Goal: Information Seeking & Learning: Learn about a topic

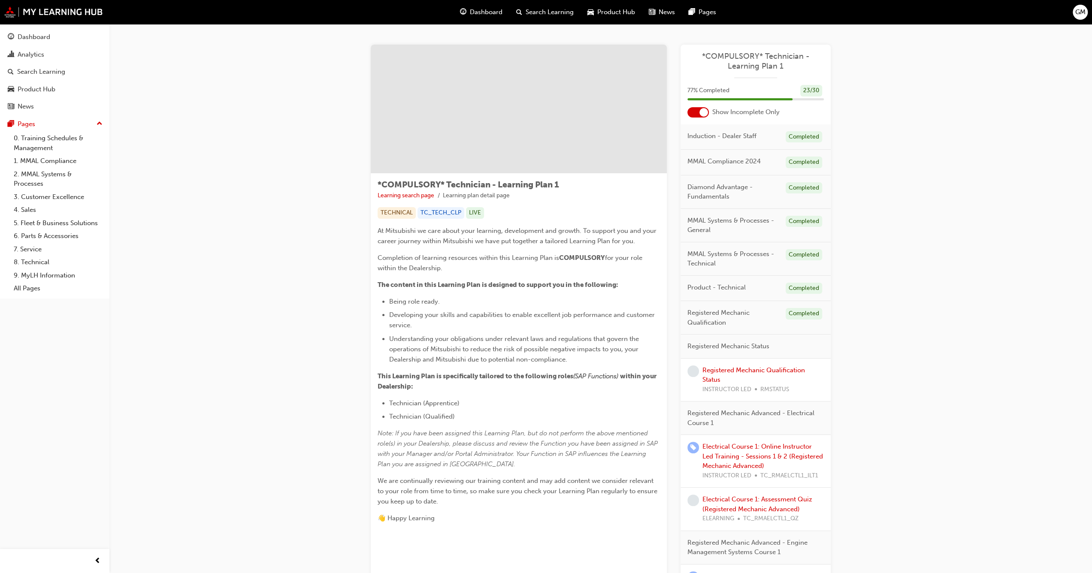
click at [693, 108] on div at bounding box center [697, 112] width 21 height 10
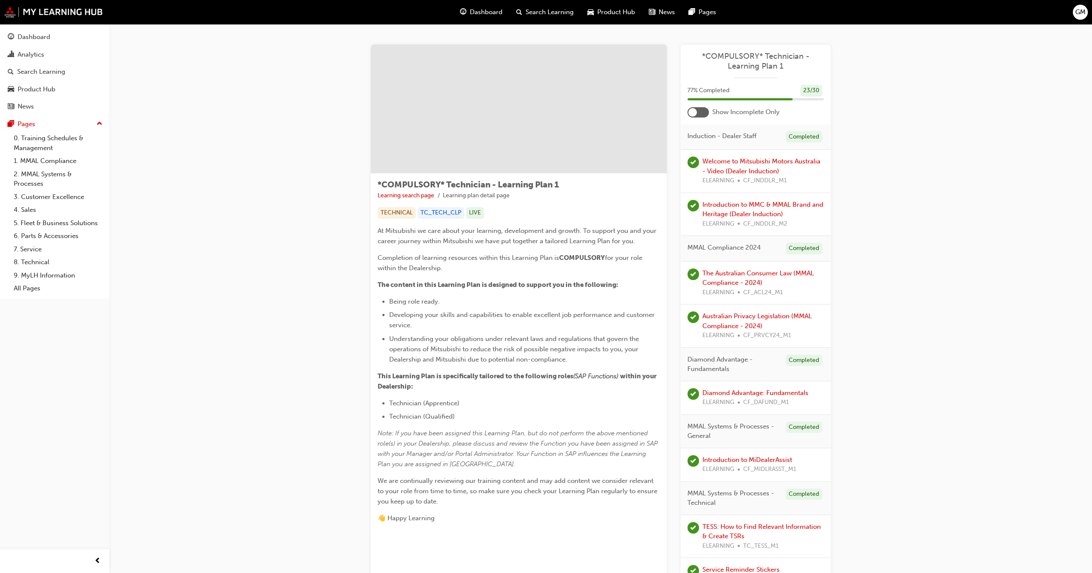
click at [704, 111] on div at bounding box center [697, 112] width 21 height 10
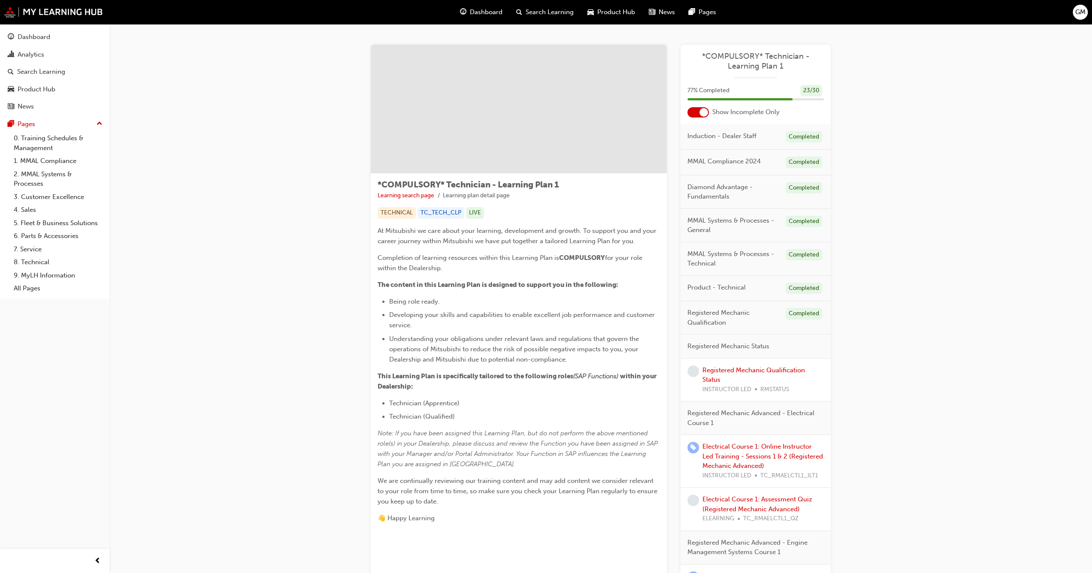
click at [739, 359] on div "Registered Mechanic Qualification Status INSTRUCTOR LED RMSTATUS" at bounding box center [756, 380] width 150 height 43
click at [735, 369] on link "Registered Mechanic Qualification Status" at bounding box center [753, 375] width 103 height 18
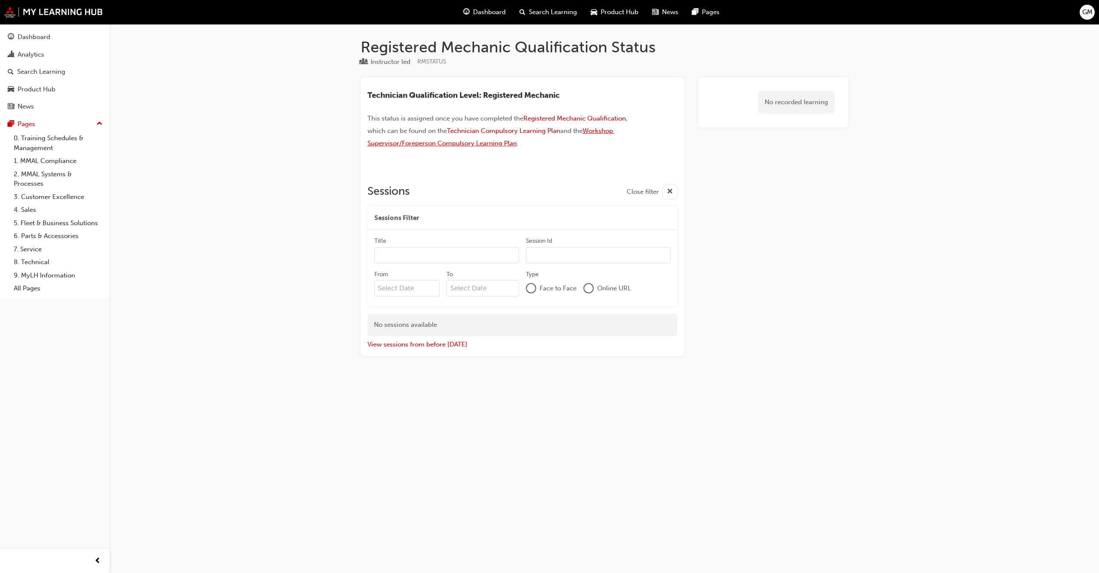
click at [601, 128] on span "Workshop Supervisor/Foreperson Compulsory Learning Plan" at bounding box center [490, 137] width 247 height 20
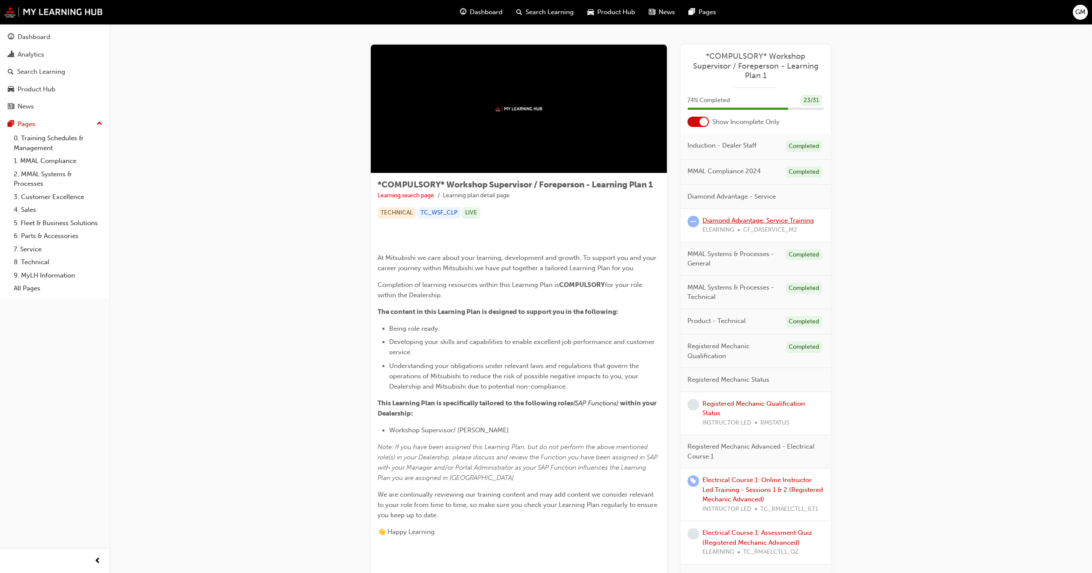
click at [734, 220] on link "Diamond Advantage: Service Training" at bounding box center [758, 221] width 112 height 8
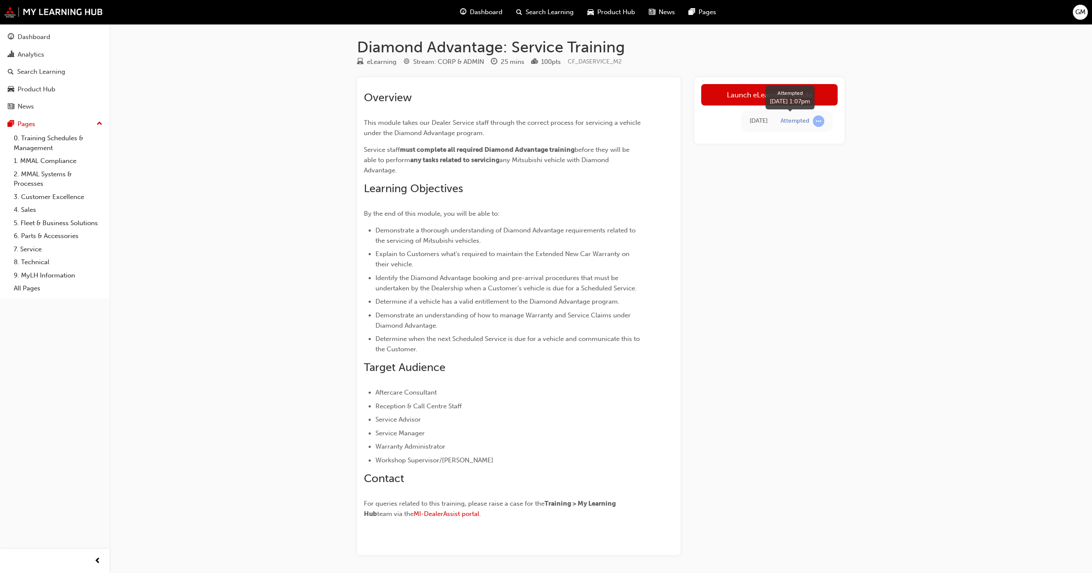
click at [808, 122] on div "Attempted" at bounding box center [795, 121] width 29 height 8
click at [815, 122] on span "learningRecordVerb_ATTEMPT-icon" at bounding box center [819, 121] width 12 height 12
click at [730, 94] on link "Launch eLearning module" at bounding box center [769, 94] width 136 height 21
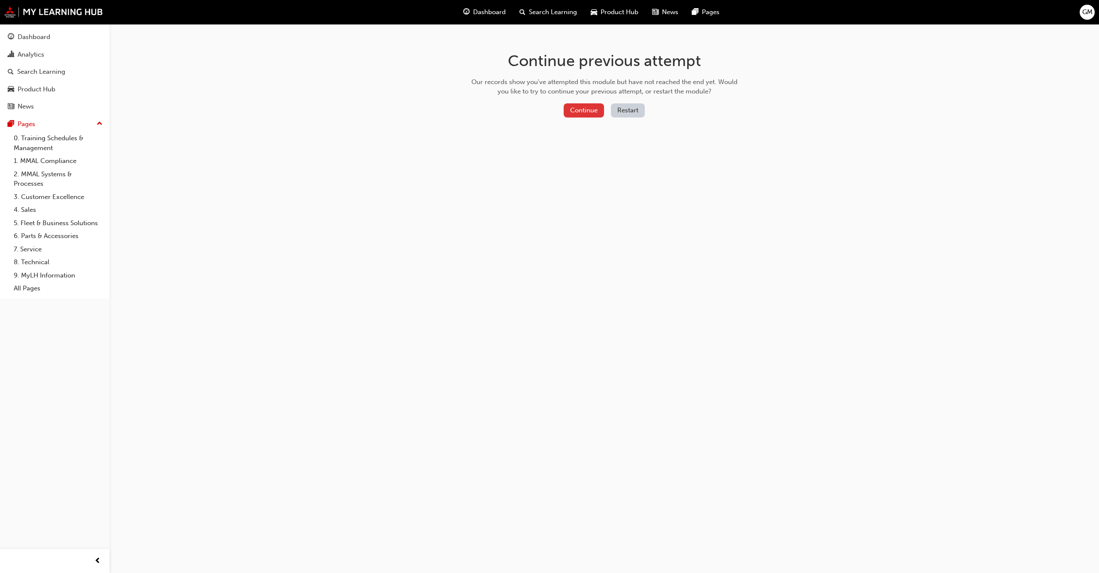
click at [590, 113] on button "Continue" at bounding box center [583, 110] width 40 height 14
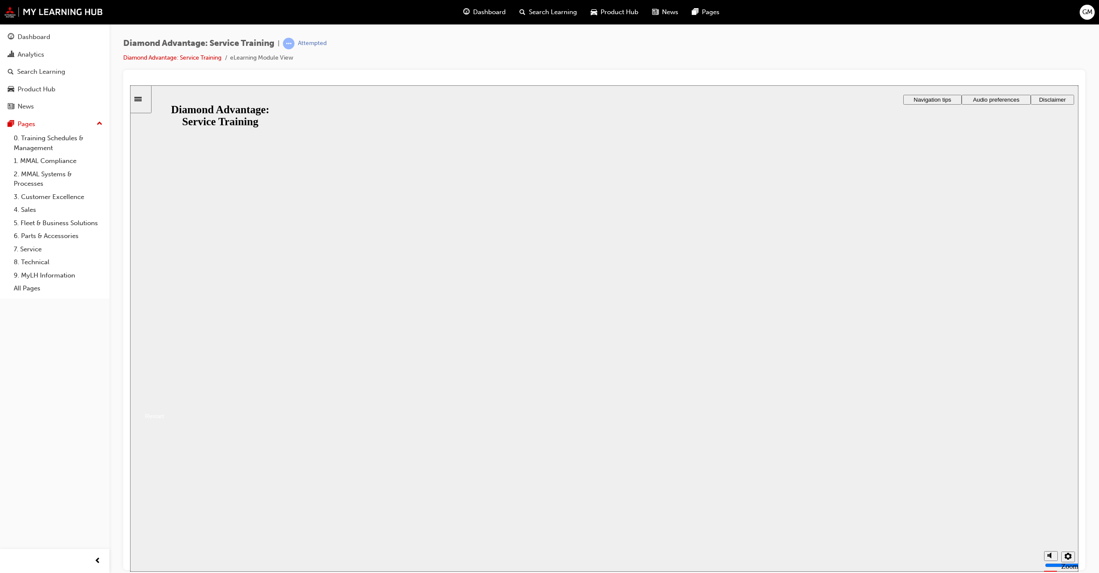
click at [164, 400] on button "Resume" at bounding box center [147, 405] width 34 height 11
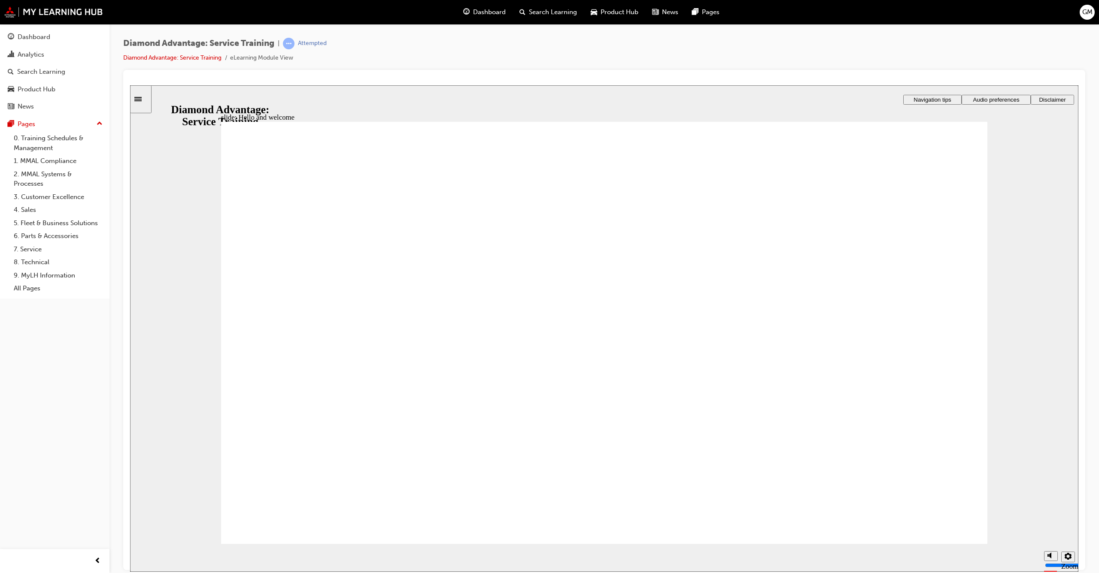
click at [993, 112] on div "slide: Hello and welcome Rectangle 1 Rectangle 3 Hello and welcome This Diamond…" at bounding box center [604, 328] width 948 height 487
click at [993, 102] on span "Audio preferences" at bounding box center [995, 99] width 46 height 6
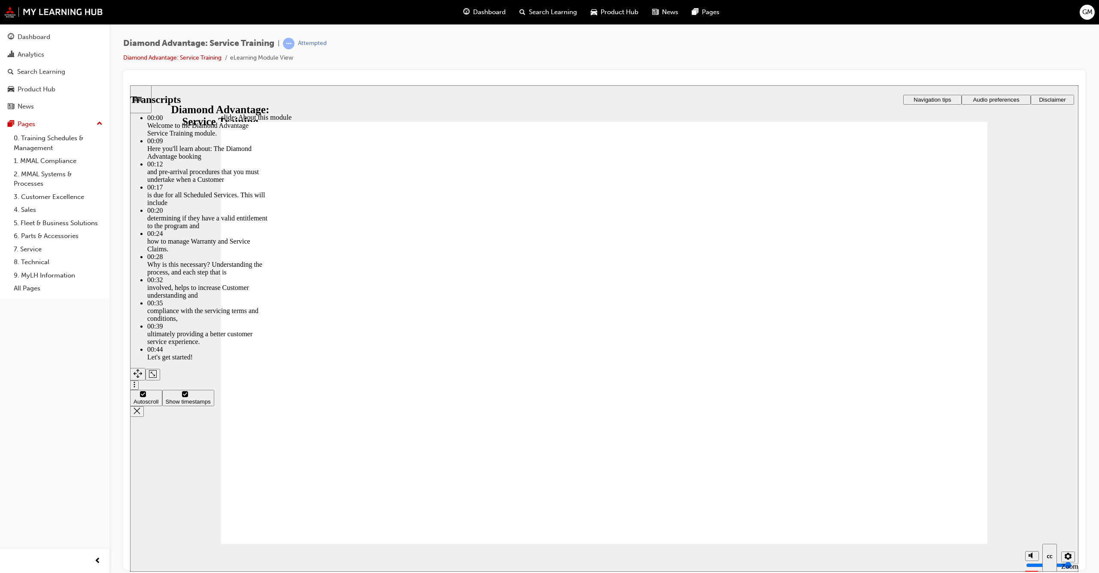
type input "47"
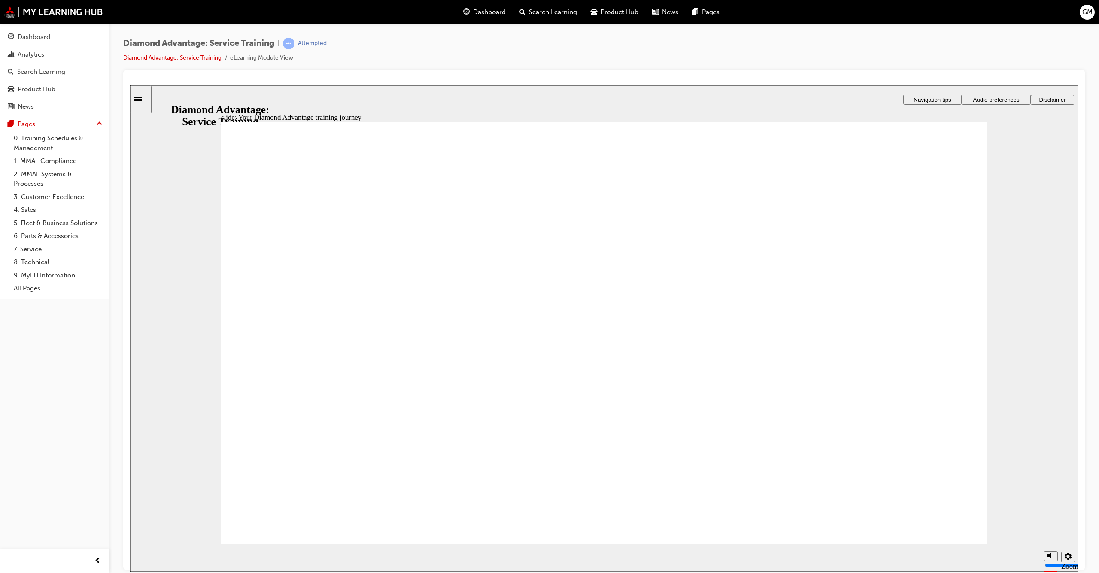
drag, startPoint x: 894, startPoint y: 524, endPoint x: 916, endPoint y: 523, distance: 21.5
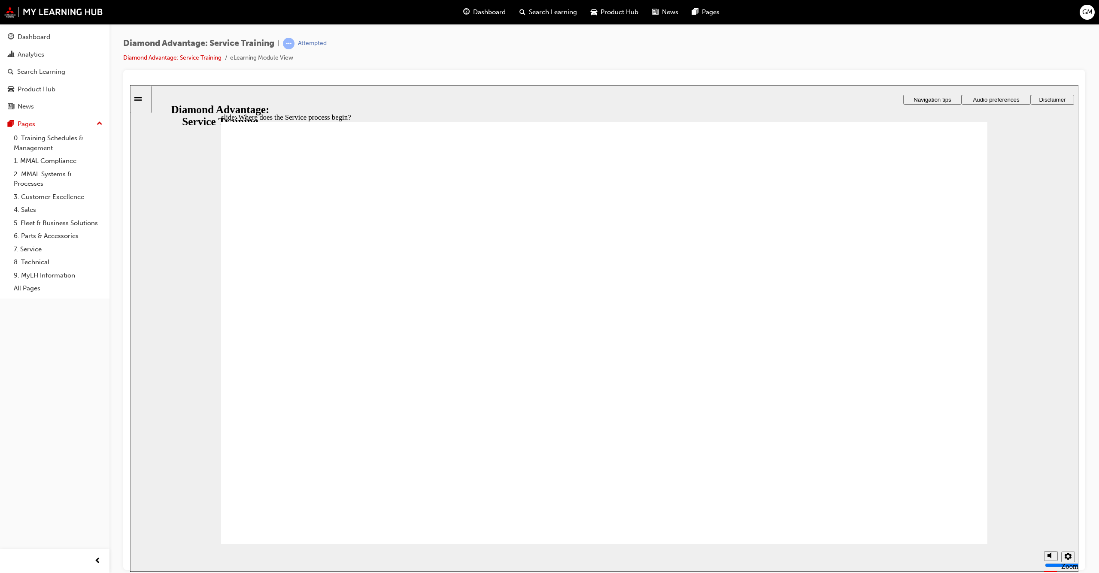
drag, startPoint x: 563, startPoint y: 476, endPoint x: 592, endPoint y: 457, distance: 34.4
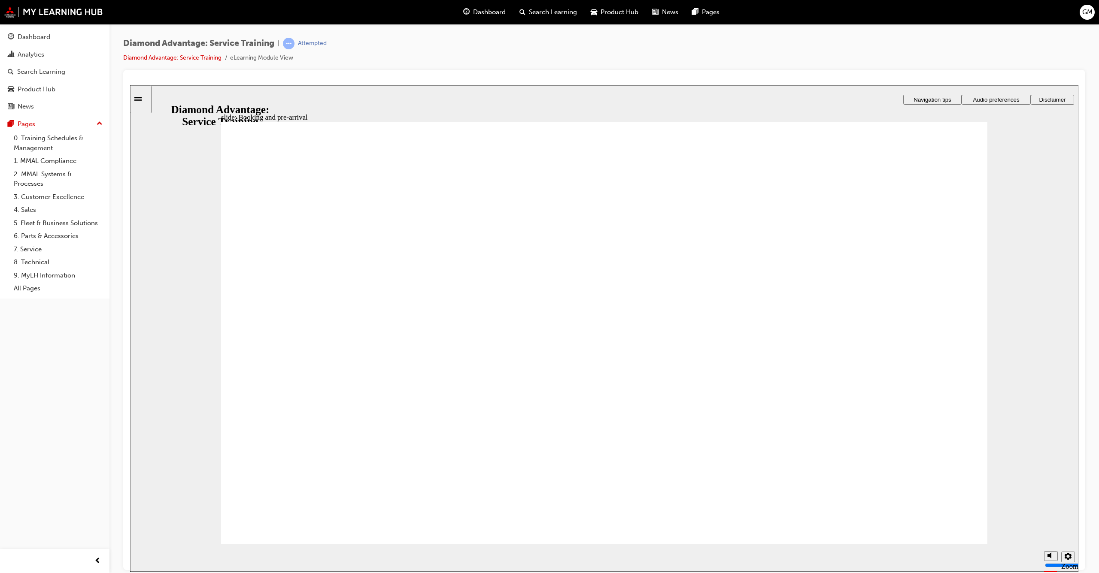
drag, startPoint x: 903, startPoint y: 312, endPoint x: 942, endPoint y: 270, distance: 57.4
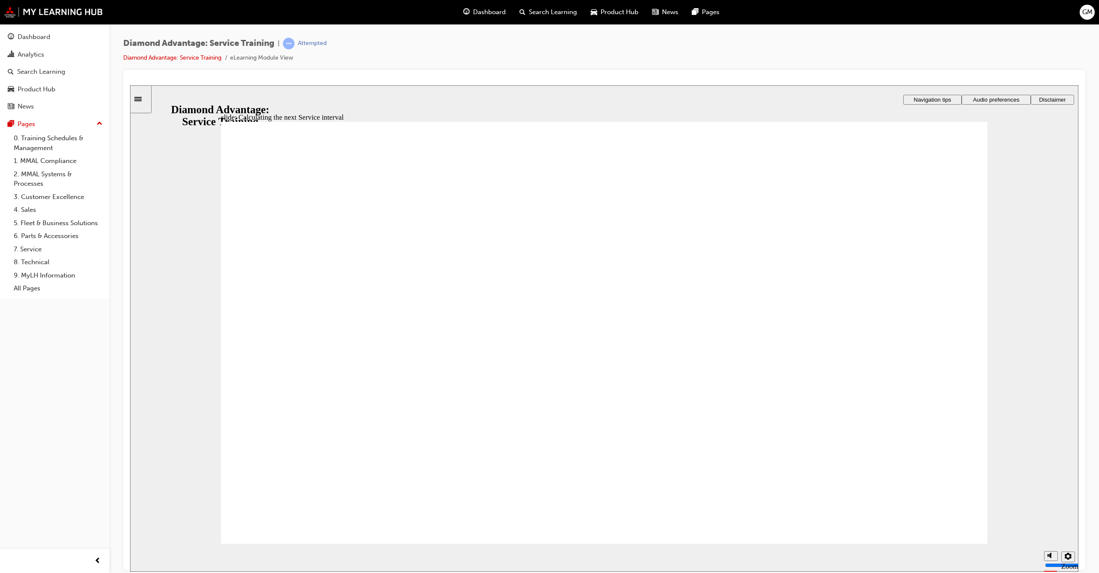
drag, startPoint x: 944, startPoint y: 231, endPoint x: 930, endPoint y: 236, distance: 14.7
drag, startPoint x: 705, startPoint y: 383, endPoint x: 711, endPoint y: 404, distance: 21.7
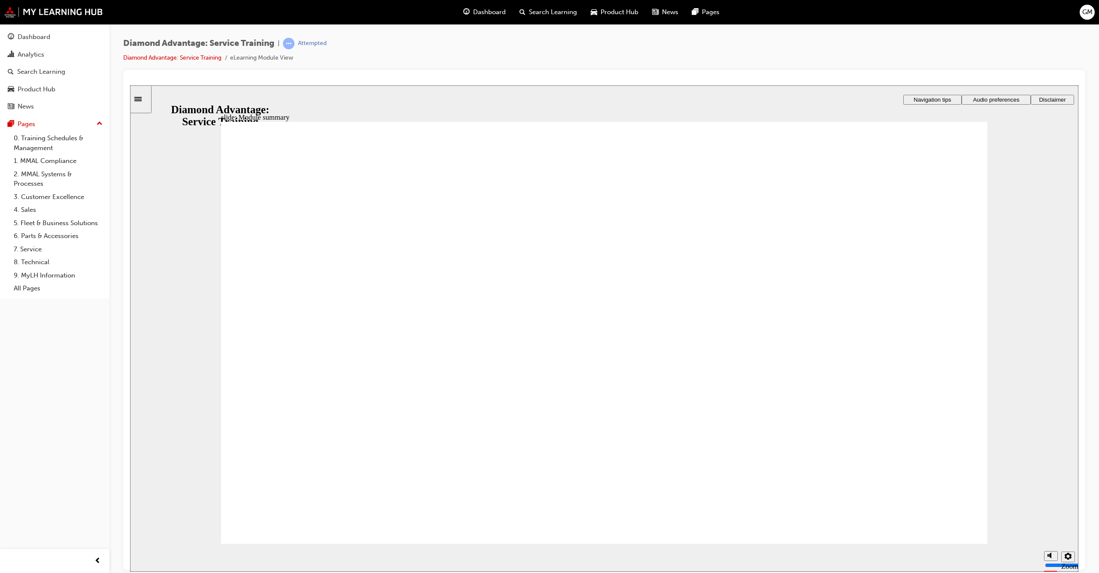
checkbox input "true"
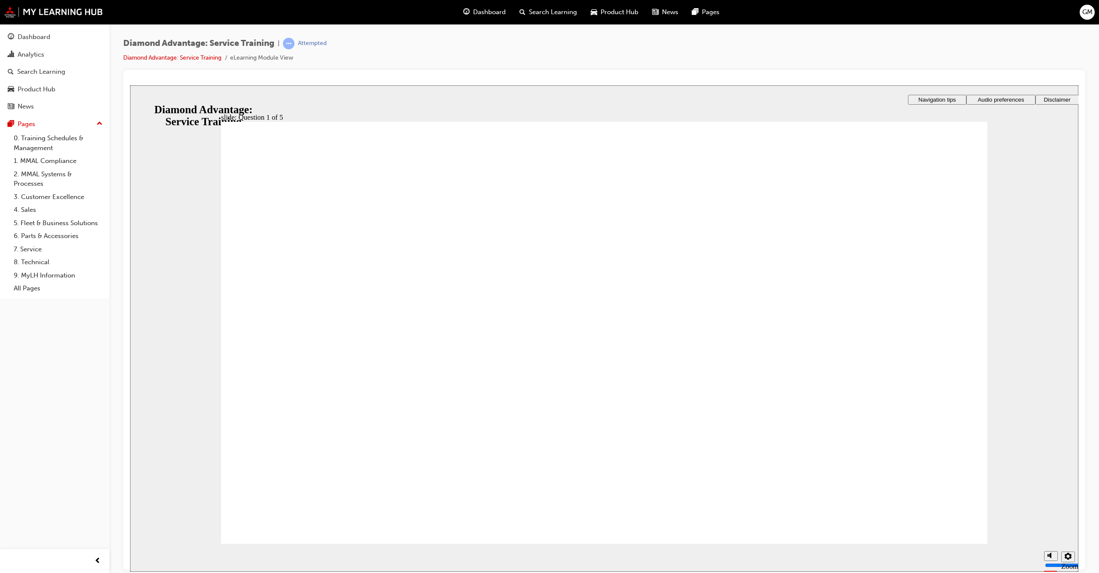
checkbox input "true"
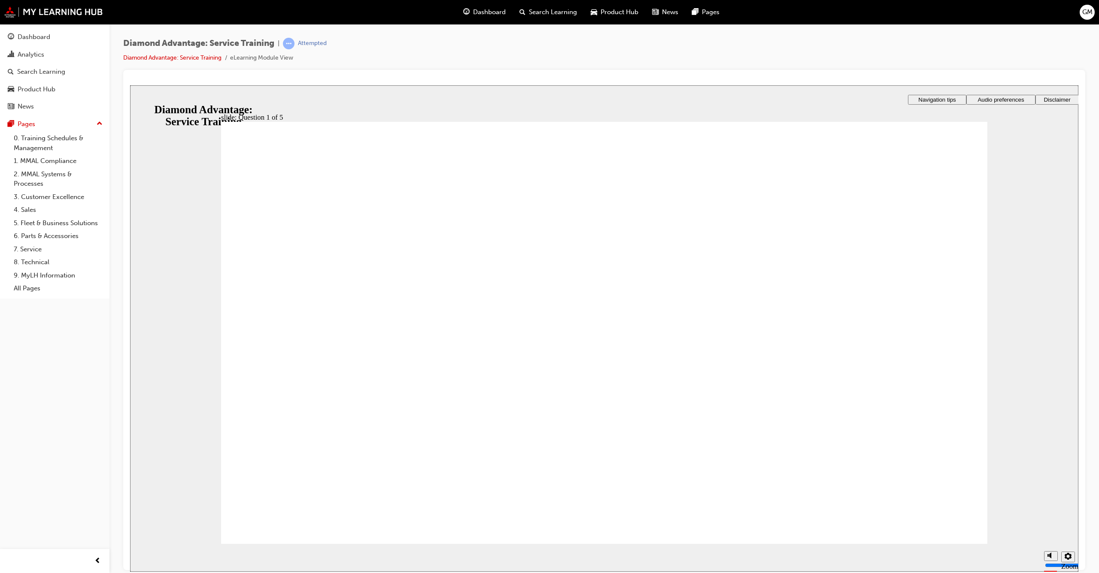
checkbox input "true"
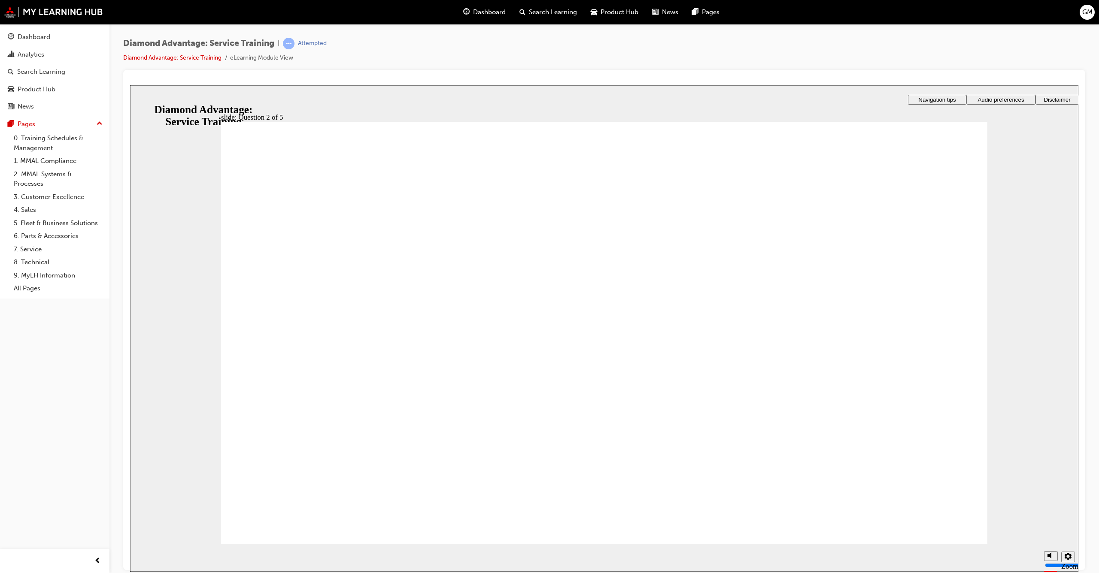
checkbox input "true"
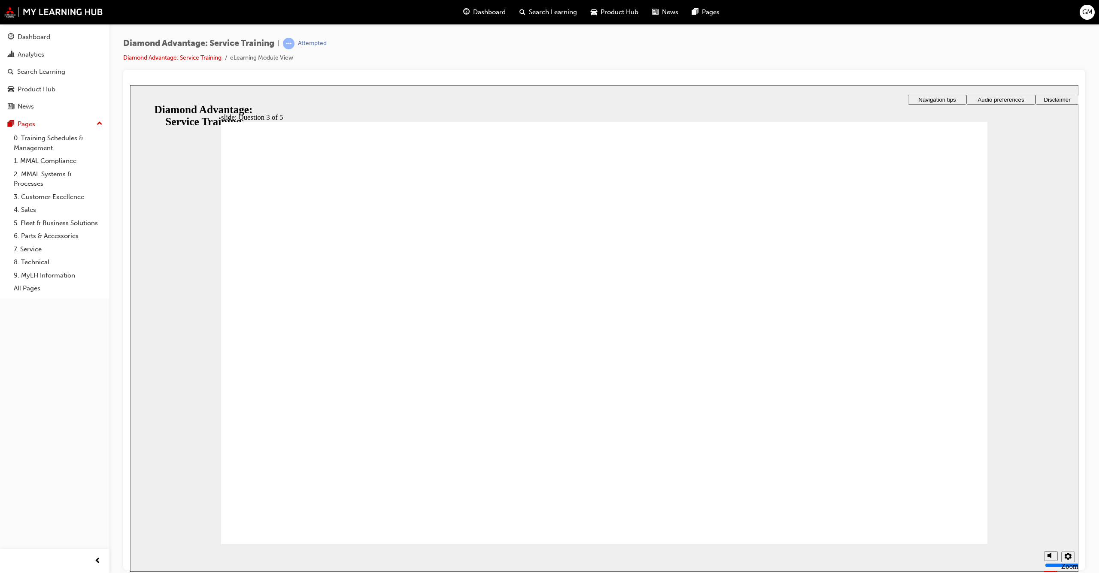
checkbox input "true"
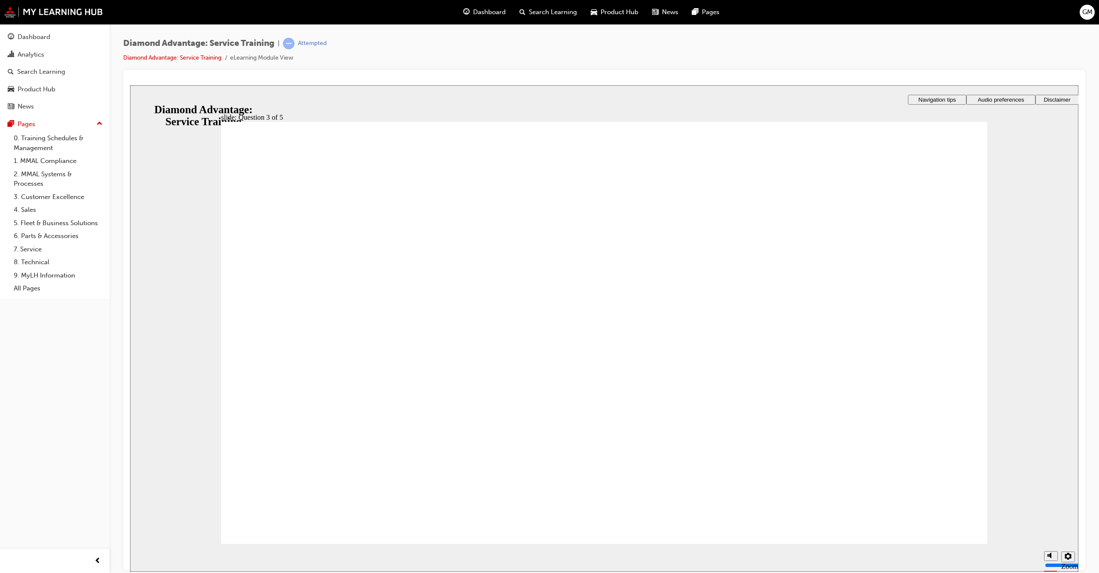
radio input "false"
radio input "true"
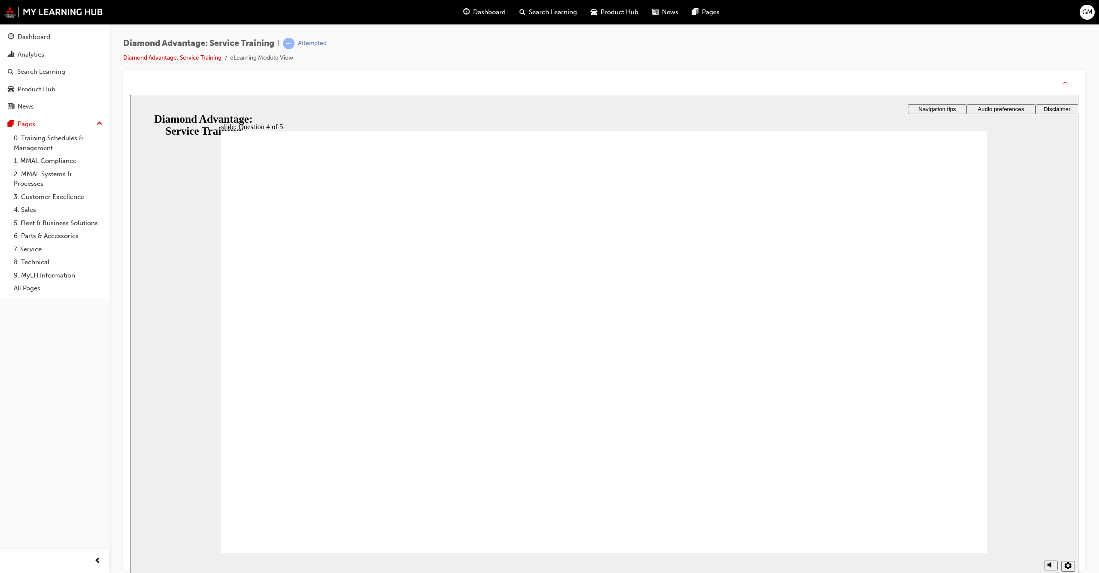
drag, startPoint x: 586, startPoint y: 472, endPoint x: 597, endPoint y: 465, distance: 13.1
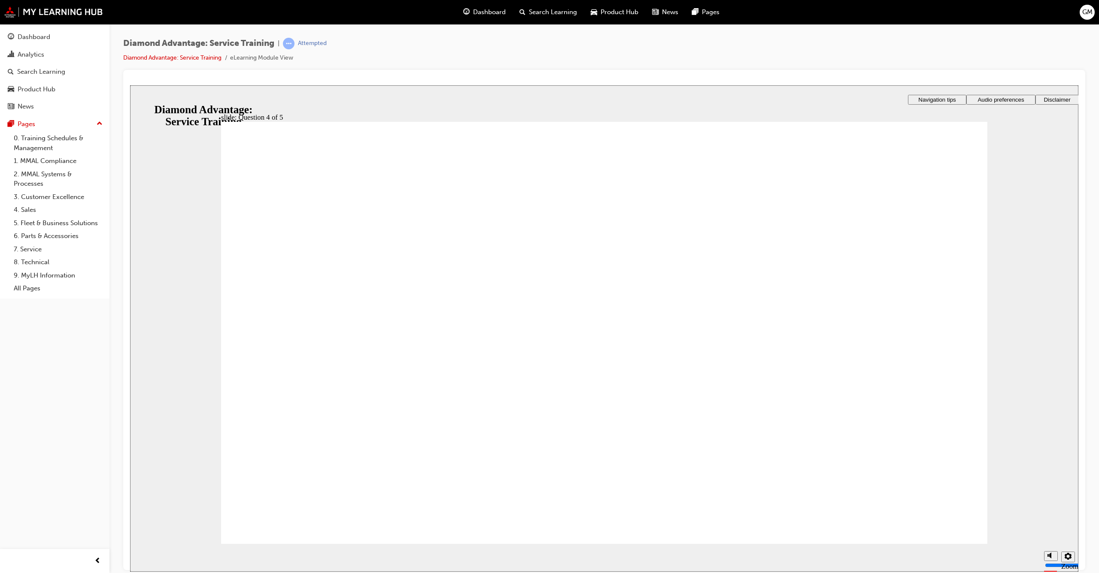
drag, startPoint x: 603, startPoint y: 453, endPoint x: 600, endPoint y: 449, distance: 4.6
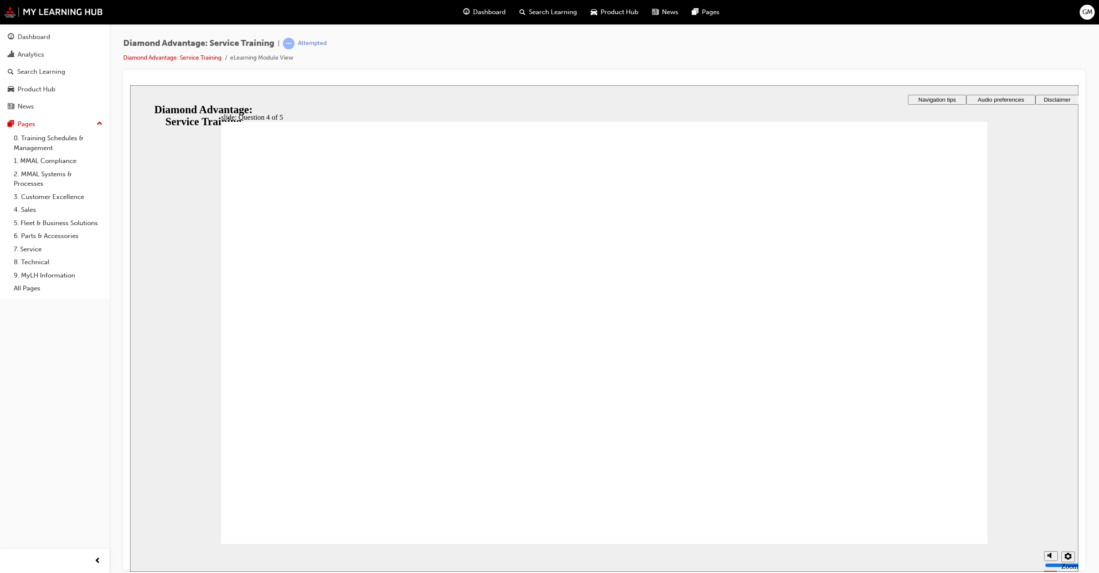
radio input "true"
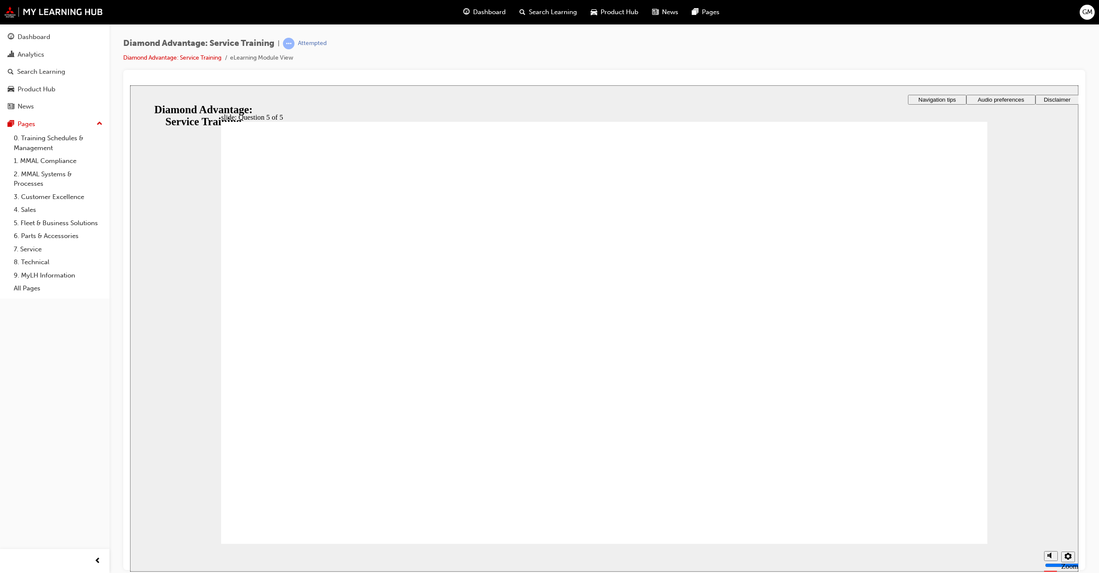
radio input "false"
radio input "true"
drag, startPoint x: 602, startPoint y: 425, endPoint x: 601, endPoint y: 419, distance: 6.7
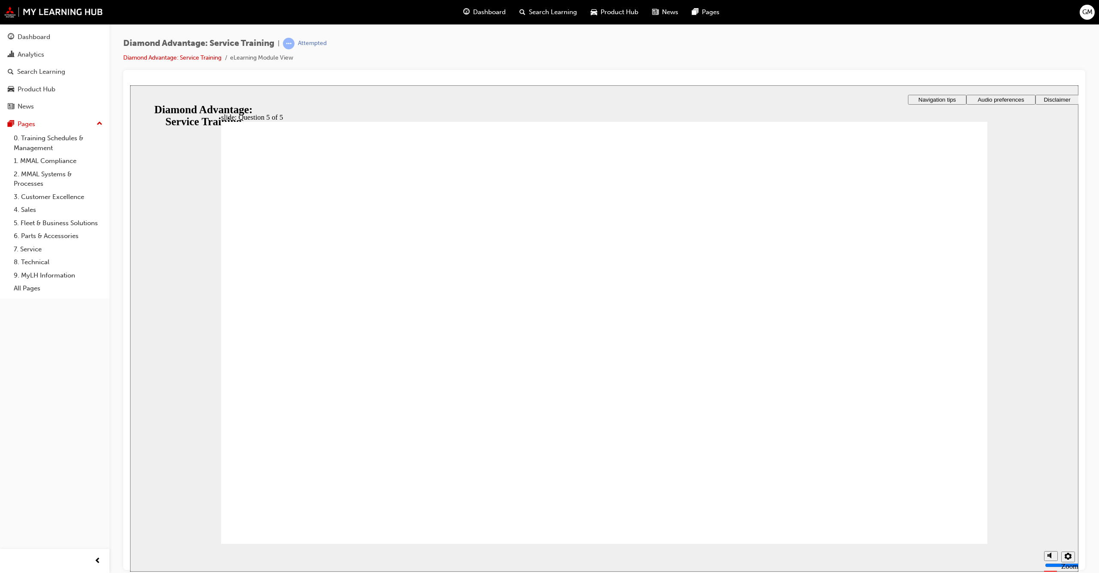
checkbox input "true"
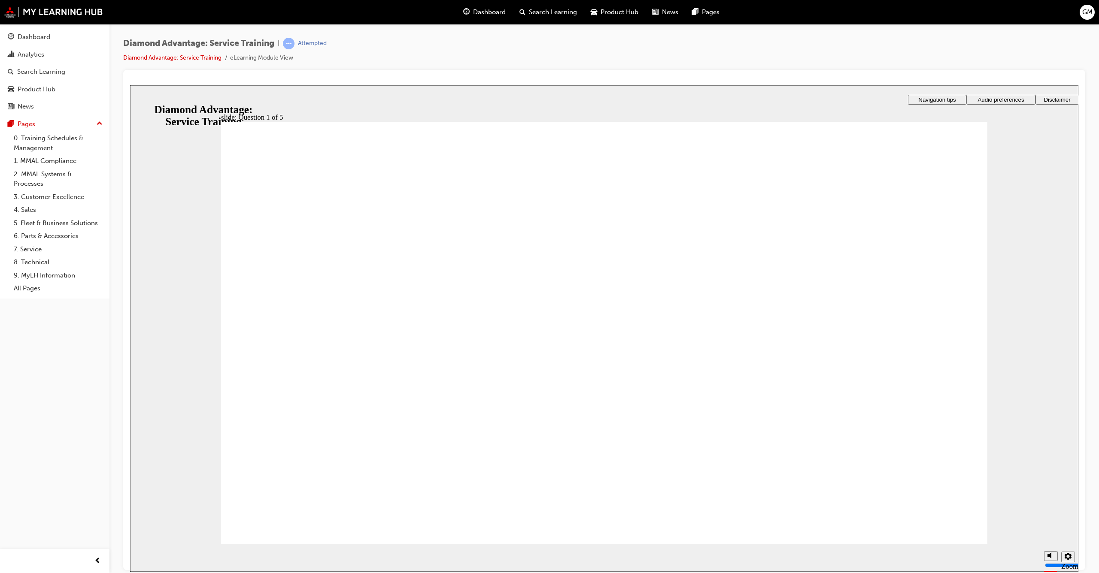
checkbox input "true"
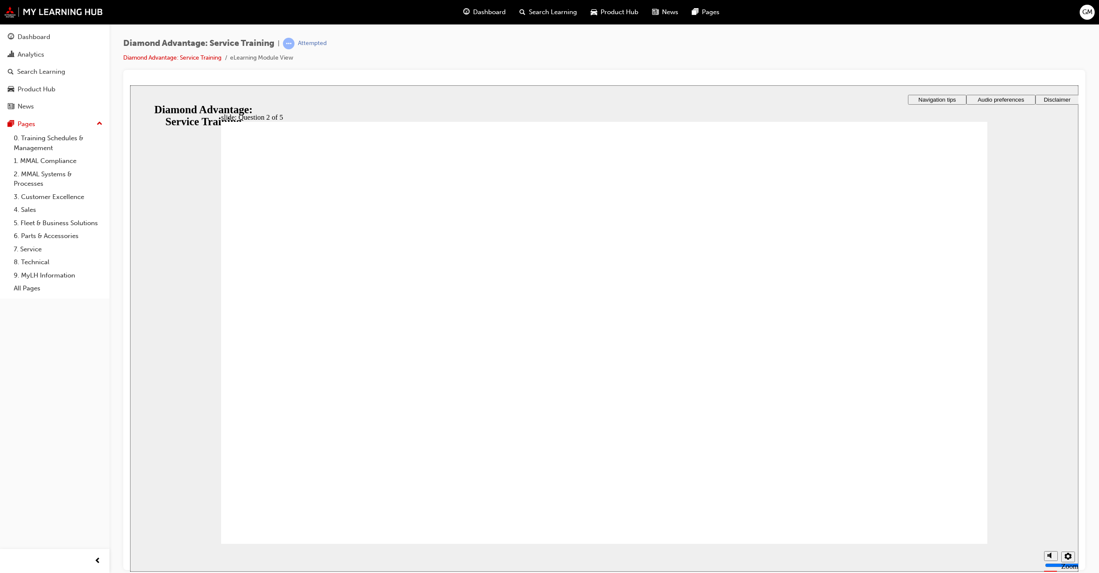
checkbox input "true"
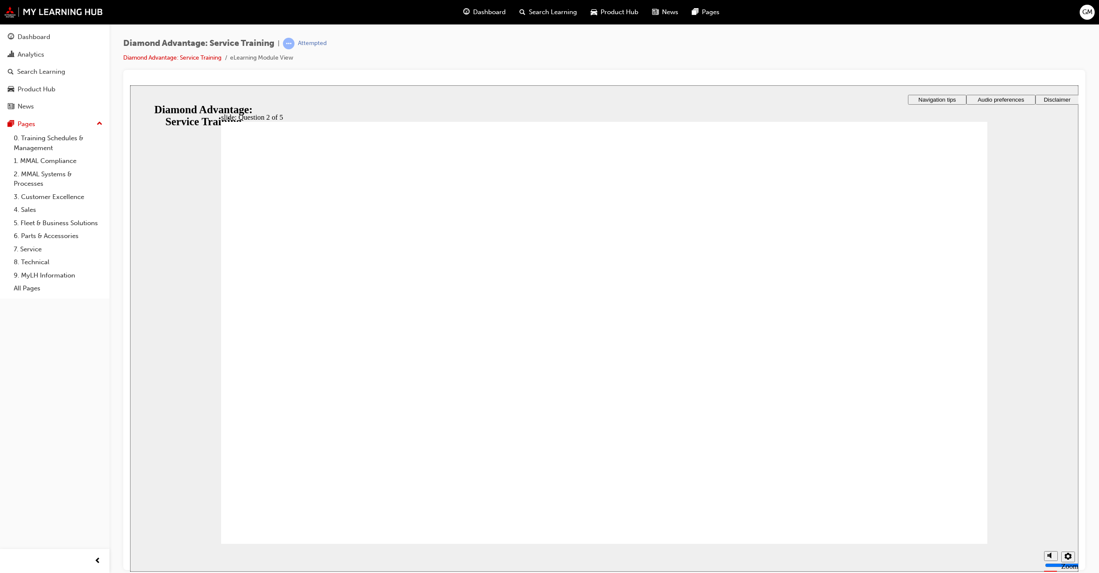
checkbox input "true"
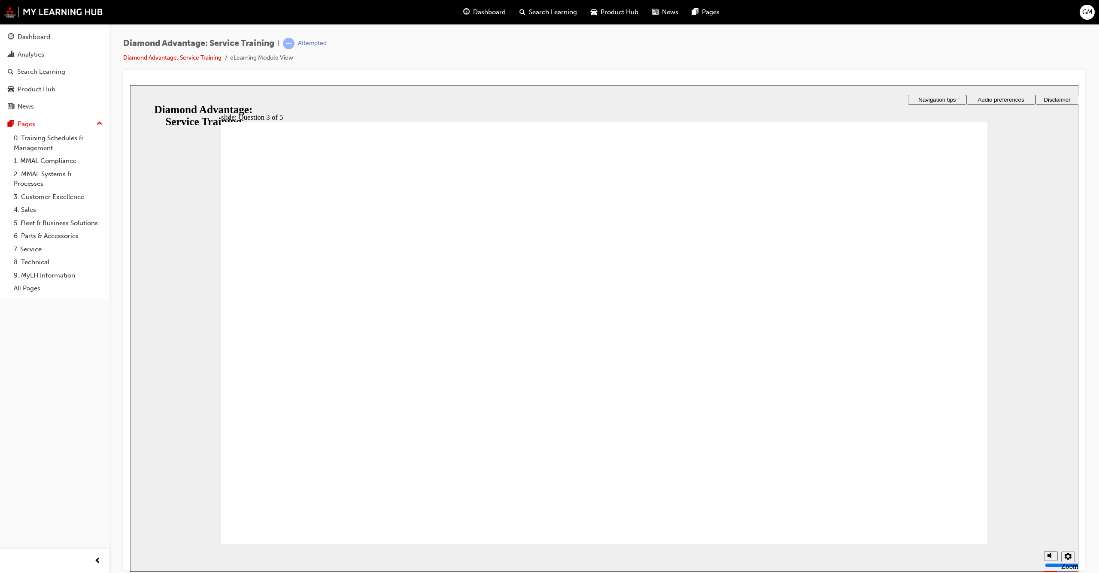
checkbox input "true"
drag, startPoint x: 333, startPoint y: 490, endPoint x: 362, endPoint y: 490, distance: 29.2
drag, startPoint x: 318, startPoint y: 500, endPoint x: 335, endPoint y: 498, distance: 17.3
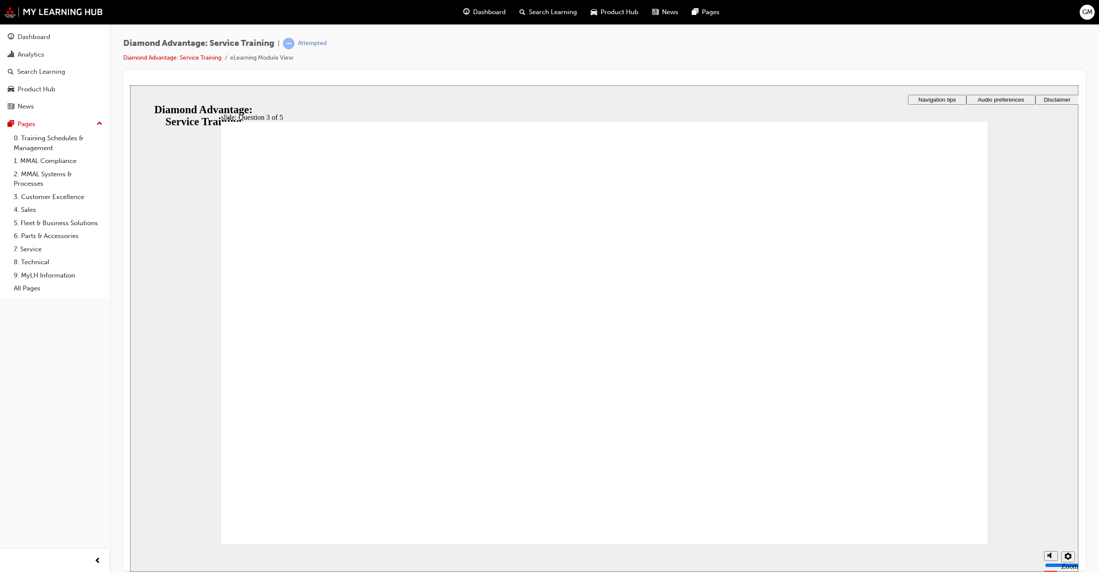
radio input "true"
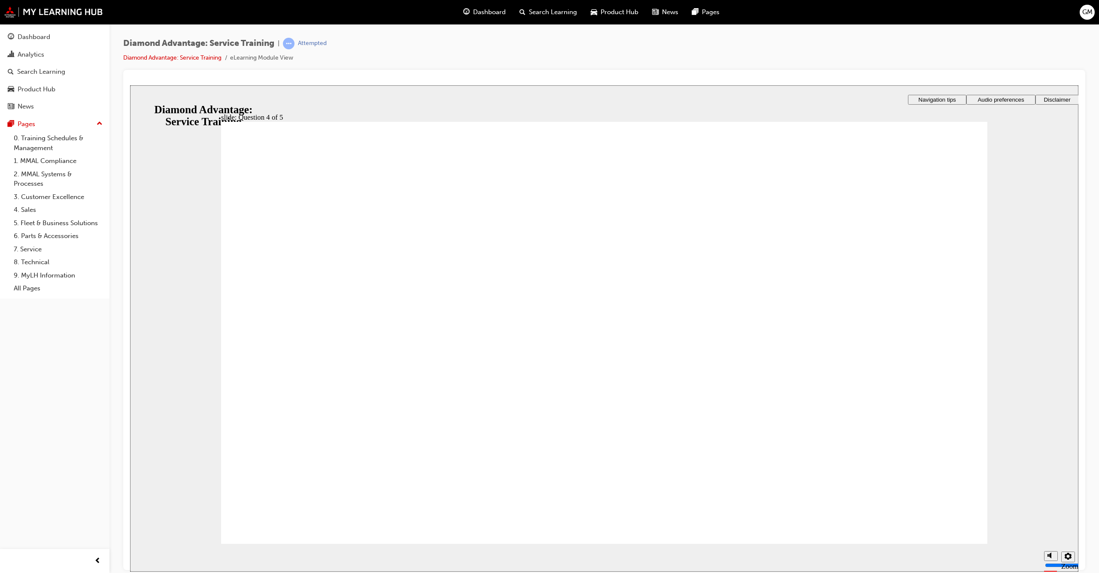
radio input "true"
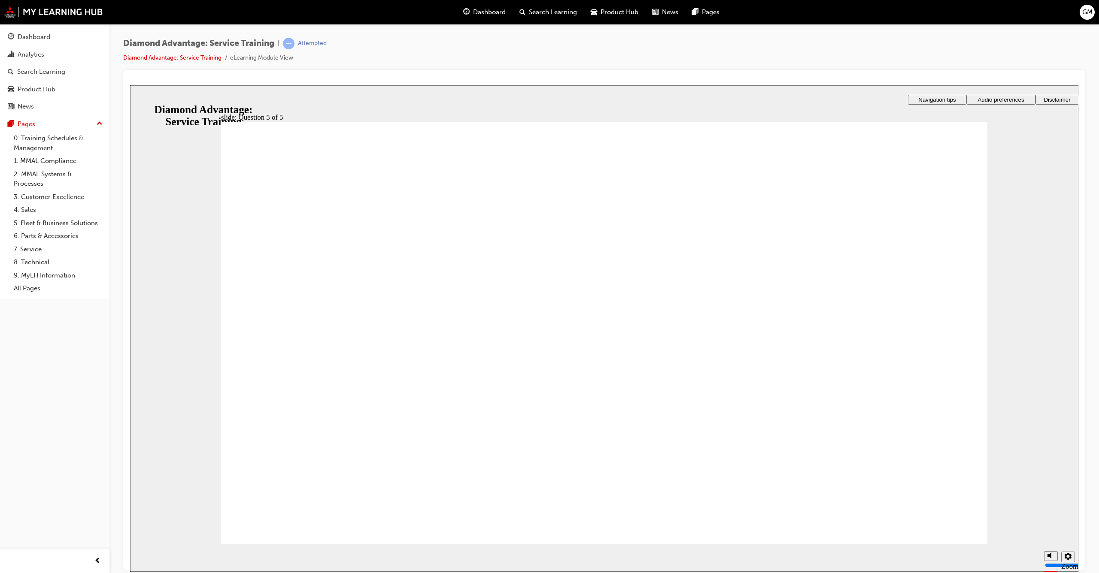
radio input "true"
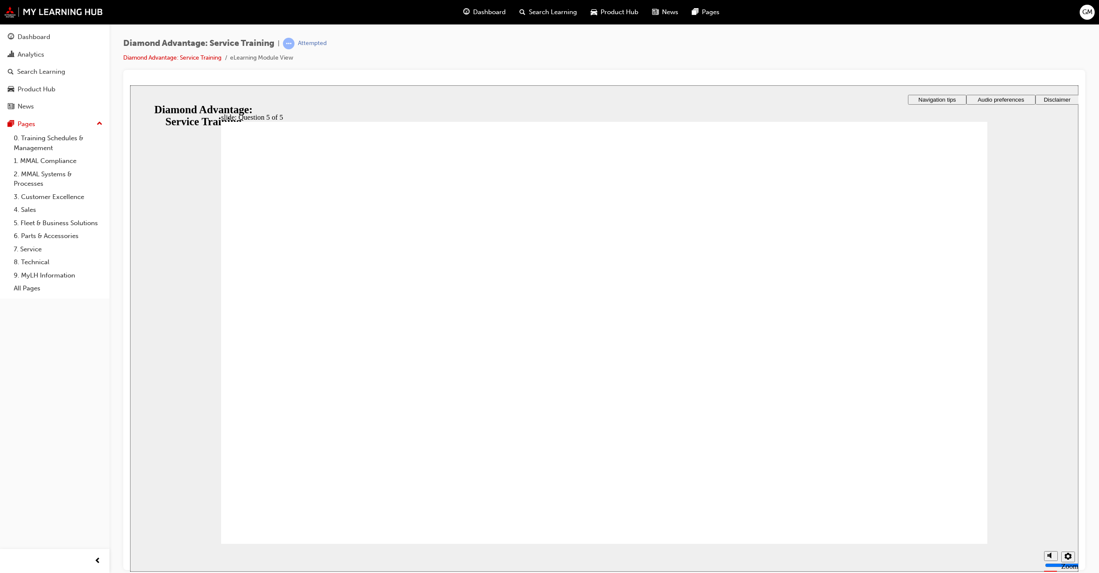
checkbox input "true"
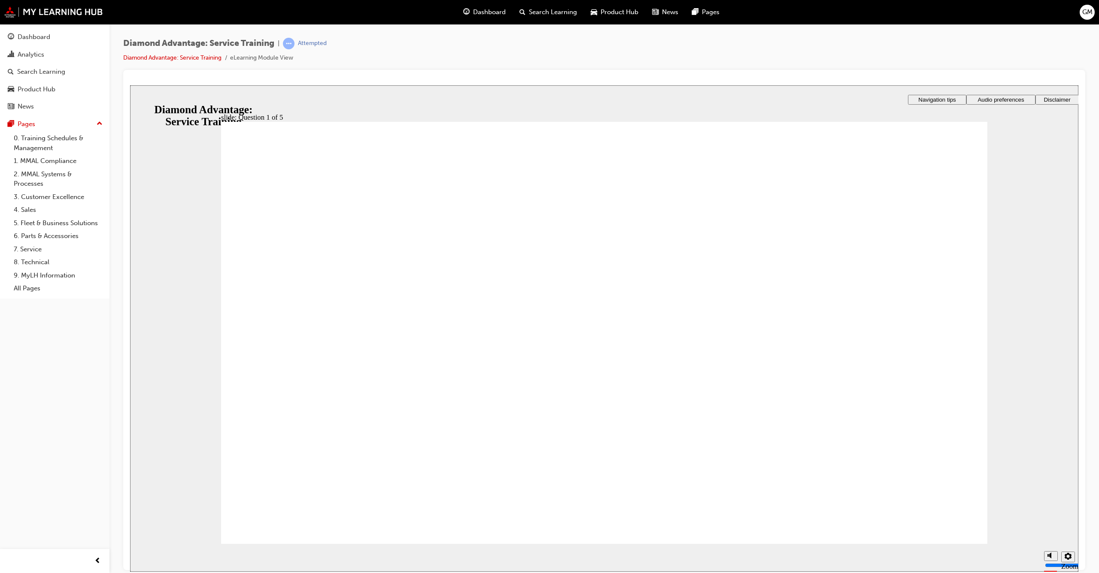
checkbox input "true"
drag, startPoint x: 345, startPoint y: 452, endPoint x: 320, endPoint y: 484, distance: 40.3
checkbox input "true"
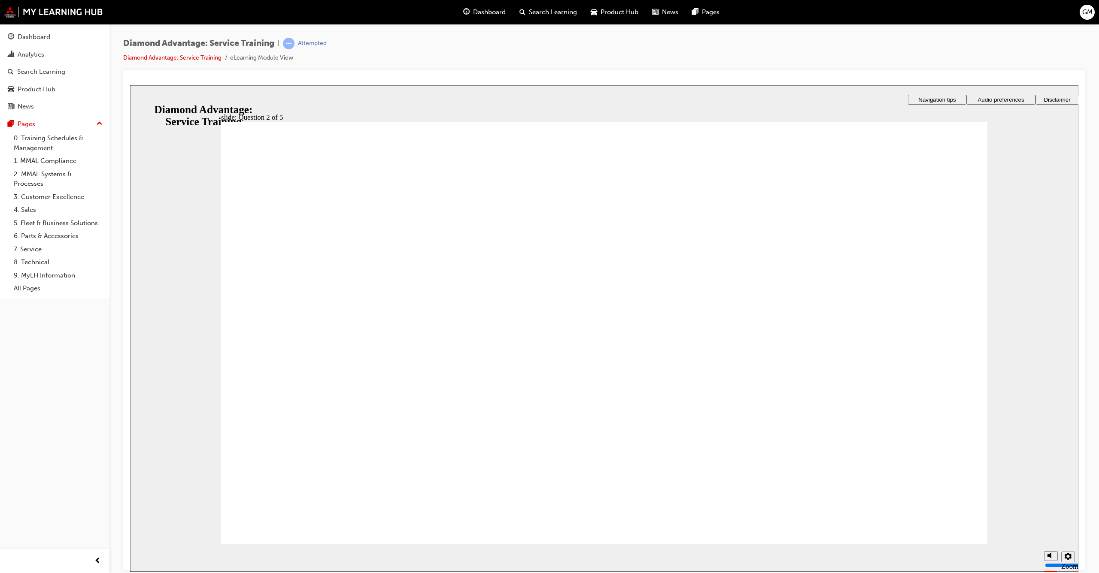
checkbox input "false"
checkbox input "true"
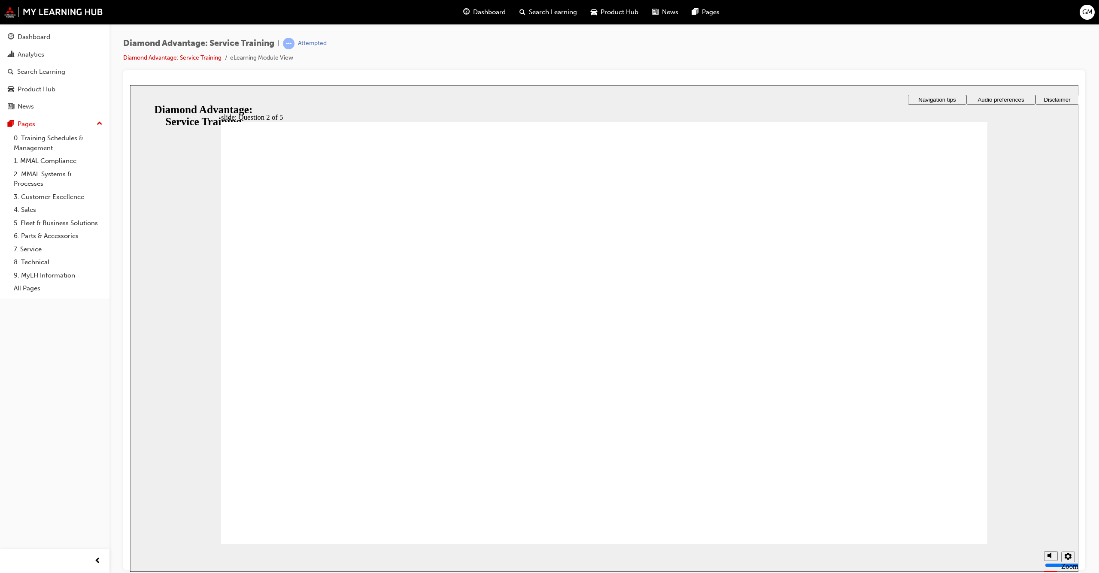
checkbox input "true"
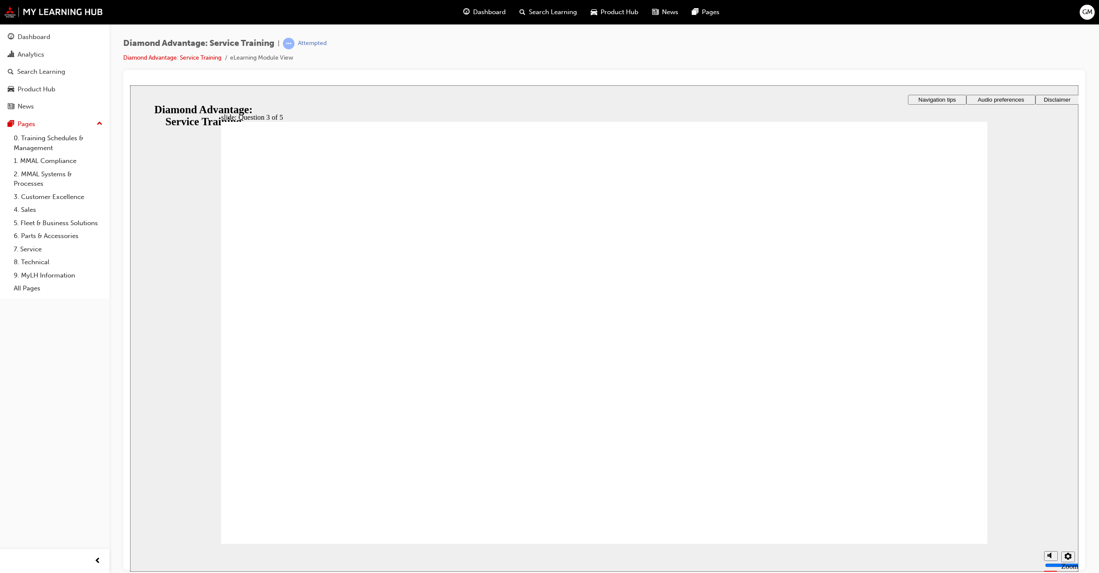
checkbox input "true"
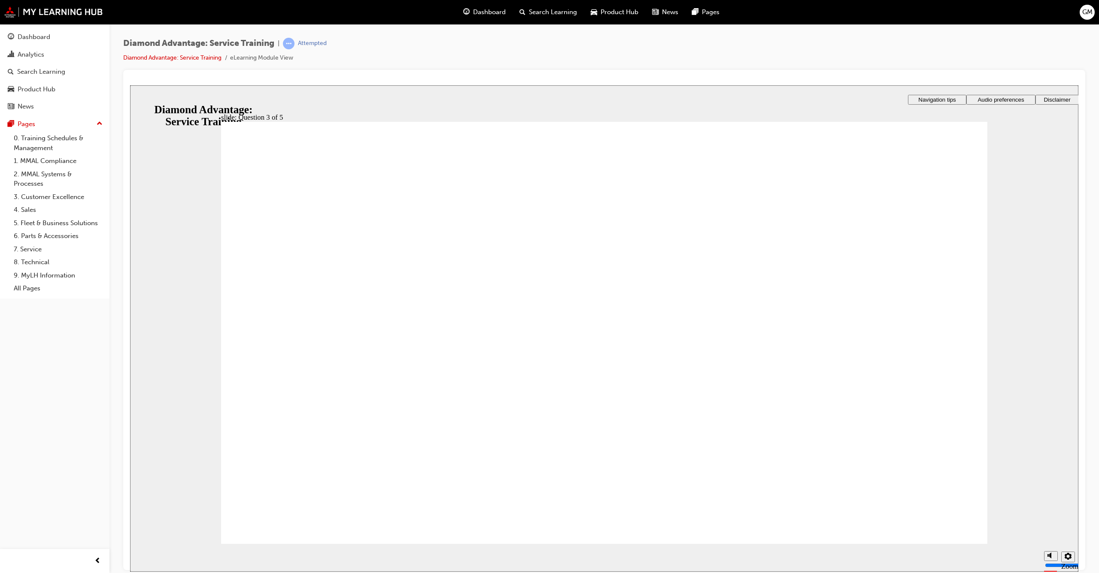
radio input "true"
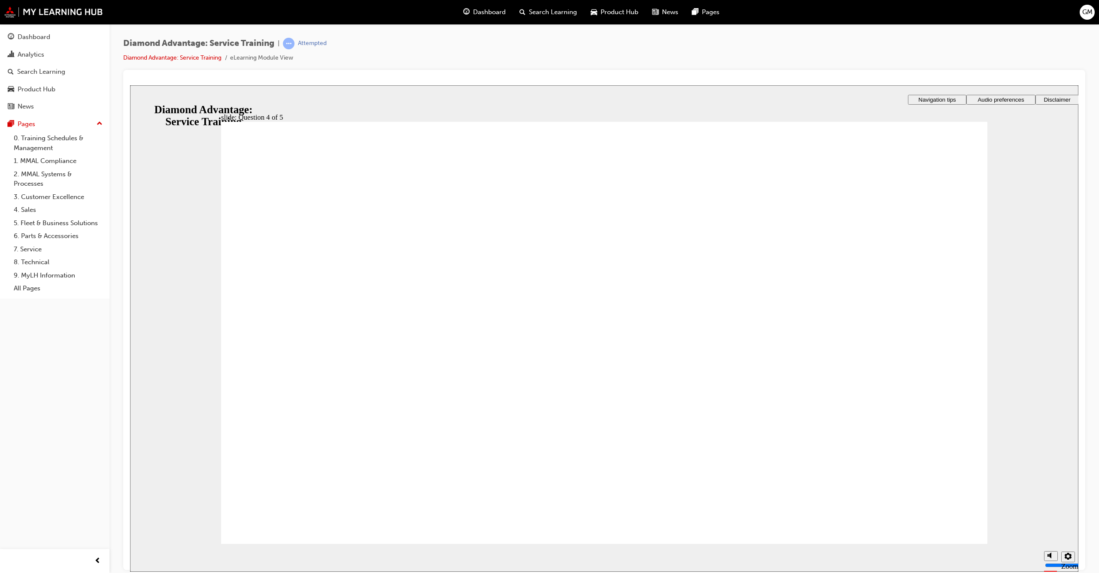
radio input "true"
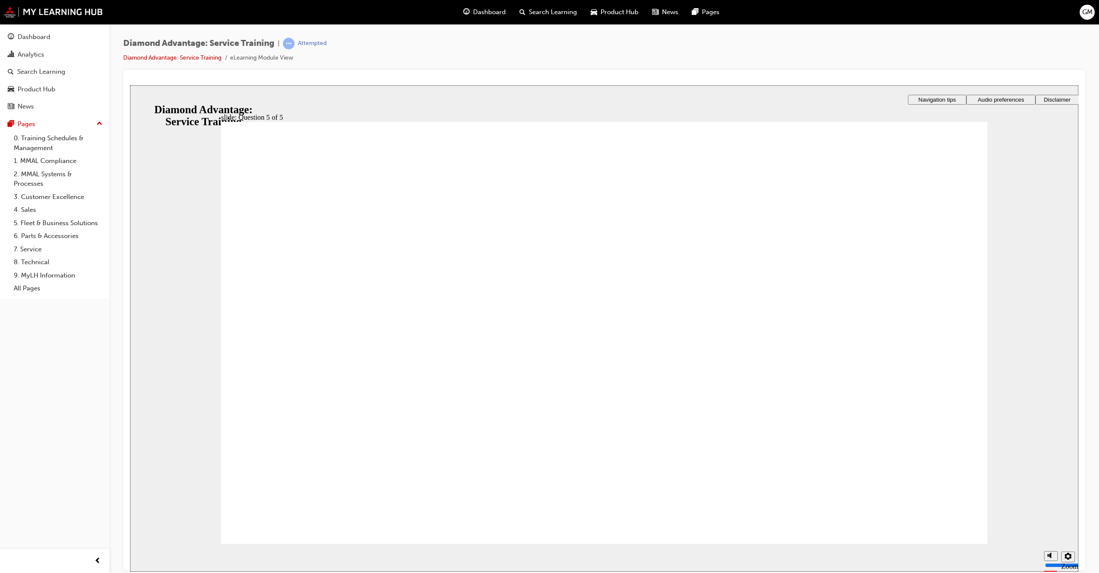
drag, startPoint x: 589, startPoint y: 432, endPoint x: 607, endPoint y: 442, distance: 20.0
drag, startPoint x: 342, startPoint y: 364, endPoint x: 337, endPoint y: 365, distance: 5.6
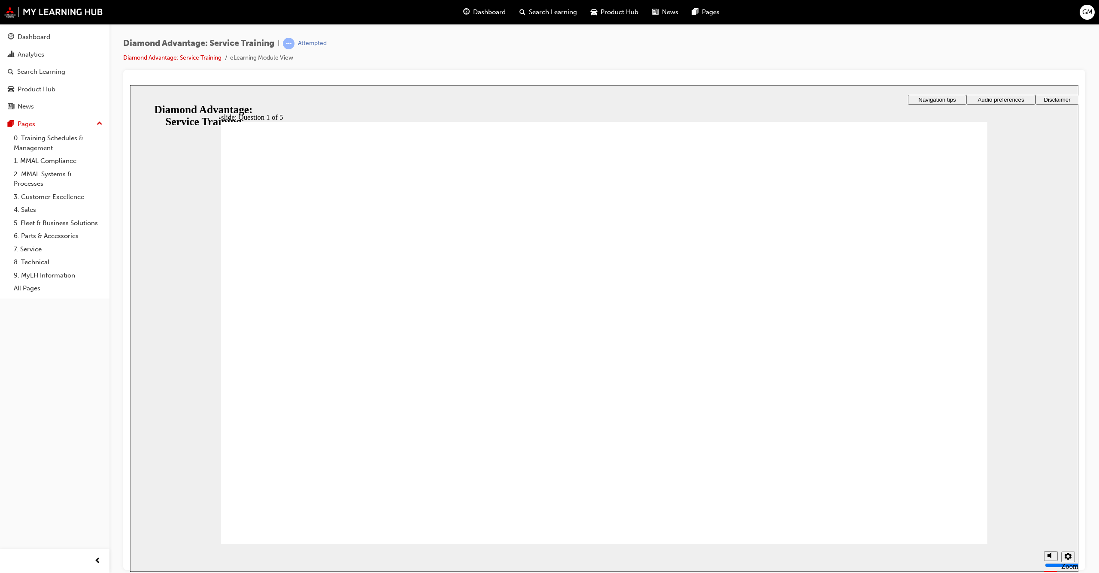
checkbox input "true"
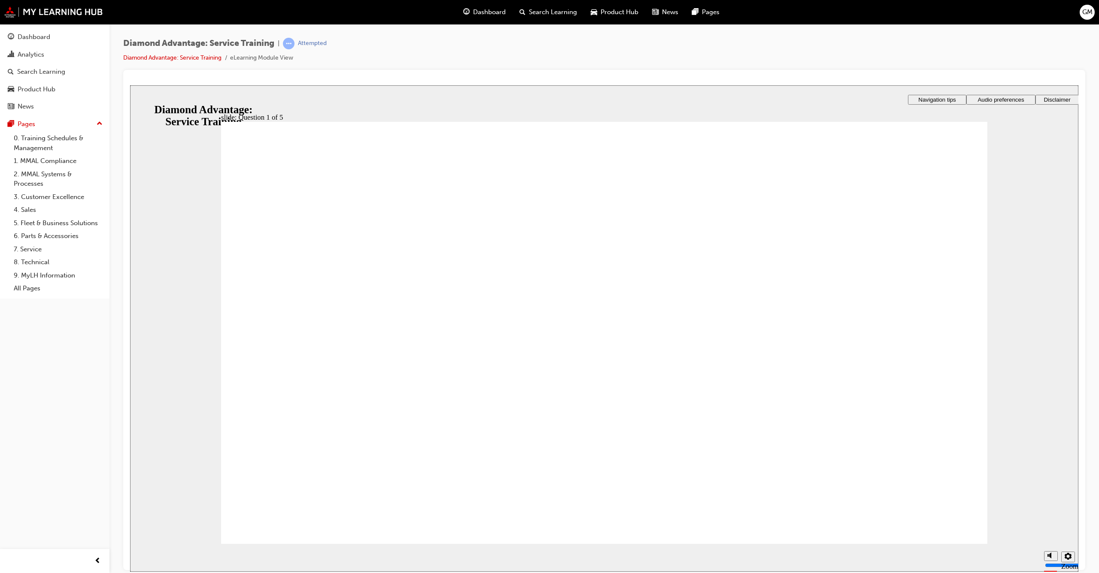
checkbox input "true"
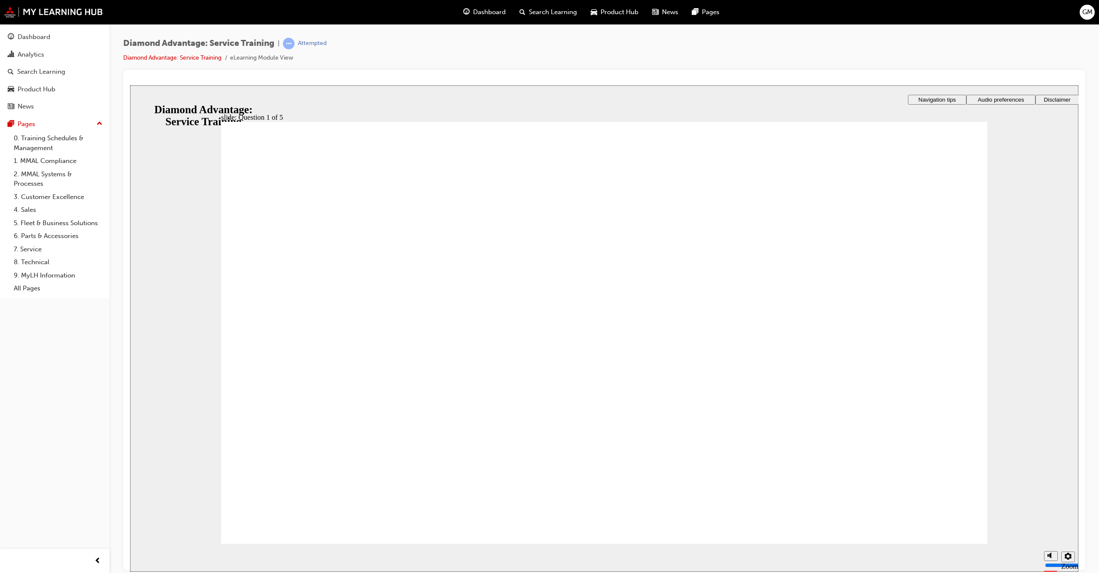
checkbox input "true"
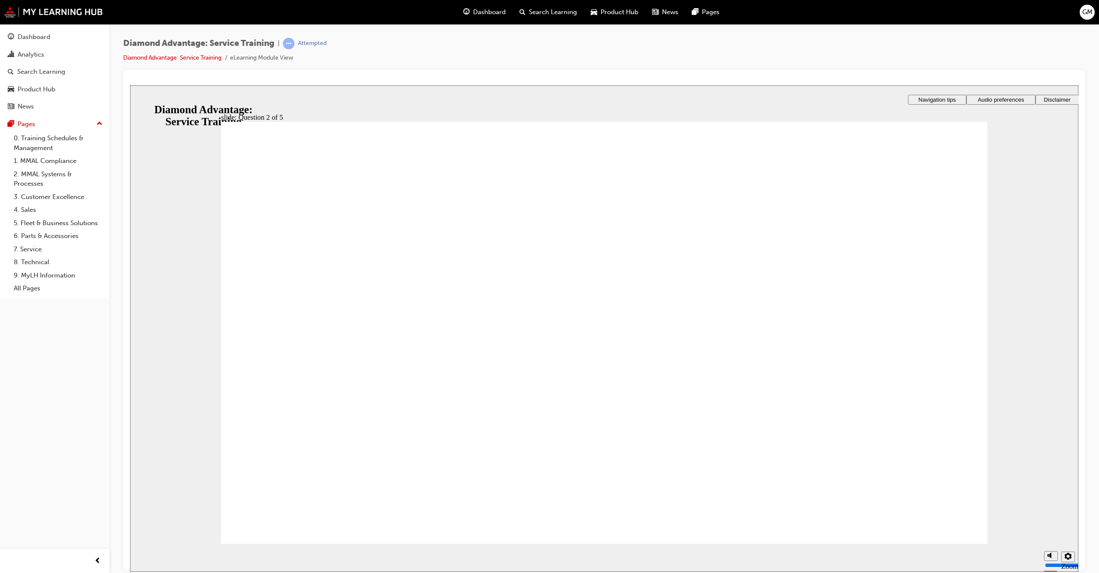
checkbox input "true"
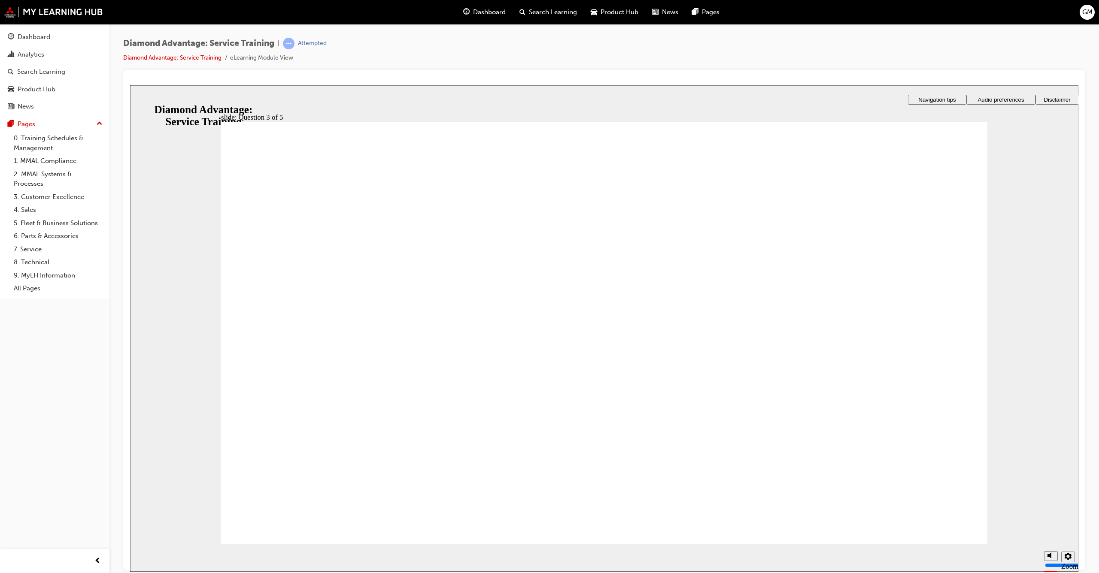
checkbox input "true"
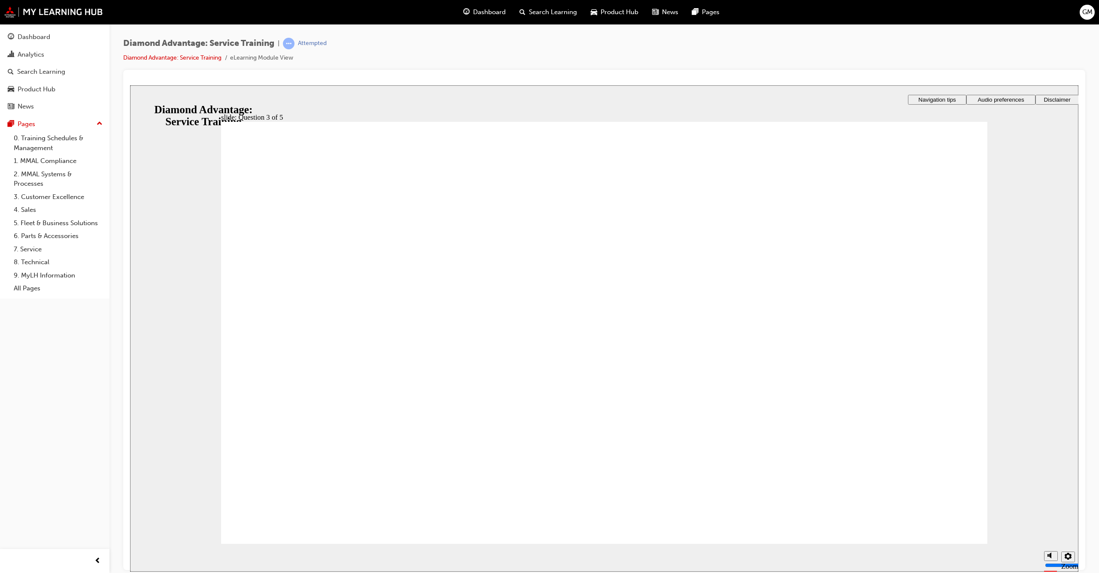
radio input "true"
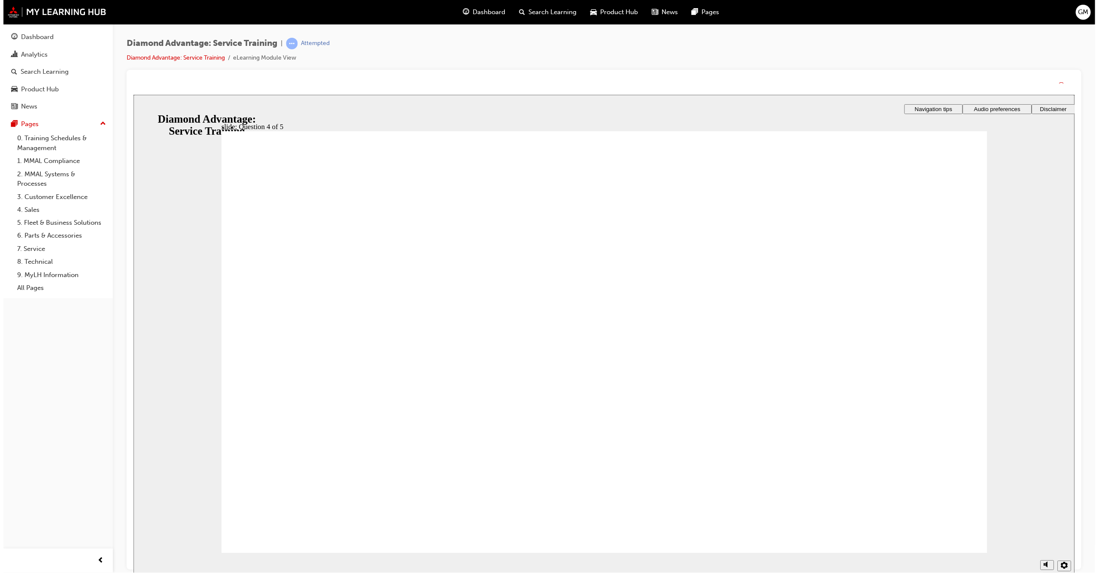
drag, startPoint x: 607, startPoint y: 433, endPoint x: 615, endPoint y: 450, distance: 18.8
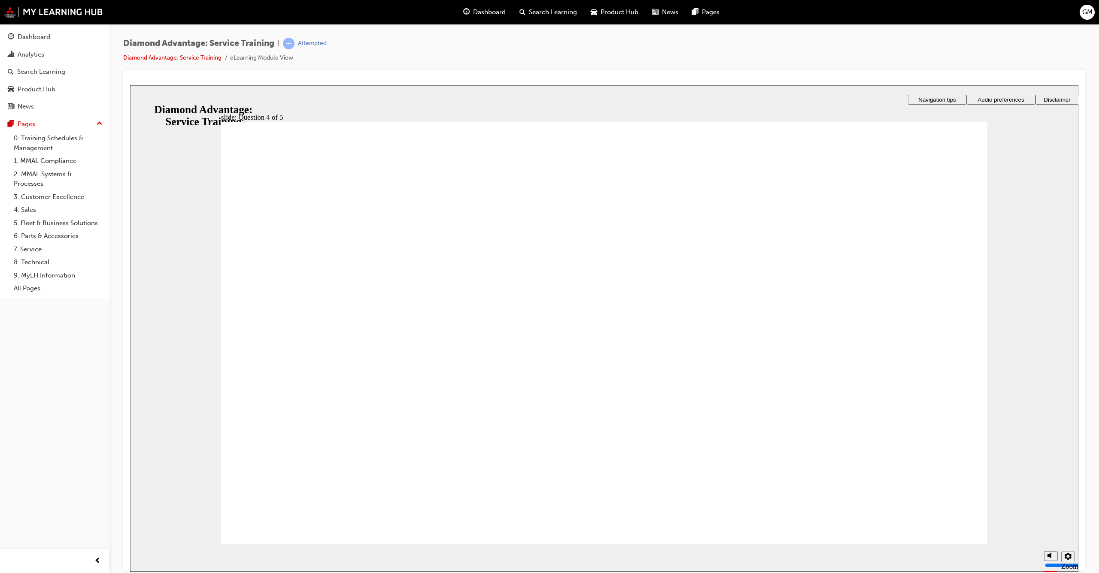
drag, startPoint x: 639, startPoint y: 441, endPoint x: 803, endPoint y: 471, distance: 166.7
radio input "true"
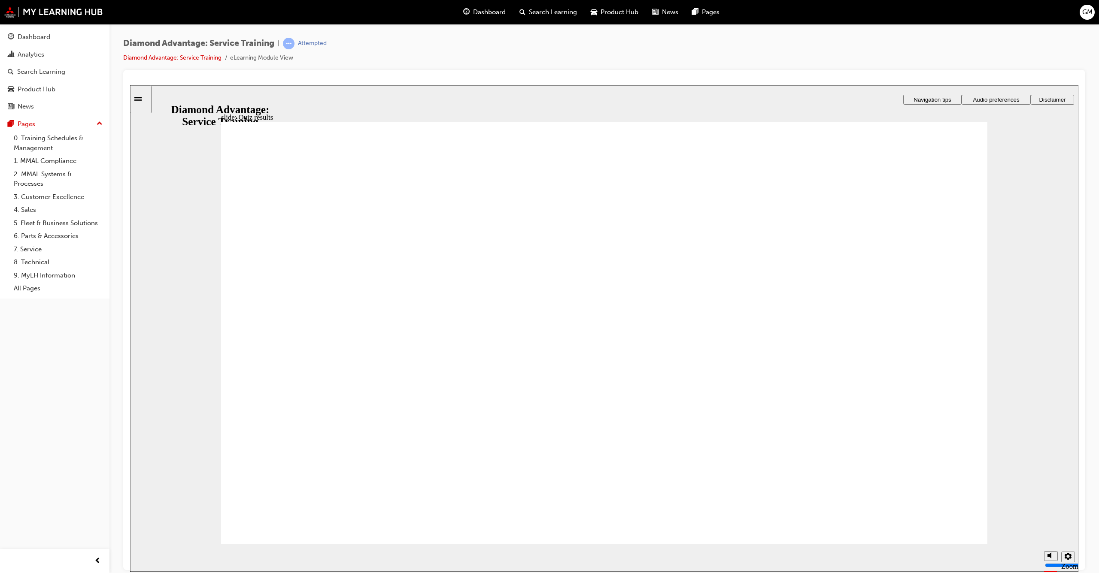
checkbox input "true"
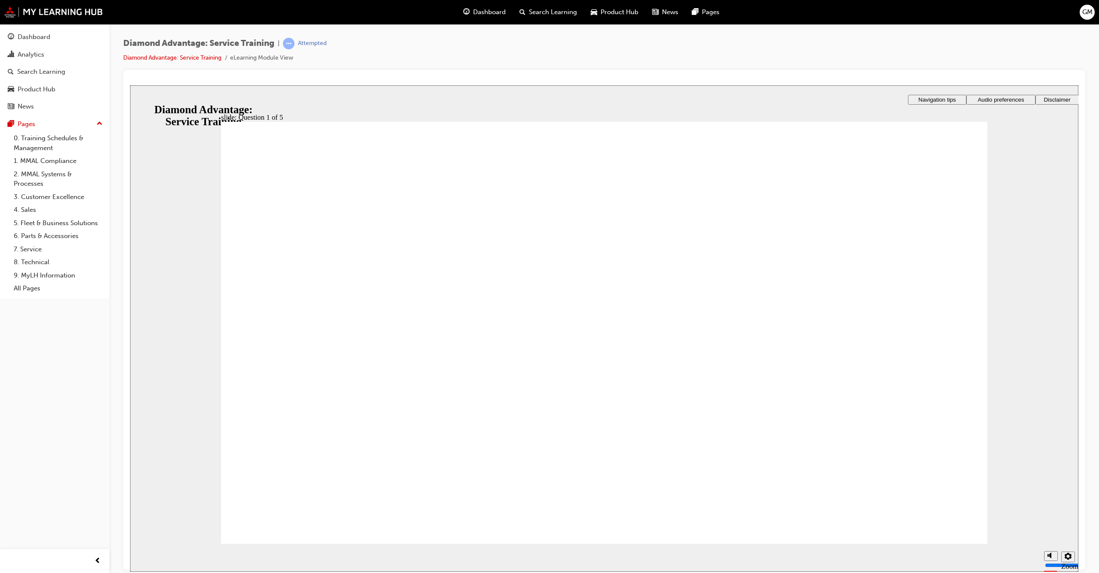
checkbox input "true"
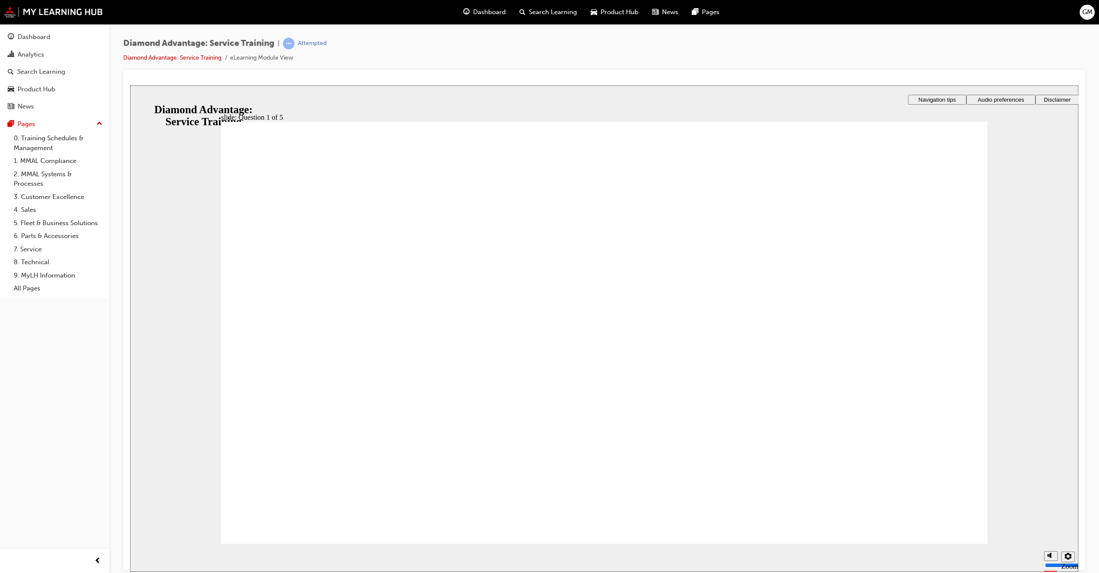
drag, startPoint x: 887, startPoint y: 514, endPoint x: 899, endPoint y: 518, distance: 12.0
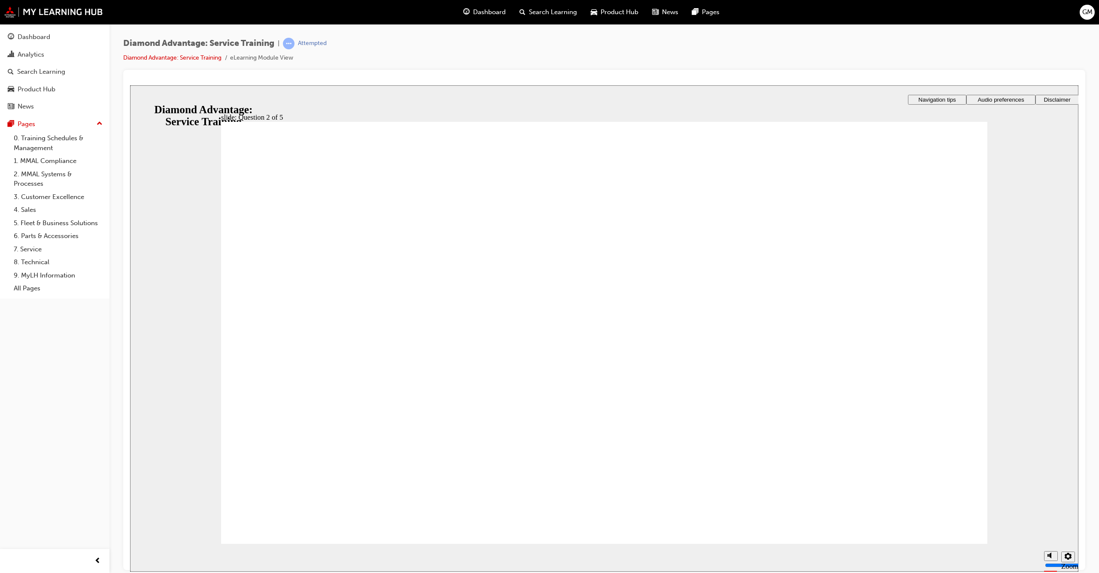
checkbox input "true"
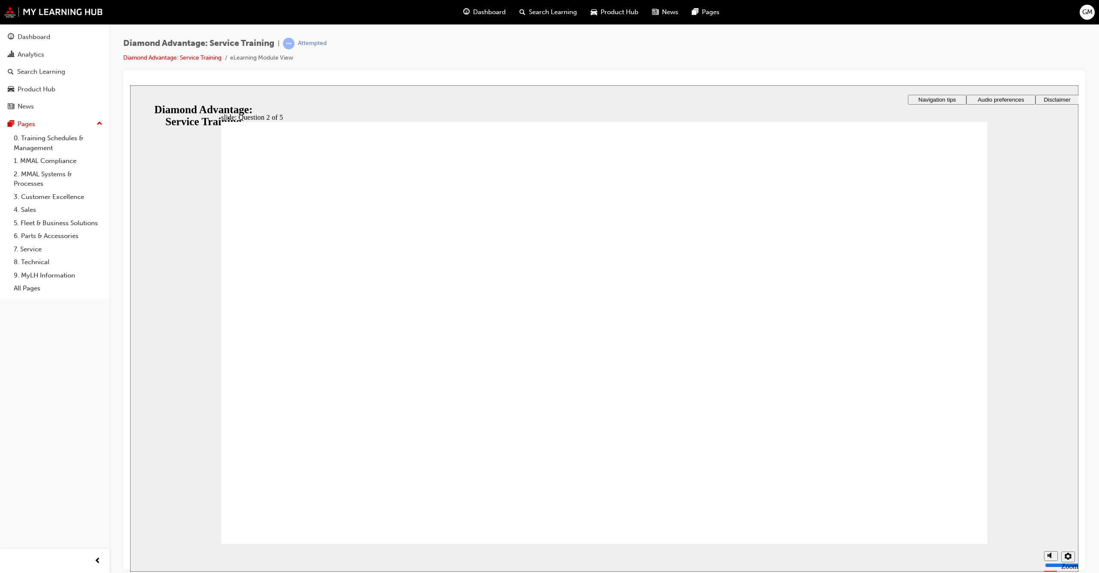
checkbox input "true"
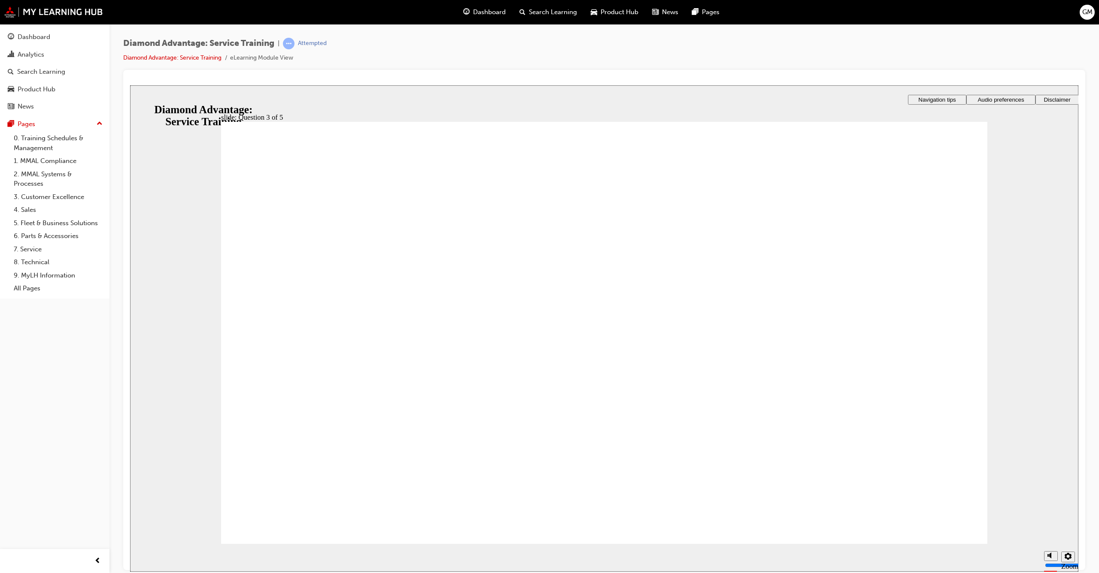
checkbox input "false"
checkbox input "true"
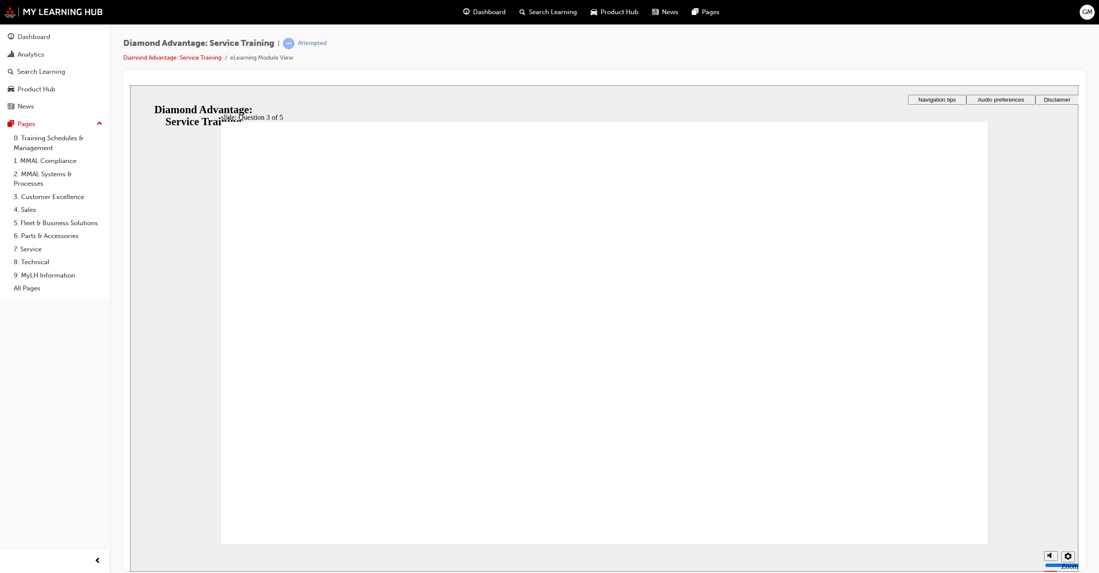
radio input "true"
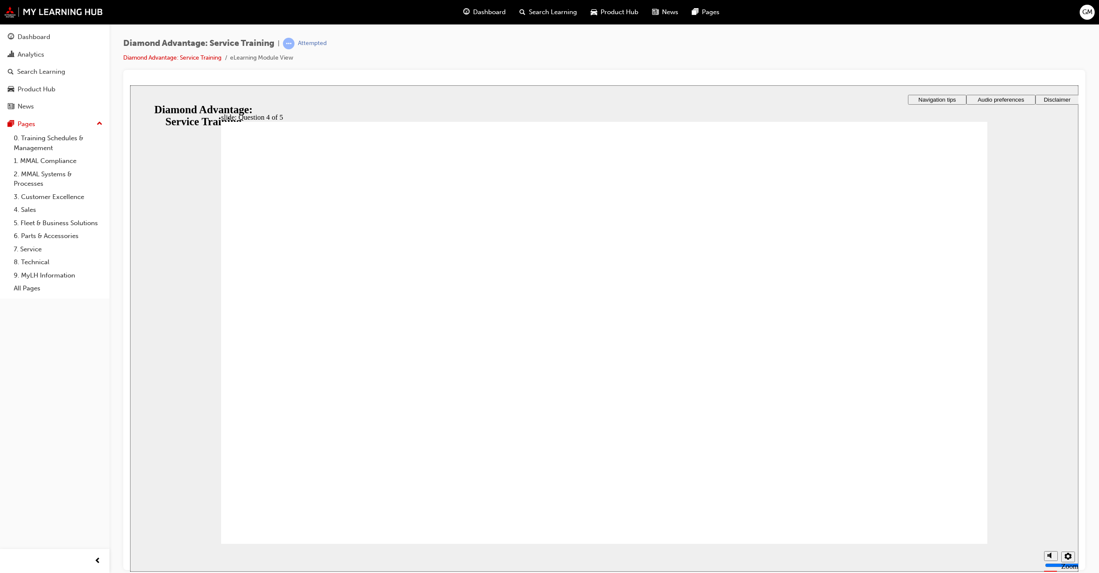
radio input "true"
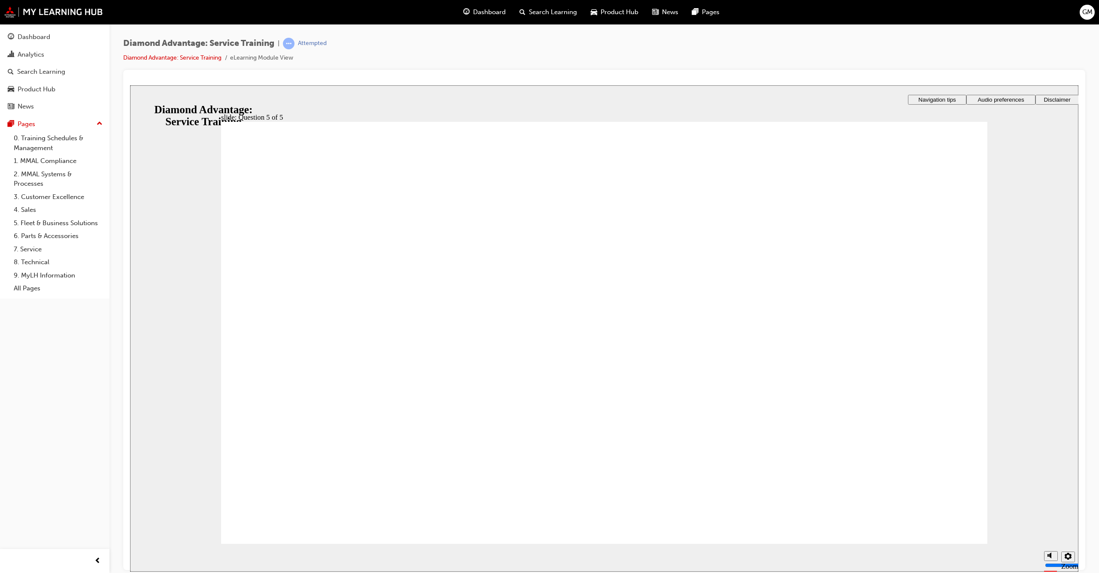
click at [59, 39] on div "Dashboard" at bounding box center [55, 37] width 94 height 11
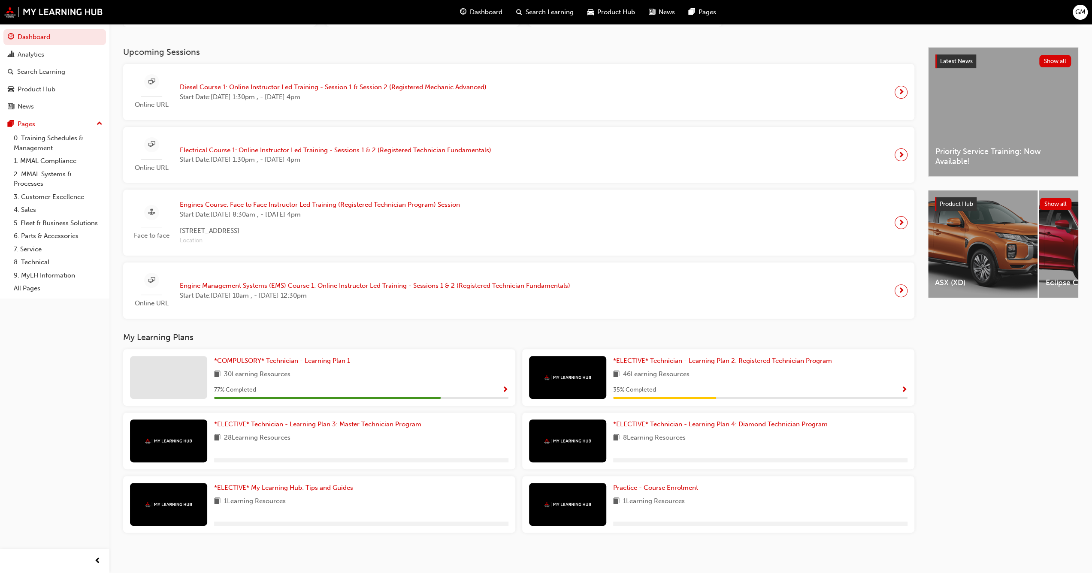
scroll to position [142, 0]
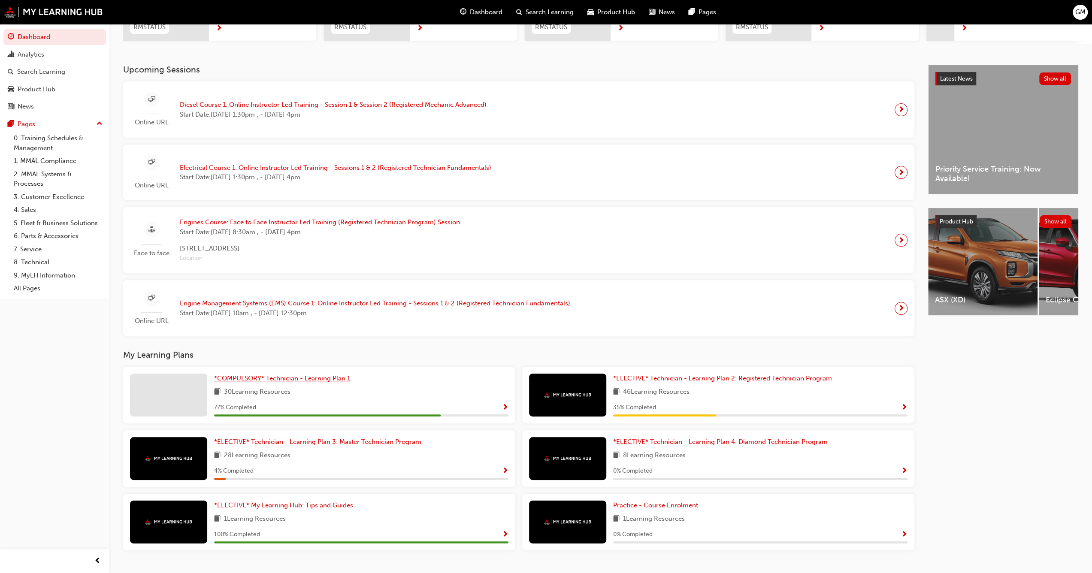
click at [275, 381] on span "*COMPULSORY* Technician - Learning Plan 1" at bounding box center [282, 379] width 136 height 8
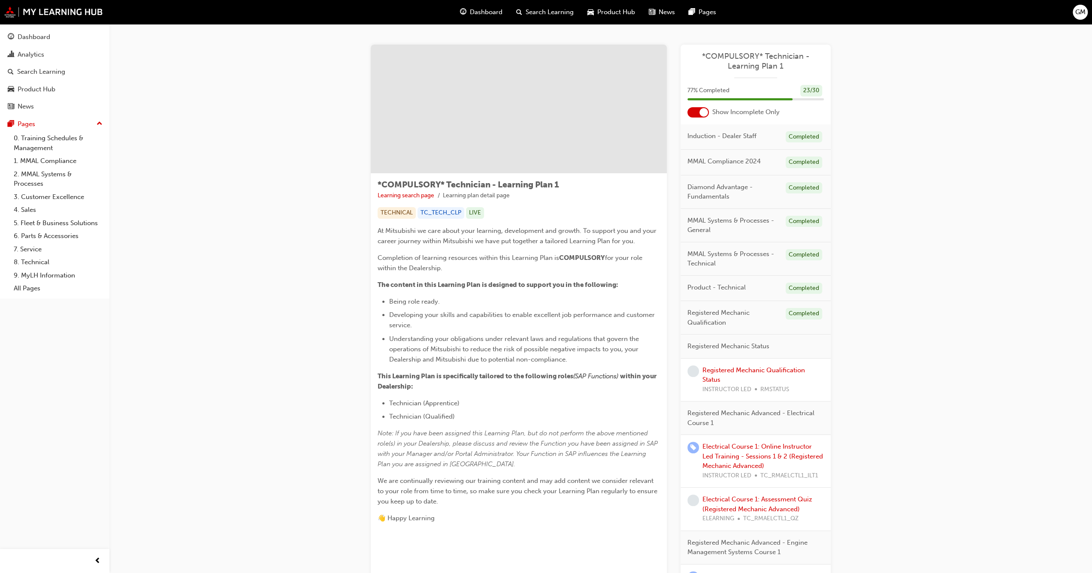
click at [697, 115] on div at bounding box center [697, 112] width 21 height 10
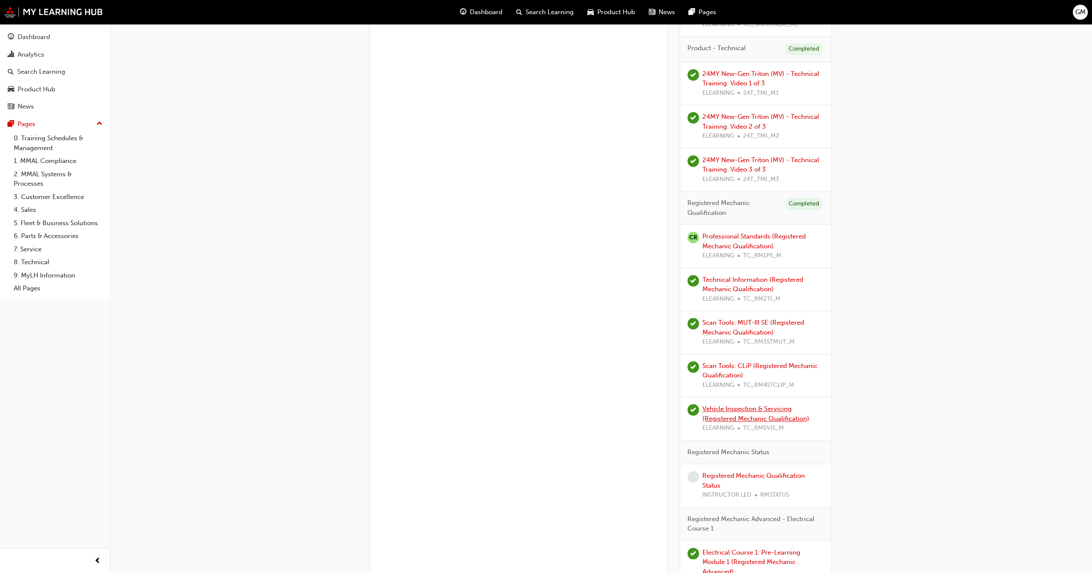
scroll to position [601, 0]
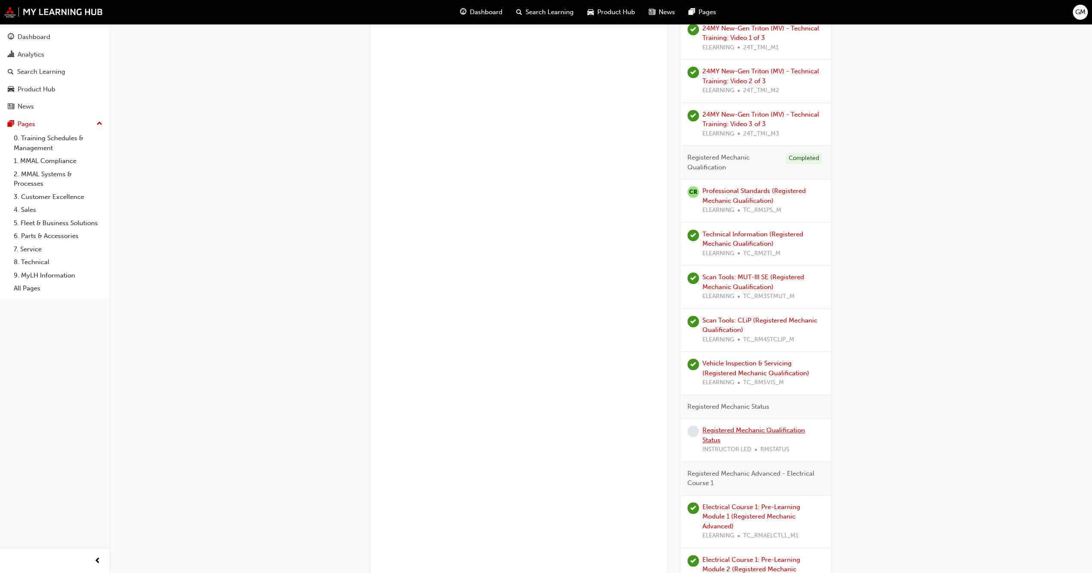
click at [733, 430] on link "Registered Mechanic Qualification Status" at bounding box center [753, 436] width 103 height 18
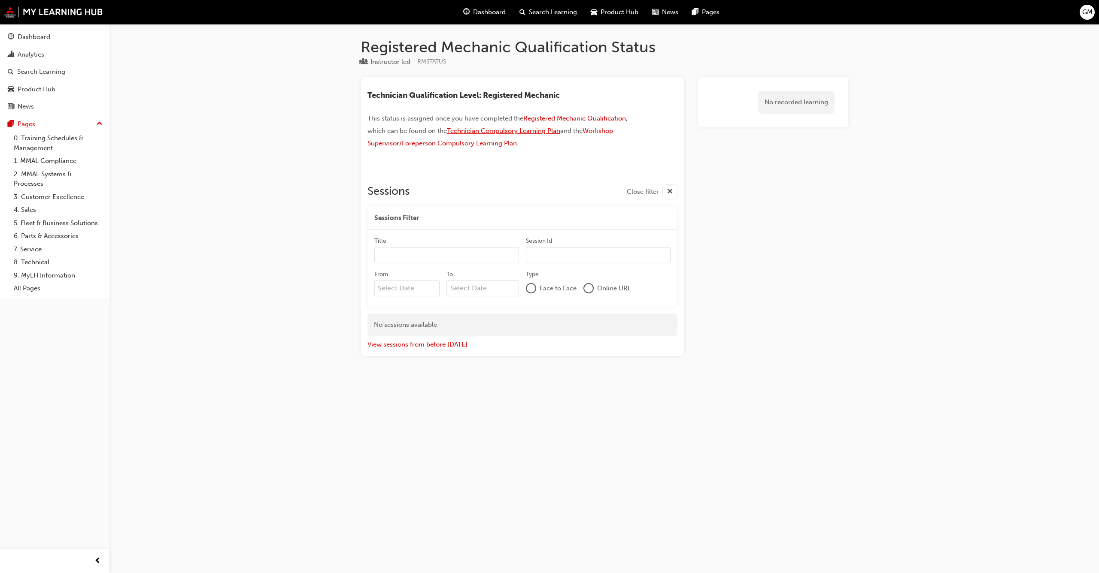
click at [505, 132] on span "Technician Compulsory Learning Plan" at bounding box center [503, 131] width 113 height 8
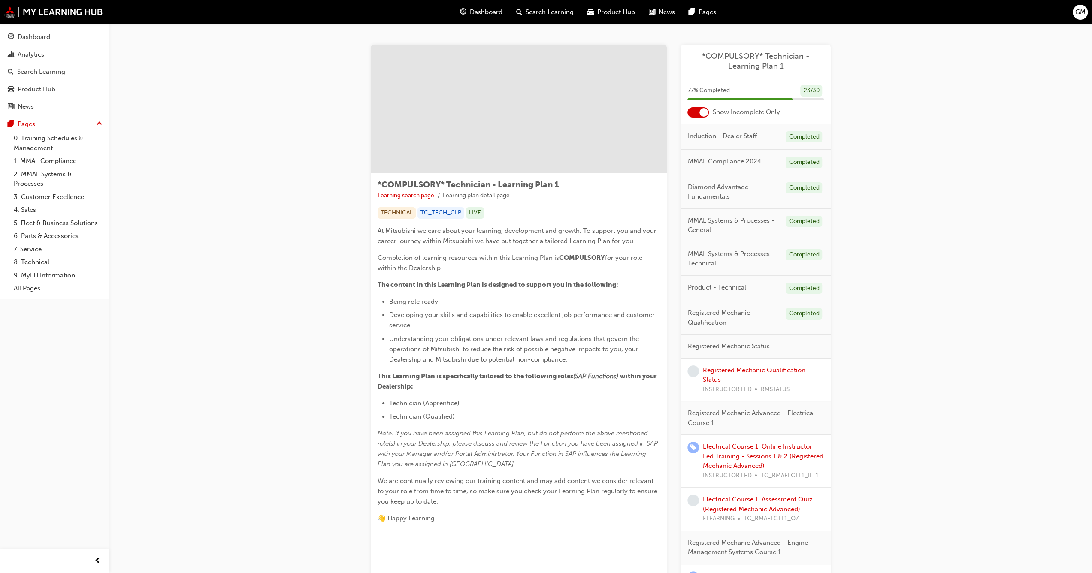
click at [694, 111] on div at bounding box center [697, 112] width 21 height 10
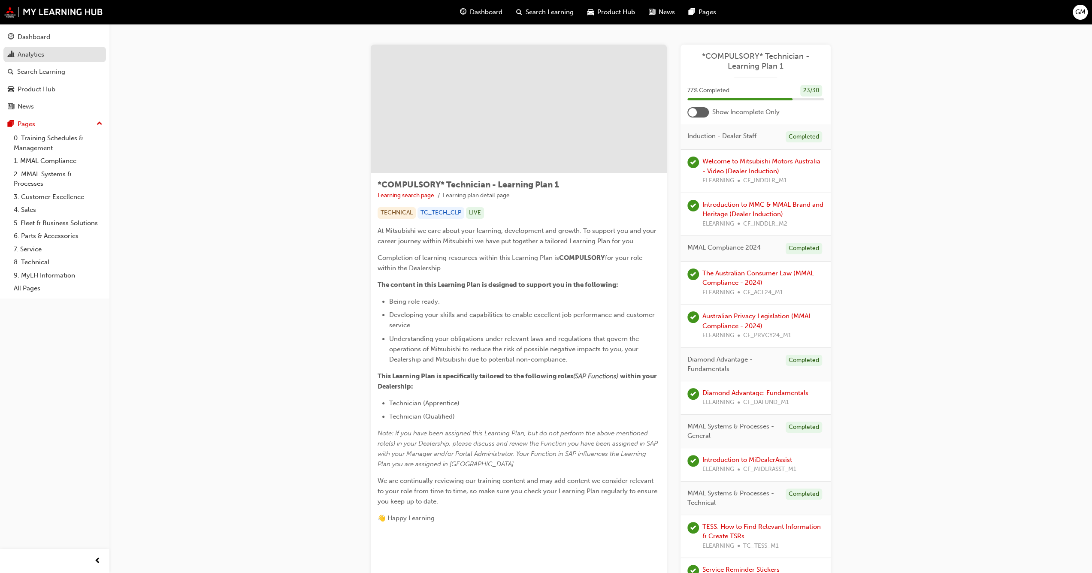
click at [78, 60] on link "Analytics" at bounding box center [54, 55] width 103 height 16
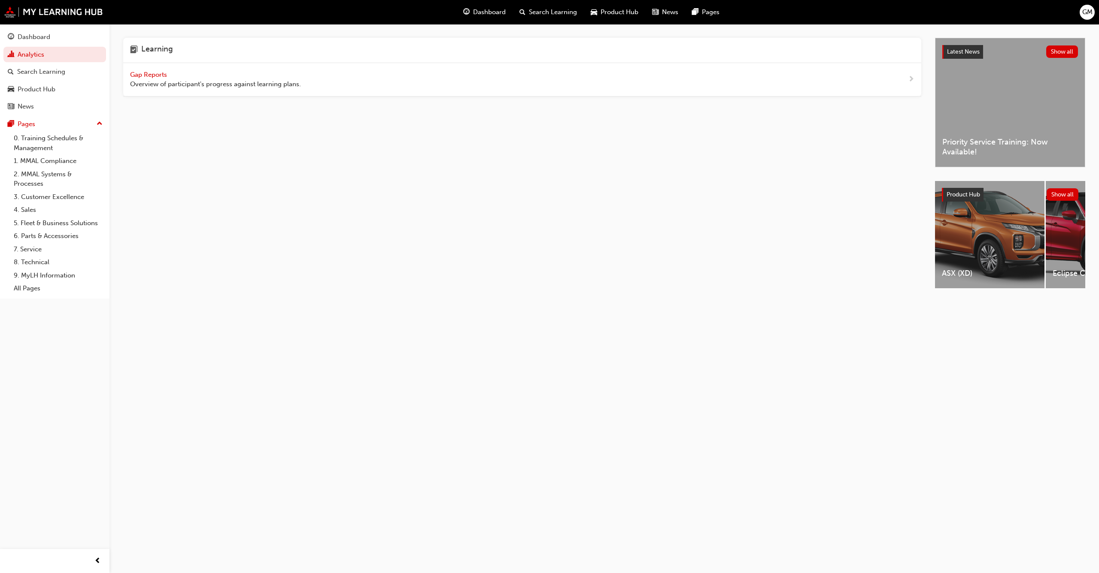
click at [1090, 14] on span "GM" at bounding box center [1087, 12] width 10 height 10
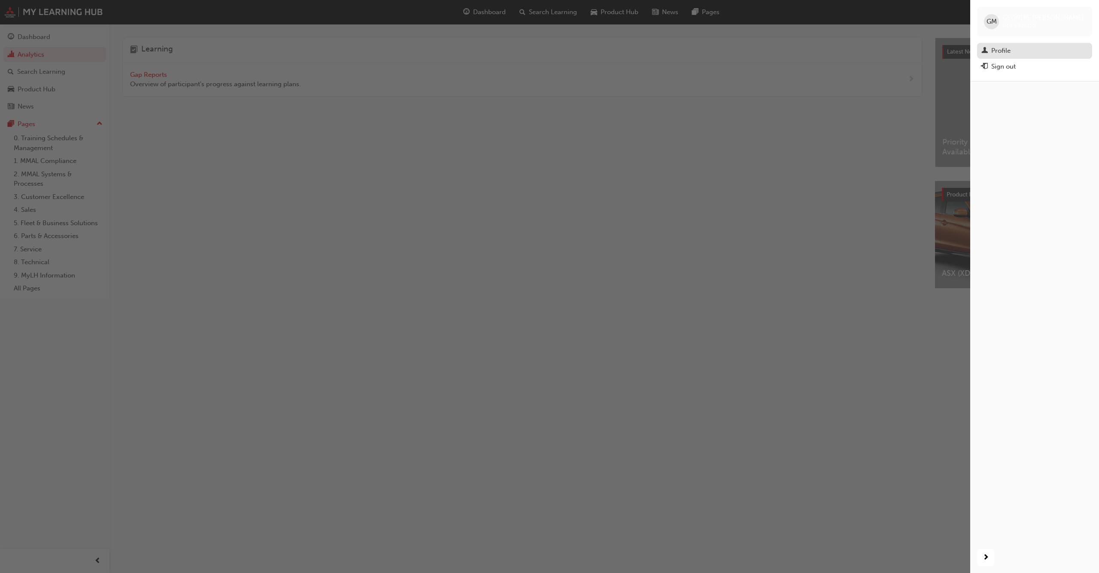
click at [1007, 46] on div "Profile" at bounding box center [1000, 51] width 19 height 10
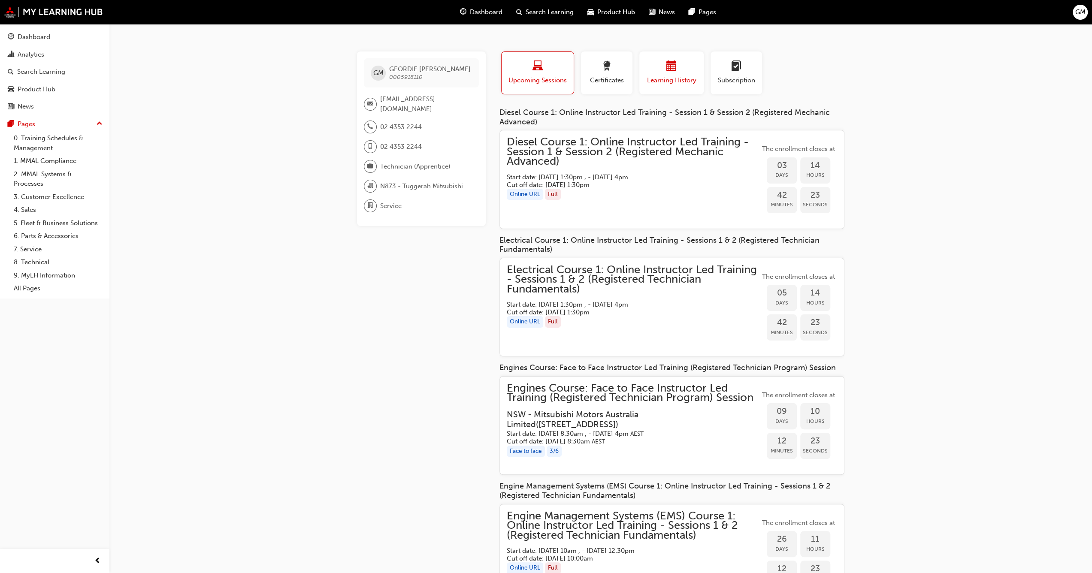
click at [648, 73] on div "button" at bounding box center [671, 67] width 51 height 13
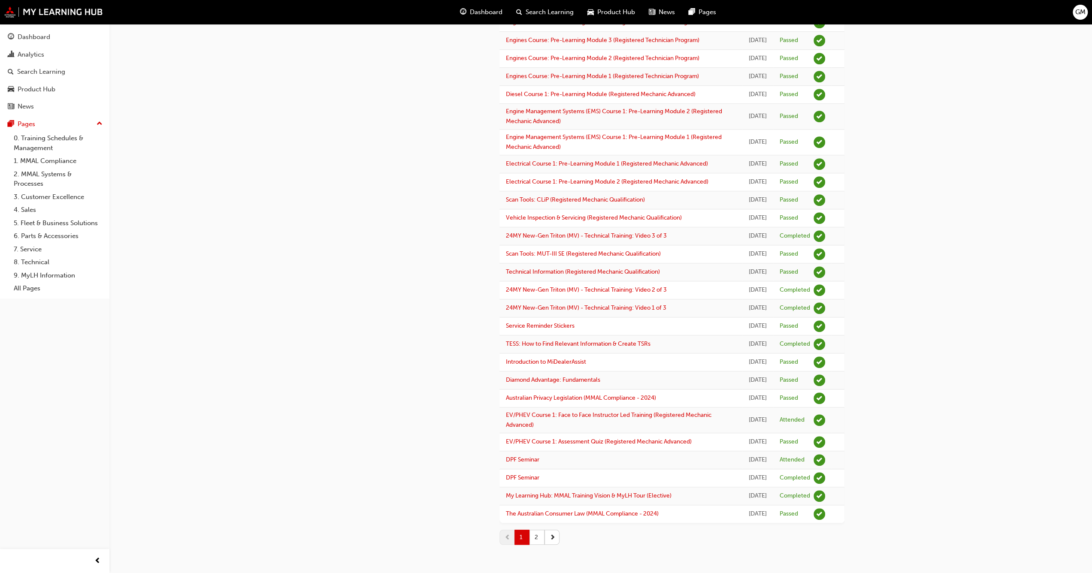
scroll to position [857, 0]
click at [536, 533] on button "2" at bounding box center [537, 537] width 15 height 15
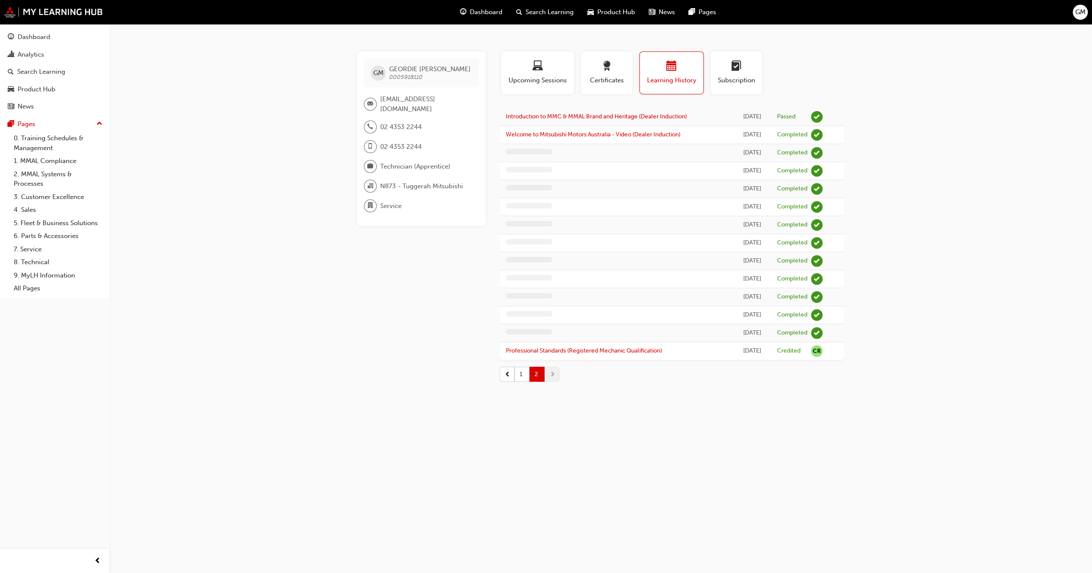
scroll to position [0, 0]
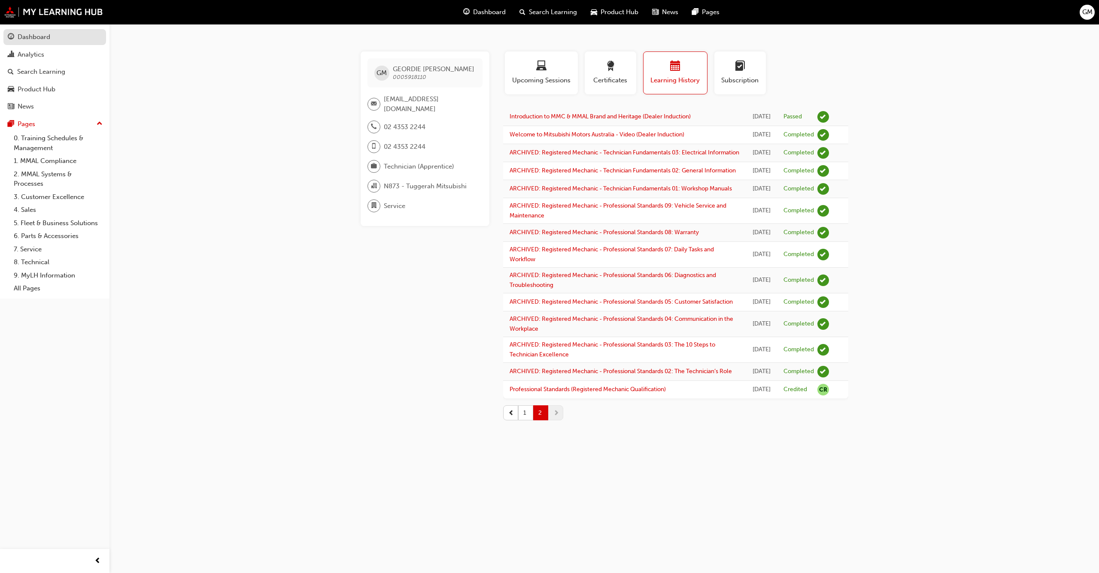
click at [58, 34] on div "Dashboard" at bounding box center [55, 37] width 94 height 11
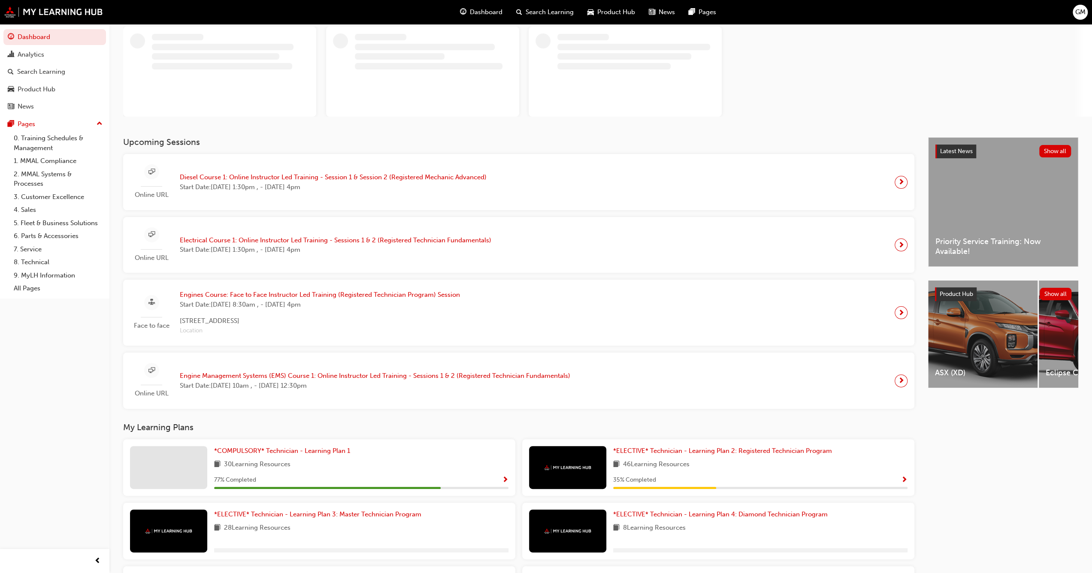
scroll to position [13, 0]
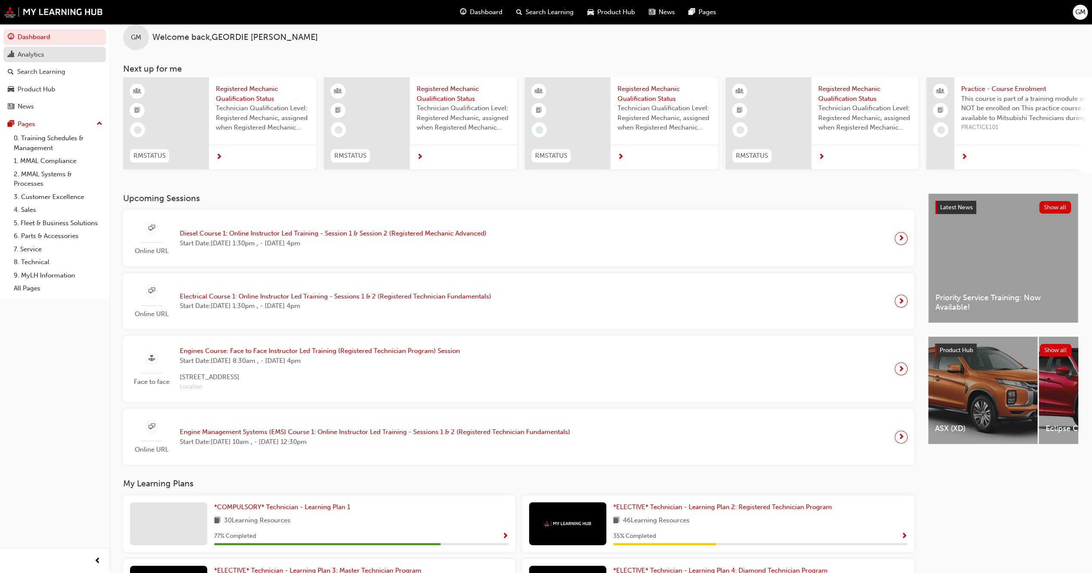
click at [27, 51] on div "Analytics" at bounding box center [31, 55] width 27 height 10
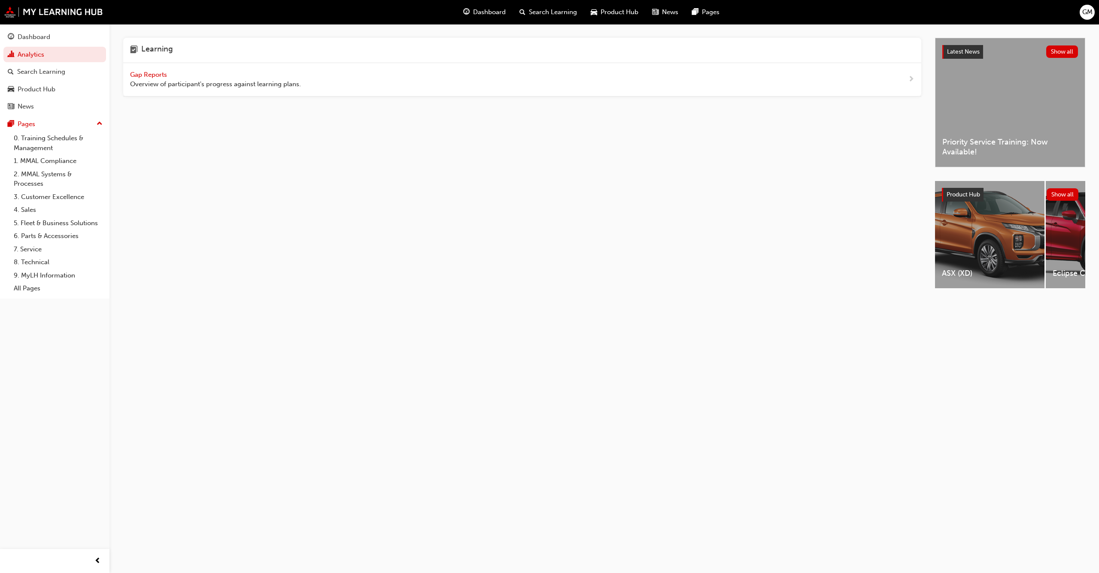
click at [145, 75] on span "Gap Reports" at bounding box center [149, 75] width 39 height 8
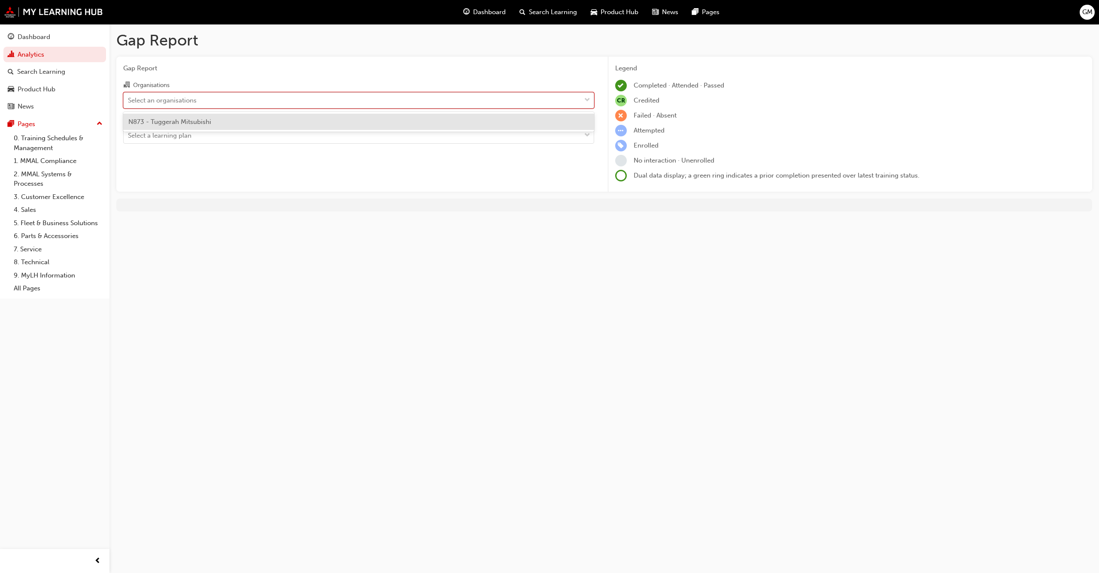
click at [192, 97] on div "Select an organisations" at bounding box center [162, 100] width 69 height 10
click at [129, 97] on input "Organisations option N873 - Tuggerah Mitsubishi focused, 1 of 1. 1 result avail…" at bounding box center [128, 99] width 1 height 7
click at [200, 117] on div "N873 - Tuggerah Mitsubishi" at bounding box center [358, 122] width 471 height 17
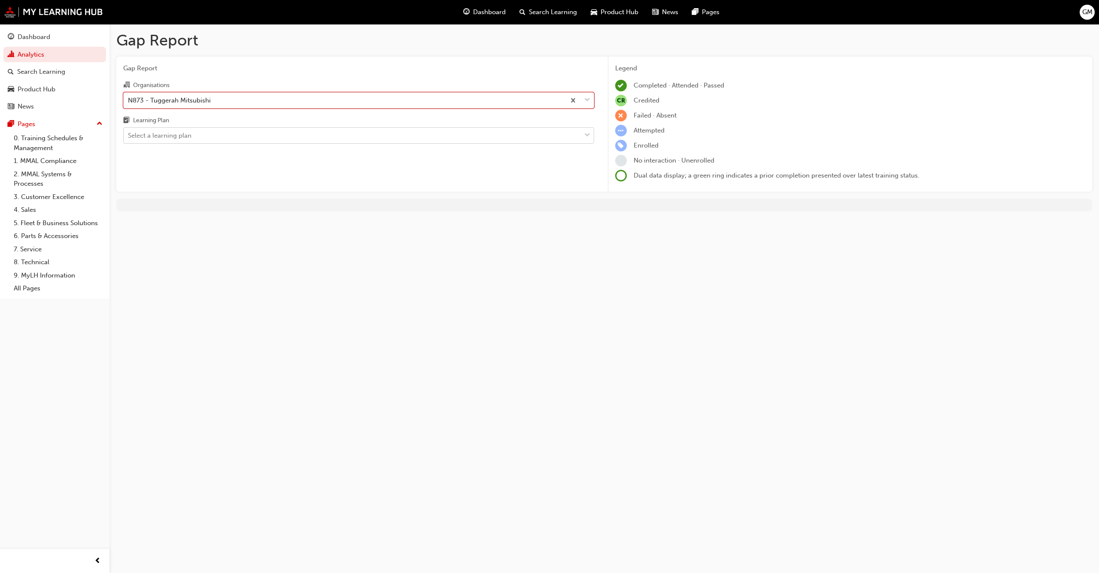
click at [203, 133] on div "Select a learning plan" at bounding box center [352, 135] width 457 height 15
click at [129, 133] on input "Learning Plan Select a learning plan" at bounding box center [128, 135] width 1 height 7
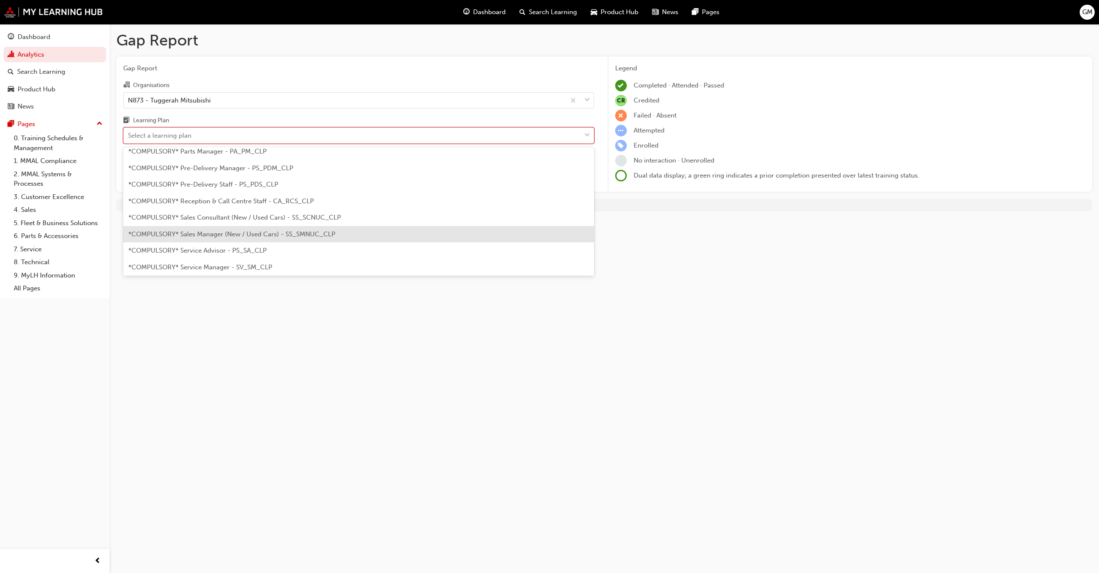
scroll to position [215, 0]
click at [237, 242] on span "*COMPULSORY* Service Advisor - PS_SA_CLP" at bounding box center [197, 240] width 138 height 8
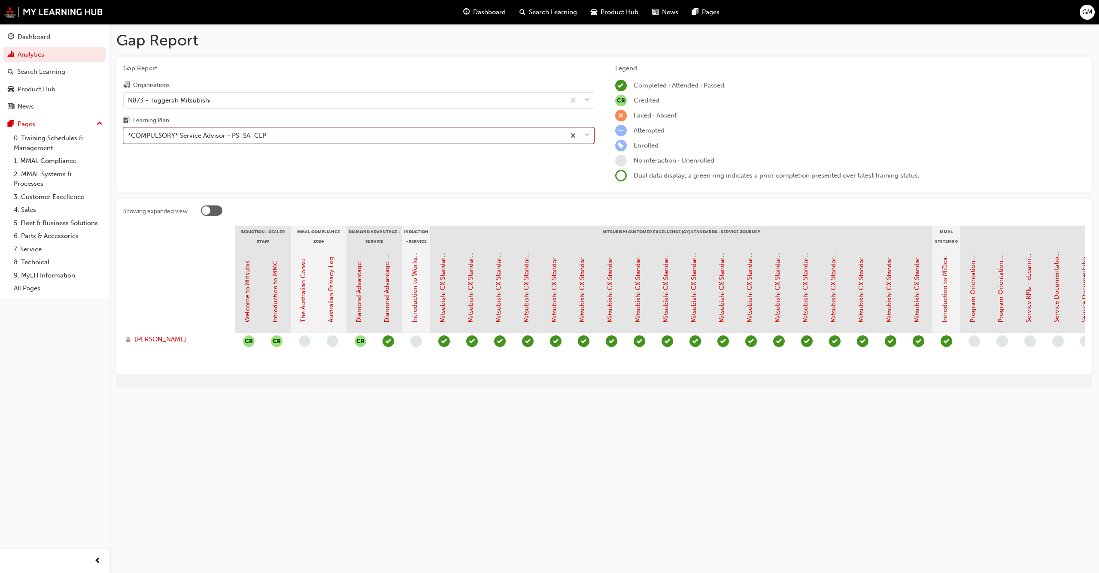
click at [359, 136] on div "*COMPULSORY* Service Advisor - PS_SA_CLP" at bounding box center [345, 135] width 442 height 15
click at [129, 136] on input "Learning Plan option *COMPULSORY* Service Advisor - PS_SA_CLP, selected. 0 resu…" at bounding box center [128, 135] width 1 height 7
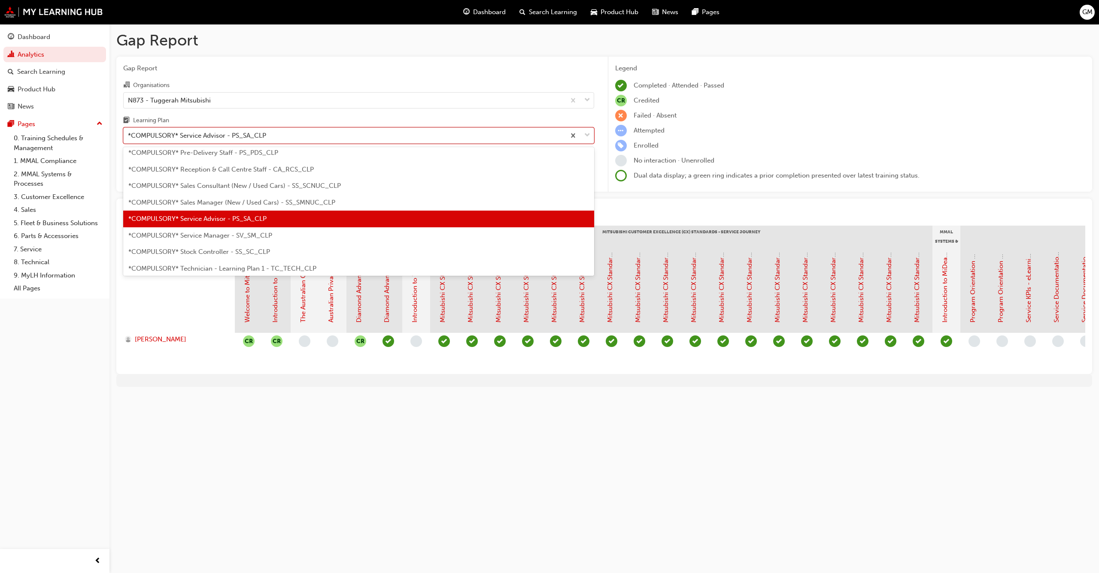
scroll to position [278, 0]
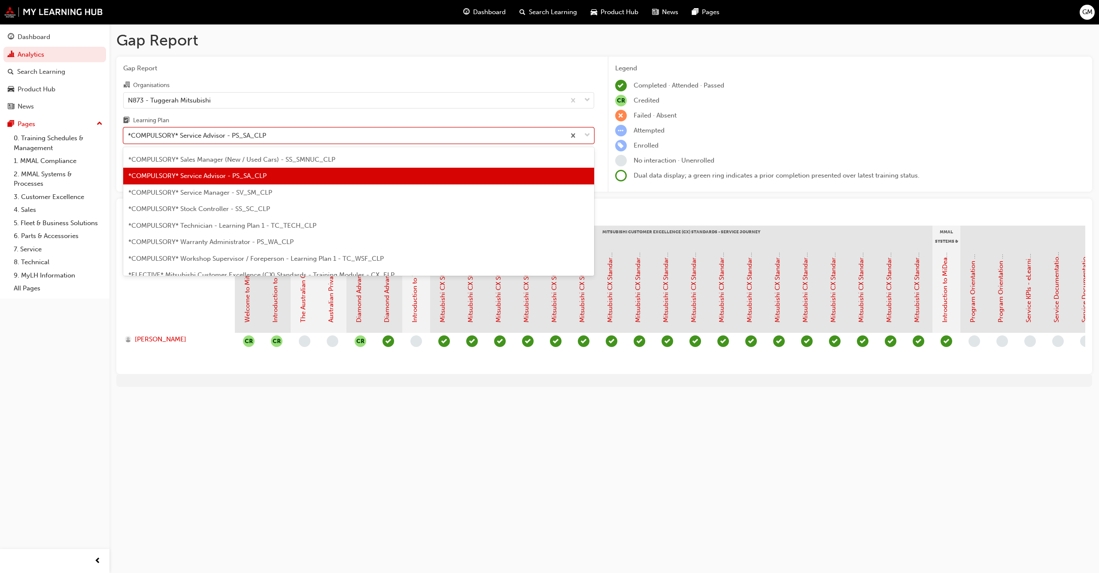
click at [308, 223] on span "*COMPULSORY* Technician - Learning Plan 1 - TC_TECH_CLP" at bounding box center [222, 226] width 188 height 8
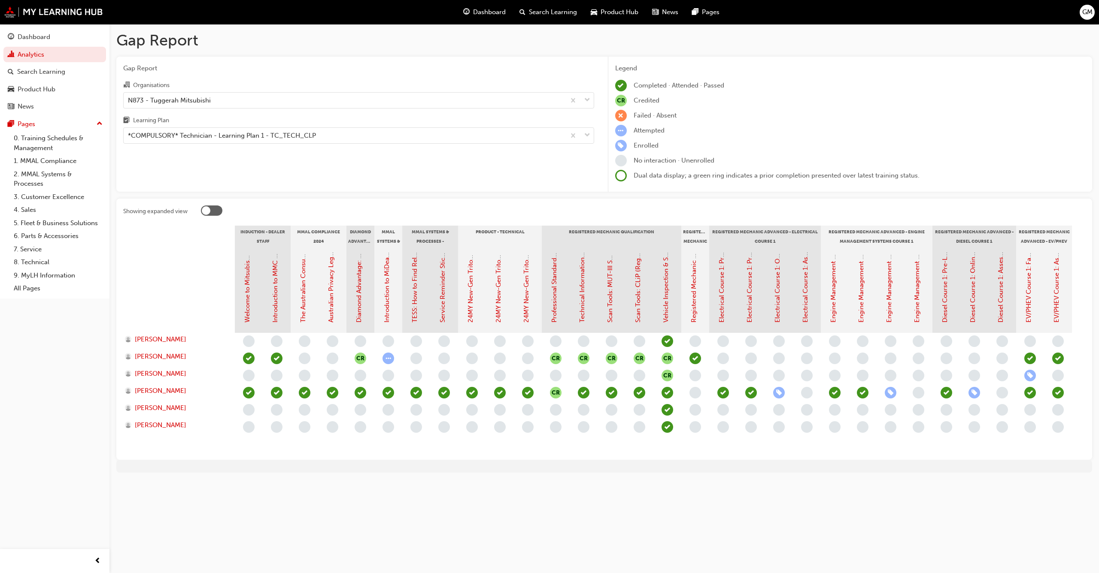
click at [694, 358] on span "learningRecordVerb_COMPLETE-icon" at bounding box center [695, 359] width 12 height 12
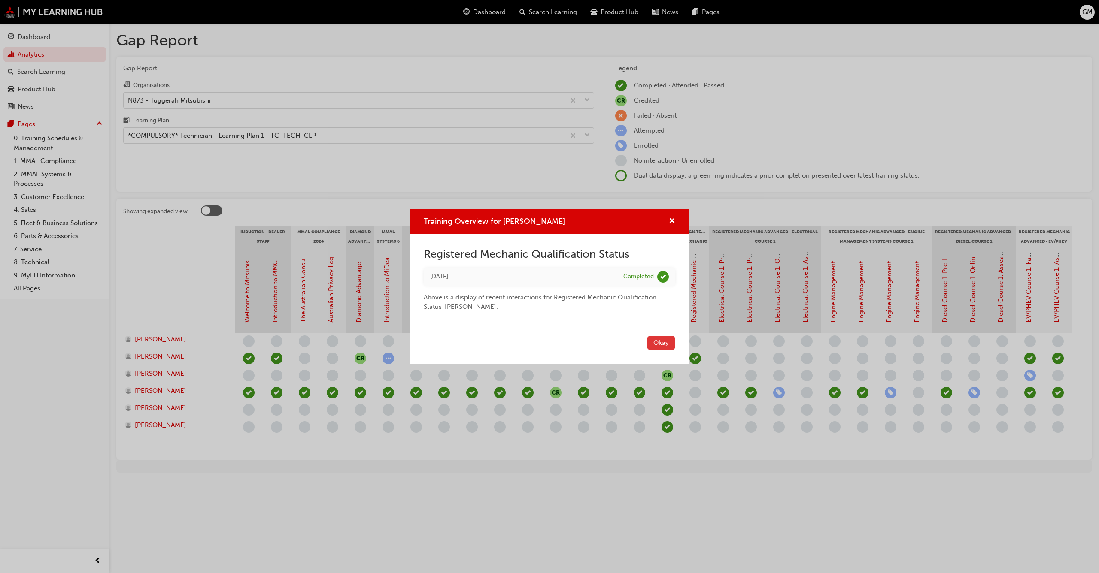
click at [663, 342] on button "Okay" at bounding box center [661, 343] width 28 height 14
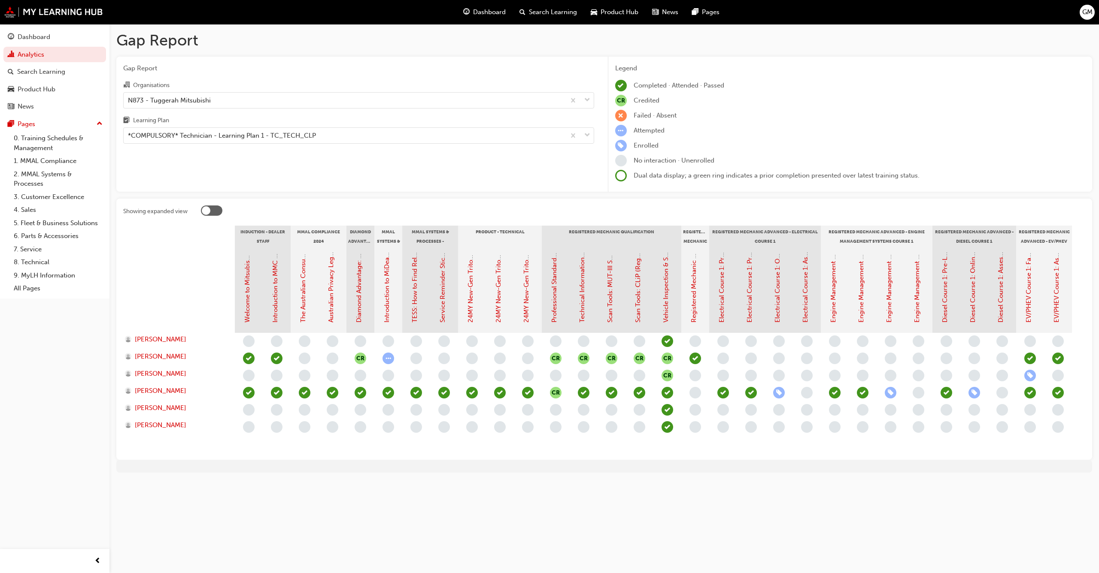
click at [670, 375] on span "CR" at bounding box center [667, 376] width 12 height 12
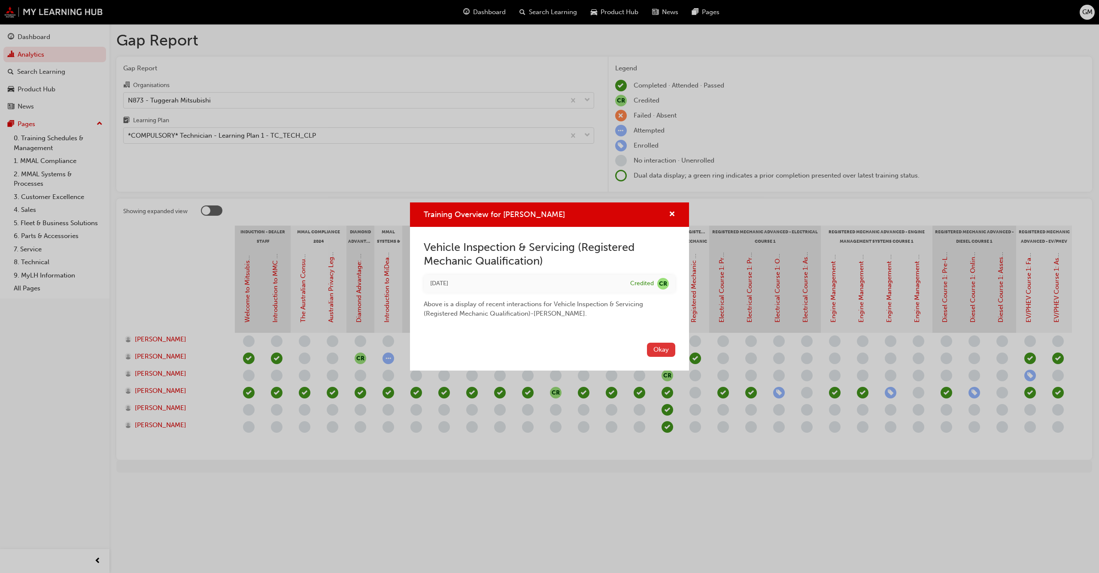
click at [656, 349] on button "Okay" at bounding box center [661, 350] width 28 height 14
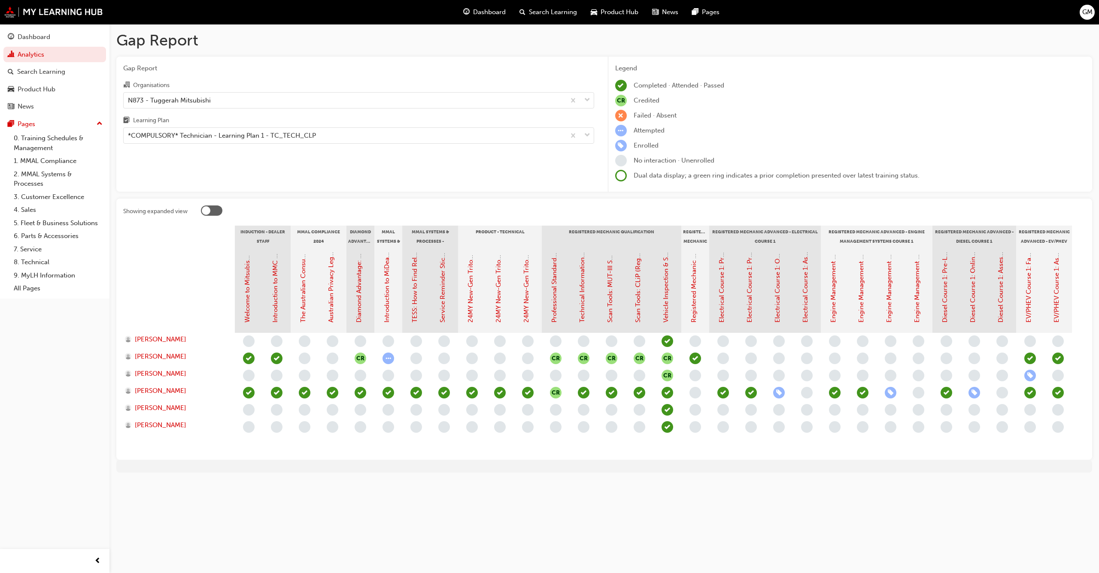
click at [699, 391] on span "learningRecordVerb_NONE-icon" at bounding box center [695, 393] width 12 height 12
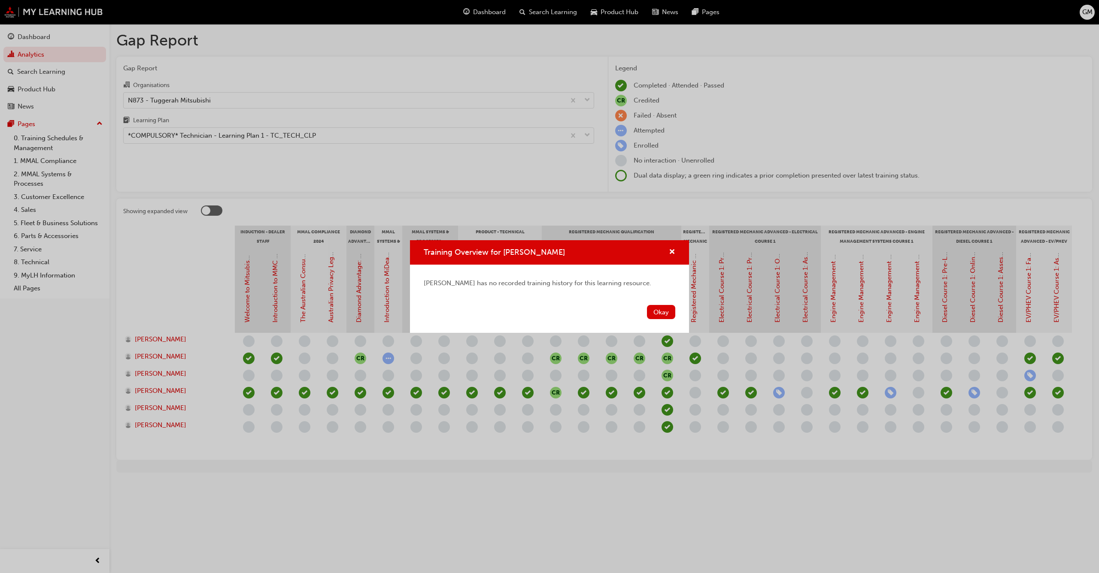
click at [675, 318] on div "Okay" at bounding box center [549, 317] width 279 height 31
click at [663, 311] on button "Okay" at bounding box center [661, 312] width 28 height 14
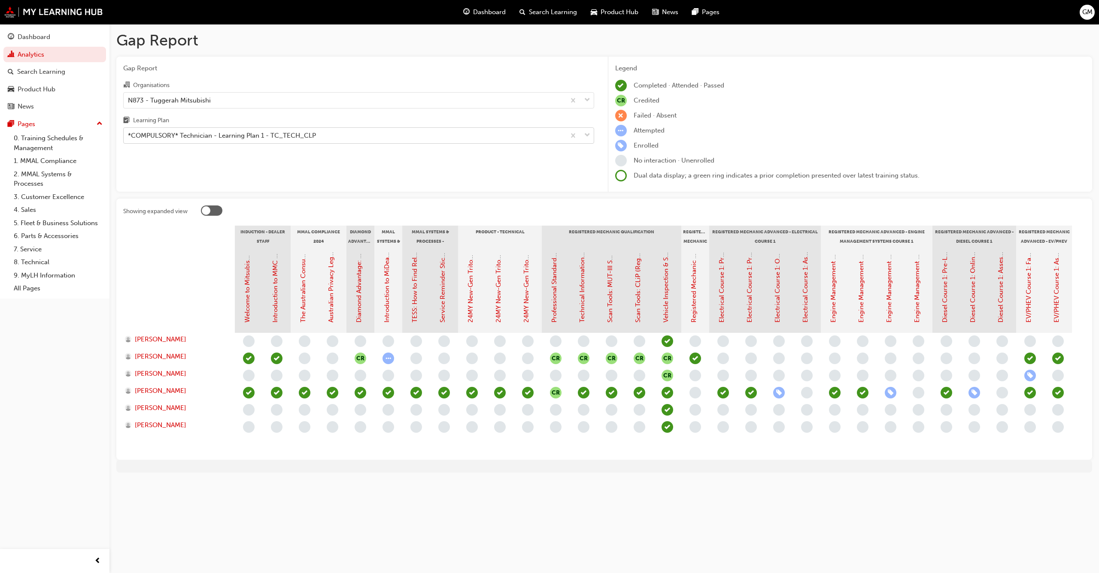
click at [331, 132] on div "*COMPULSORY* Technician - Learning Plan 1 - TC_TECH_CLP" at bounding box center [345, 135] width 442 height 15
click at [129, 132] on input "Learning Plan *COMPULSORY* Technician - Learning Plan 1 - TC_TECH_CLP" at bounding box center [128, 135] width 1 height 7
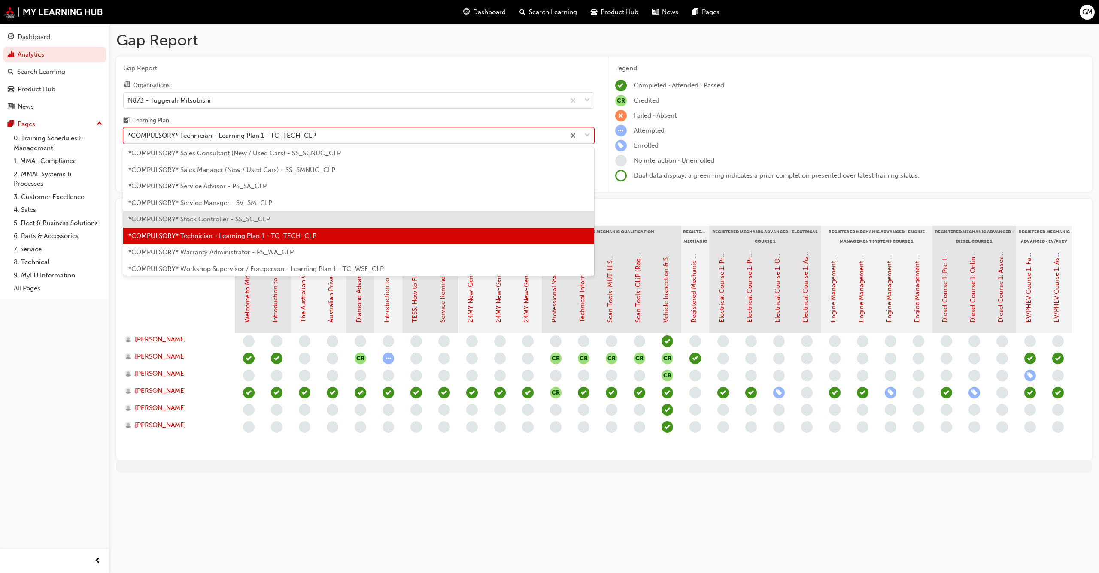
scroll to position [285, 0]
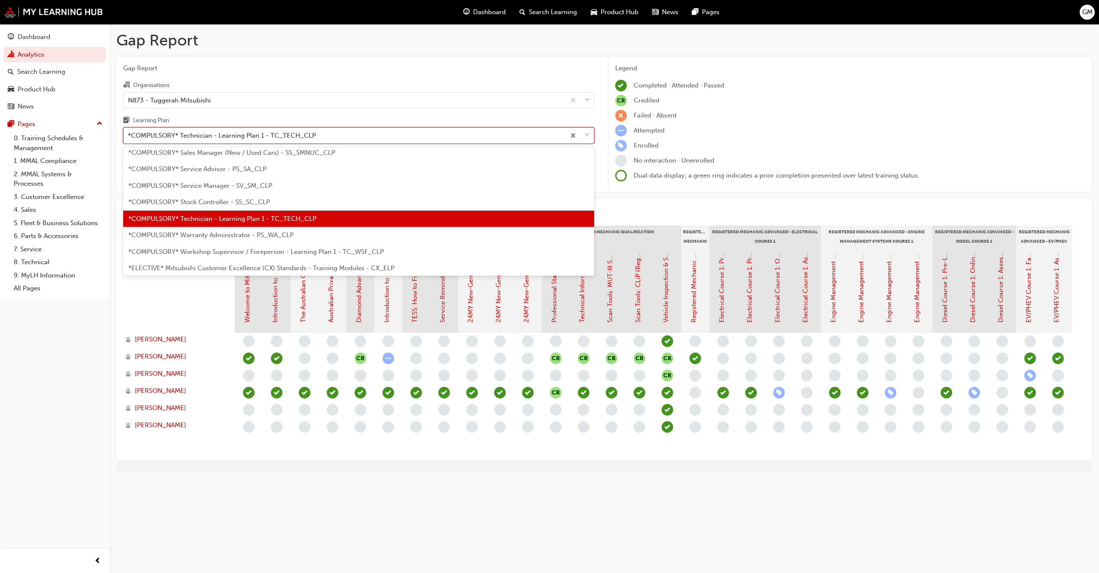
click at [274, 235] on span "*COMPULSORY* Warranty Administrator - PS_WA_CLP" at bounding box center [210, 235] width 165 height 8
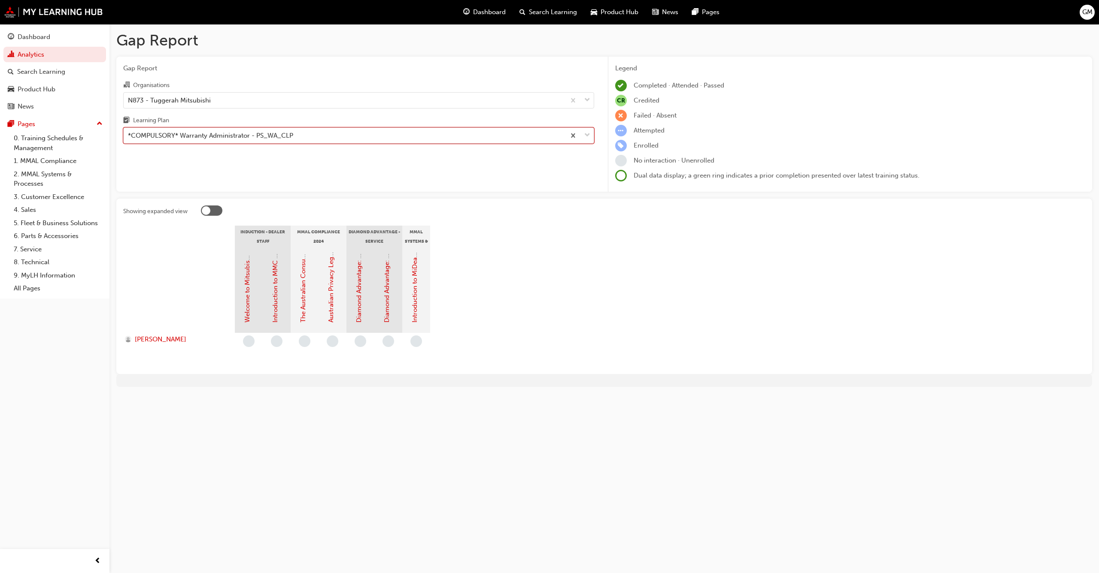
click at [302, 132] on div "*COMPULSORY* Warranty Administrator - PS_WA_CLP" at bounding box center [345, 135] width 442 height 15
click at [129, 132] on input "Learning Plan option *COMPULSORY* Warranty Administrator - PS_WA_CLP, selected.…" at bounding box center [128, 135] width 1 height 7
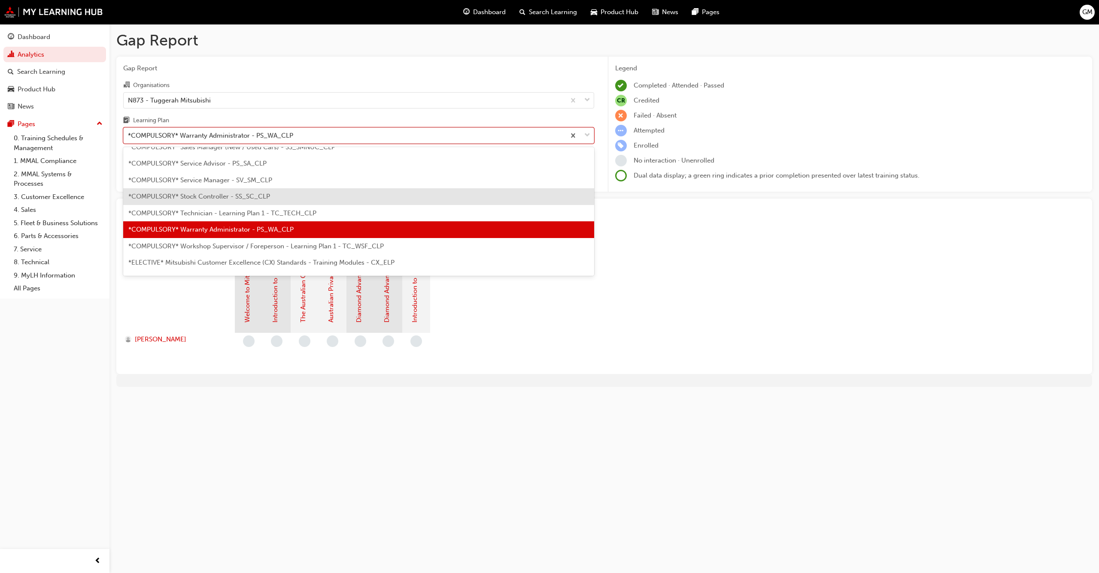
scroll to position [302, 0]
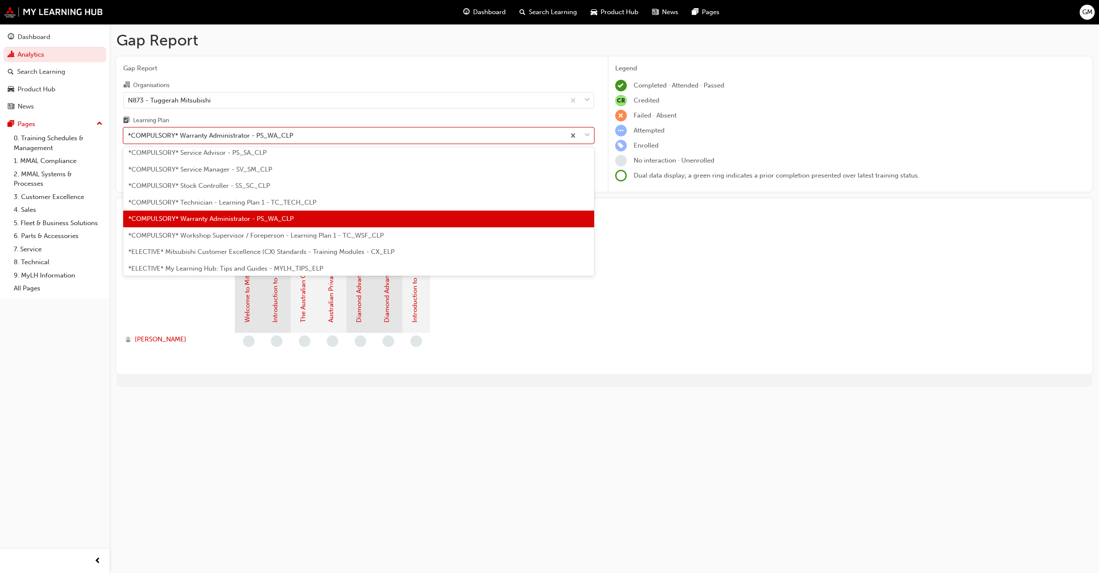
click at [275, 235] on span "*COMPULSORY* Workshop Supervisor / Foreperson - Learning Plan 1 - TC_WSF_CLP" at bounding box center [255, 236] width 255 height 8
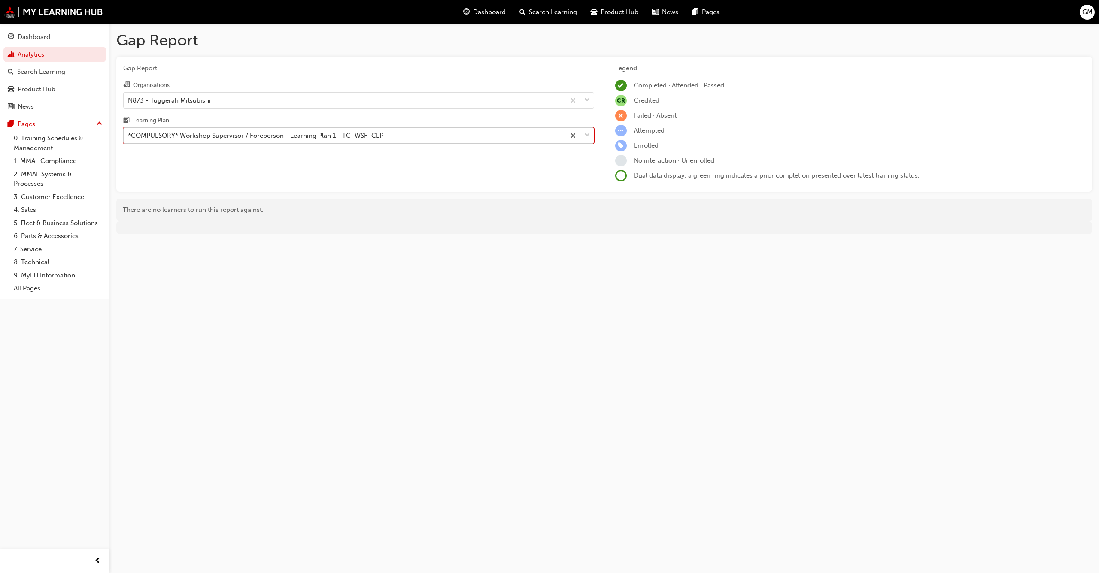
click at [293, 136] on div "*COMPULSORY* Workshop Supervisor / Foreperson - Learning Plan 1 - TC_WSF_CLP" at bounding box center [255, 136] width 255 height 10
click at [129, 136] on input "Learning Plan option *COMPULSORY* Workshop Supervisor / Foreperson - Learning P…" at bounding box center [128, 135] width 1 height 7
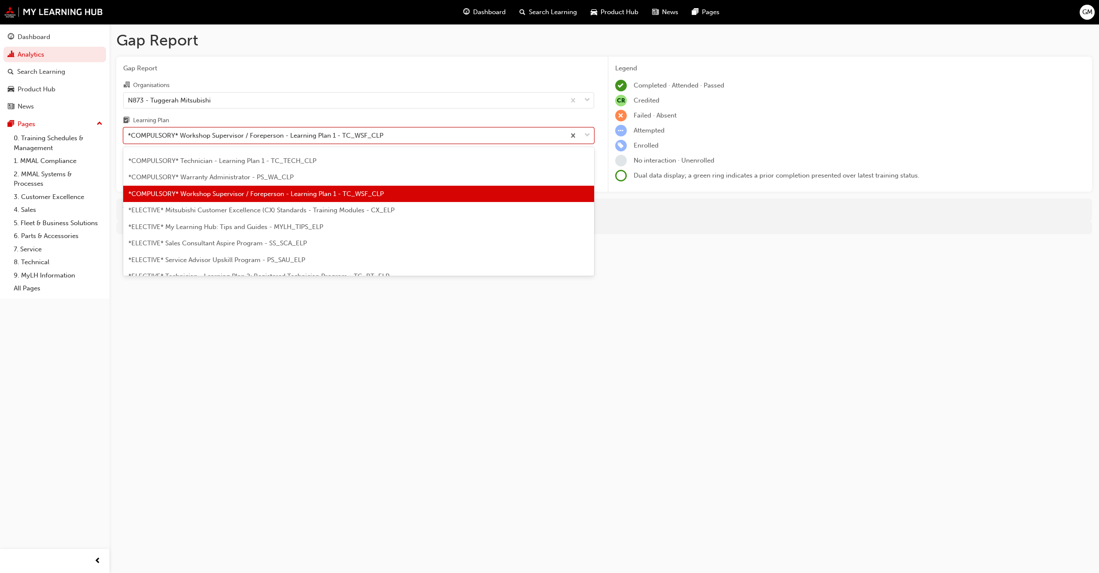
scroll to position [361, 0]
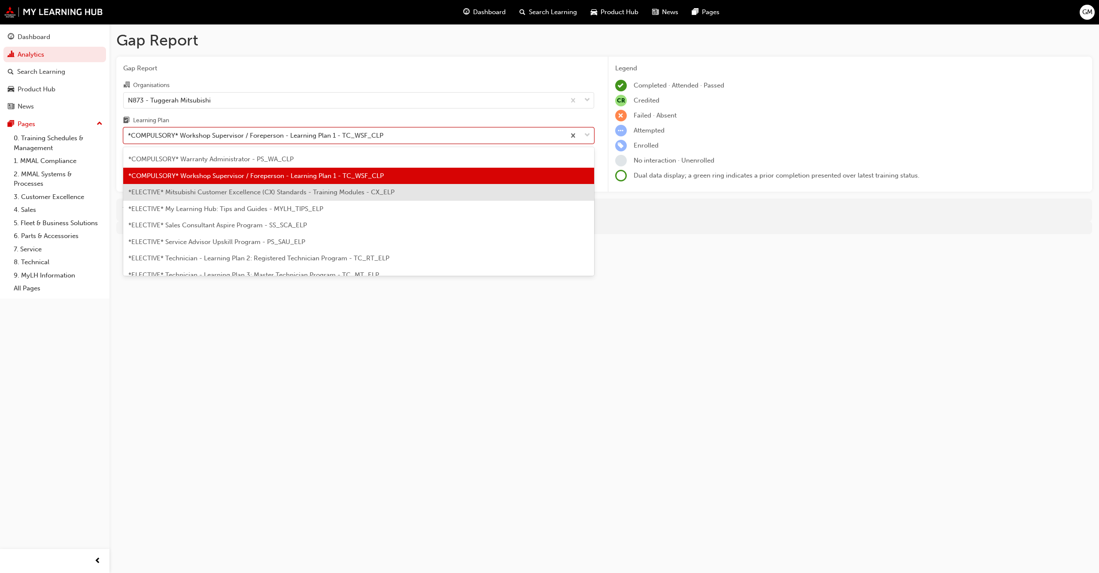
click at [306, 197] on div "*ELECTIVE* Mitsubishi Customer Excellence (CX) Standards - Training Modules - C…" at bounding box center [358, 192] width 471 height 17
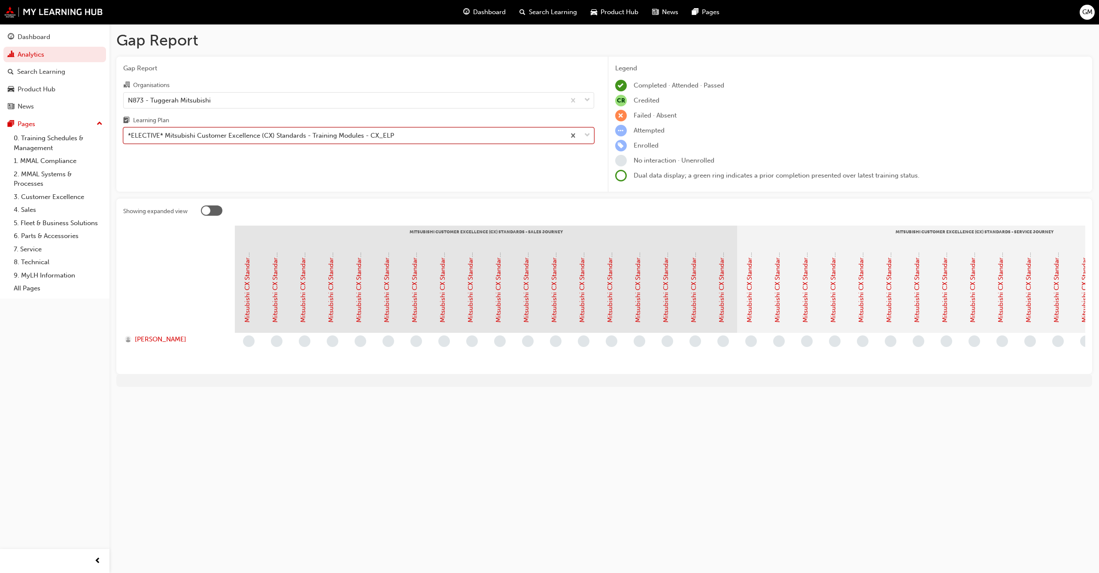
click at [336, 134] on div "*ELECTIVE* Mitsubishi Customer Excellence (CX) Standards - Training Modules - C…" at bounding box center [261, 136] width 266 height 10
click at [129, 134] on input "Learning Plan option *ELECTIVE* Mitsubishi Customer Excellence (CX) Standards -…" at bounding box center [128, 135] width 1 height 7
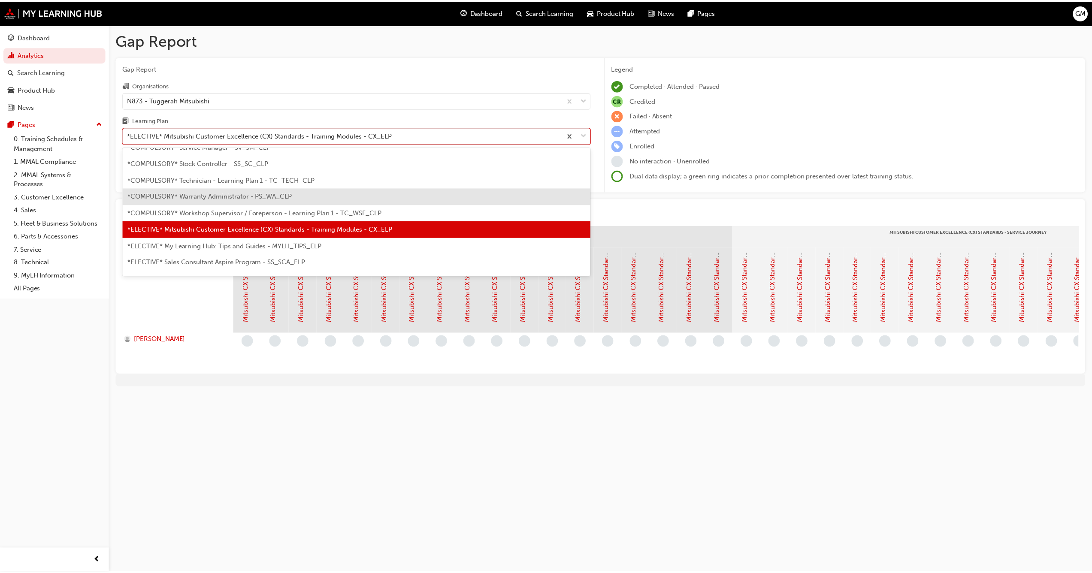
scroll to position [335, 0]
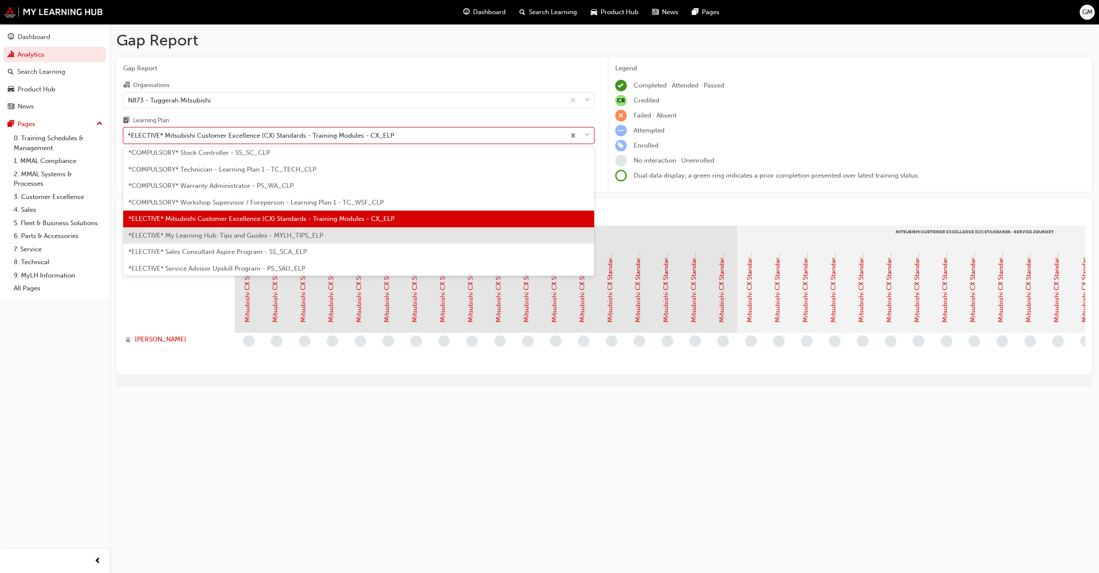
click at [292, 235] on span "*ELECTIVE* My Learning Hub: Tips and Guides - MYLH_TIPS_ELP" at bounding box center [225, 236] width 195 height 8
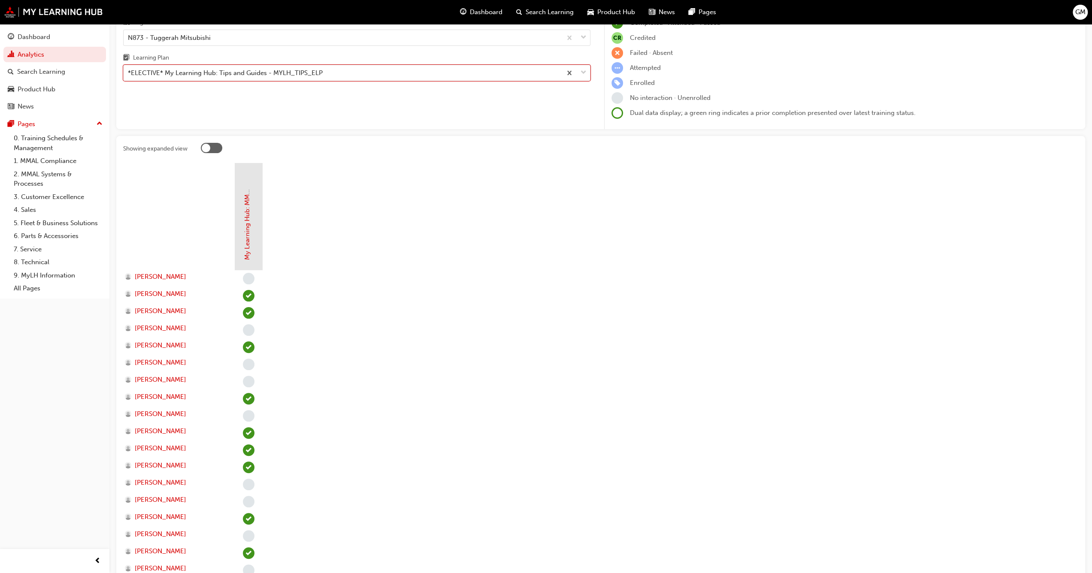
scroll to position [43, 0]
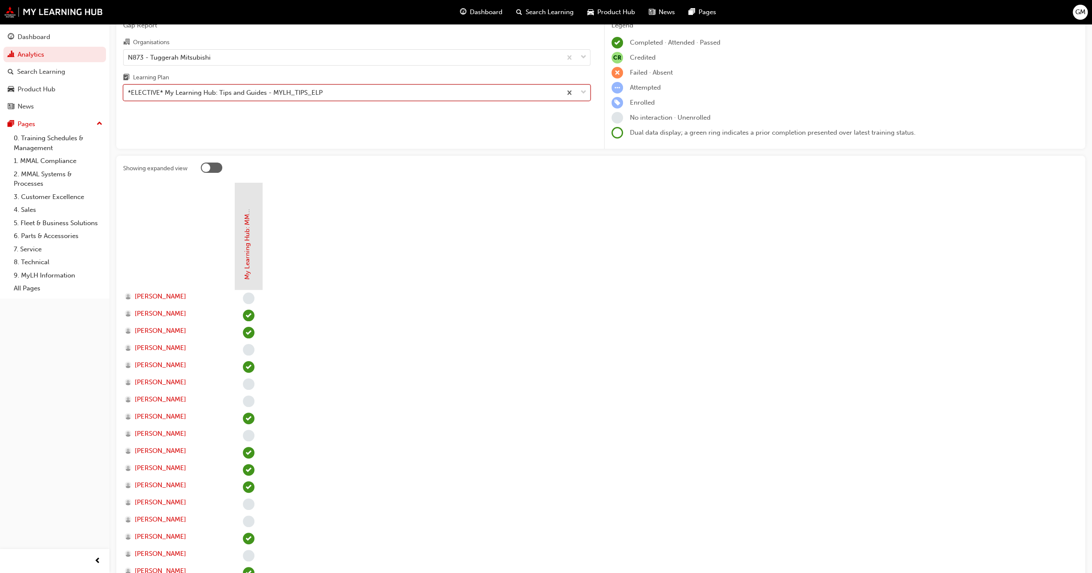
click at [333, 100] on div "*ELECTIVE* My Learning Hub: Tips and Guides - MYLH_TIPS_ELP" at bounding box center [356, 93] width 467 height 16
click at [129, 96] on input "Learning Plan option *ELECTIVE* My Learning Hub: Tips and Guides - MYLH_TIPS_EL…" at bounding box center [128, 92] width 1 height 7
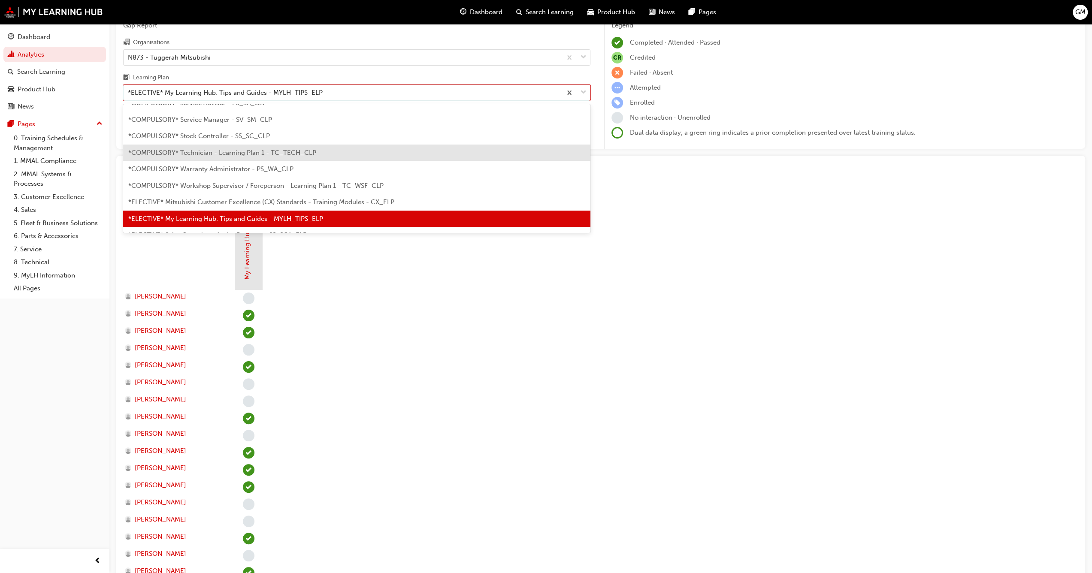
scroll to position [351, 0]
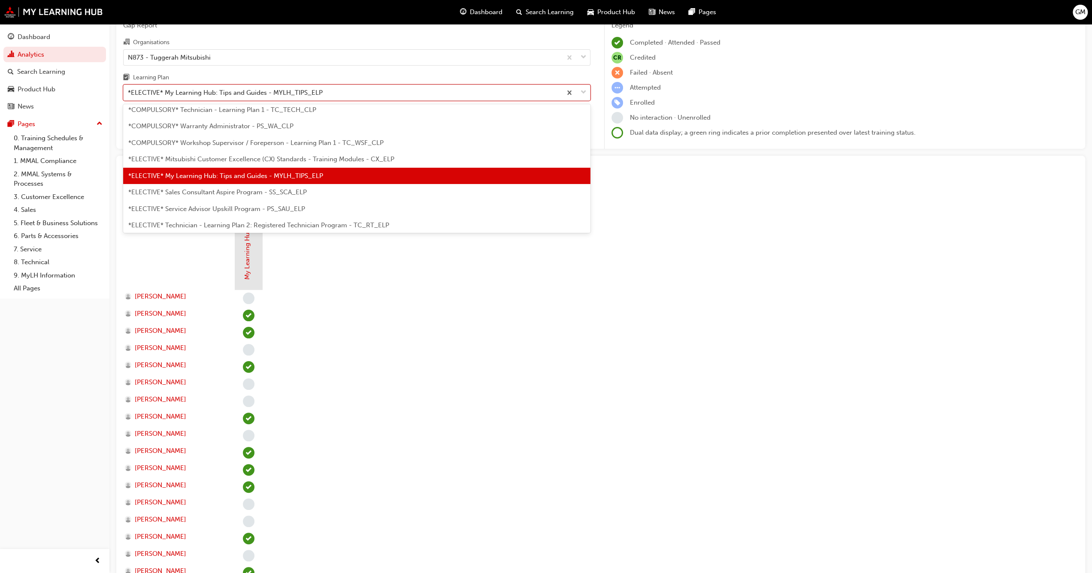
click at [315, 194] on div "*ELECTIVE* Sales Consultant Aspire Program - SS_SCA_ELP" at bounding box center [356, 192] width 467 height 17
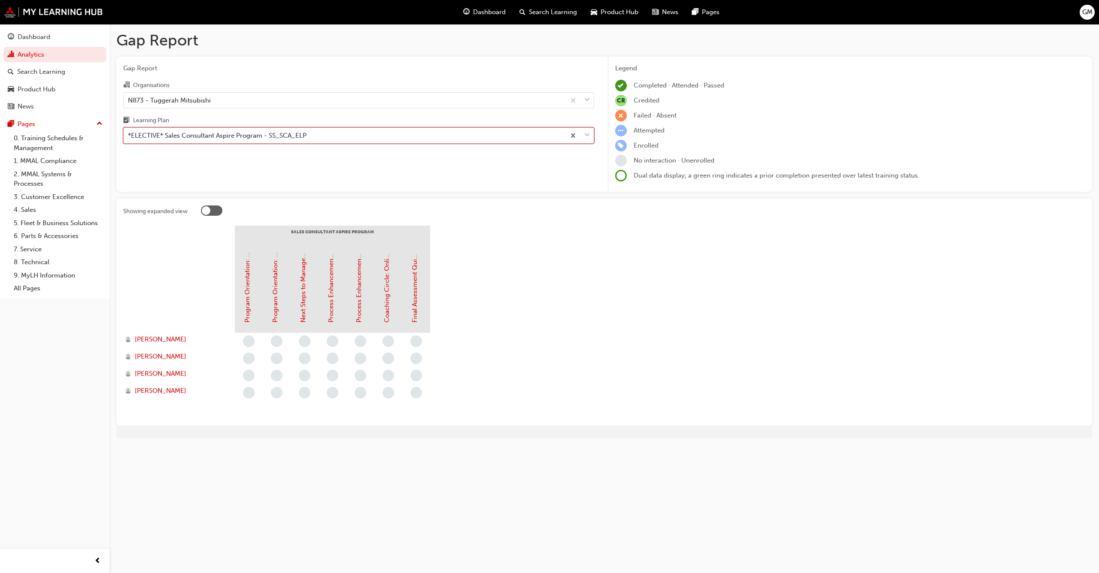
click at [327, 136] on div "*ELECTIVE* Sales Consultant Aspire Program - SS_SCA_ELP" at bounding box center [345, 135] width 442 height 15
click at [129, 136] on input "Learning Plan option *ELECTIVE* Sales Consultant Aspire Program - SS_SCA_ELP, s…" at bounding box center [128, 135] width 1 height 7
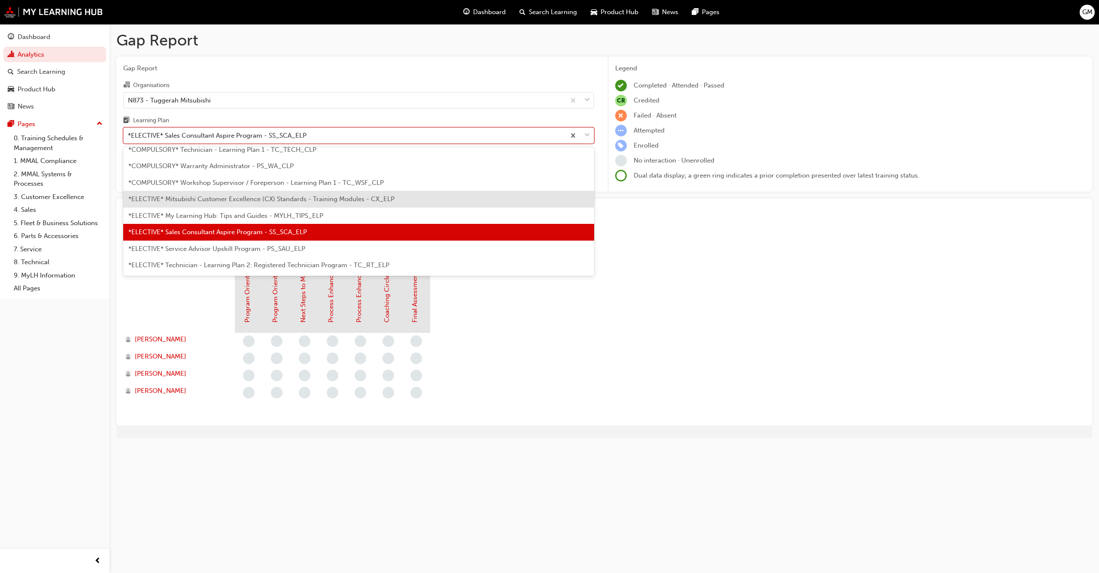
scroll to position [368, 0]
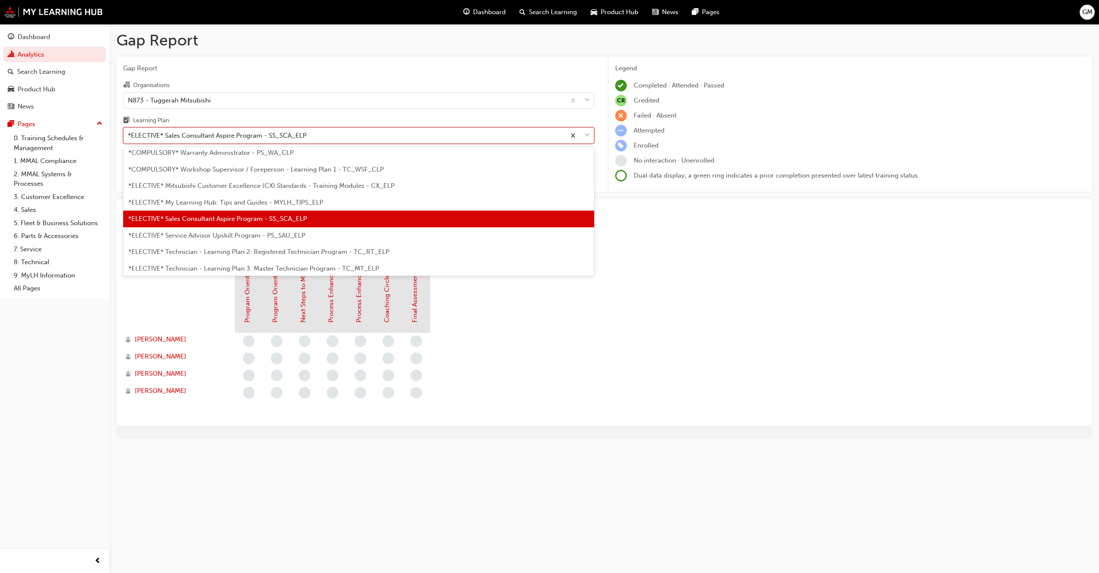
click at [286, 234] on span "*ELECTIVE* Service Advisor Upskill Program - PS_SAU_ELP" at bounding box center [216, 236] width 177 height 8
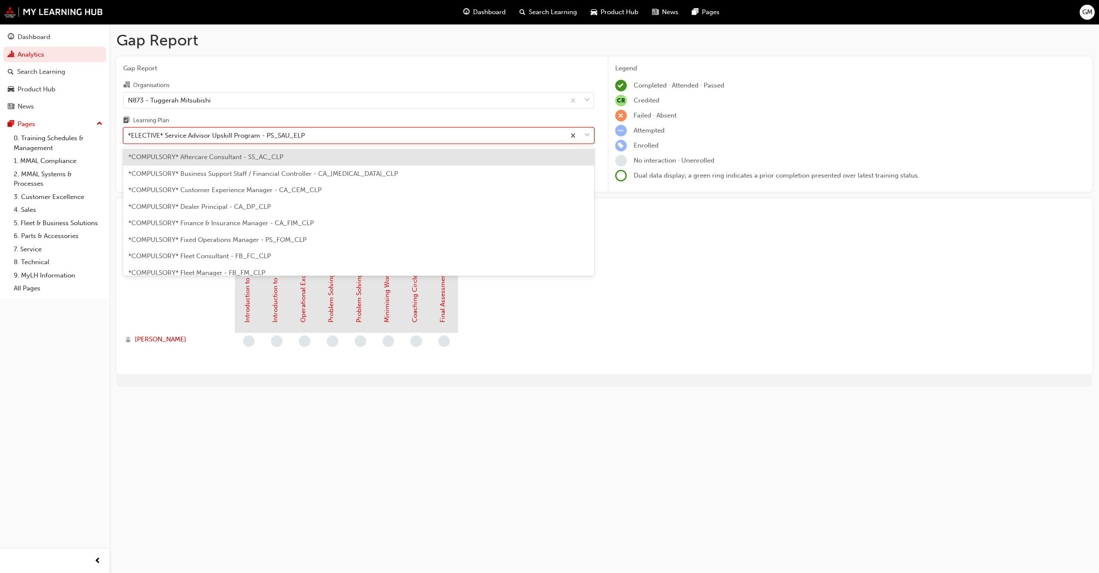
click at [309, 136] on div "*ELECTIVE* Service Advisor Upskill Program - PS_SAU_ELP" at bounding box center [345, 135] width 442 height 15
click at [129, 136] on input "Learning Plan option *ELECTIVE* Service Advisor Upskill Program - PS_SAU_ELP, s…" at bounding box center [128, 135] width 1 height 7
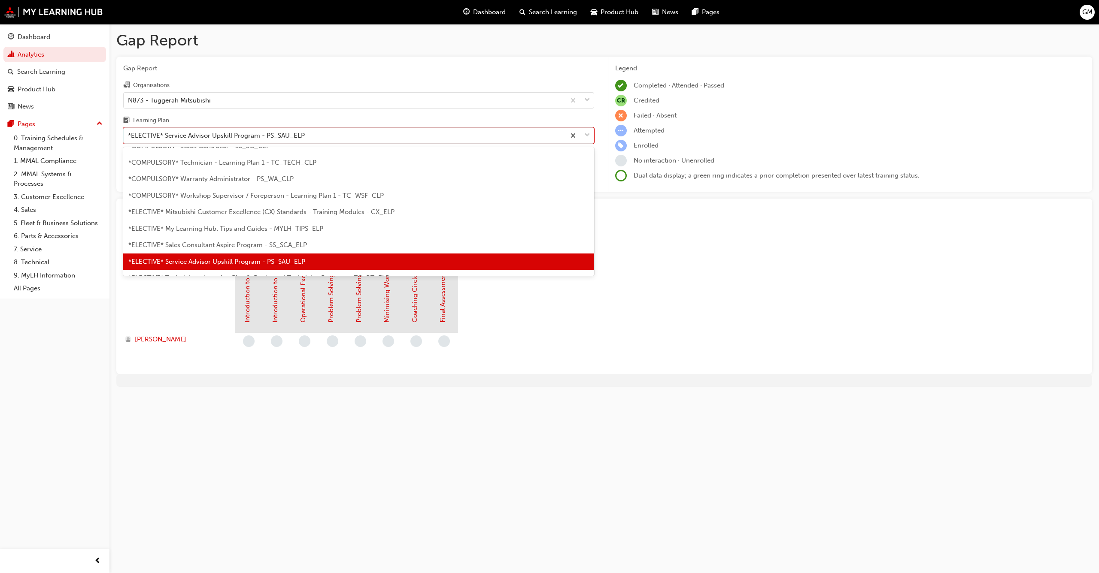
scroll to position [384, 0]
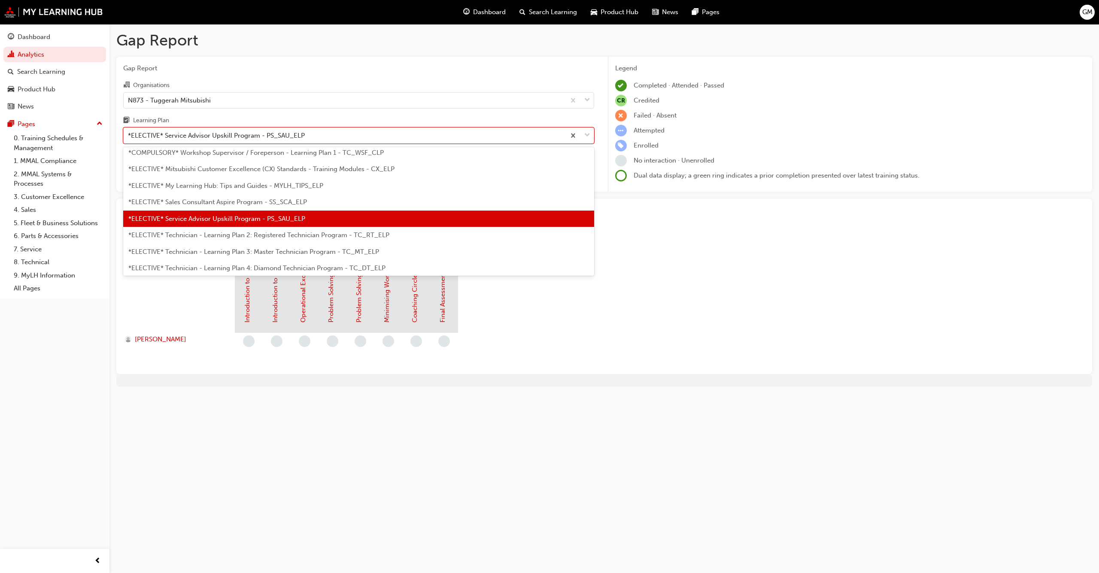
click at [294, 232] on span "*ELECTIVE* Technician - Learning Plan 2: Registered Technician Program - TC_RT_…" at bounding box center [258, 235] width 261 height 8
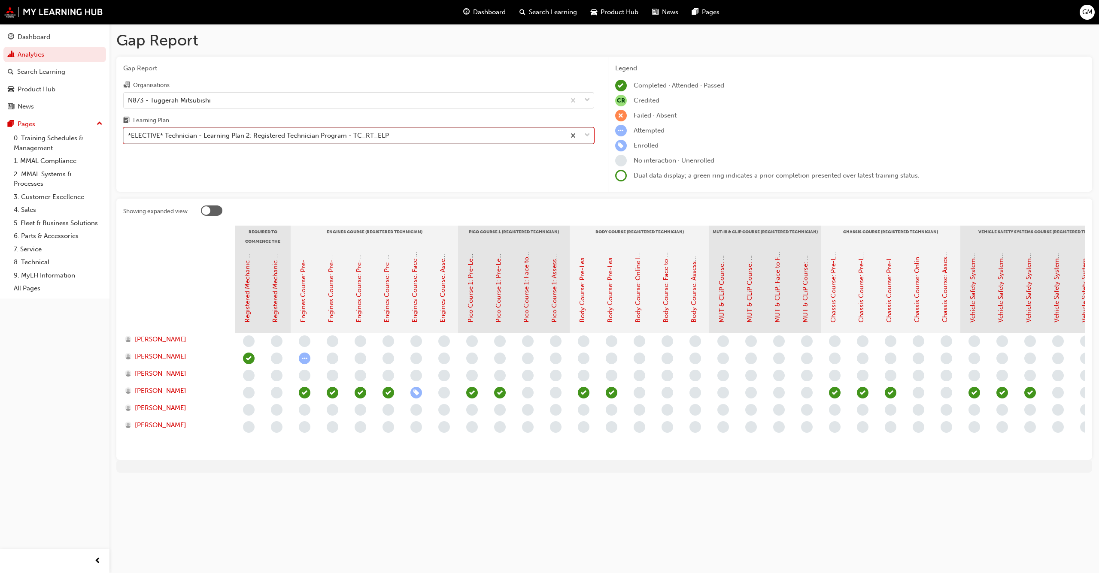
click at [333, 138] on div "*ELECTIVE* Technician - Learning Plan 2: Registered Technician Program - TC_RT_…" at bounding box center [258, 136] width 261 height 10
click at [129, 138] on input "Learning Plan option *ELECTIVE* Technician - Learning Plan 2: Registered Techni…" at bounding box center [128, 135] width 1 height 7
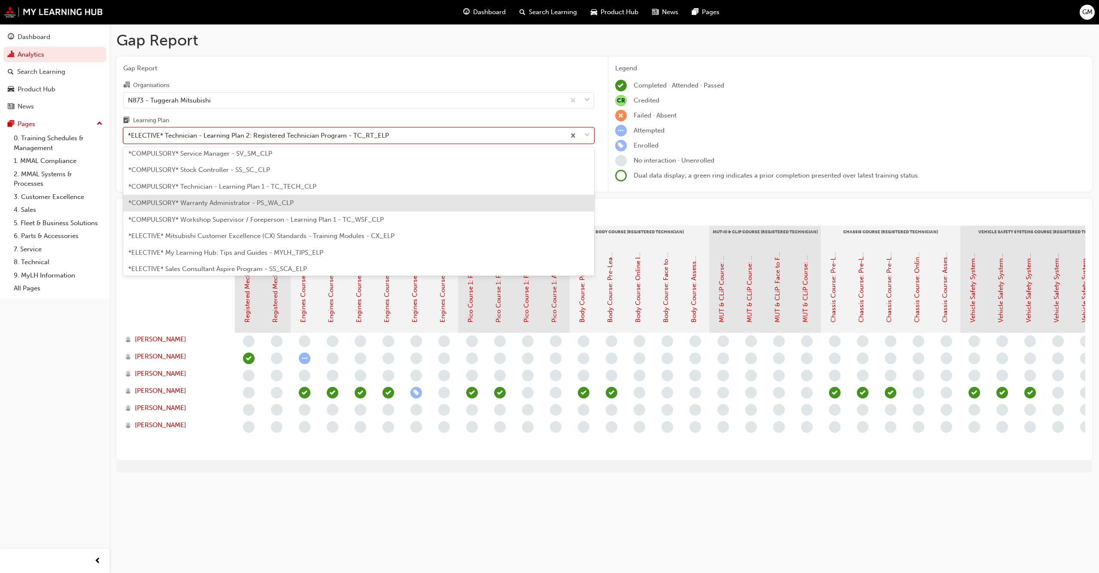
scroll to position [272, 0]
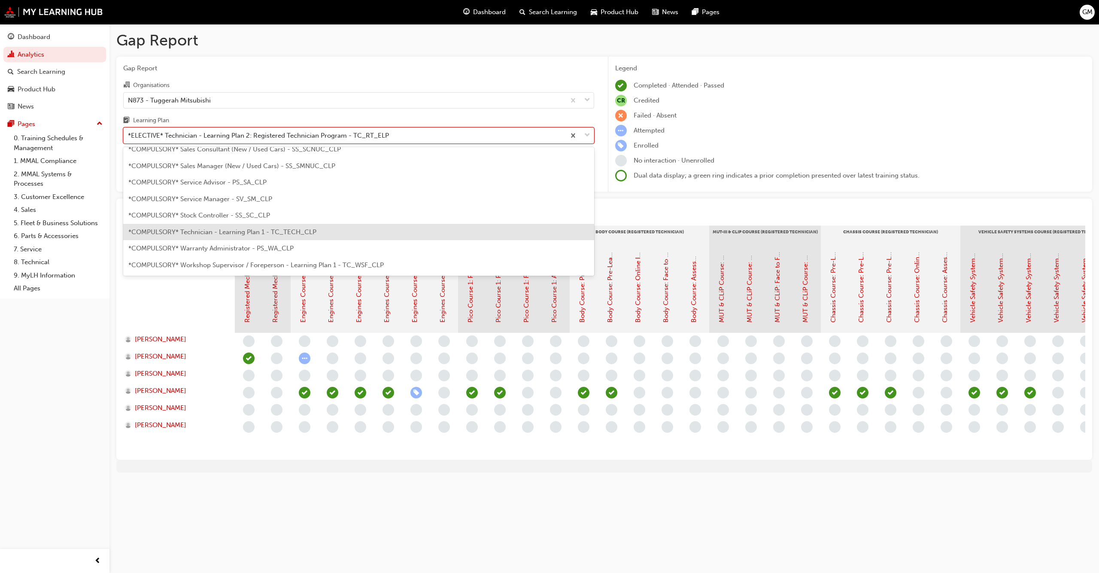
click at [297, 236] on div "*COMPULSORY* Technician - Learning Plan 1 - TC_TECH_CLP" at bounding box center [358, 232] width 471 height 17
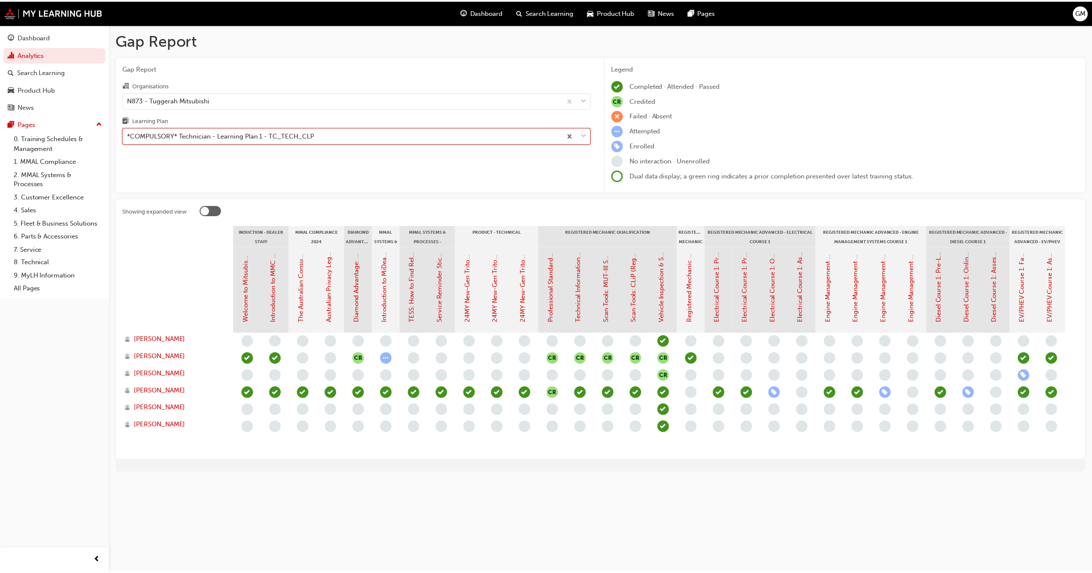
scroll to position [0, 15]
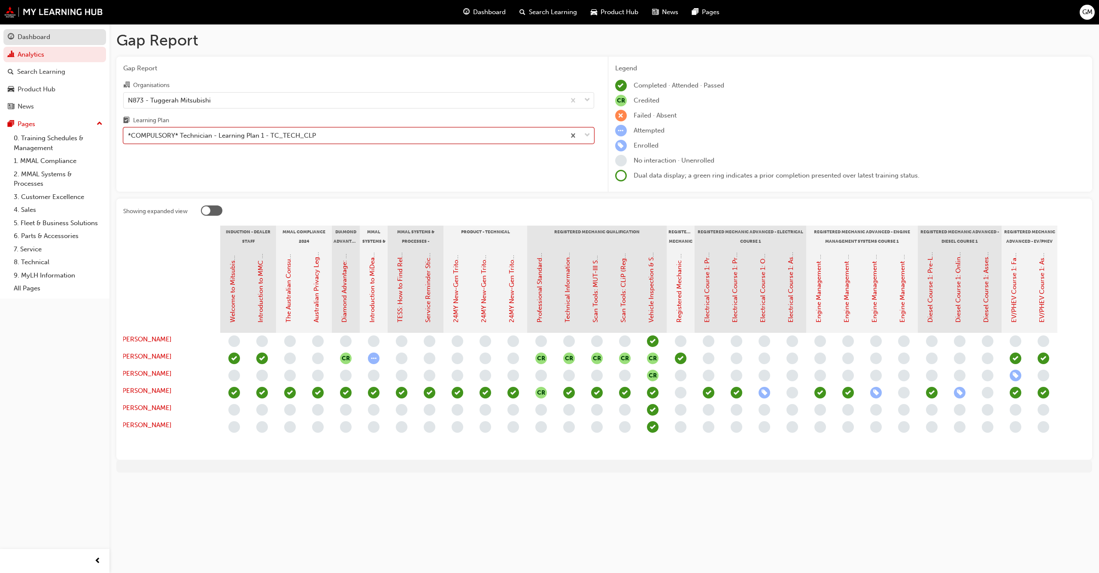
click at [39, 38] on div "Dashboard" at bounding box center [34, 37] width 33 height 10
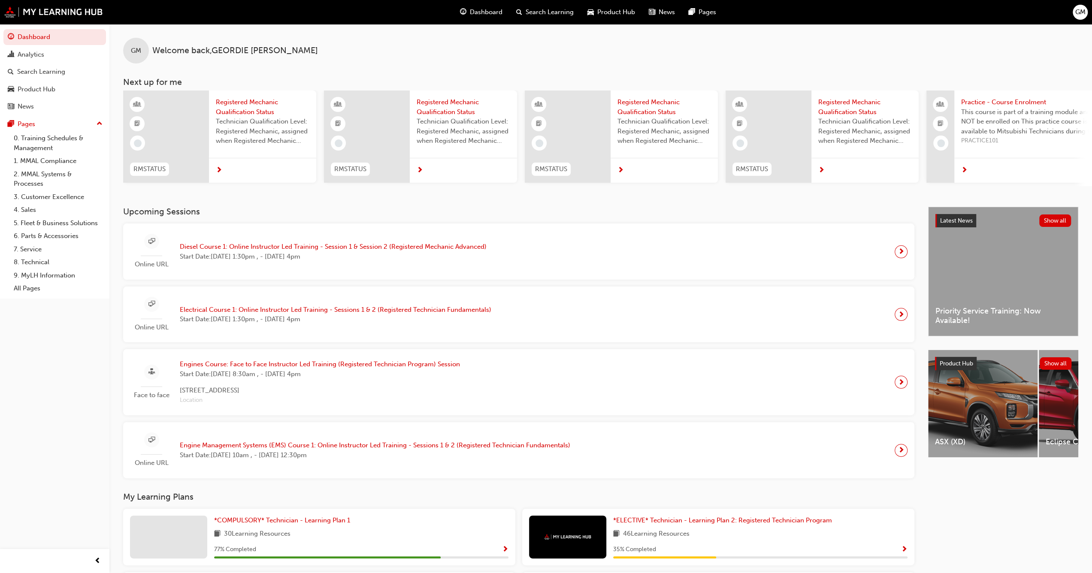
click at [214, 249] on span "Diesel Course 1: Online Instructor Led Training - Session 1 & Session 2 (Regist…" at bounding box center [333, 247] width 307 height 10
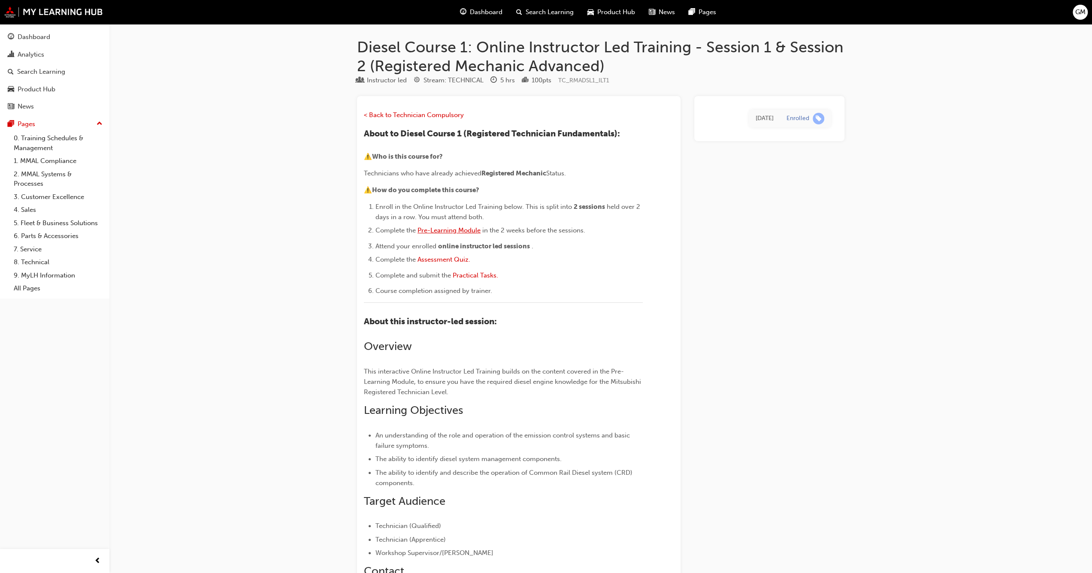
click at [459, 230] on span "Pre-Learning Module" at bounding box center [449, 231] width 63 height 8
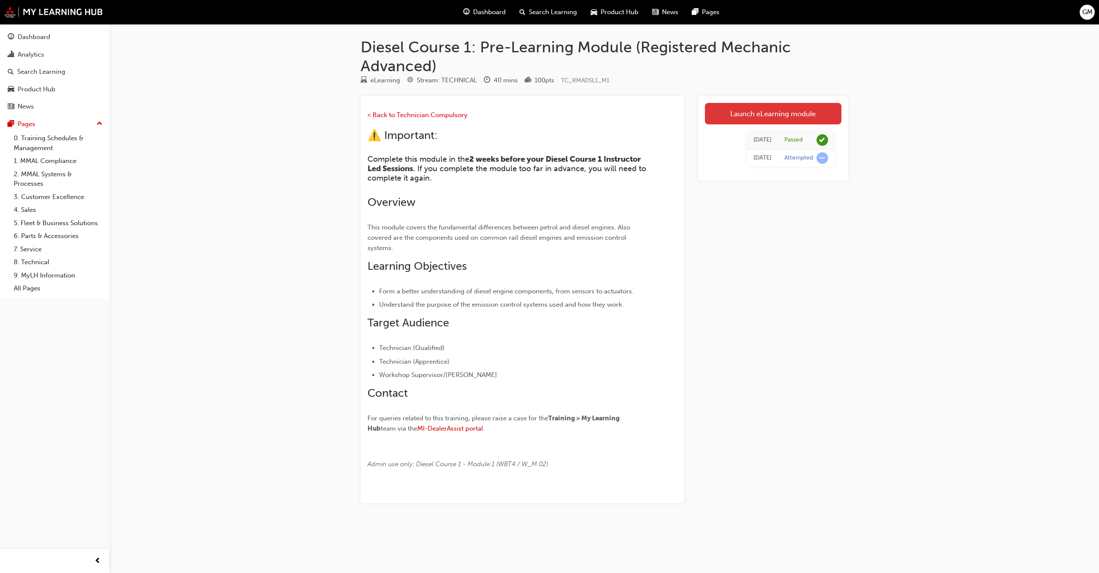
click at [764, 110] on link "Launch eLearning module" at bounding box center [773, 113] width 136 height 21
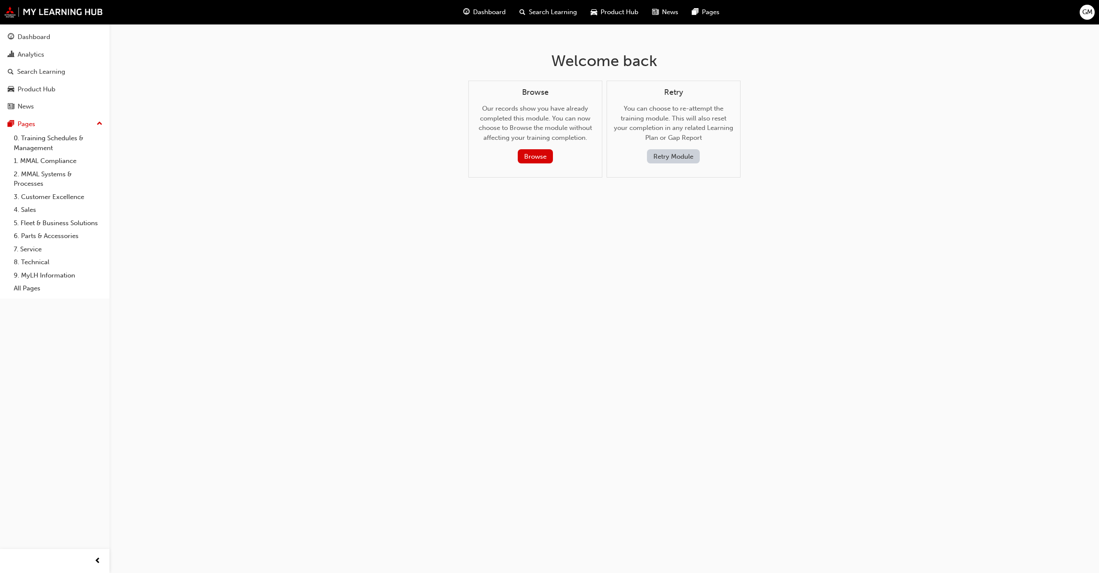
click at [670, 159] on button "Retry Module" at bounding box center [673, 156] width 53 height 14
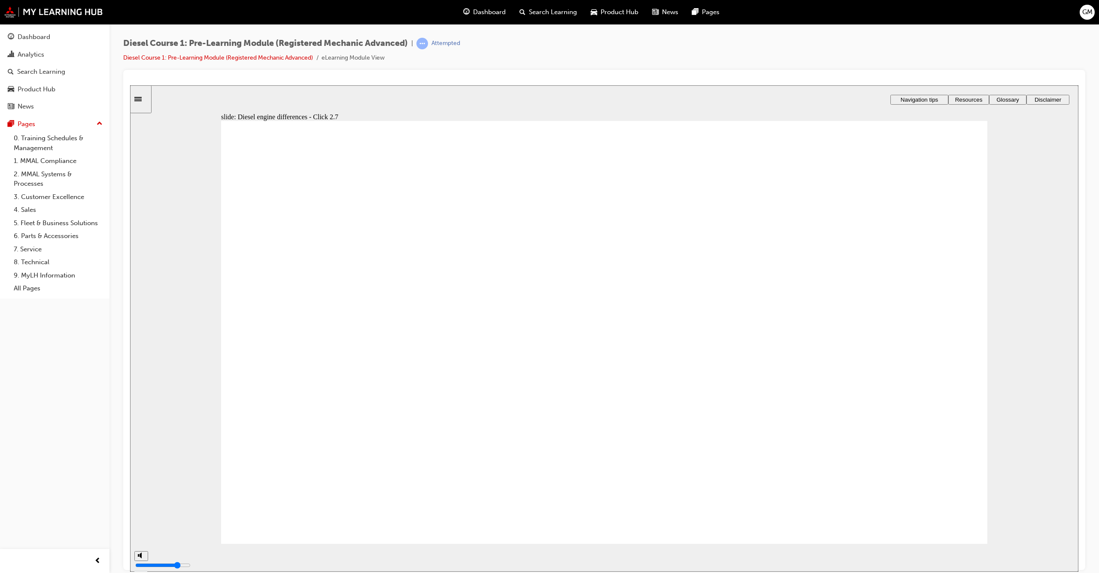
type input "19"
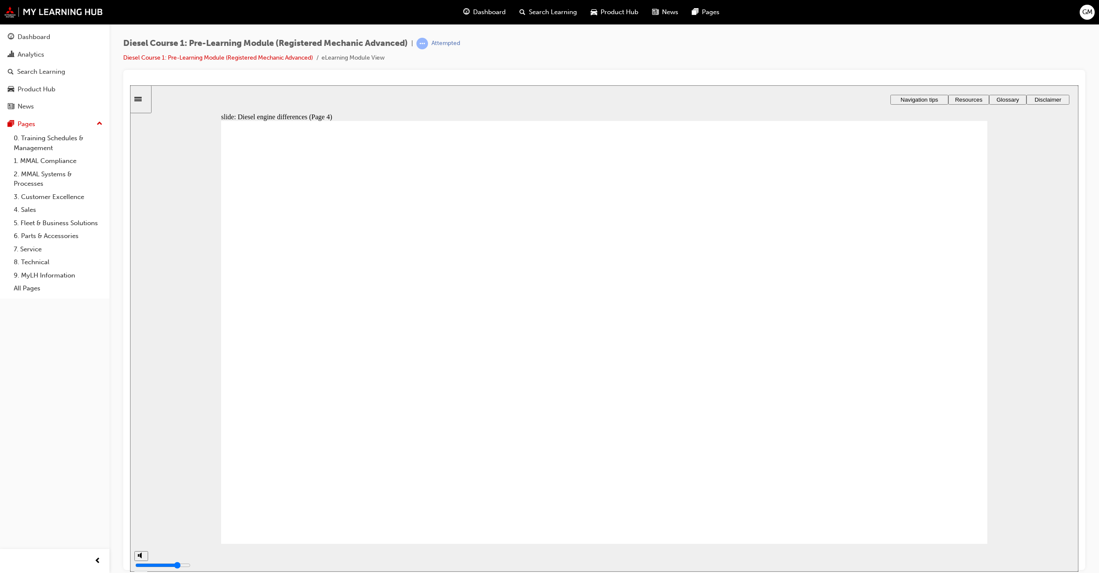
type input "26"
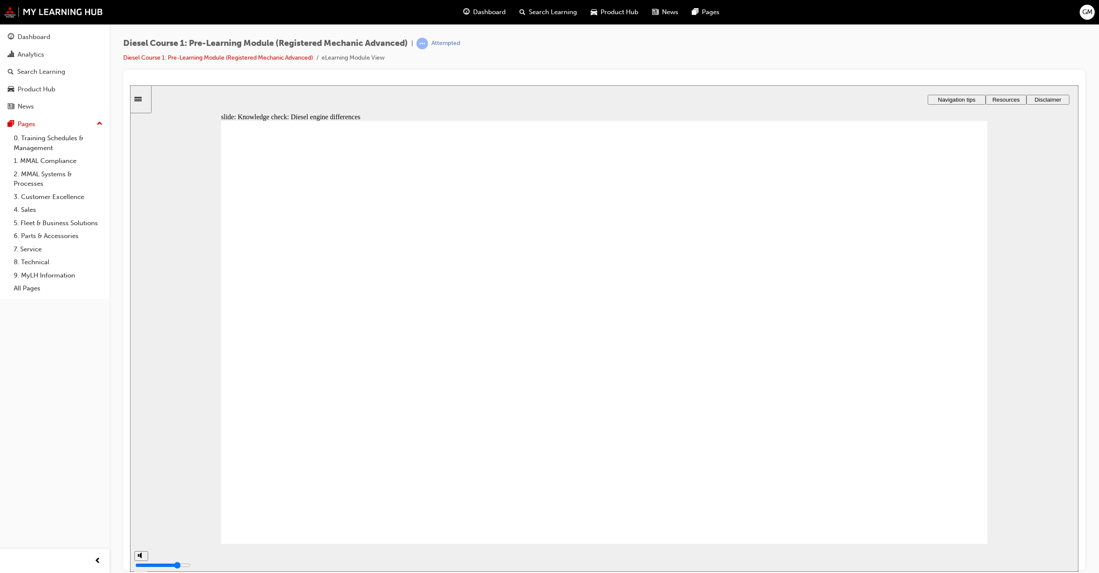
drag, startPoint x: 862, startPoint y: 395, endPoint x: 854, endPoint y: 378, distance: 18.4
drag, startPoint x: 847, startPoint y: 329, endPoint x: 699, endPoint y: 267, distance: 160.6
drag, startPoint x: 849, startPoint y: 259, endPoint x: 693, endPoint y: 324, distance: 169.5
drag, startPoint x: 828, startPoint y: 399, endPoint x: 681, endPoint y: 397, distance: 147.2
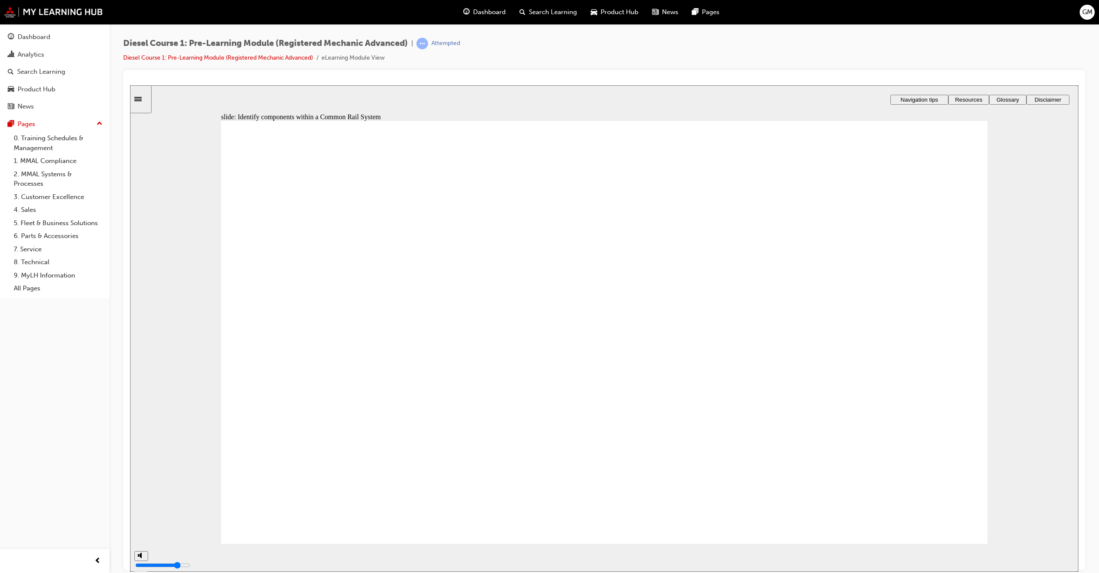
type input "39"
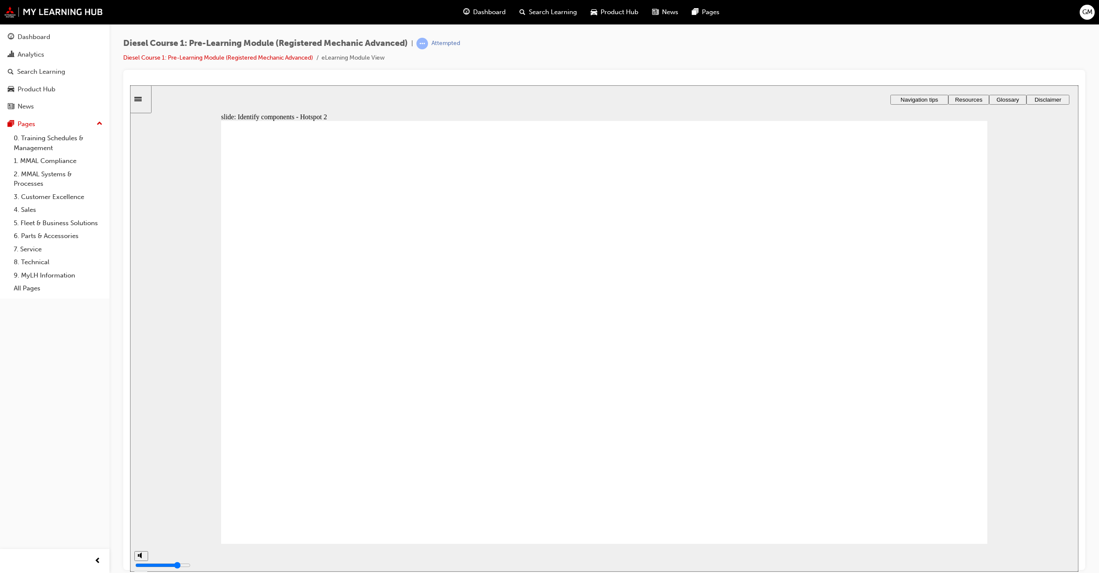
drag, startPoint x: 283, startPoint y: 217, endPoint x: 641, endPoint y: 391, distance: 397.5
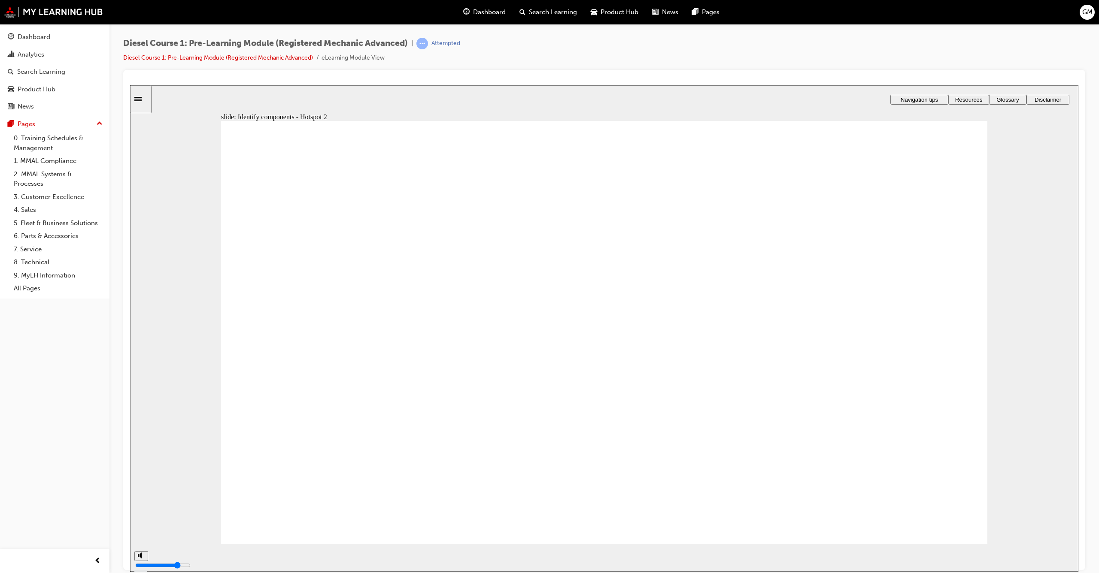
type input "45"
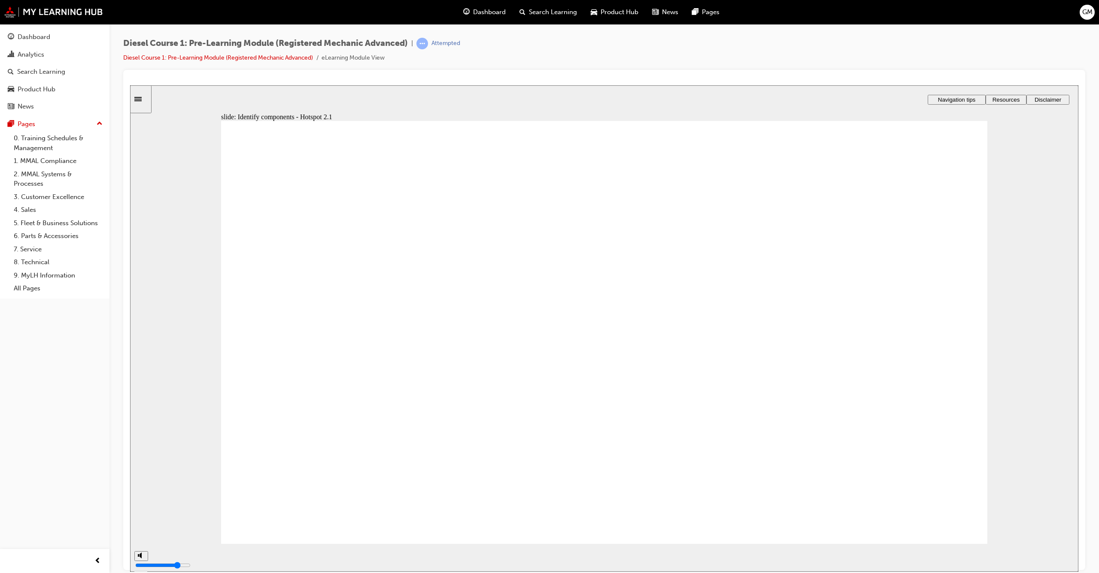
drag, startPoint x: 921, startPoint y: 521, endPoint x: 921, endPoint y: 526, distance: 5.1
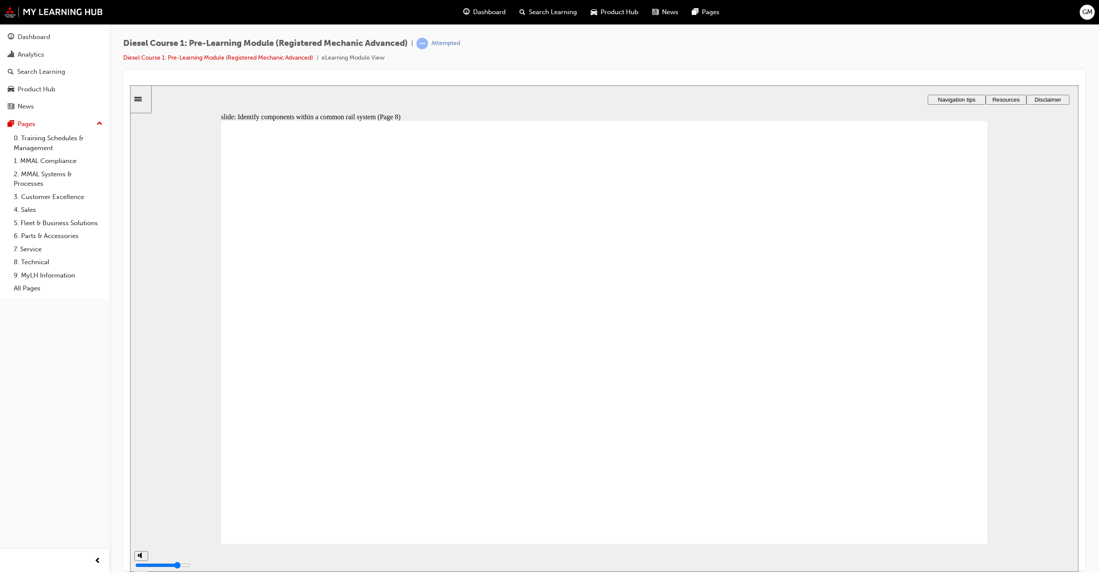
drag, startPoint x: 912, startPoint y: 529, endPoint x: 908, endPoint y: 529, distance: 4.7
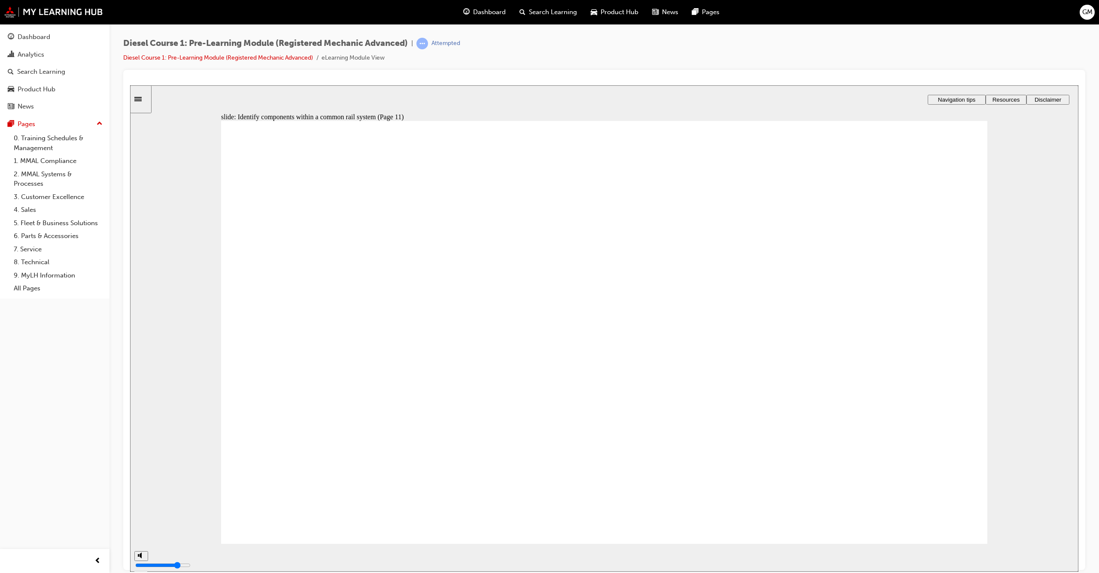
drag, startPoint x: 969, startPoint y: 168, endPoint x: 955, endPoint y: 181, distance: 19.5
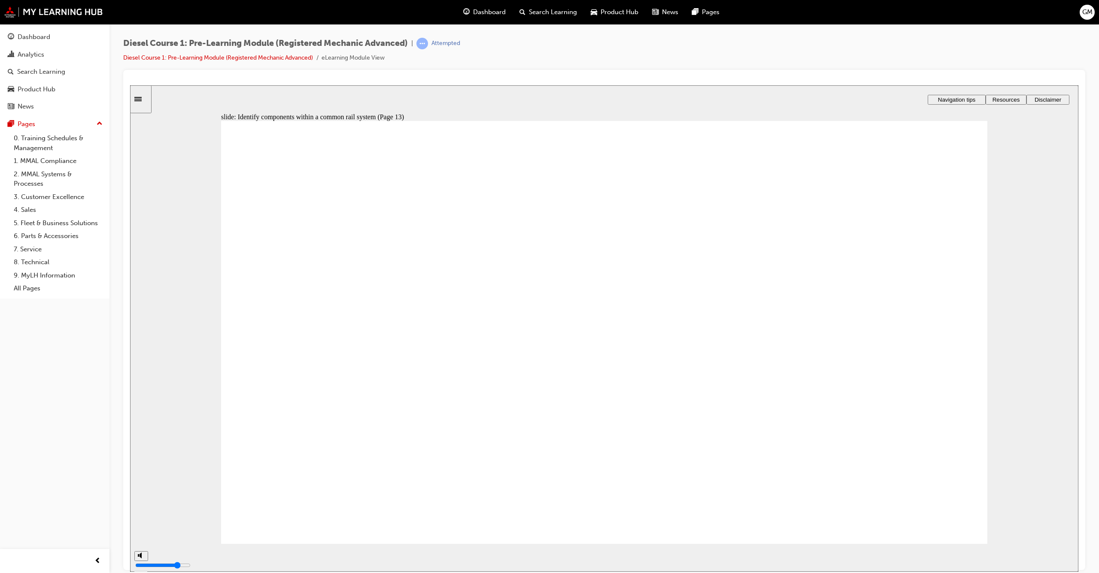
drag, startPoint x: 663, startPoint y: 297, endPoint x: 490, endPoint y: 313, distance: 174.1
drag, startPoint x: 695, startPoint y: 334, endPoint x: 493, endPoint y: 343, distance: 202.3
drag, startPoint x: 700, startPoint y: 378, endPoint x: 360, endPoint y: 342, distance: 341.8
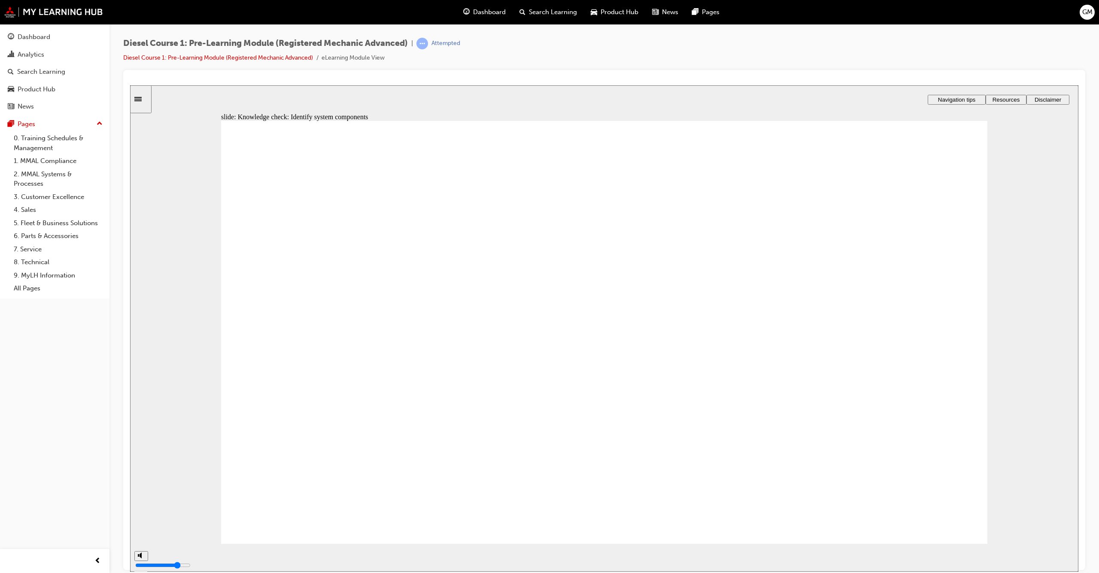
drag, startPoint x: 668, startPoint y: 427, endPoint x: 466, endPoint y: 397, distance: 203.8
drag, startPoint x: 861, startPoint y: 286, endPoint x: 494, endPoint y: 377, distance: 378.1
drag, startPoint x: 824, startPoint y: 333, endPoint x: 293, endPoint y: 356, distance: 531.8
drag, startPoint x: 690, startPoint y: 379, endPoint x: 441, endPoint y: 384, distance: 248.9
drag, startPoint x: 818, startPoint y: 422, endPoint x: 291, endPoint y: 405, distance: 526.8
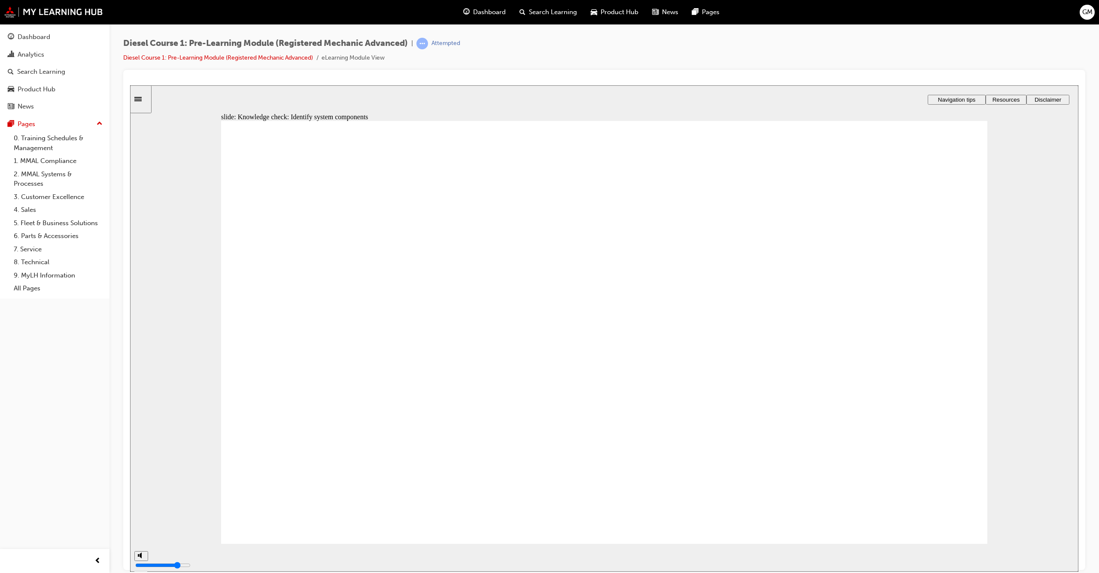
type input "64"
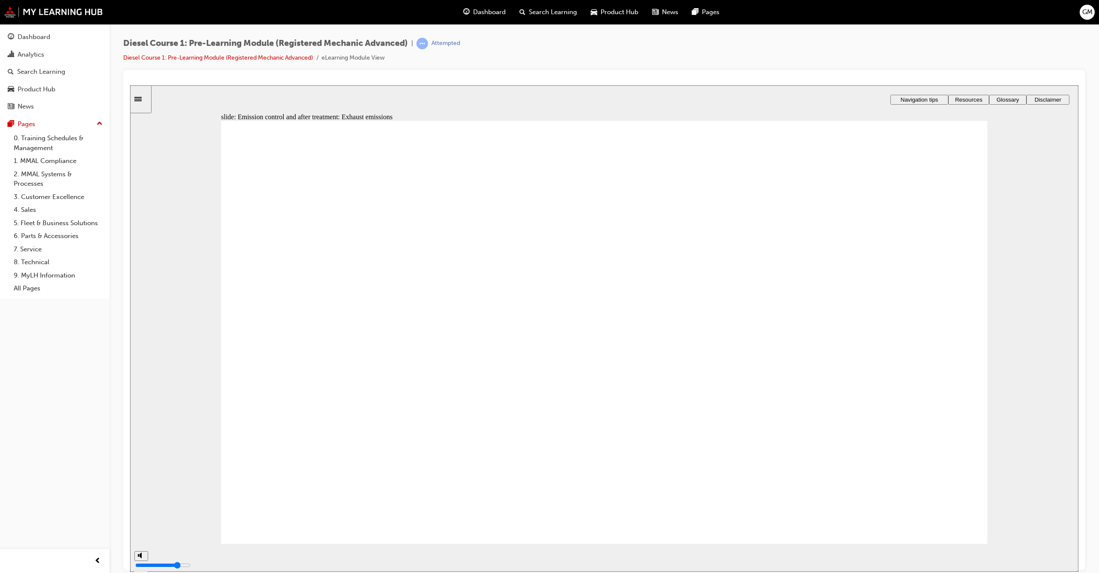
click at [130, 85] on image at bounding box center [130, 85] width 0 height 0
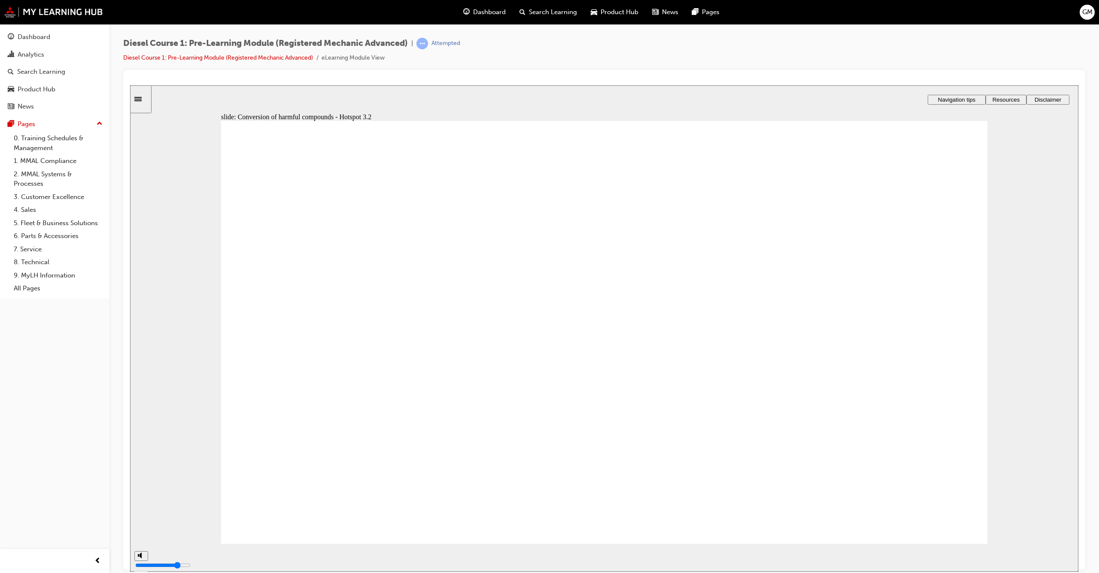
click at [130, 85] on image at bounding box center [130, 85] width 0 height 0
drag, startPoint x: 859, startPoint y: 272, endPoint x: 716, endPoint y: 271, distance: 142.5
drag, startPoint x: 832, startPoint y: 351, endPoint x: 717, endPoint y: 401, distance: 126.1
drag, startPoint x: 857, startPoint y: 400, endPoint x: 697, endPoint y: 336, distance: 172.5
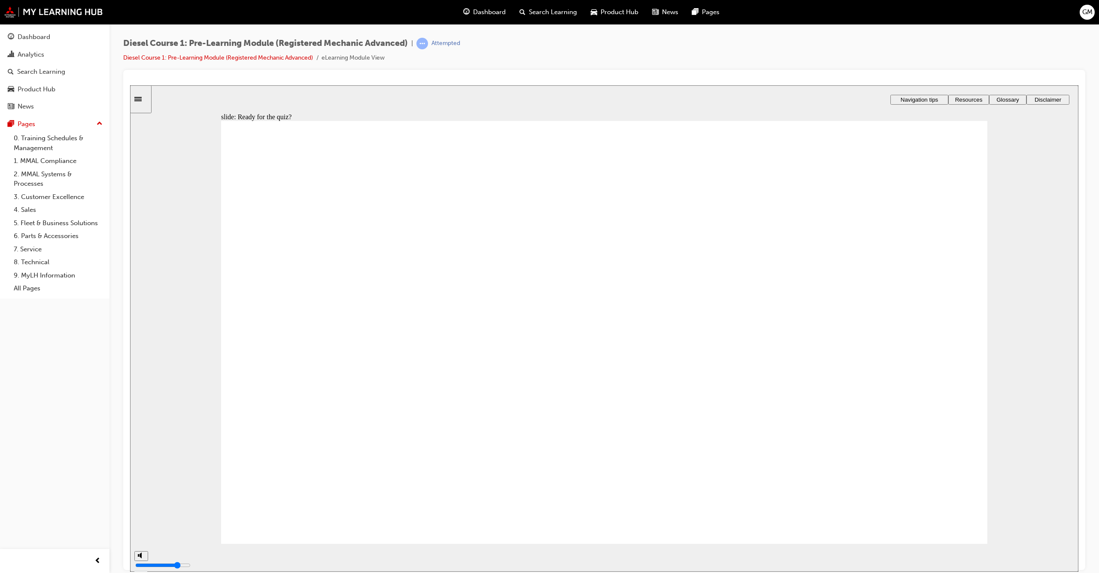
radio input "true"
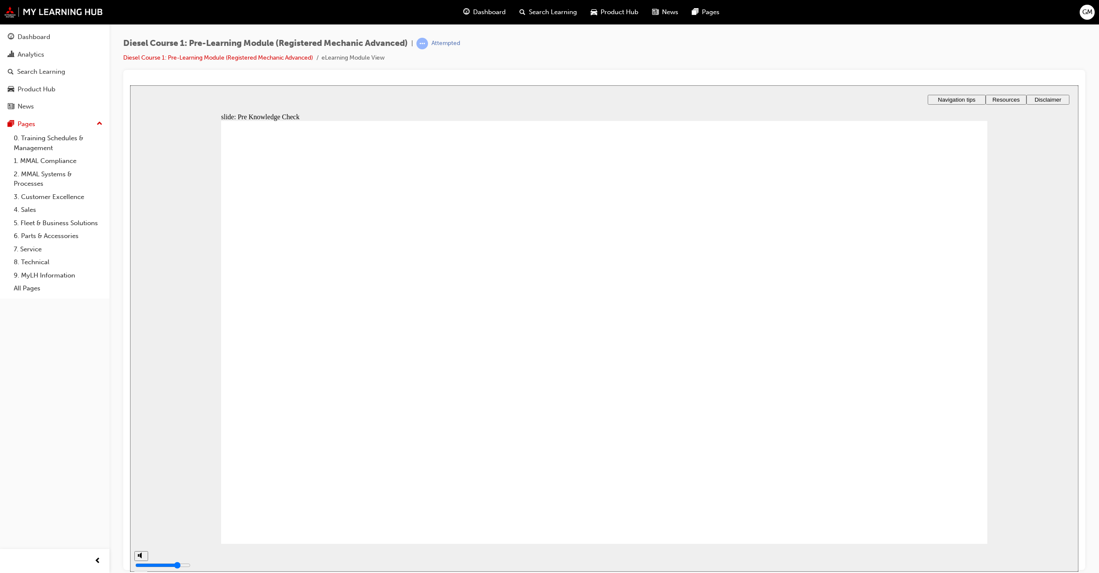
radio input "true"
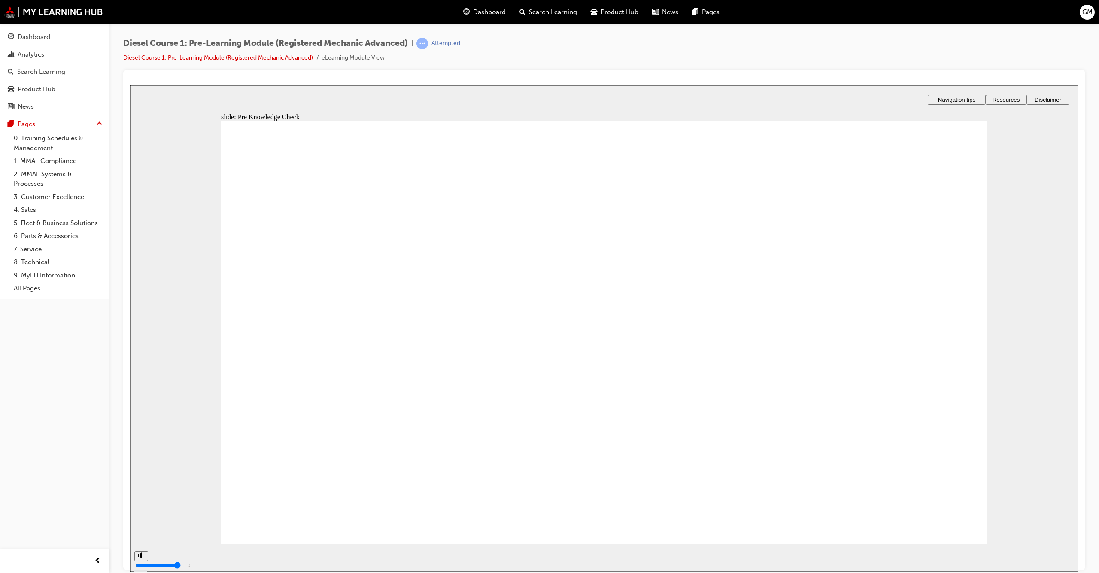
radio input "true"
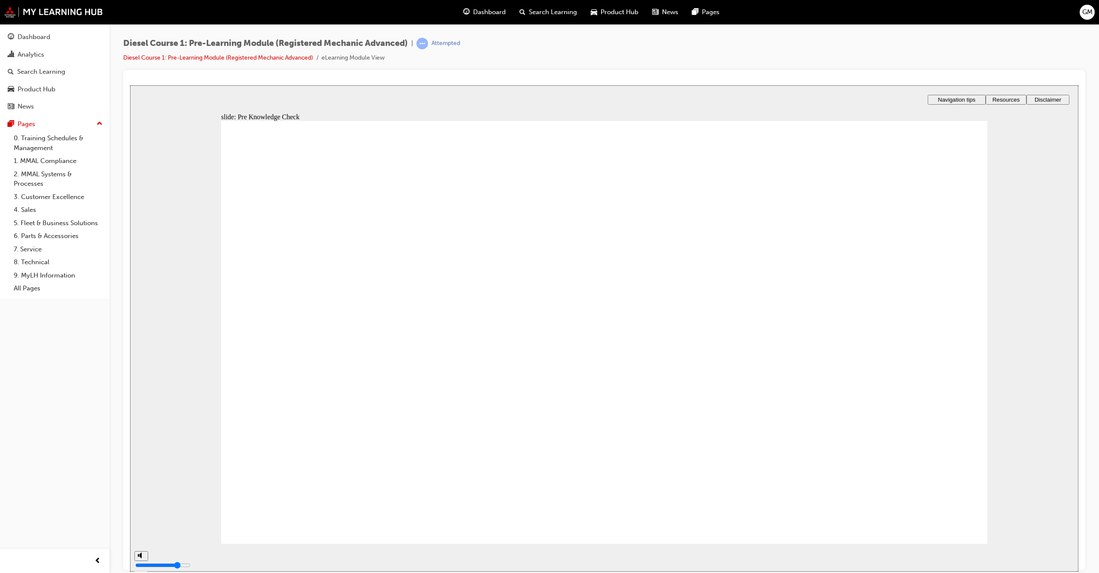
radio input "true"
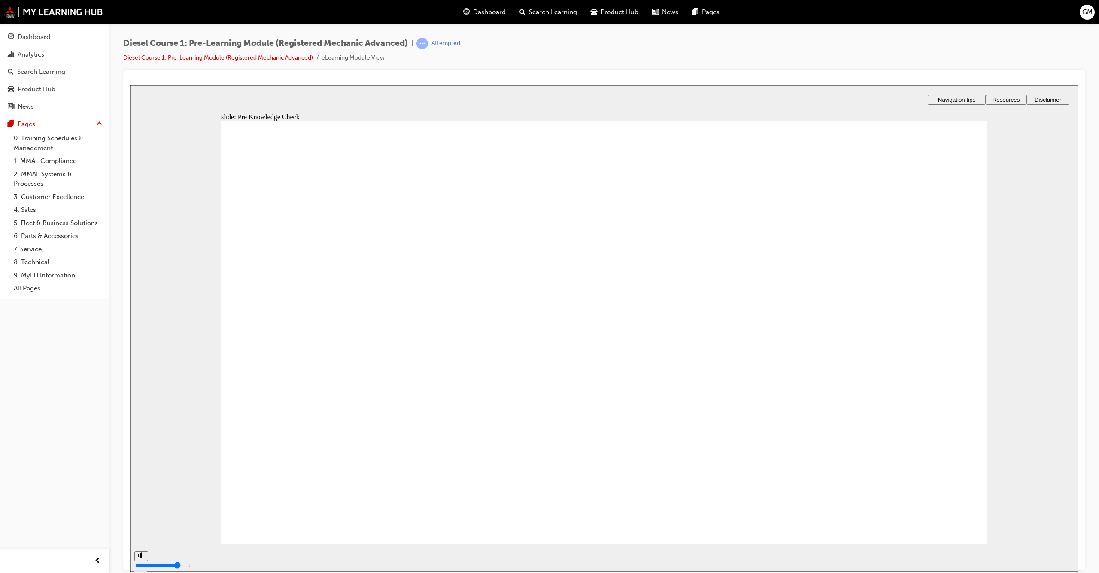
radio input "true"
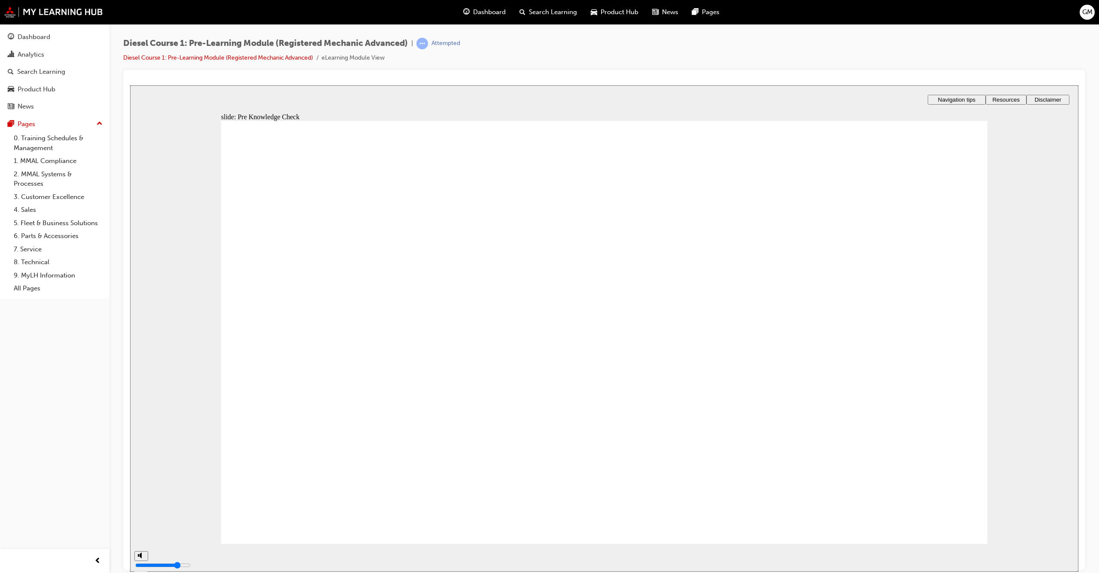
radio input "false"
radio input "true"
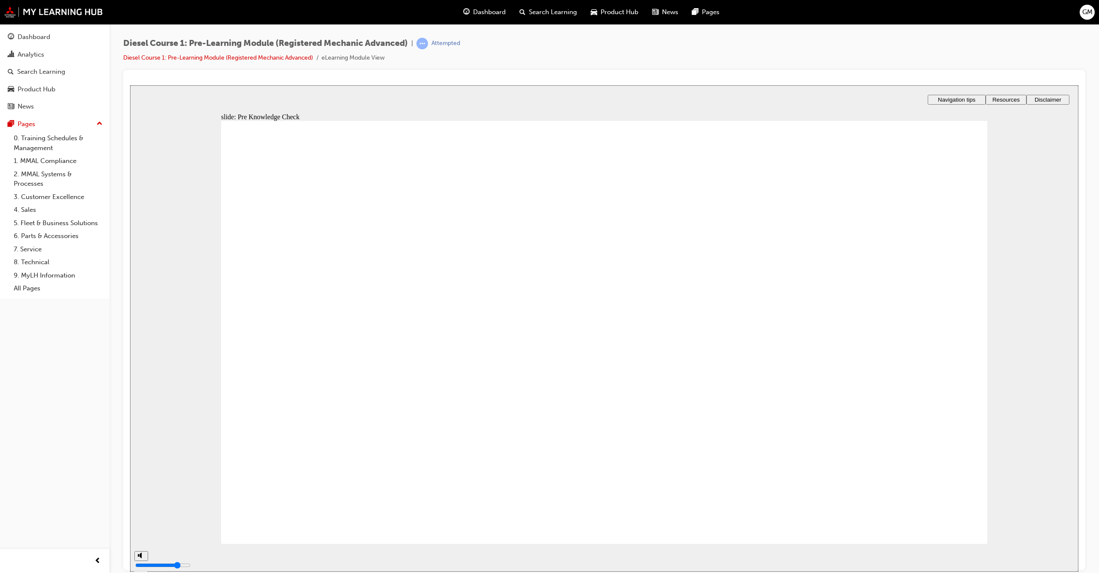
checkbox input "true"
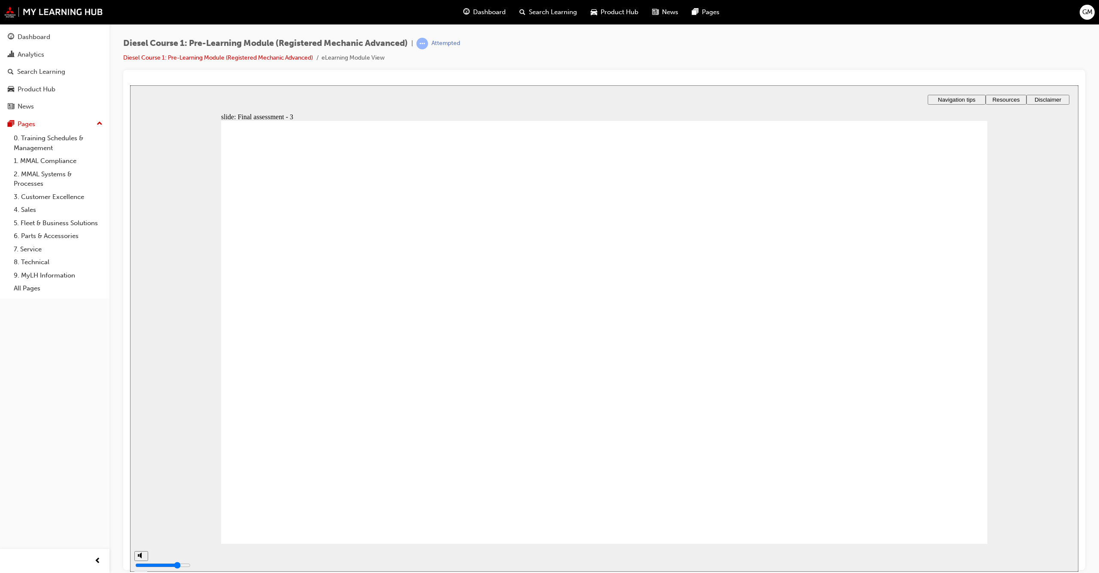
radio input "true"
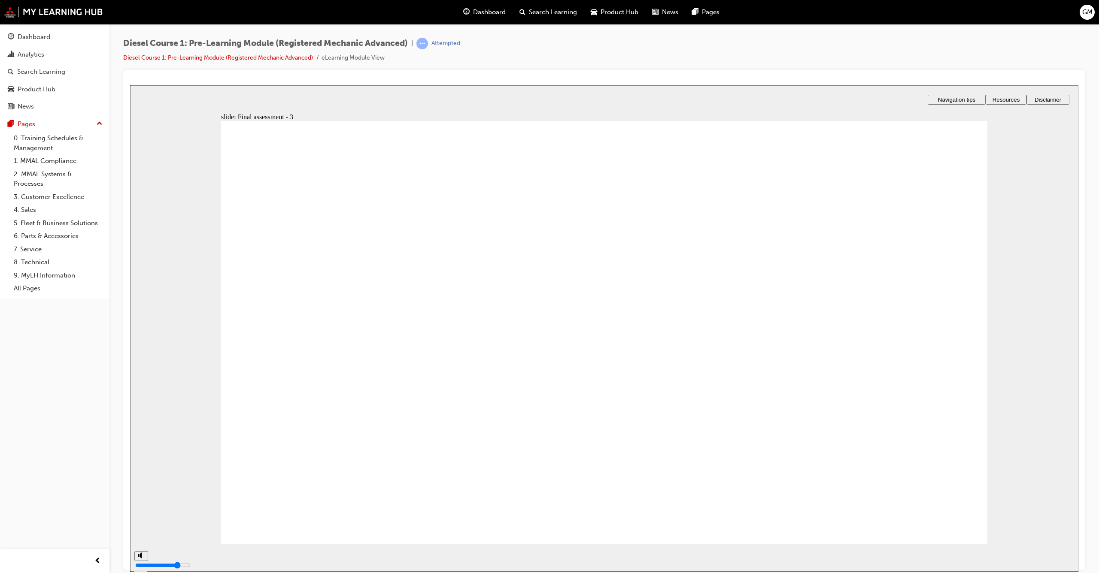
checkbox input "true"
radio input "true"
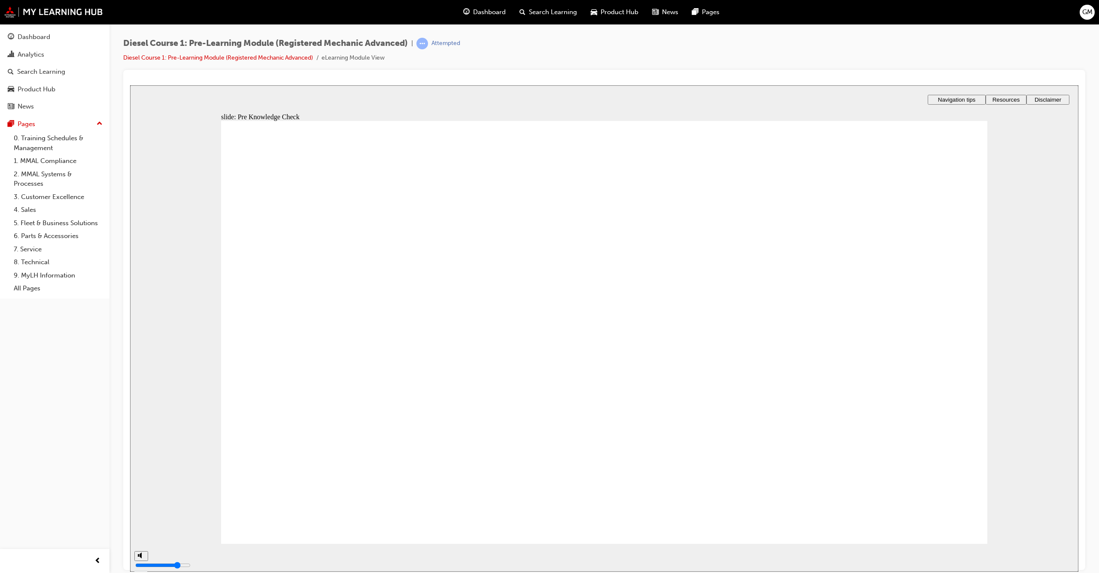
radio input "true"
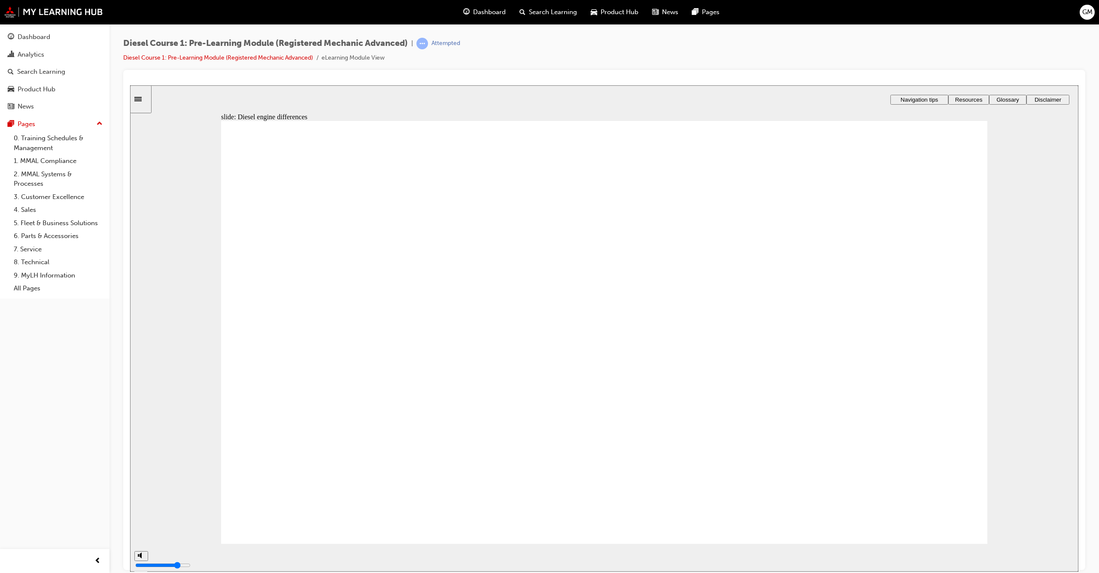
drag, startPoint x: 866, startPoint y: 401, endPoint x: 724, endPoint y: 328, distance: 159.3
drag, startPoint x: 845, startPoint y: 268, endPoint x: 707, endPoint y: 265, distance: 137.4
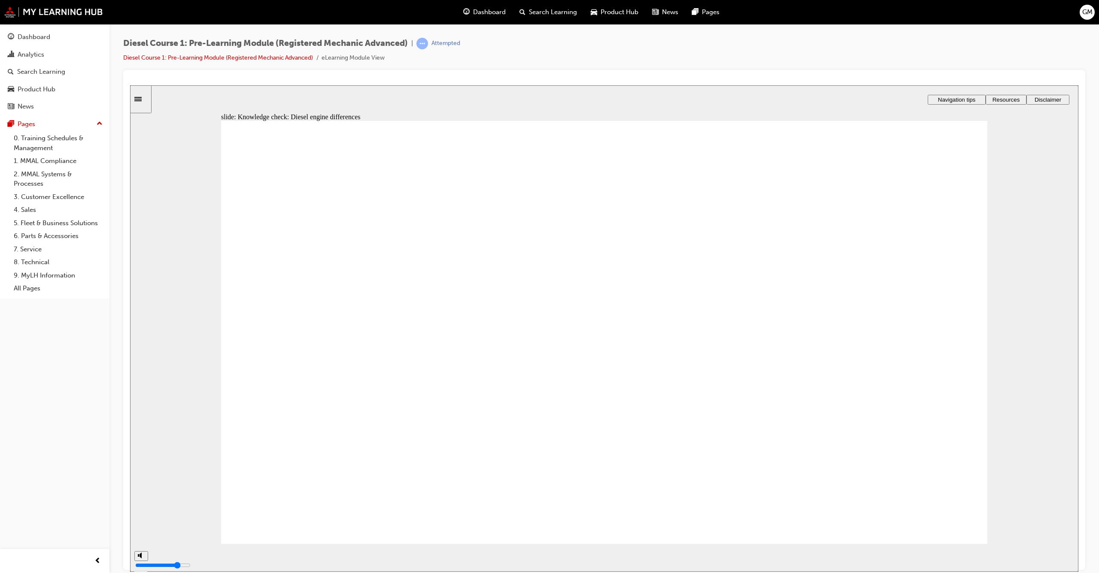
drag, startPoint x: 855, startPoint y: 339, endPoint x: 680, endPoint y: 396, distance: 184.0
drag, startPoint x: 282, startPoint y: 479, endPoint x: 286, endPoint y: 479, distance: 4.7
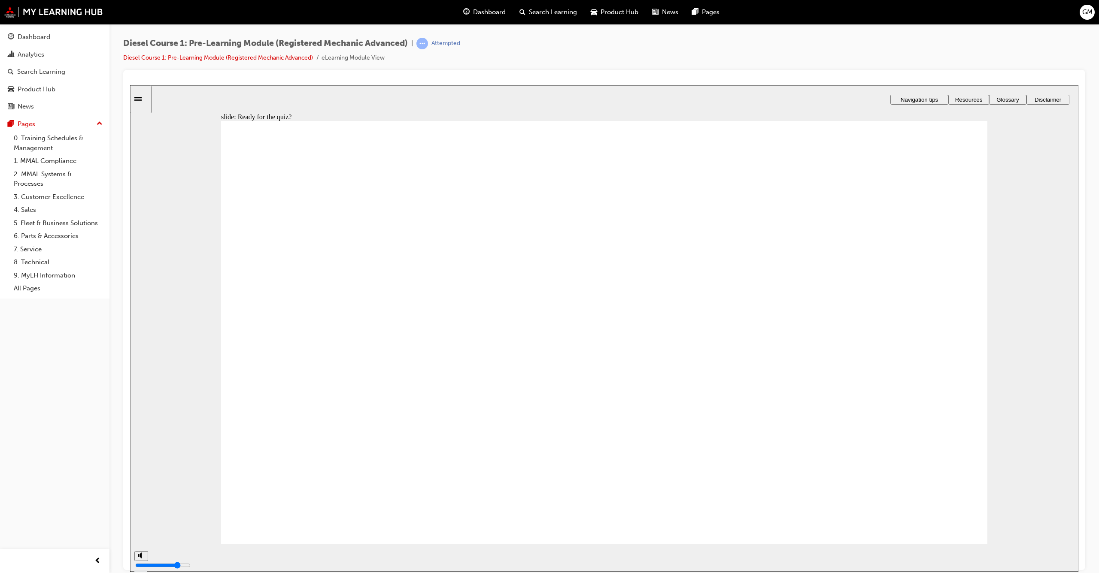
radio input "true"
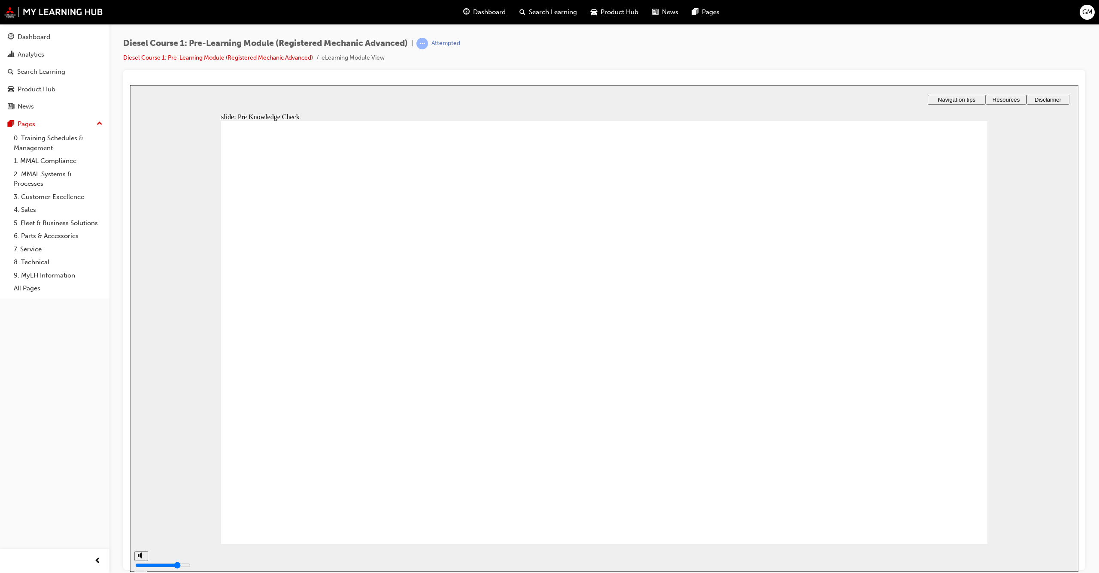
radio input "true"
drag, startPoint x: 298, startPoint y: 336, endPoint x: 292, endPoint y: 312, distance: 24.8
checkbox input "true"
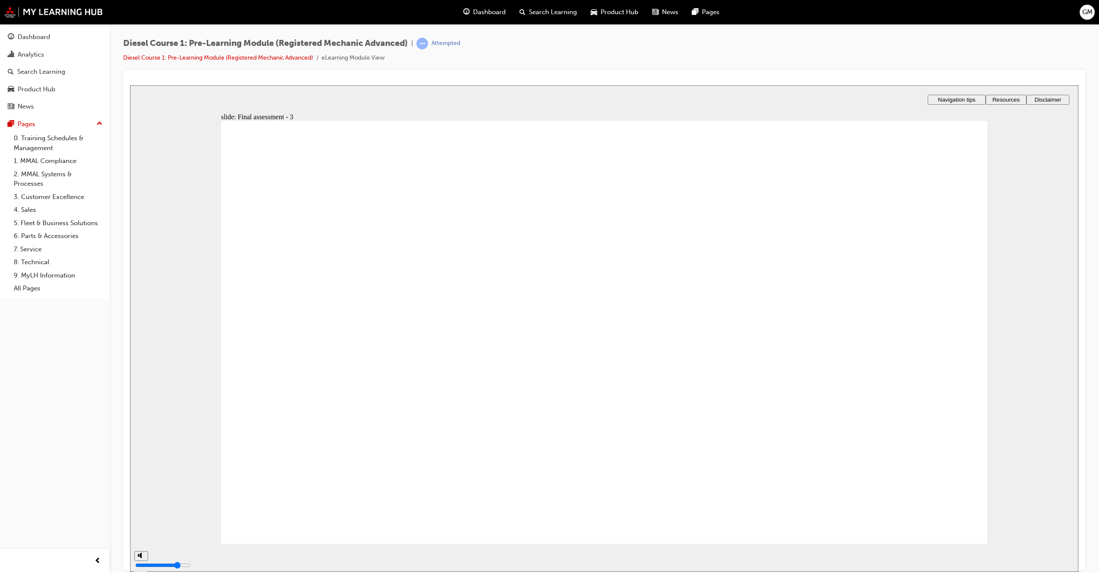
checkbox input "true"
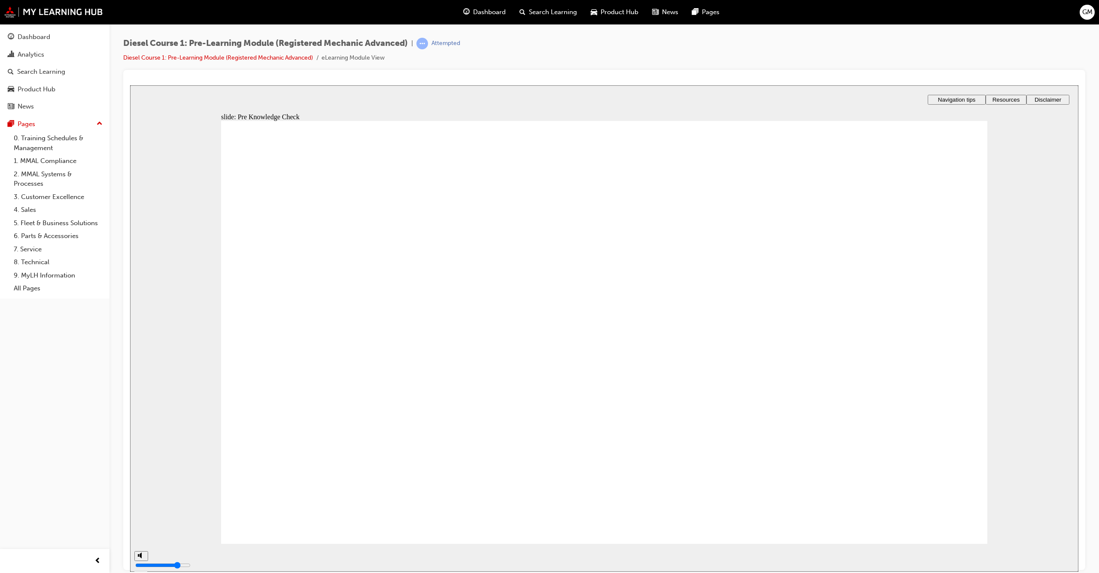
radio input "true"
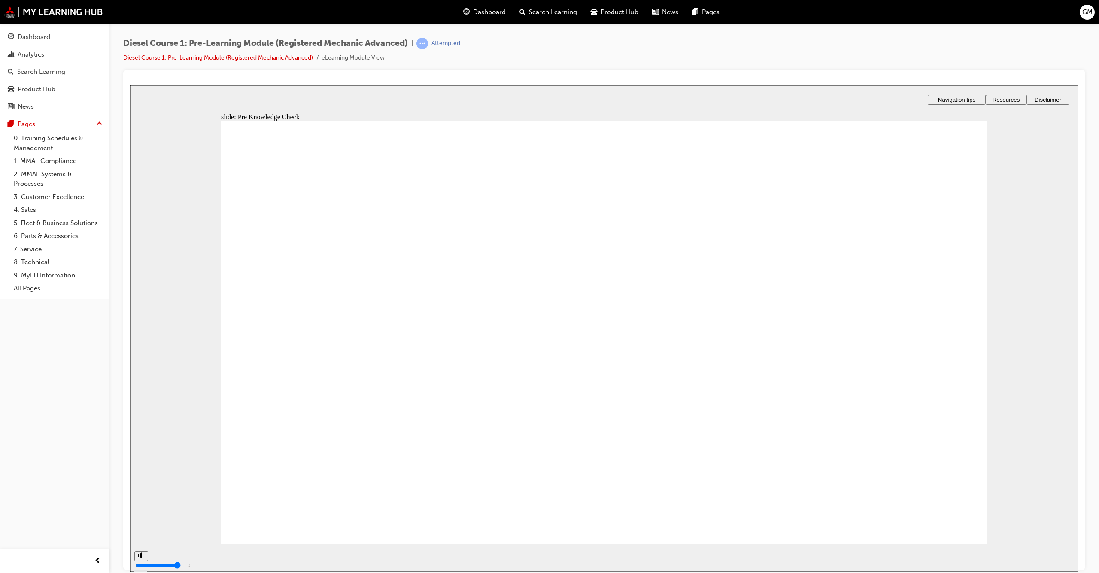
radio input "true"
checkbox input "true"
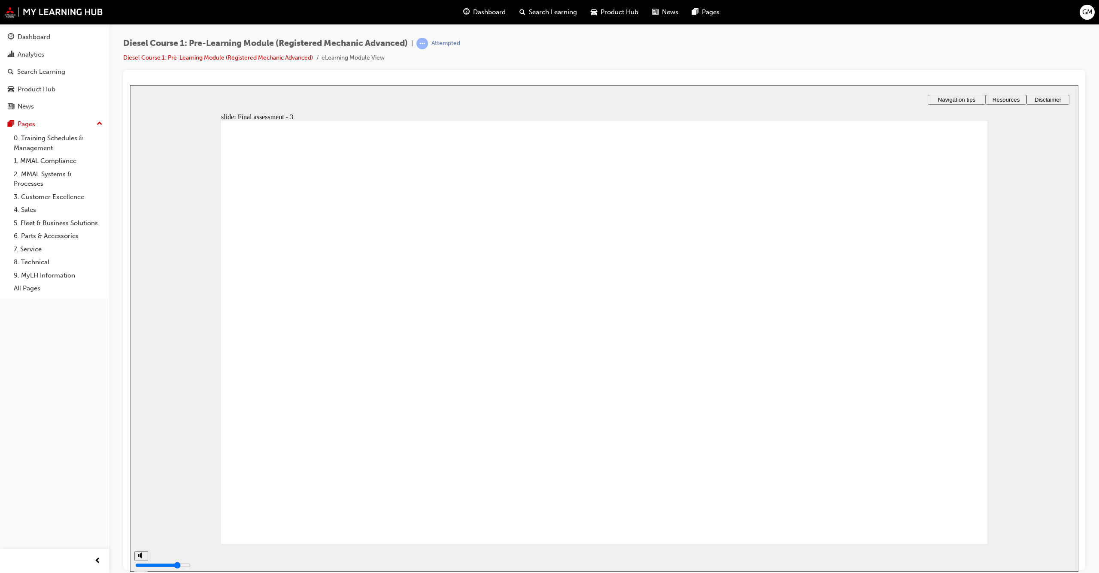
checkbox input "true"
radio input "true"
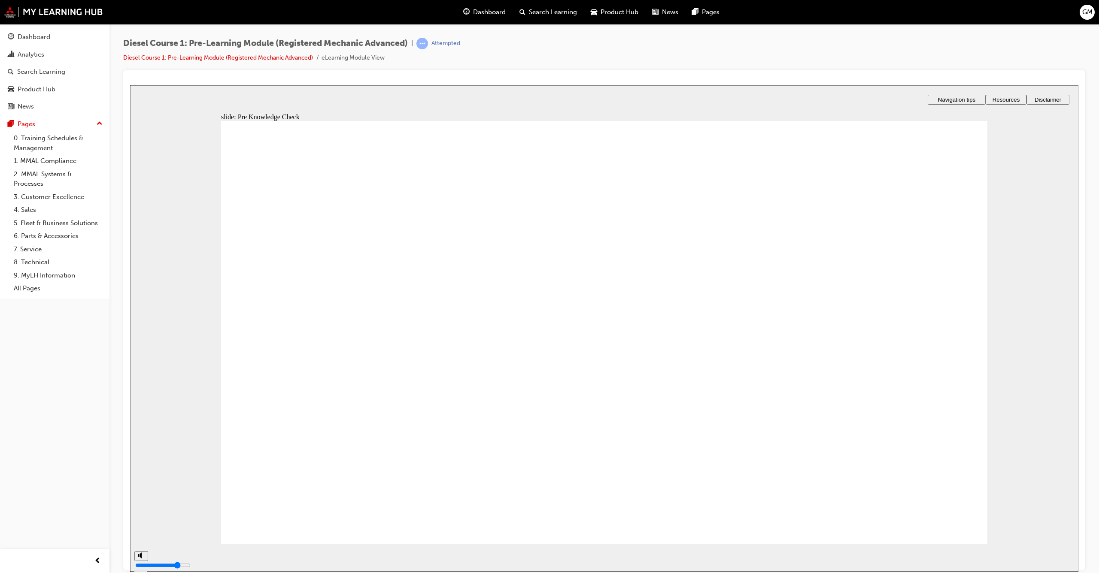
radio input "true"
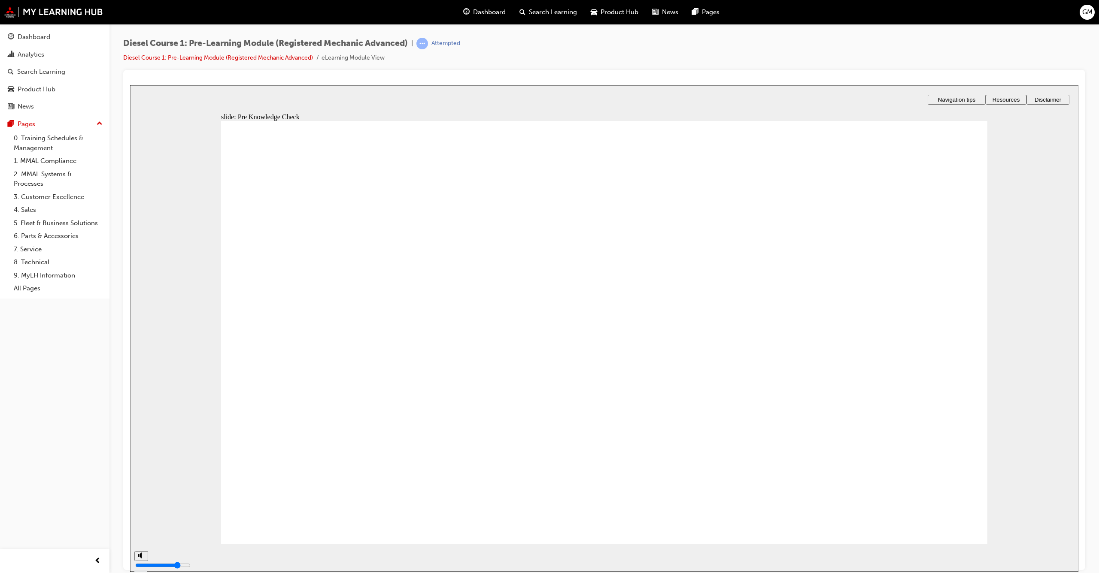
radio input "false"
radio input "true"
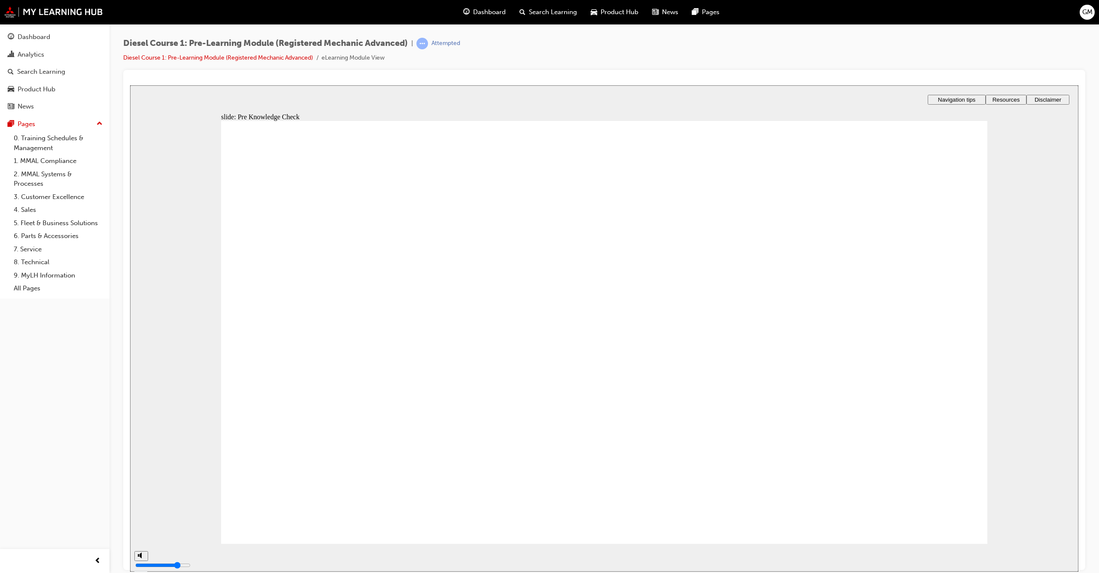
radio input "true"
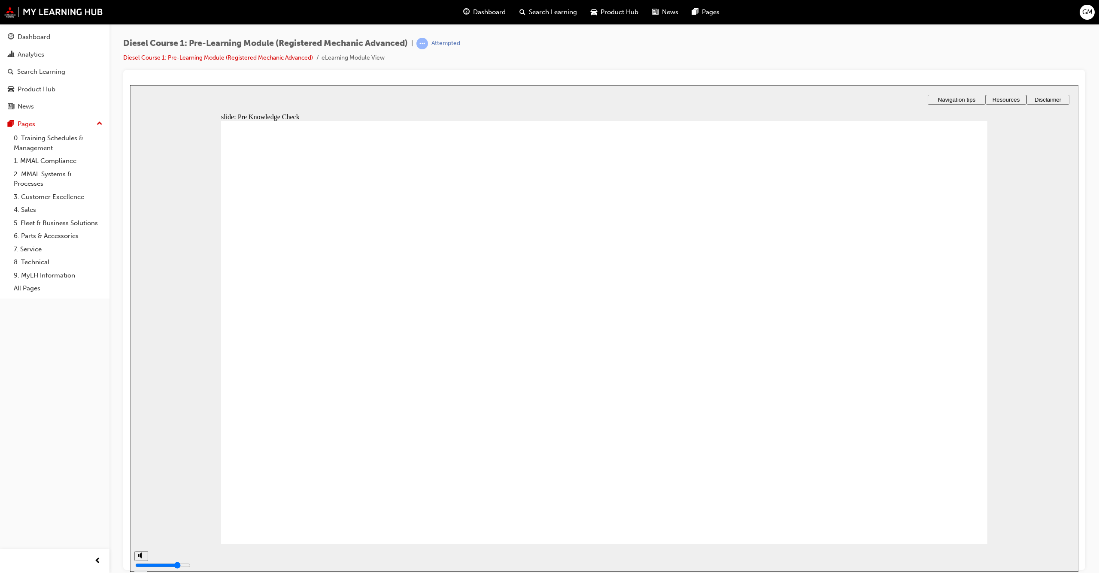
radio input "true"
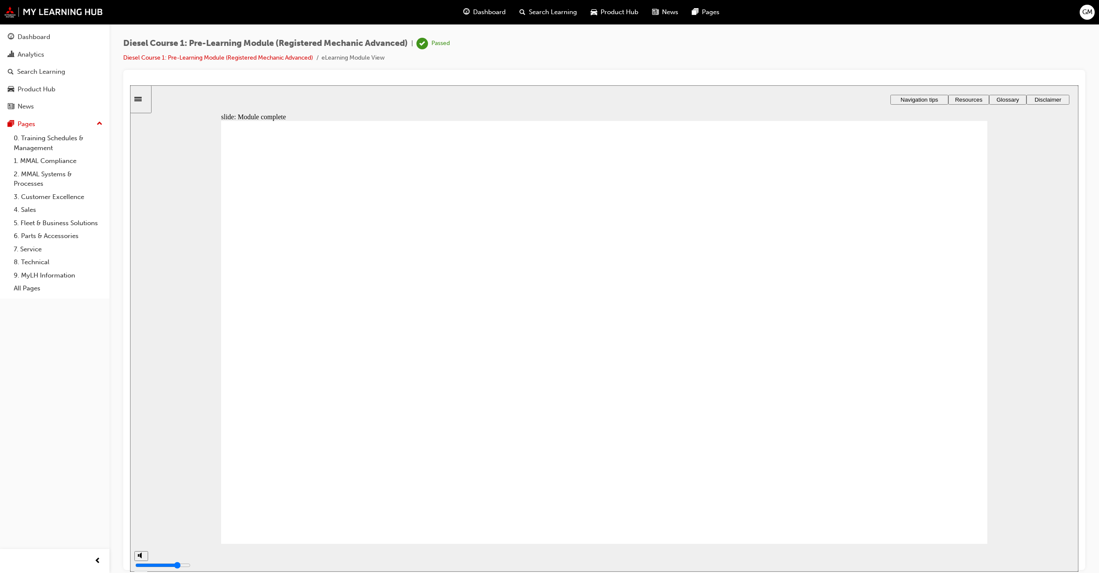
click at [48, 39] on div "Dashboard" at bounding box center [34, 37] width 33 height 10
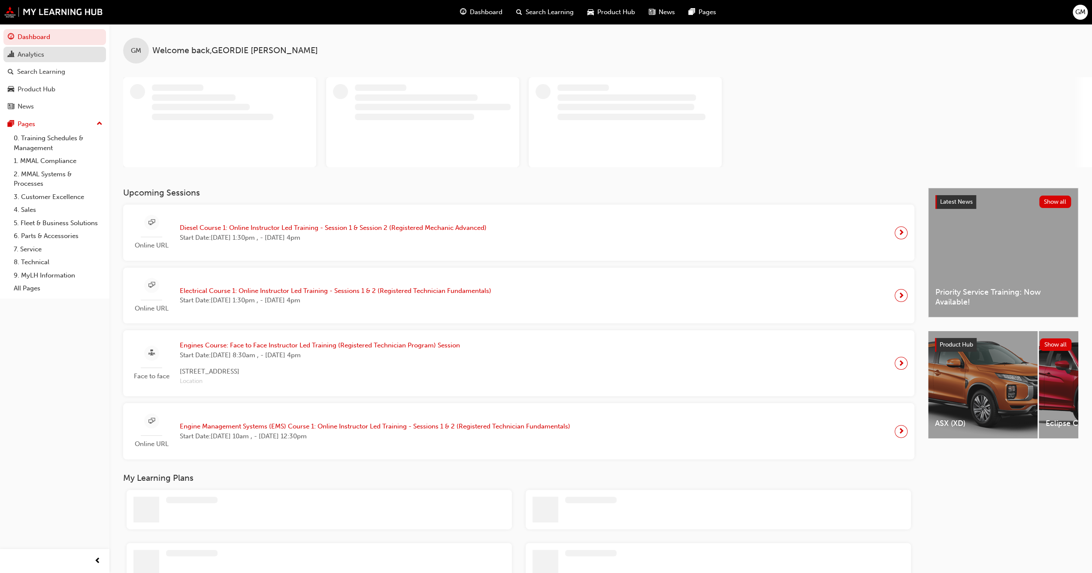
click at [38, 53] on div "Analytics" at bounding box center [31, 55] width 27 height 10
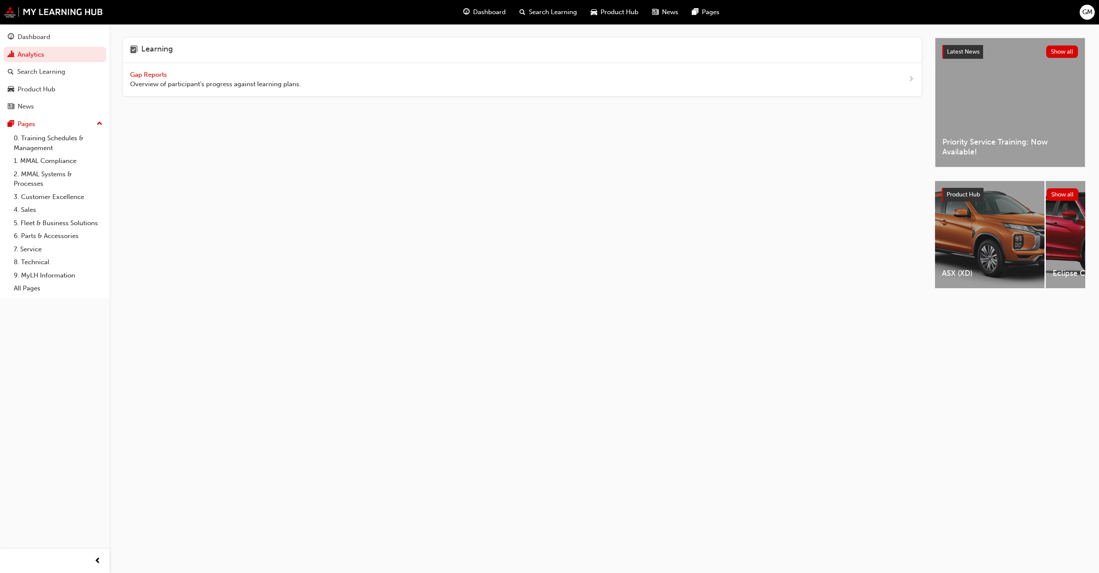
click at [143, 74] on span "Gap Reports" at bounding box center [149, 75] width 39 height 8
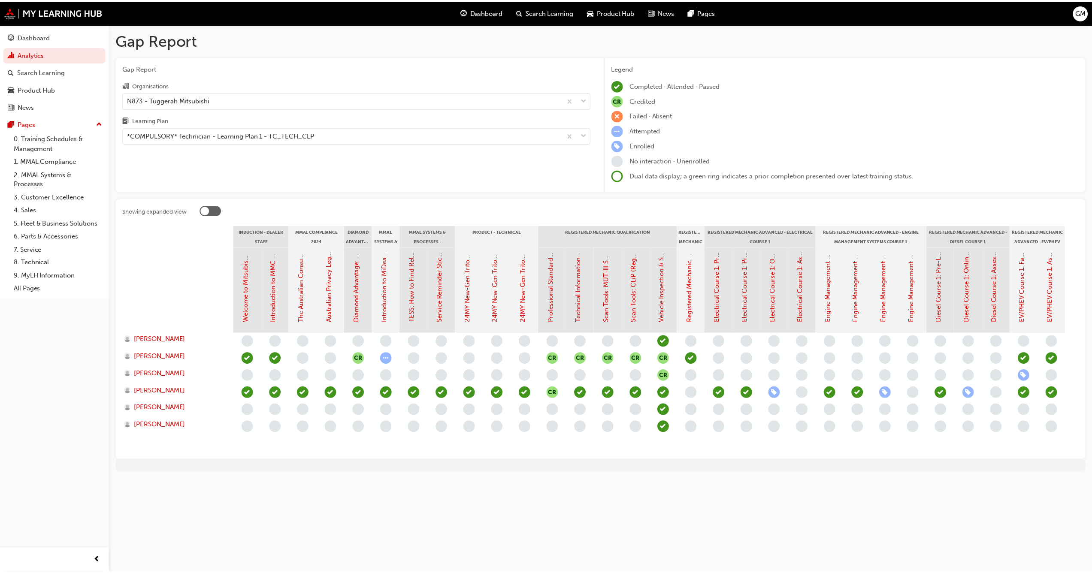
scroll to position [0, 15]
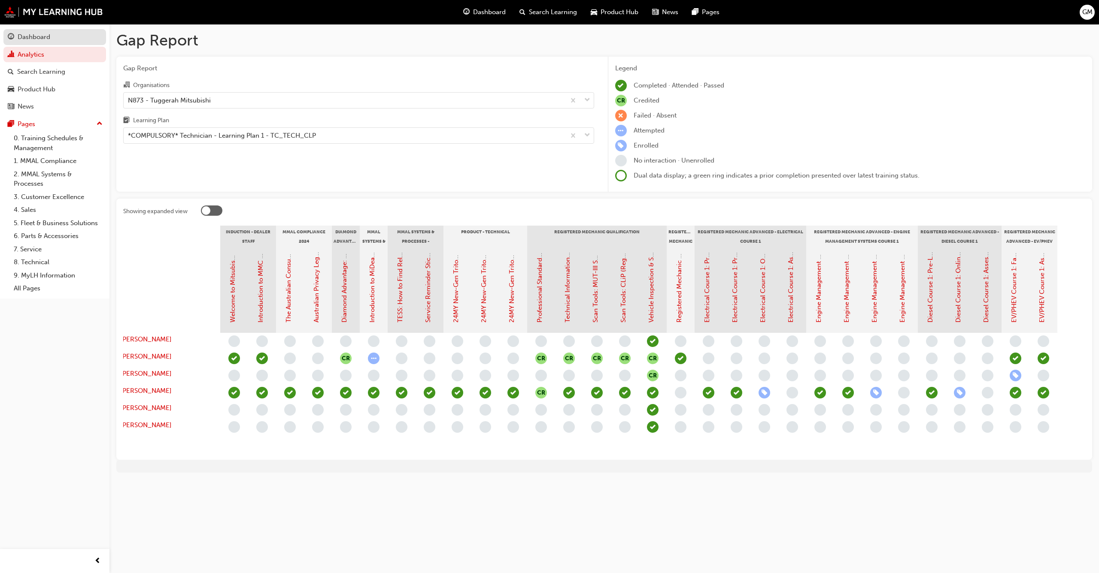
click at [54, 34] on div "Dashboard" at bounding box center [55, 37] width 94 height 11
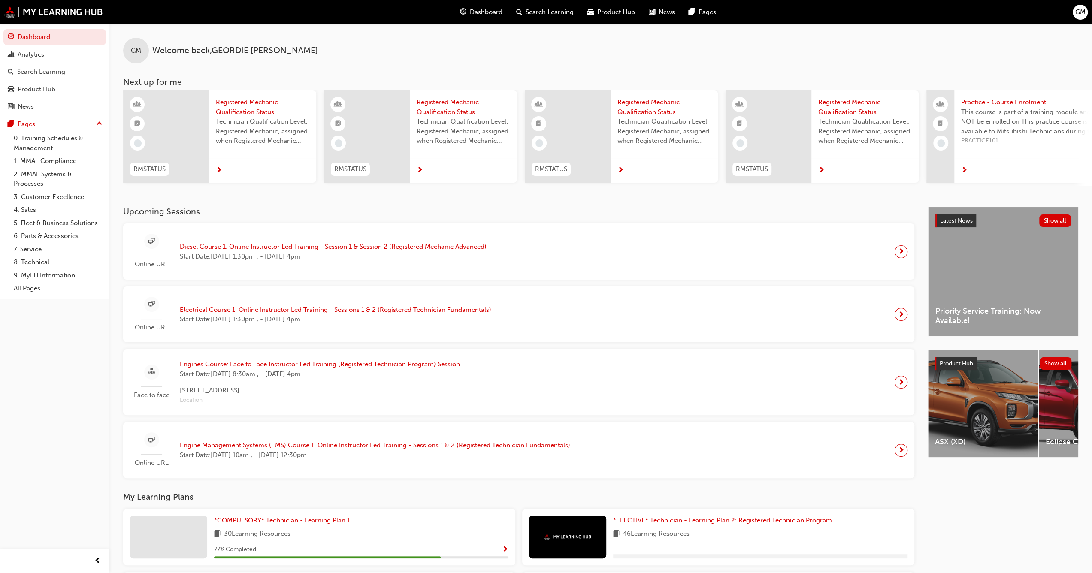
click at [242, 246] on span "Diesel Course 1: Online Instructor Led Training - Session 1 & Session 2 (Regist…" at bounding box center [333, 247] width 307 height 10
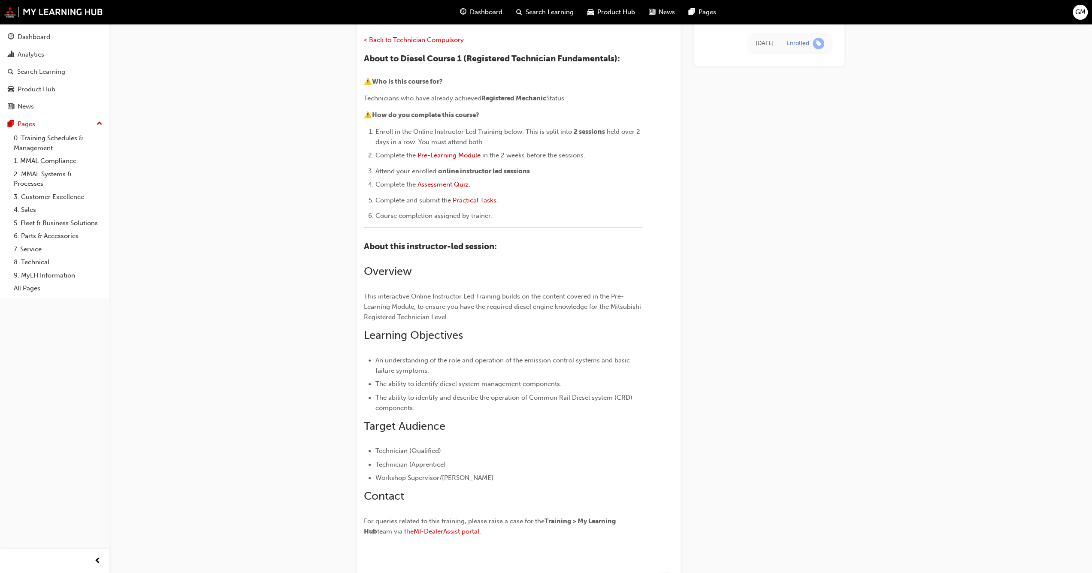
scroll to position [15, 0]
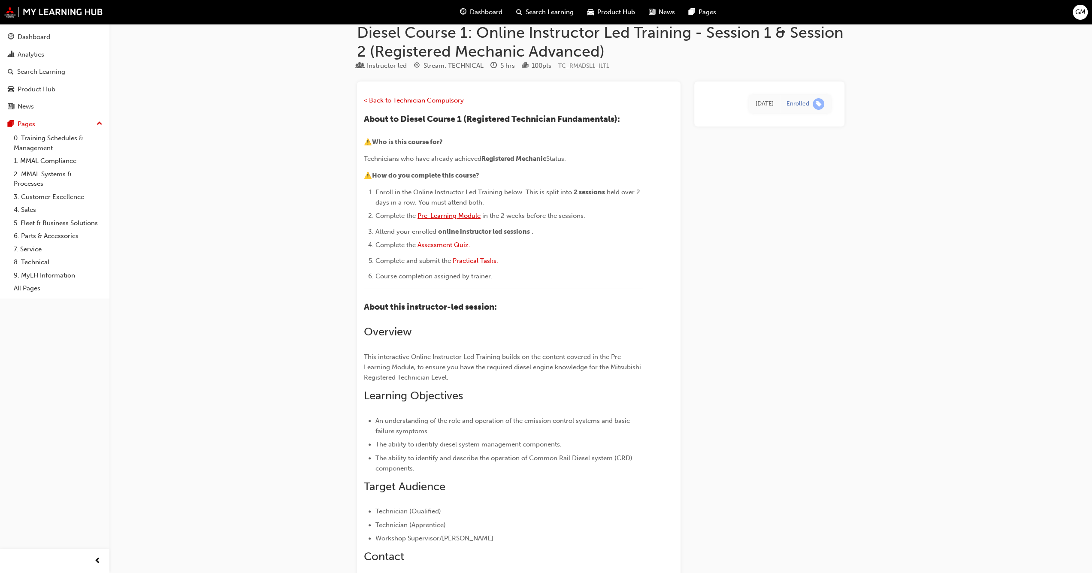
click at [457, 217] on span "Pre-Learning Module" at bounding box center [449, 216] width 63 height 8
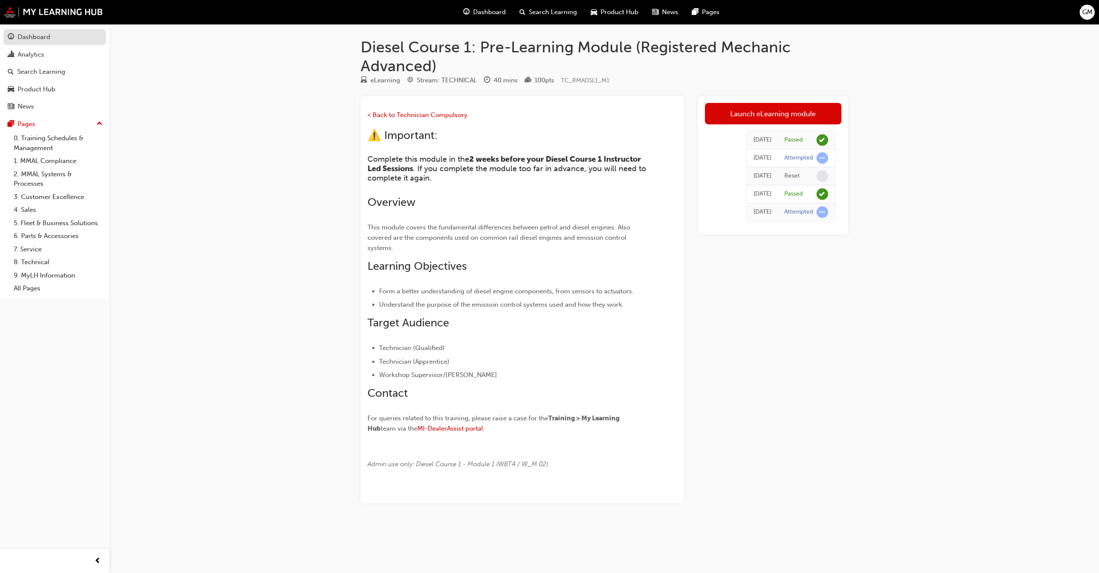
click at [29, 32] on div "Dashboard" at bounding box center [34, 37] width 33 height 10
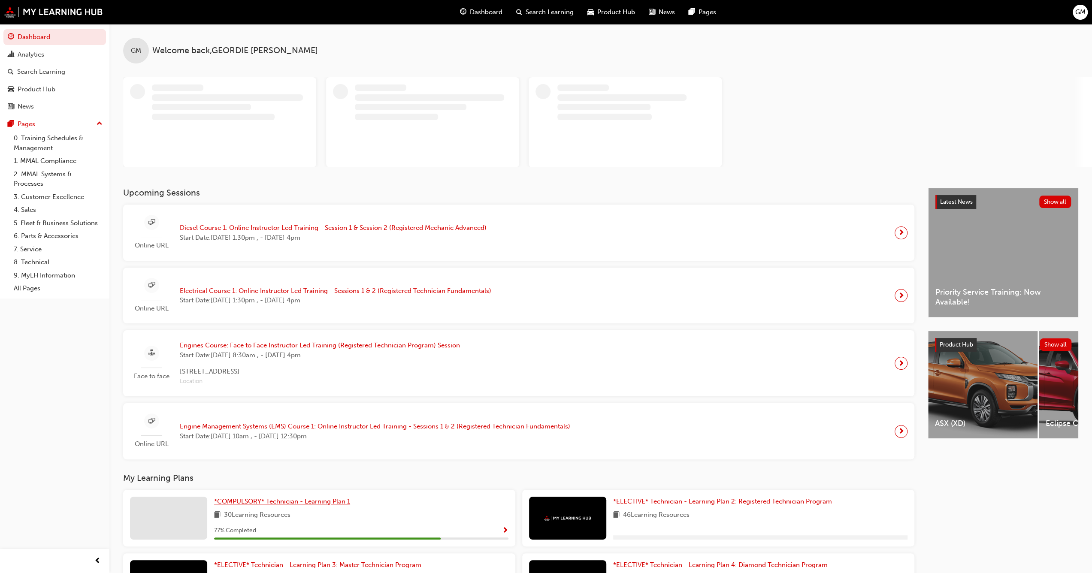
click at [330, 505] on link "*COMPULSORY* Technician - Learning Plan 1" at bounding box center [283, 502] width 139 height 10
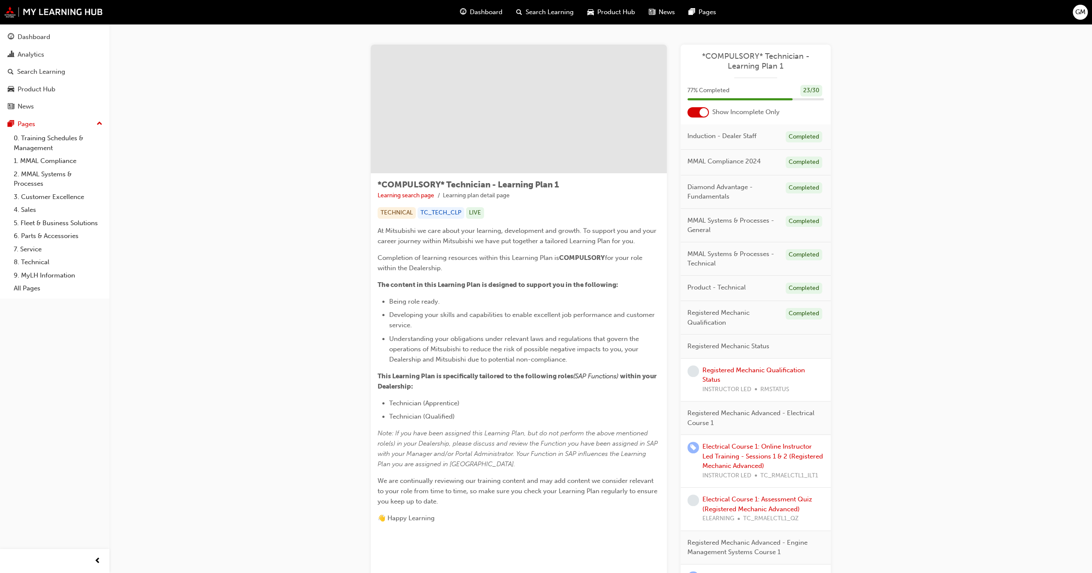
click at [713, 113] on span "Show Incomplete Only" at bounding box center [745, 112] width 67 height 10
click at [701, 112] on div at bounding box center [703, 112] width 9 height 9
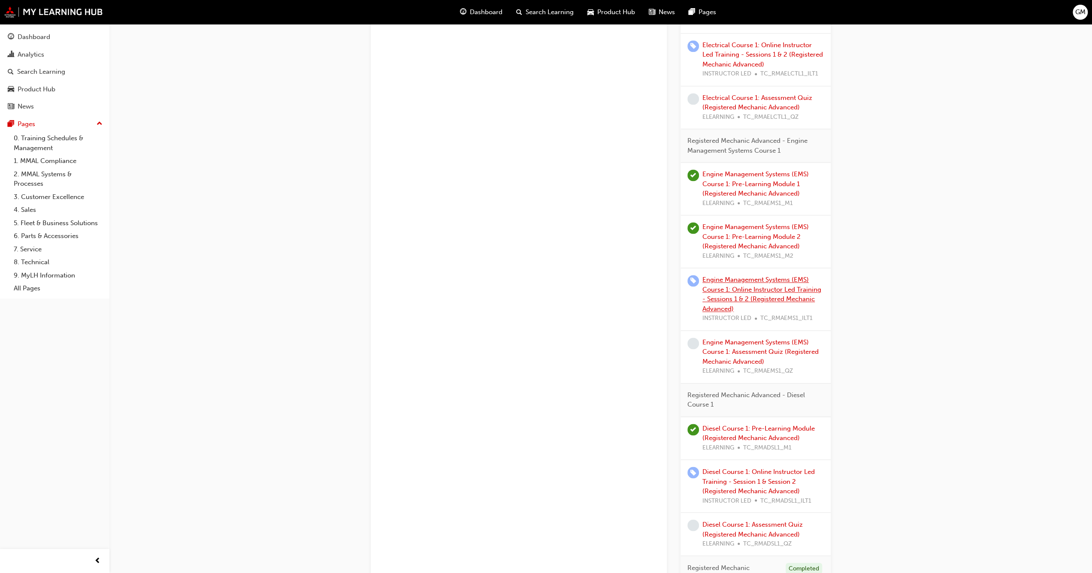
scroll to position [1202, 0]
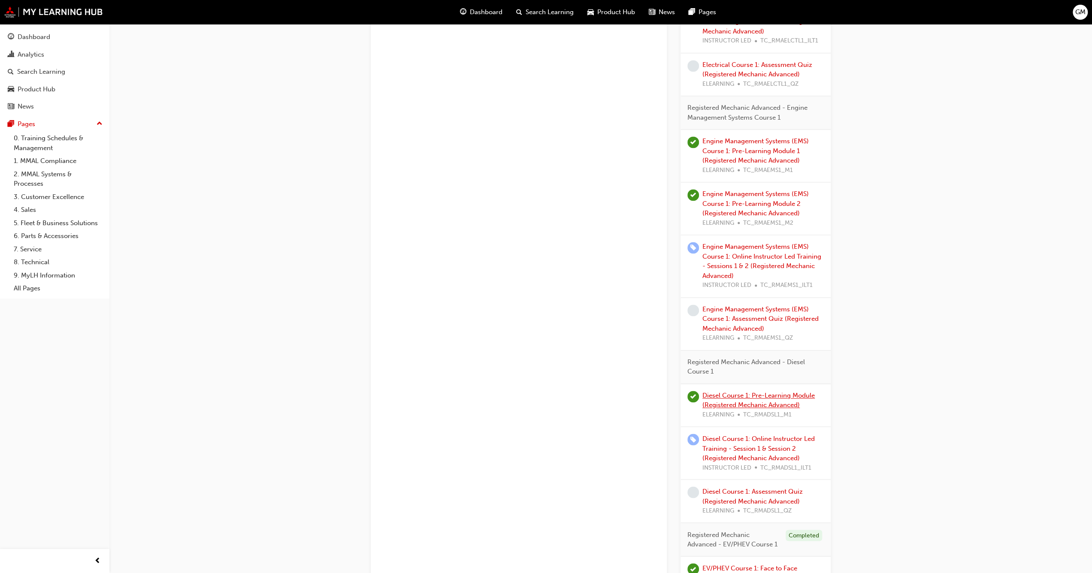
click at [736, 392] on link "Diesel Course 1: Pre-Learning Module (Registered Mechanic Advanced)" at bounding box center [758, 401] width 112 height 18
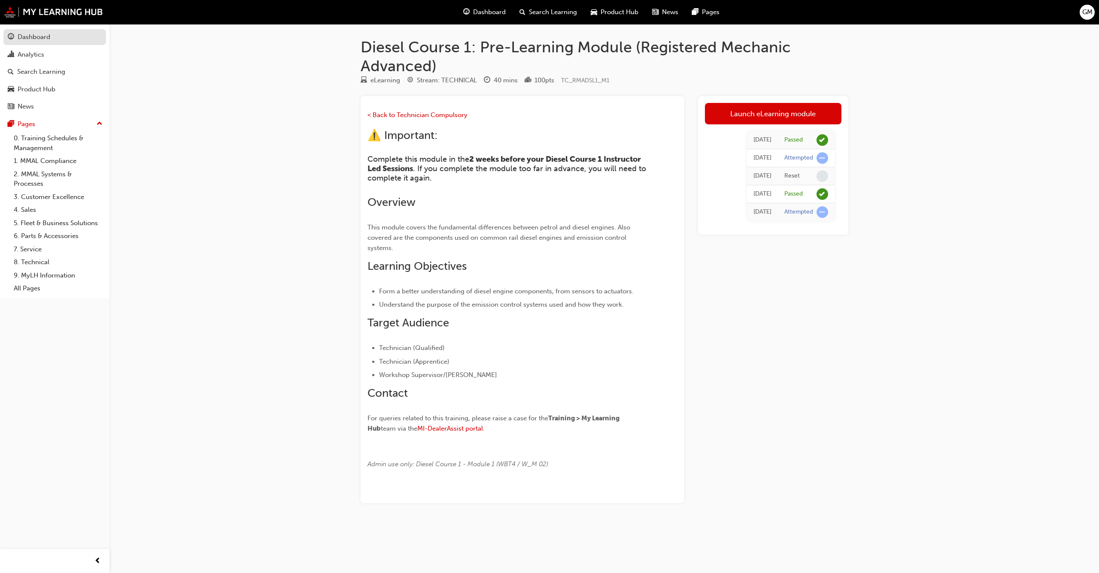
click at [55, 39] on div "Dashboard" at bounding box center [55, 37] width 94 height 11
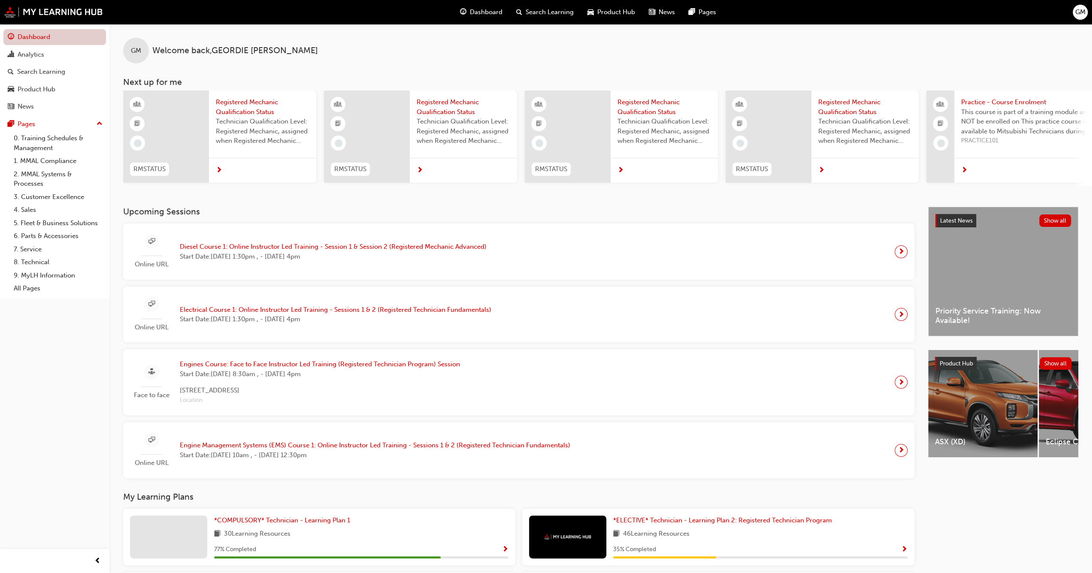
click at [33, 42] on link "Dashboard" at bounding box center [54, 37] width 103 height 16
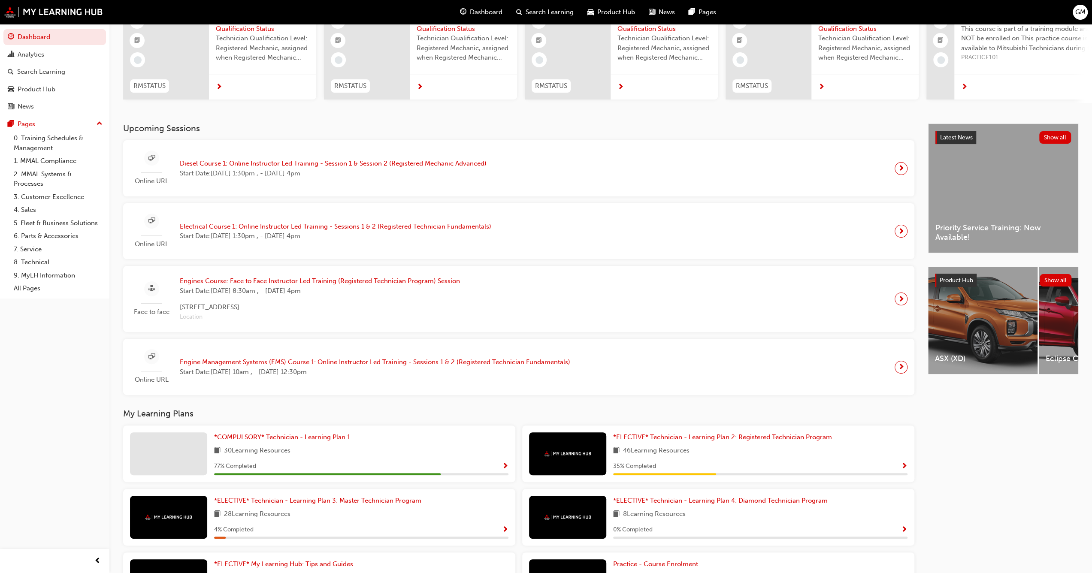
scroll to position [86, 0]
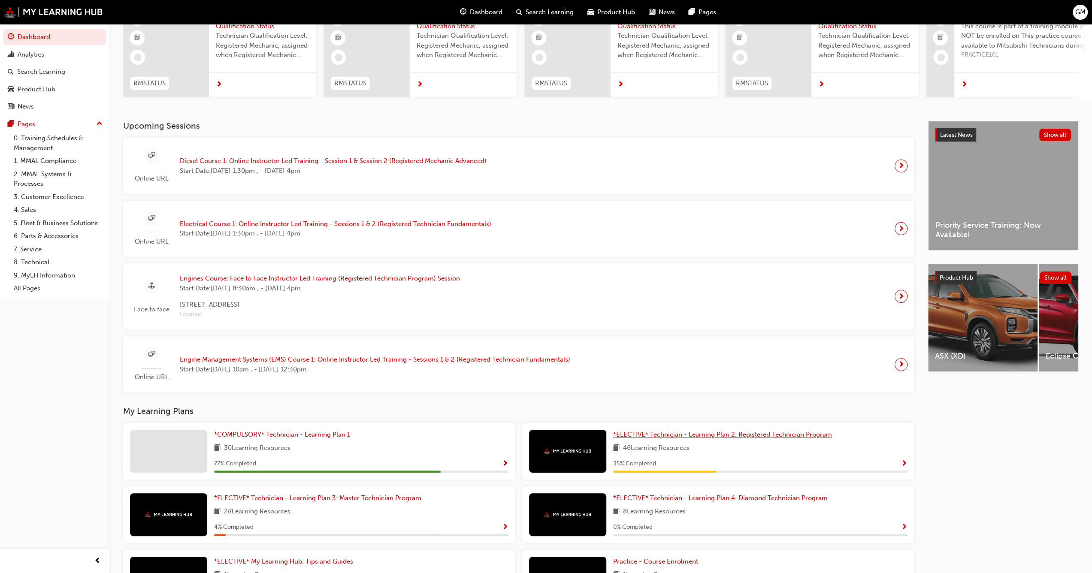
click at [684, 440] on link "*ELECTIVE* Technician - Learning Plan 2: Registered Technician Program" at bounding box center [724, 435] width 222 height 10
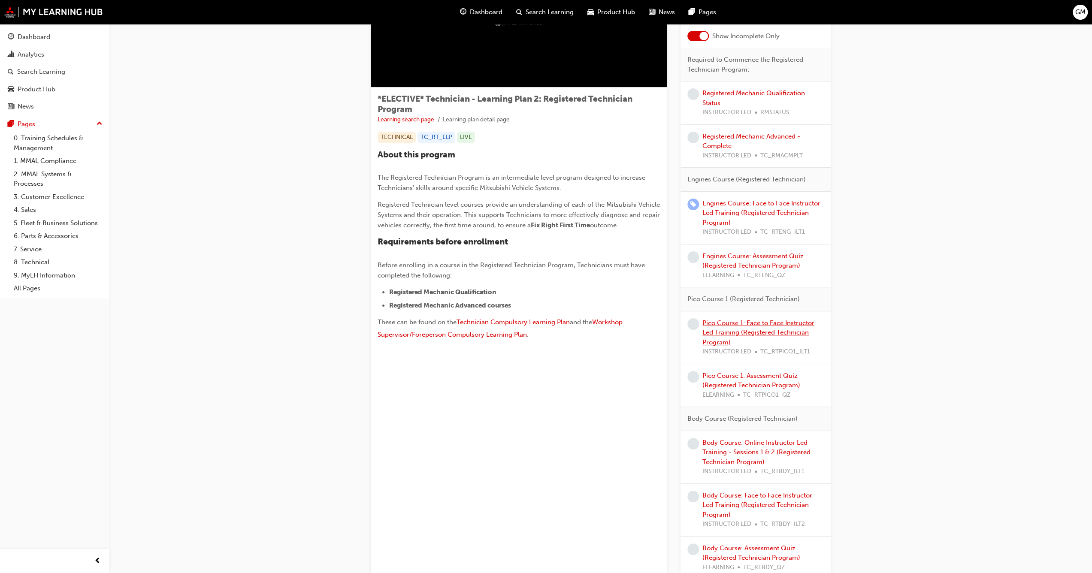
click at [732, 322] on link "Pico Course 1: Face to Face Instructor Led Training (Registered Technician Prog…" at bounding box center [758, 332] width 112 height 27
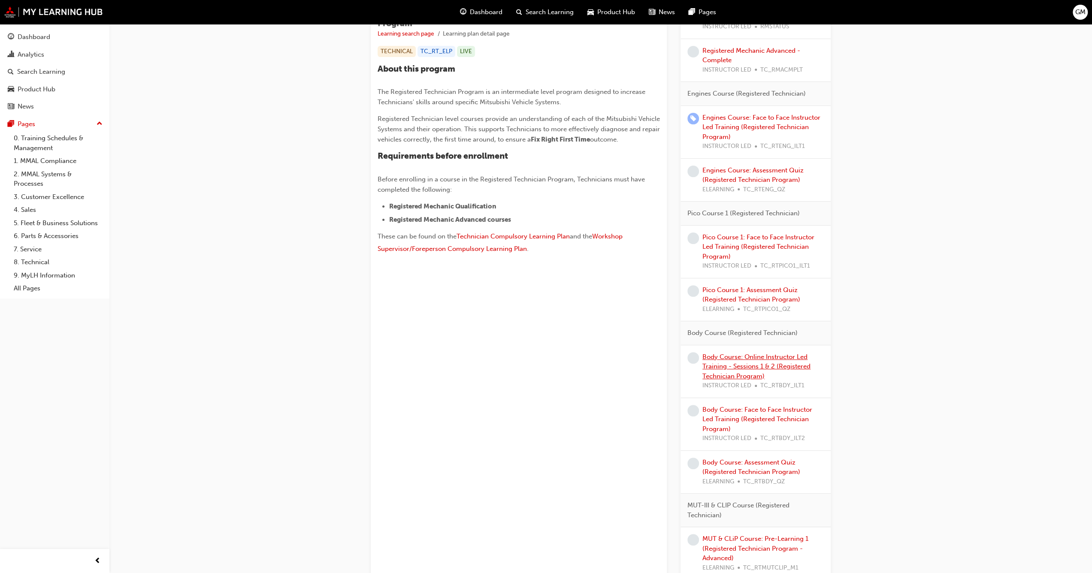
click at [726, 355] on link "Body Course: Online Instructor Led Training - Sessions 1 & 2 (Registered Techni…" at bounding box center [756, 366] width 108 height 27
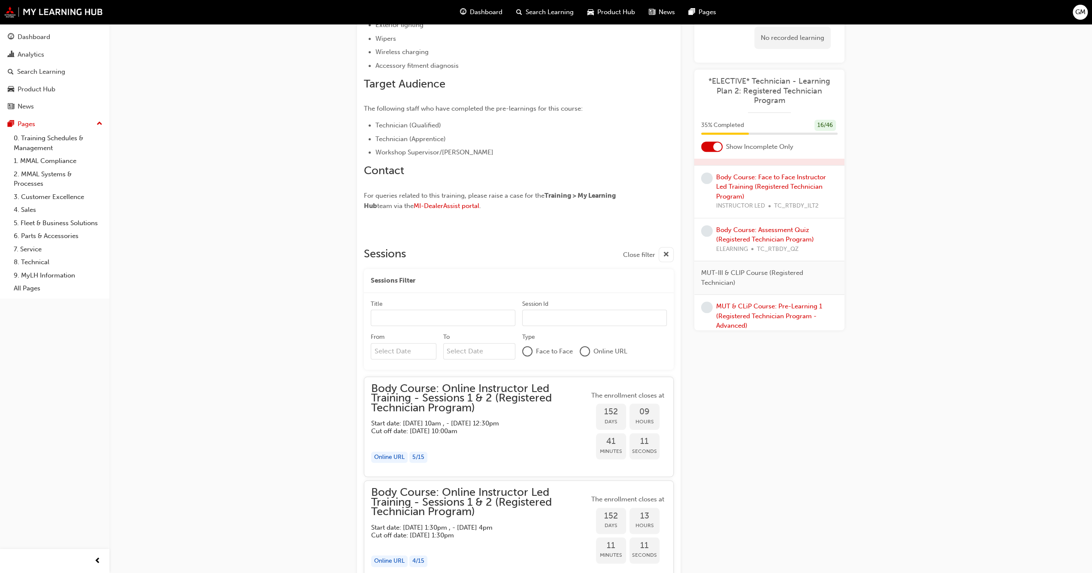
scroll to position [472, 0]
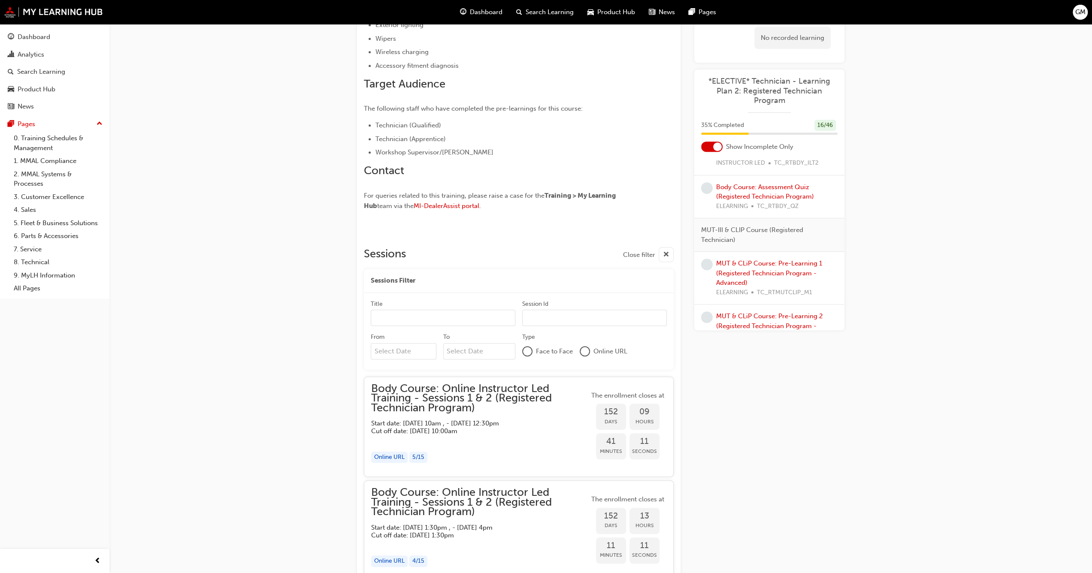
click at [748, 267] on div "MUT & CLiP Course: Pre-Learning 1 (Registered Technician Program - Advanced) EL…" at bounding box center [776, 278] width 121 height 39
click at [745, 261] on link "MUT & CLiP Course: Pre-Learning 1 (Registered Technician Program - Advanced)" at bounding box center [769, 273] width 106 height 27
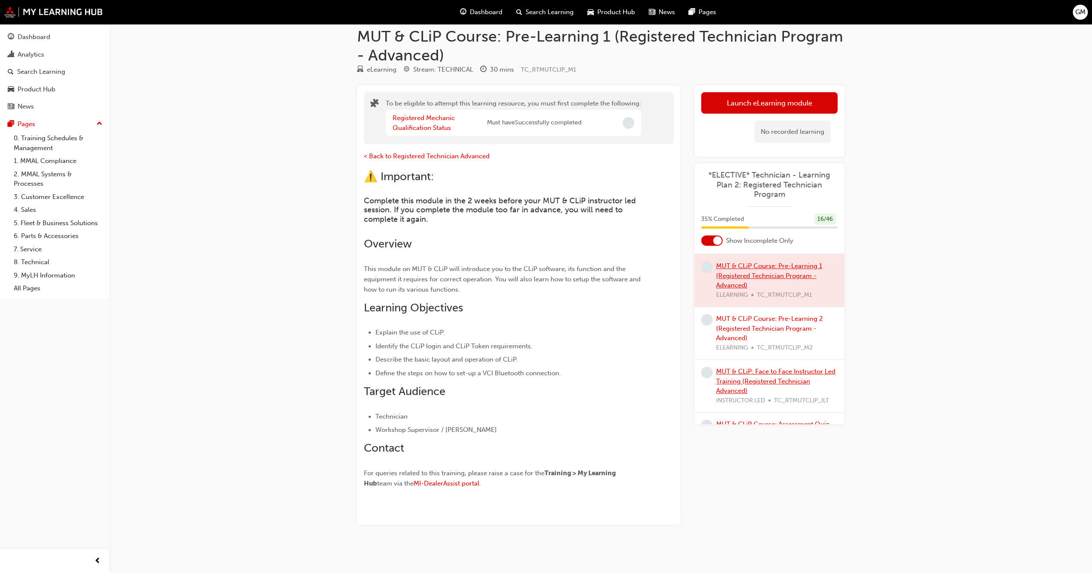
scroll to position [558, 0]
click at [731, 330] on link "MUT & CLiP Course: Pre-Learning 2 (Registered Technician Program - Advanced)" at bounding box center [769, 334] width 107 height 27
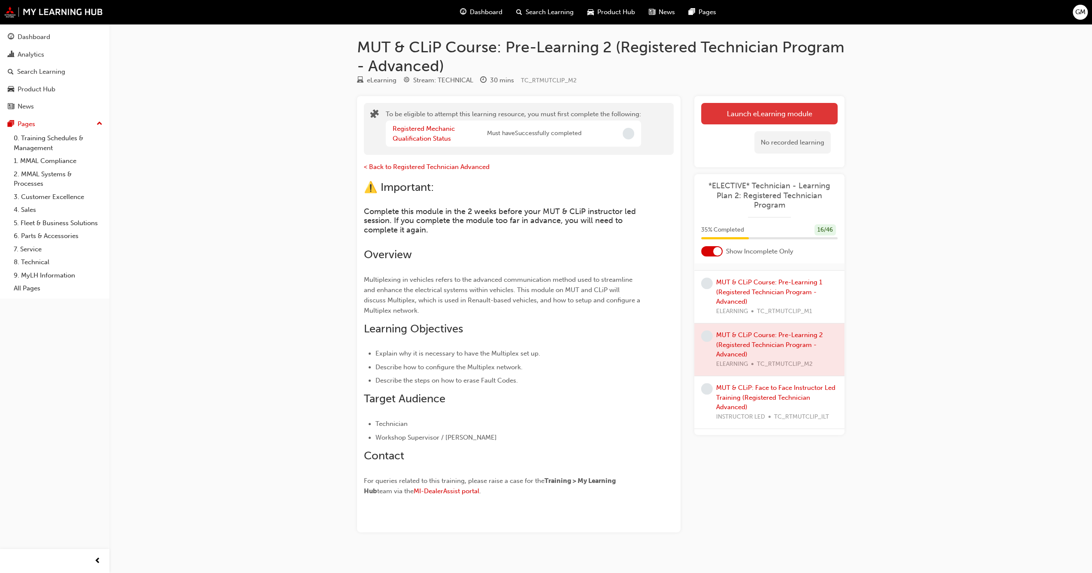
click at [748, 113] on button "Launch eLearning module" at bounding box center [769, 113] width 136 height 21
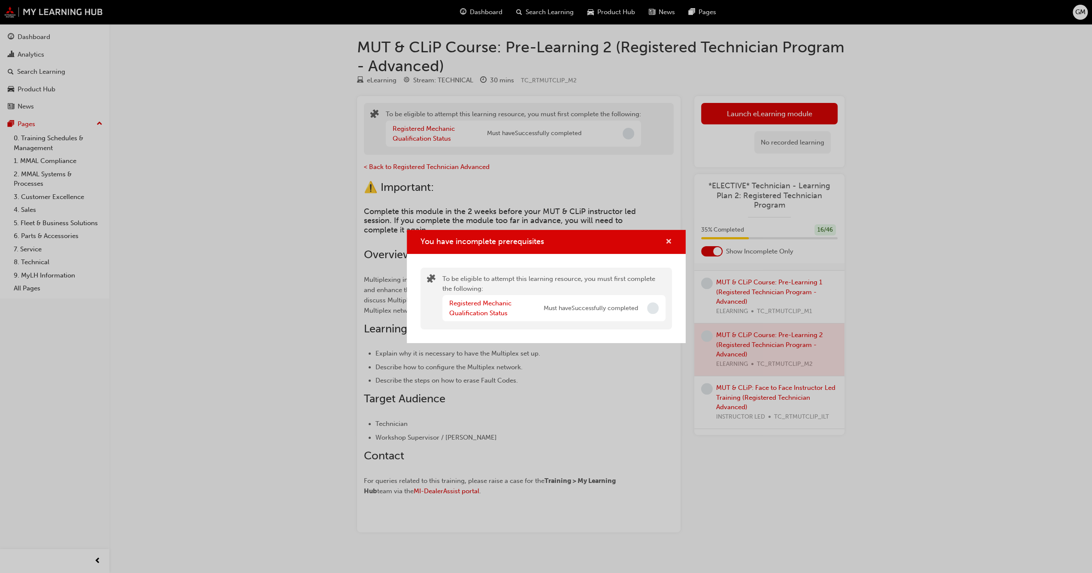
click at [671, 242] on span "cross-icon" at bounding box center [669, 243] width 6 height 8
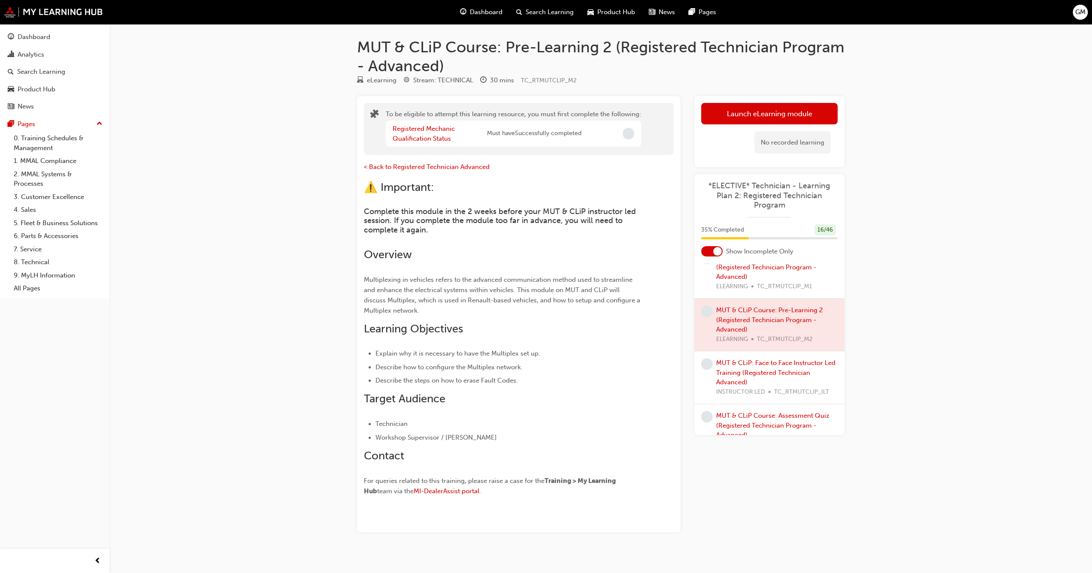
scroll to position [601, 0]
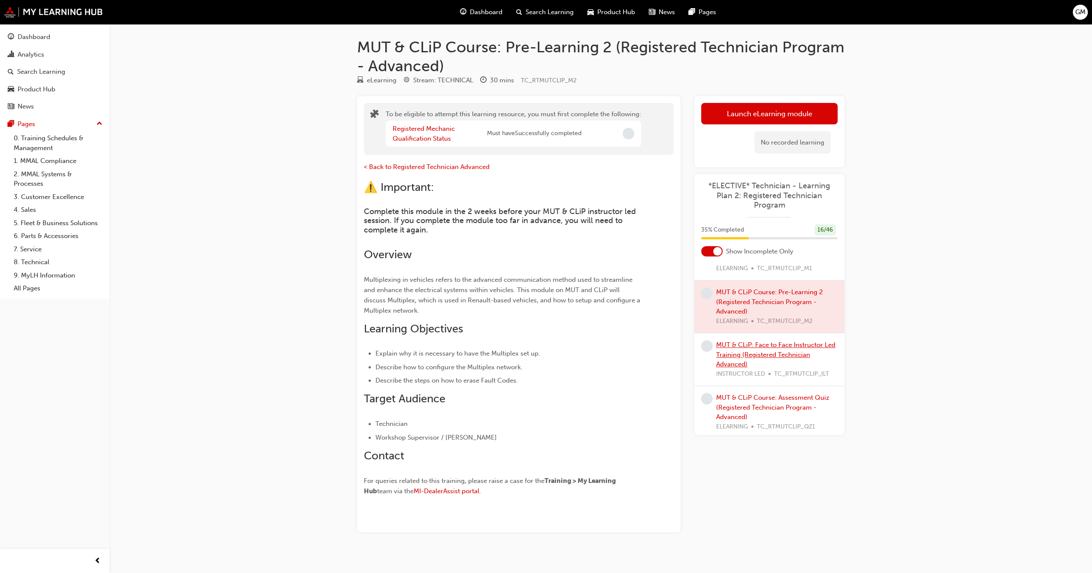
click at [749, 345] on link "MUT & CLiP: Face to Face Instructor Led Training (Registered Technician Advance…" at bounding box center [775, 354] width 119 height 27
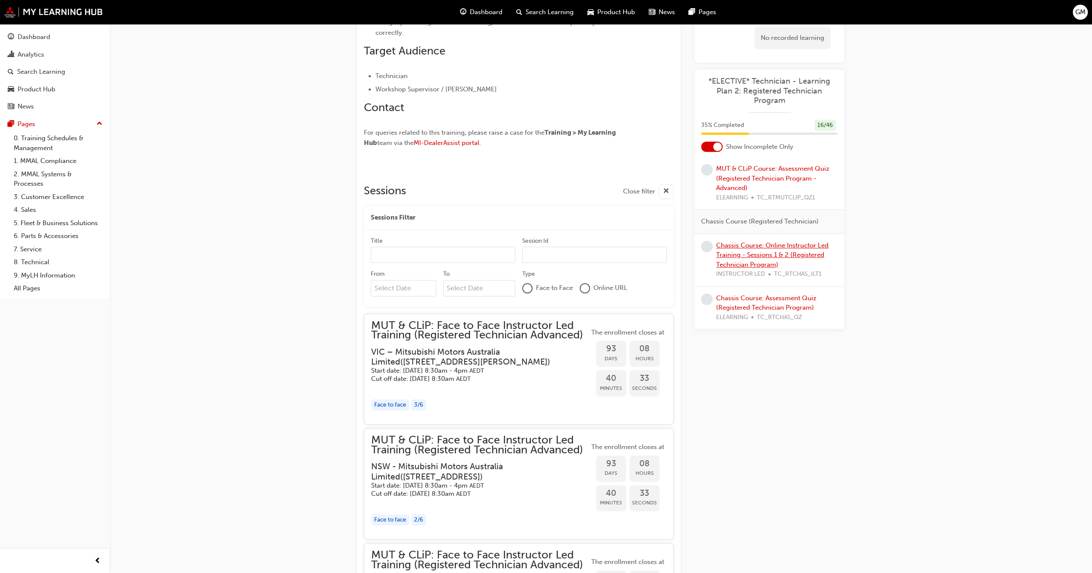
scroll to position [730, 0]
click at [745, 255] on link "Chassis Course: Online Instructor Led Training - Sessions 1 & 2 (Registered Tec…" at bounding box center [772, 250] width 112 height 27
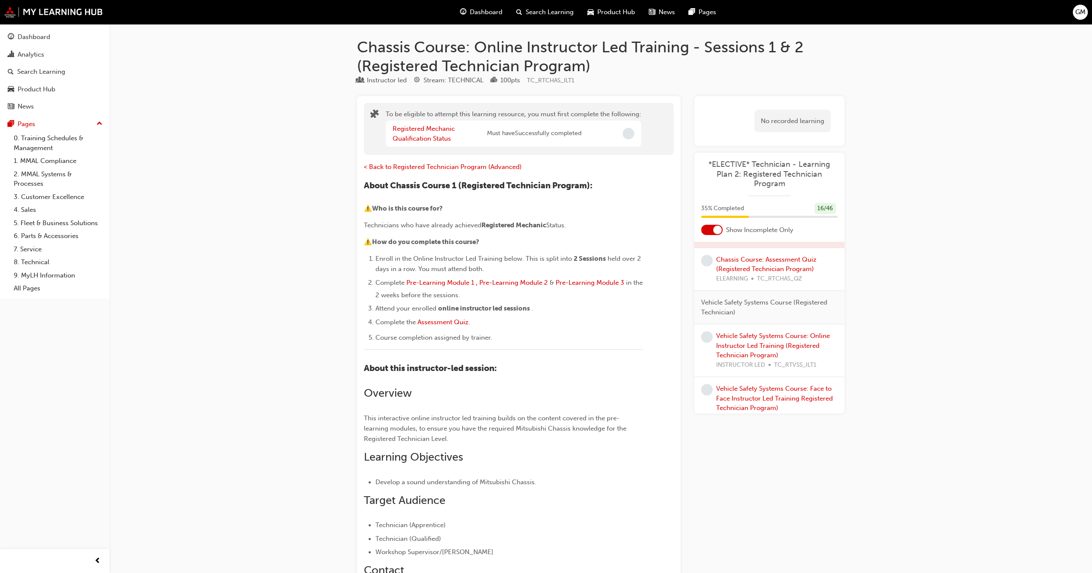
scroll to position [858, 0]
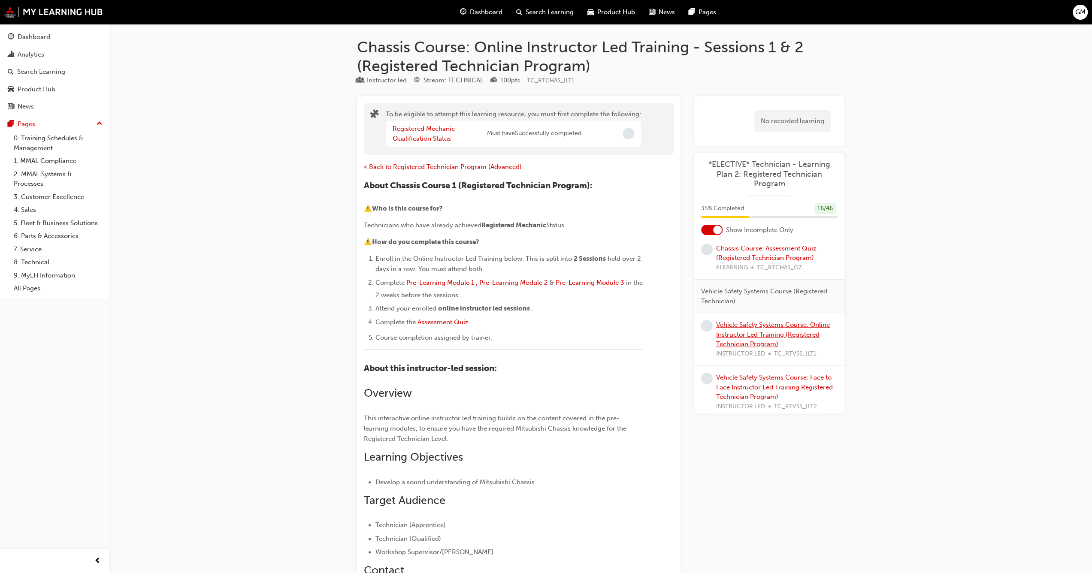
click at [736, 321] on link "Vehicle Safety Systems Course: Online Instructor Led Training (Registered Techn…" at bounding box center [773, 334] width 114 height 27
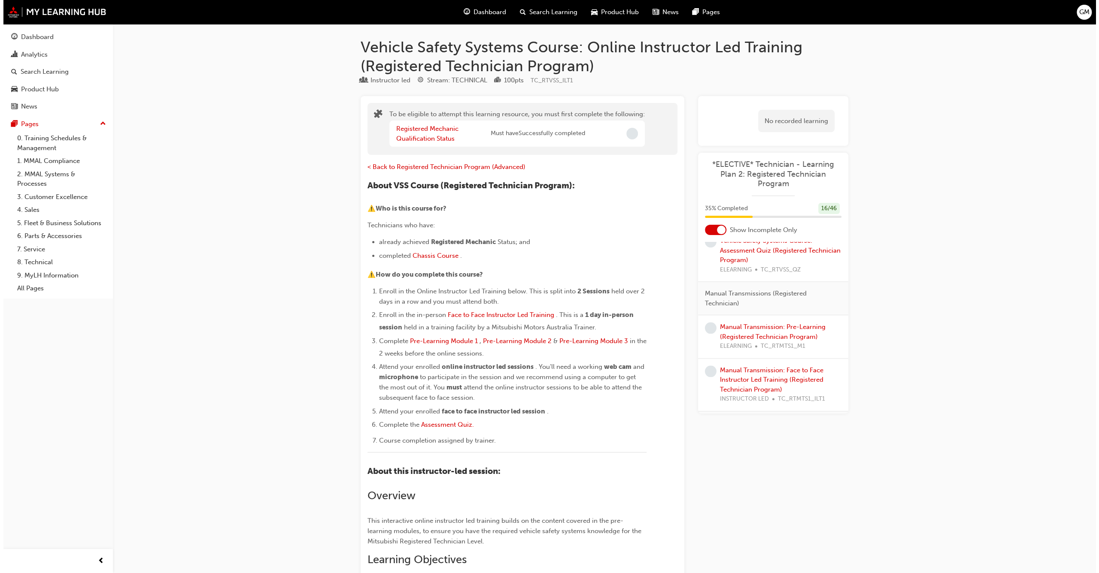
scroll to position [1073, 0]
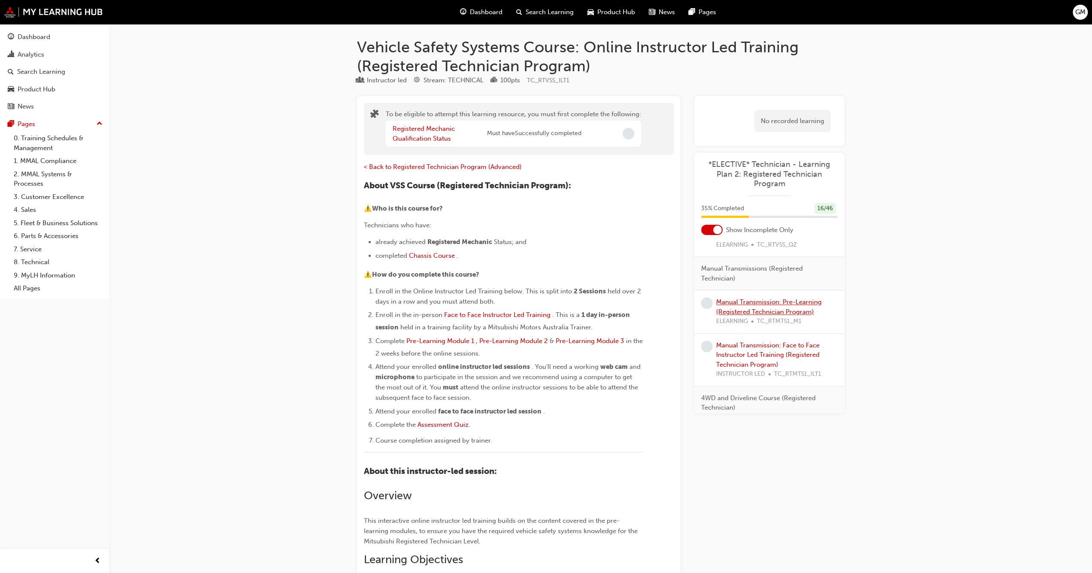
click at [740, 305] on link "Manual Transmission: Pre-Learning (Registered Technician Program)" at bounding box center [769, 307] width 106 height 18
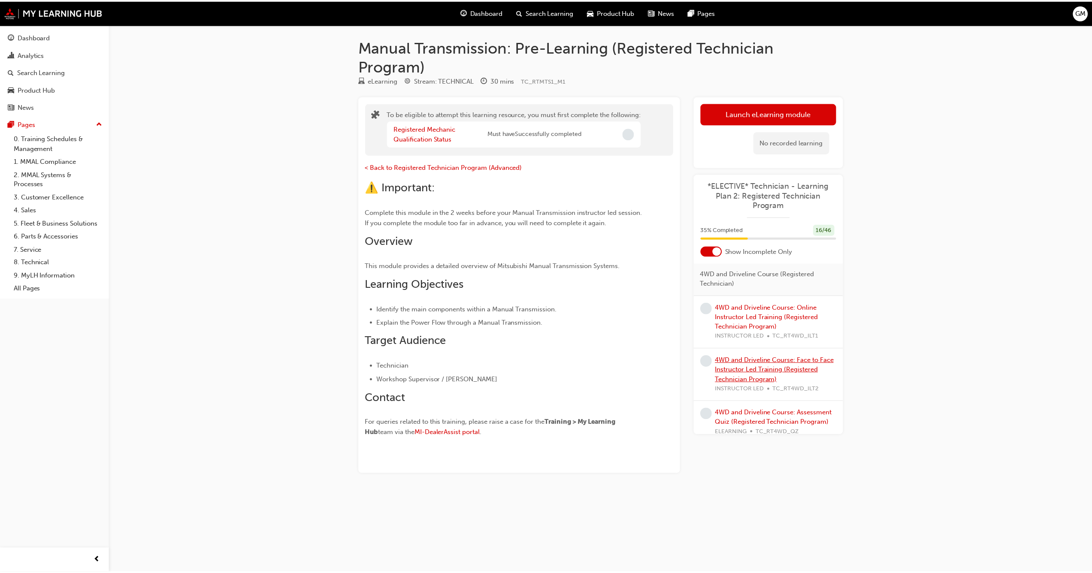
scroll to position [1244, 0]
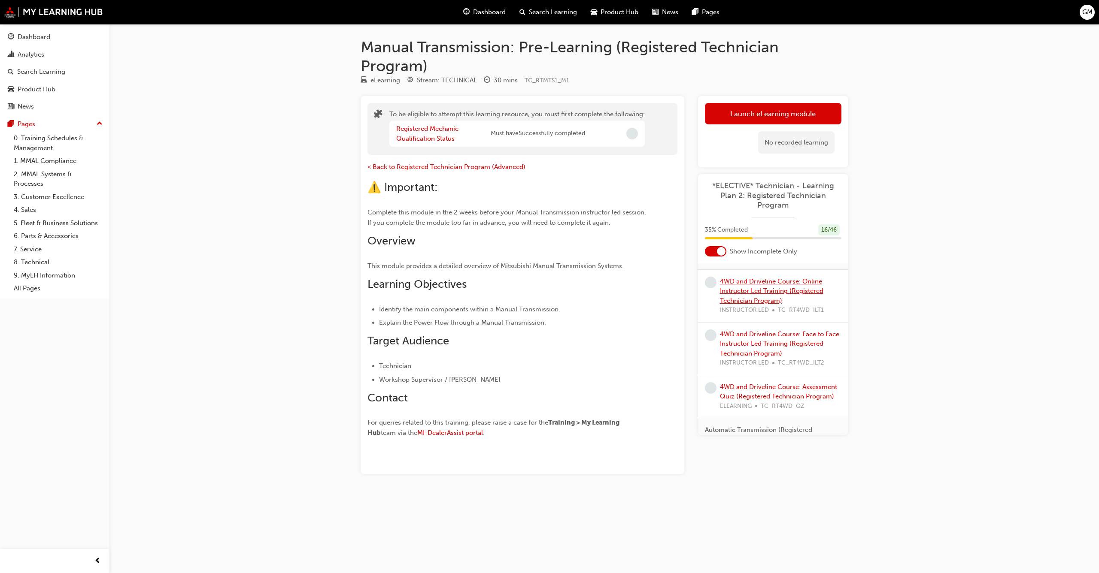
click at [740, 278] on link "4WD and Driveline Course: Online Instructor Led Training (Registered Technician…" at bounding box center [771, 291] width 103 height 27
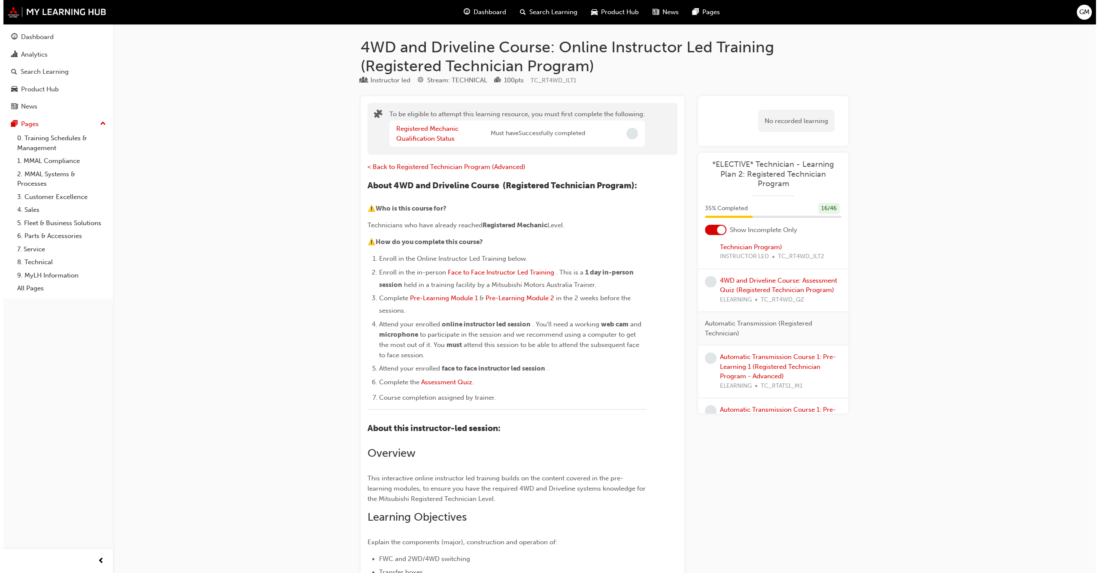
scroll to position [1330, 0]
click at [744, 367] on link "Automatic Transmission Course 1: Pre-Learning 1 (Registered Technician Program …" at bounding box center [774, 365] width 116 height 27
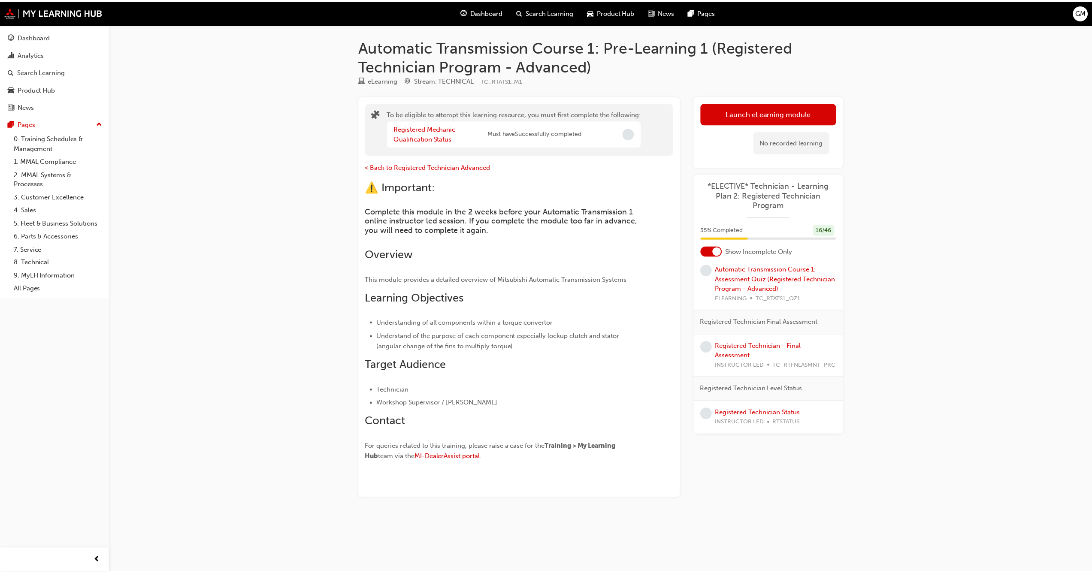
scroll to position [1682, 0]
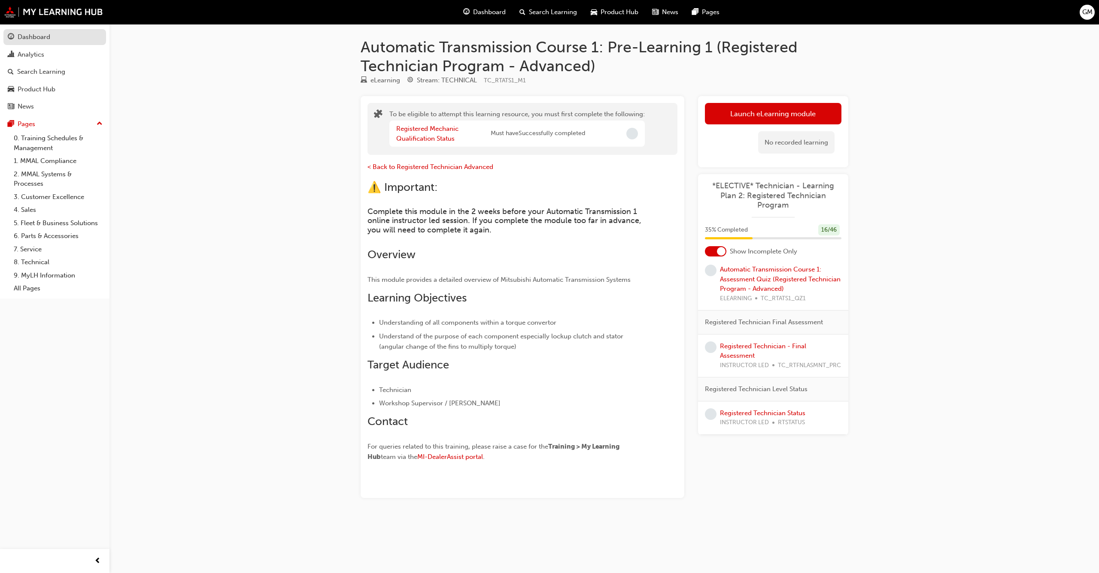
click at [40, 35] on div "Dashboard" at bounding box center [34, 37] width 33 height 10
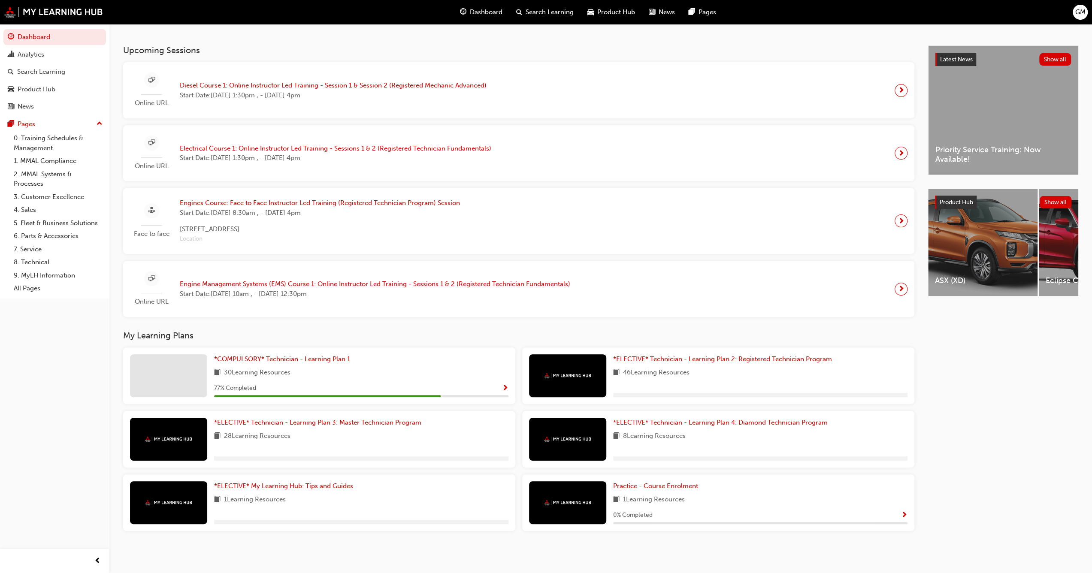
scroll to position [164, 0]
click at [276, 425] on span "*ELECTIVE* Technician - Learning Plan 3: Master Technician Program" at bounding box center [317, 423] width 207 height 8
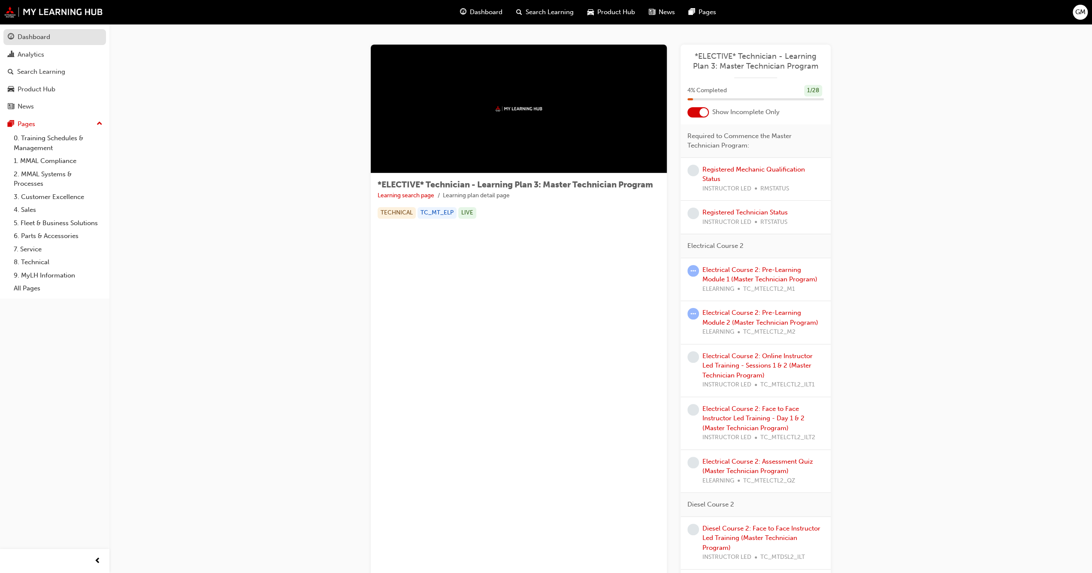
click at [22, 40] on div "Dashboard" at bounding box center [34, 37] width 33 height 10
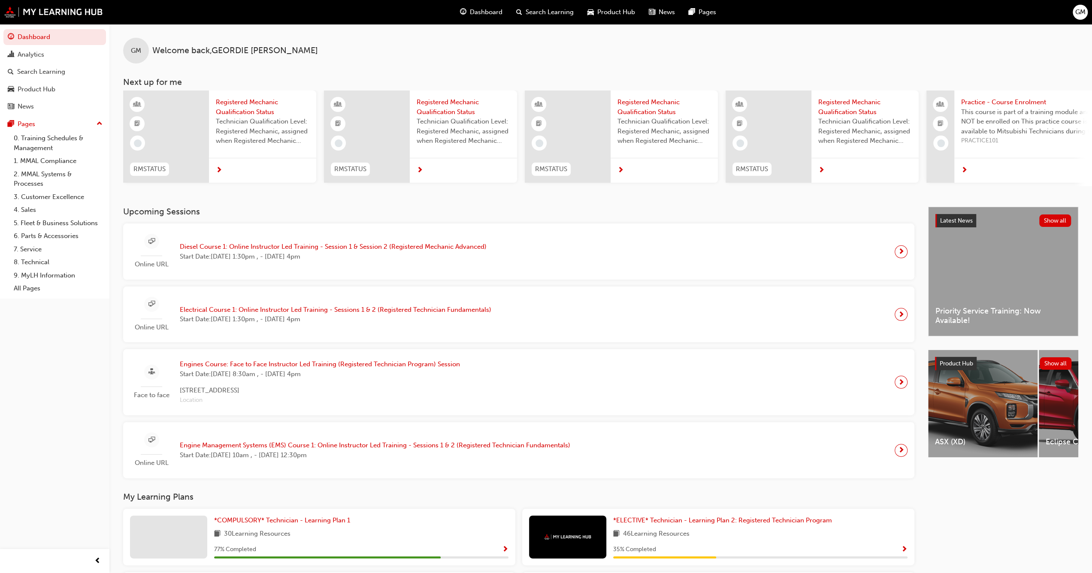
click at [260, 311] on span "Electrical Course 1: Online Instructor Led Training - Sessions 1 & 2 (Registere…" at bounding box center [336, 310] width 312 height 10
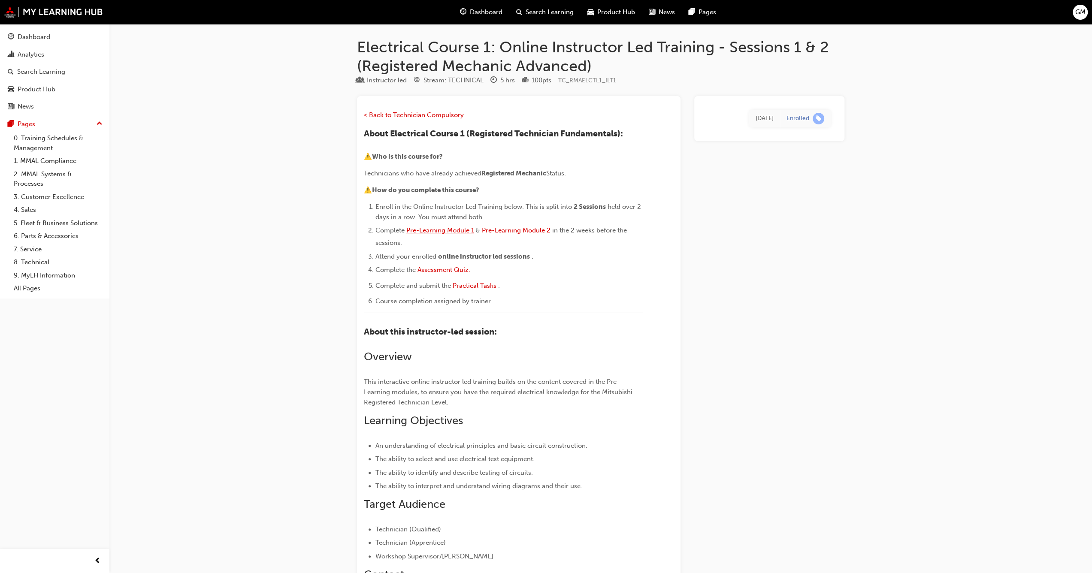
click at [454, 233] on span "Pre-Learning Module 1" at bounding box center [440, 231] width 68 height 8
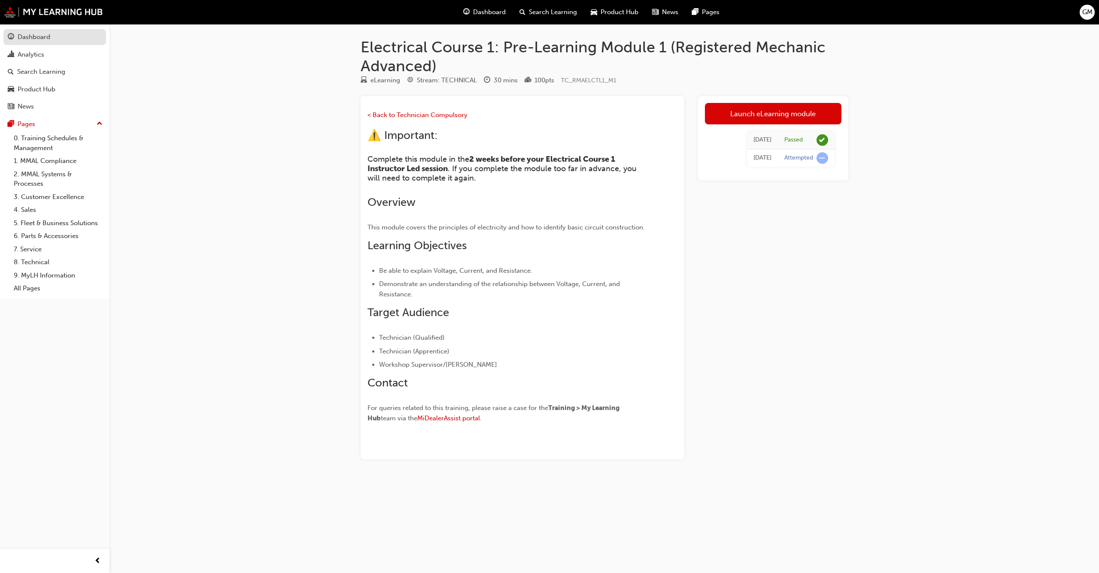
click at [40, 41] on div "Dashboard" at bounding box center [34, 37] width 33 height 10
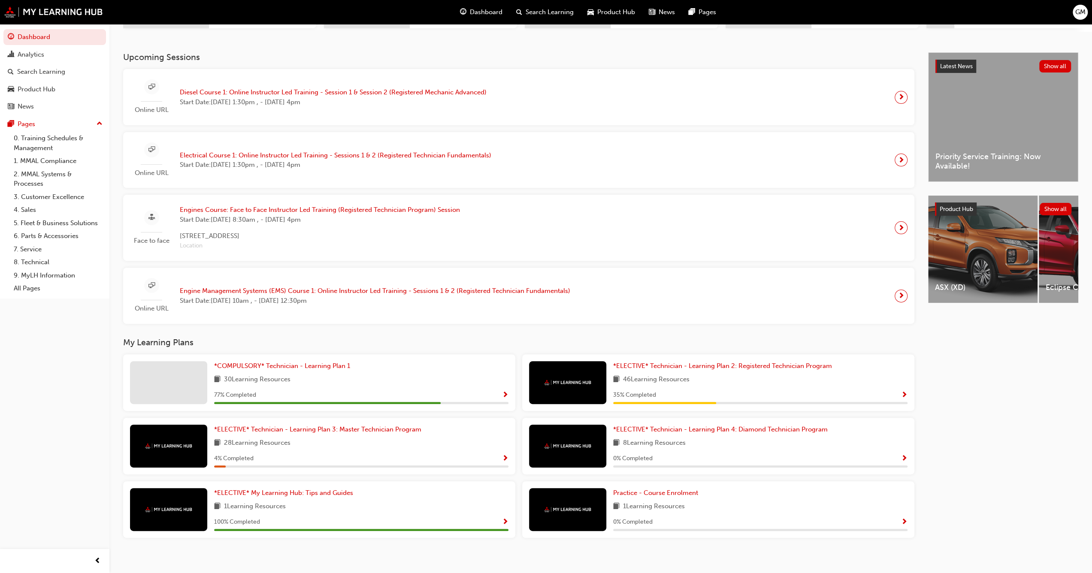
scroll to position [164, 0]
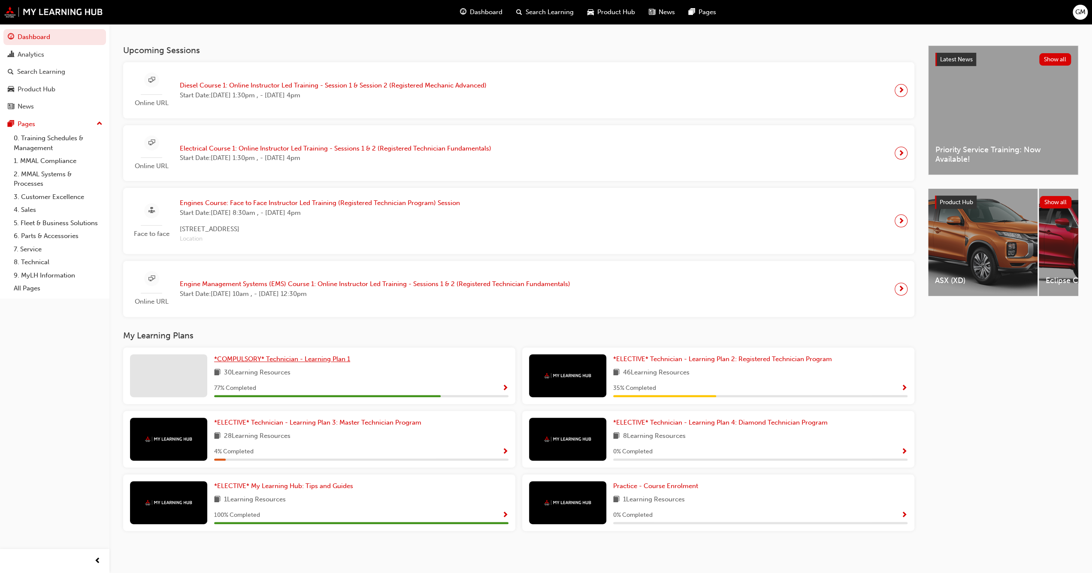
click at [276, 360] on span "*COMPULSORY* Technician - Learning Plan 1" at bounding box center [282, 359] width 136 height 8
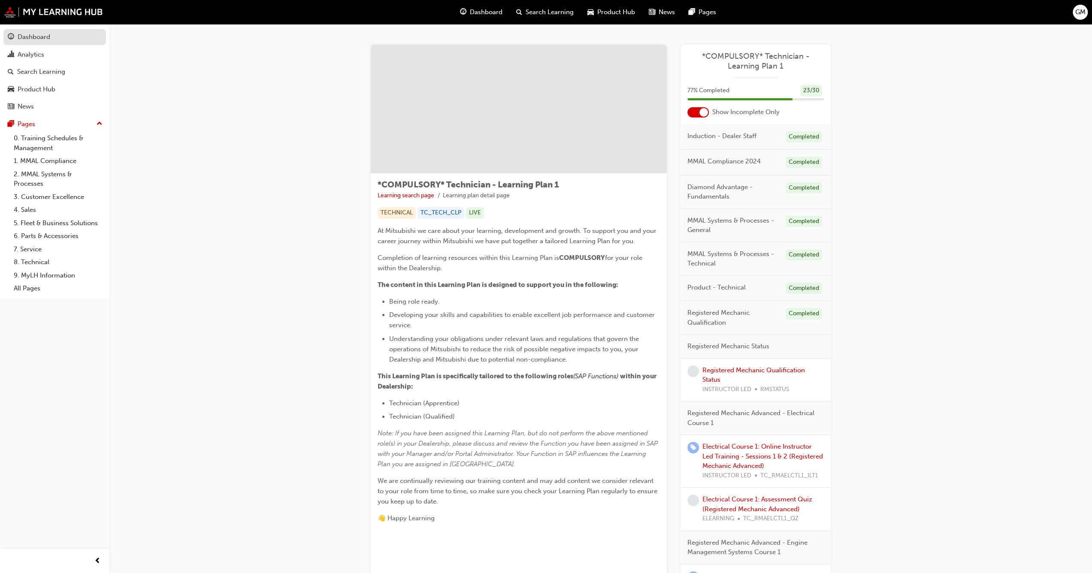
click at [32, 41] on div "Dashboard" at bounding box center [34, 37] width 33 height 10
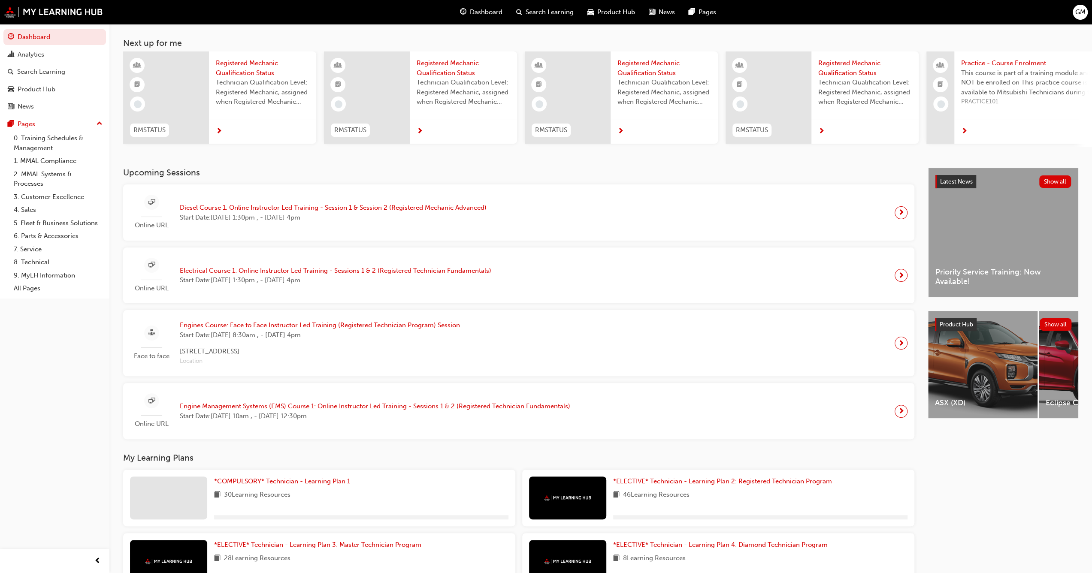
scroll to position [164, 0]
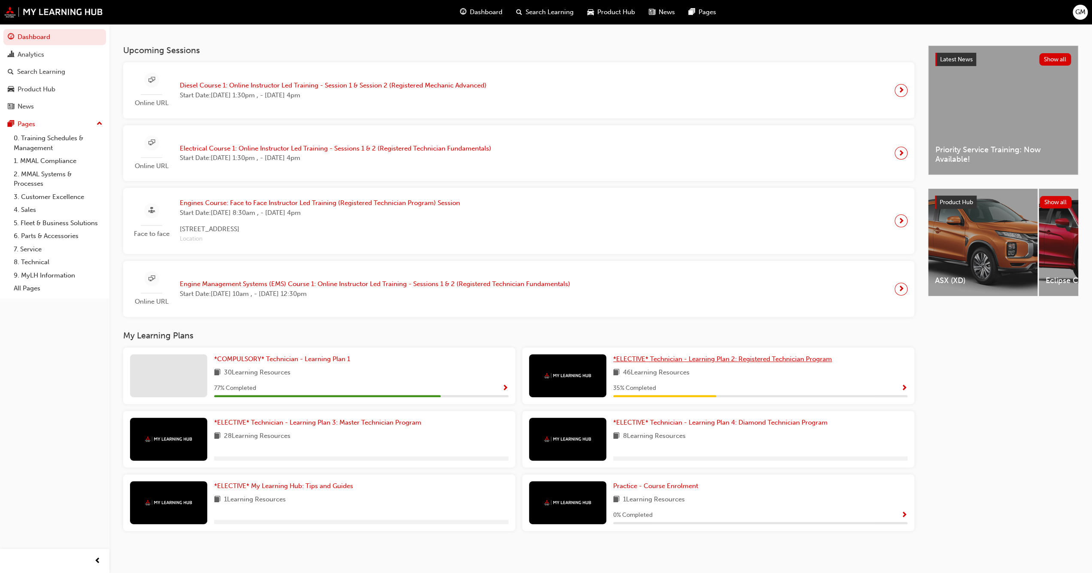
click at [699, 361] on span "*ELECTIVE* Technician - Learning Plan 2: Registered Technician Program" at bounding box center [722, 359] width 219 height 8
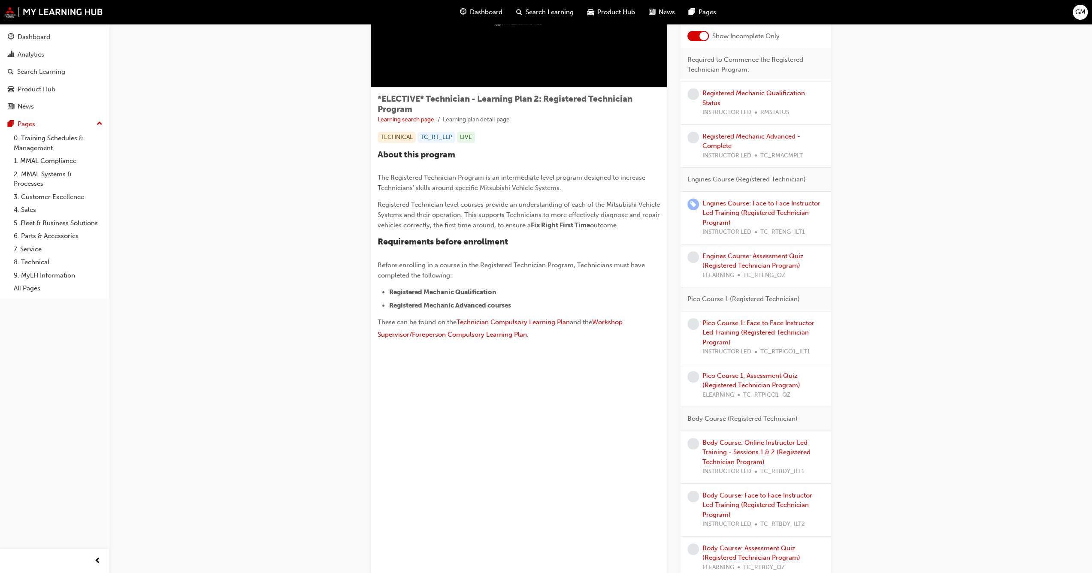
scroll to position [43, 0]
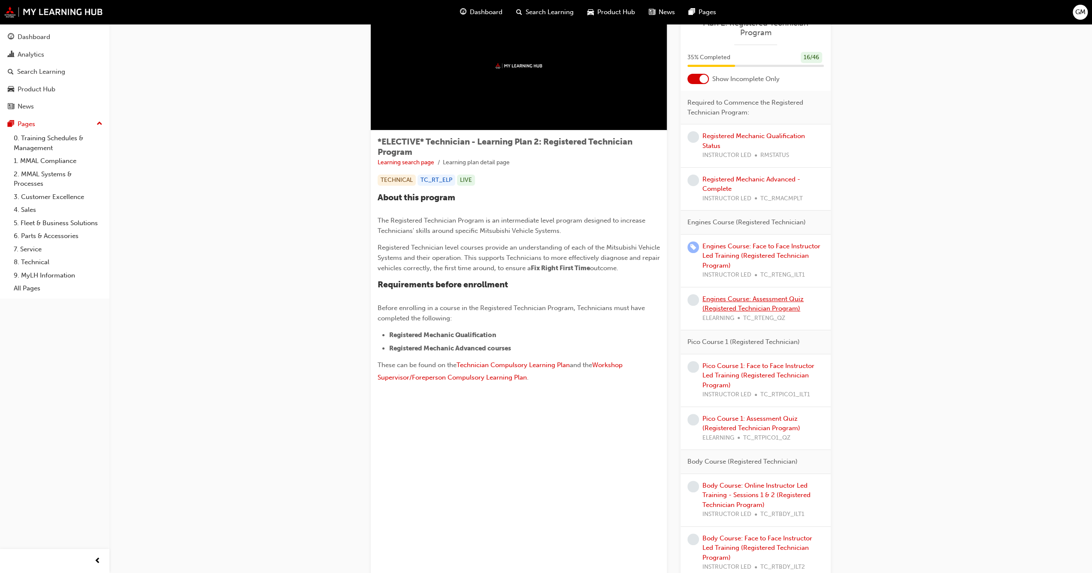
click at [742, 306] on link "Engines Course: Assessment Quiz (Registered Technician Program)" at bounding box center [752, 304] width 101 height 18
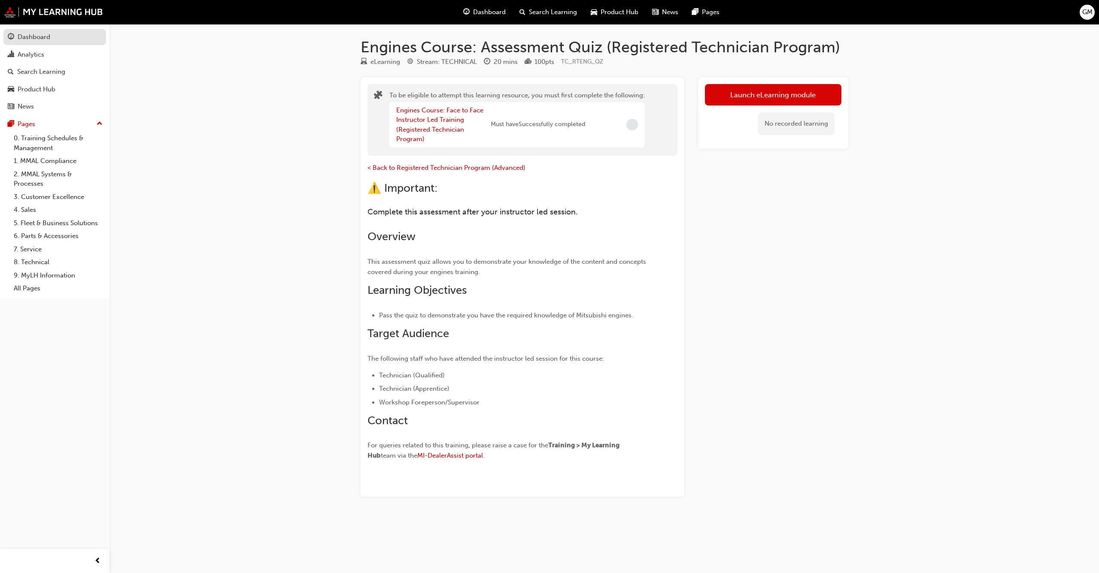
click at [64, 42] on link "Dashboard" at bounding box center [54, 37] width 103 height 16
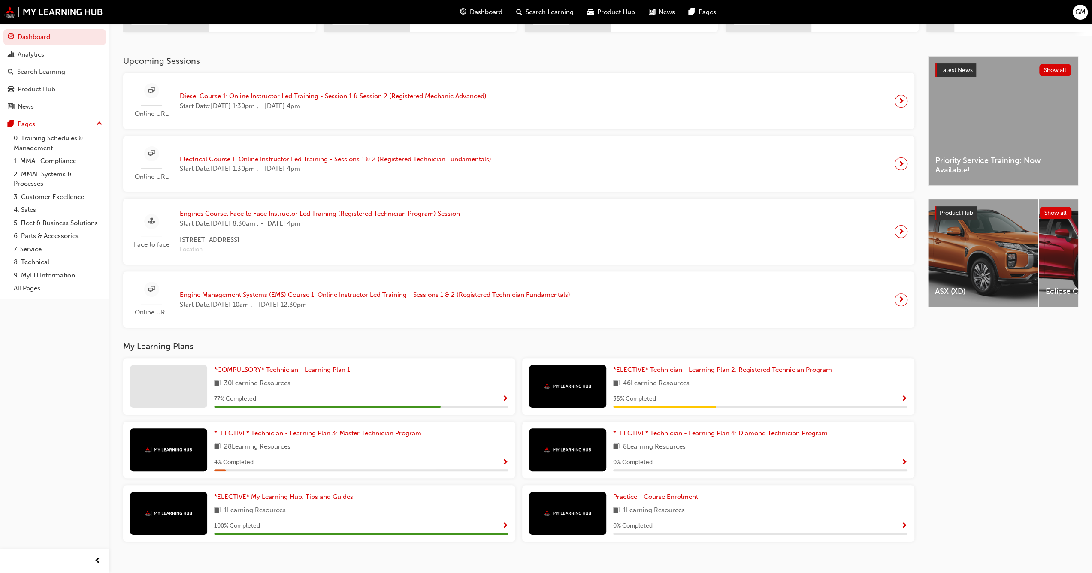
scroll to position [164, 0]
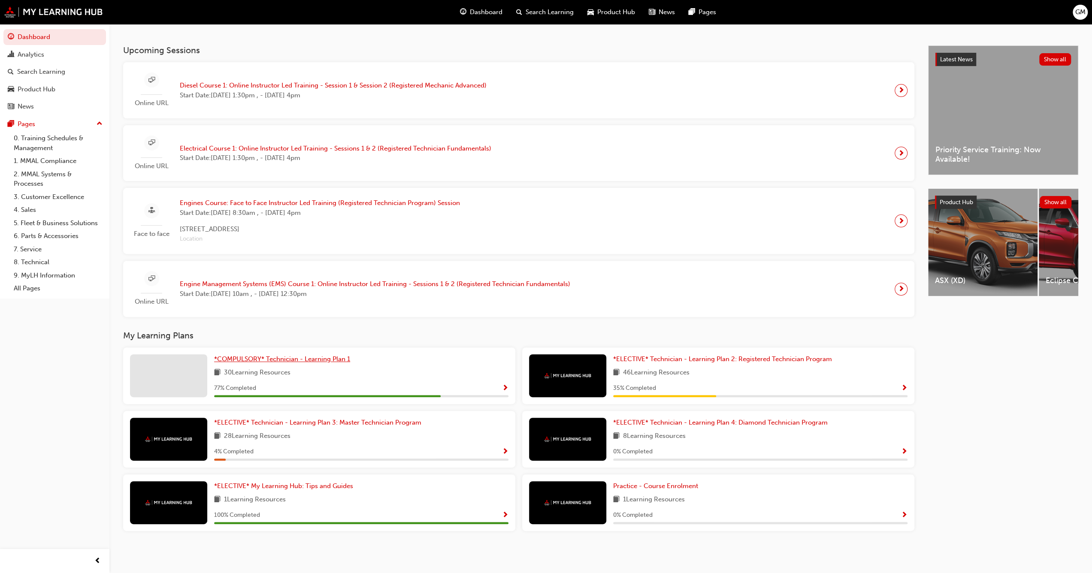
click at [287, 358] on span "*COMPULSORY* Technician - Learning Plan 1" at bounding box center [282, 359] width 136 height 8
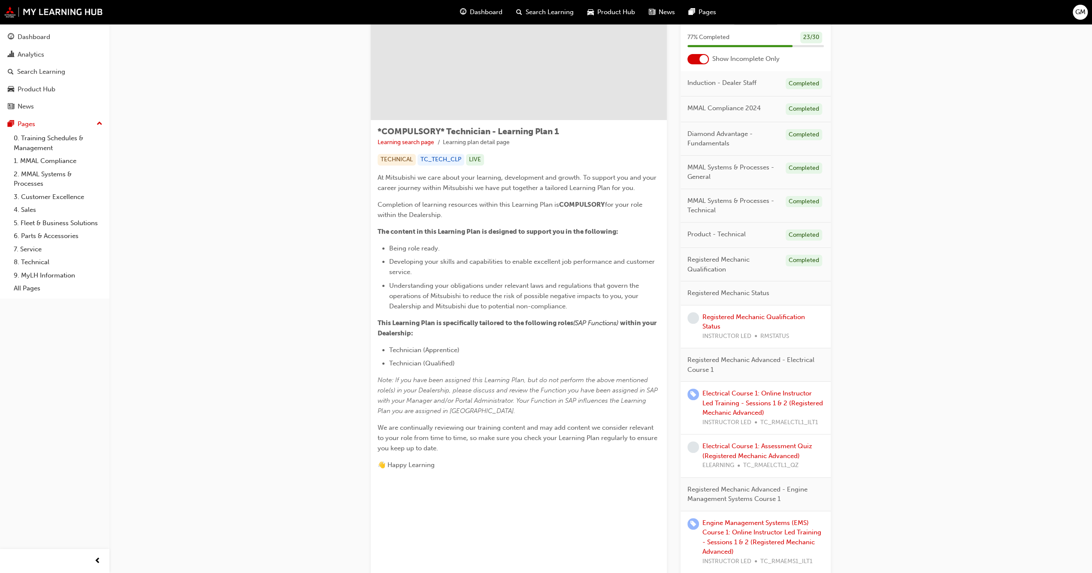
scroll to position [28, 0]
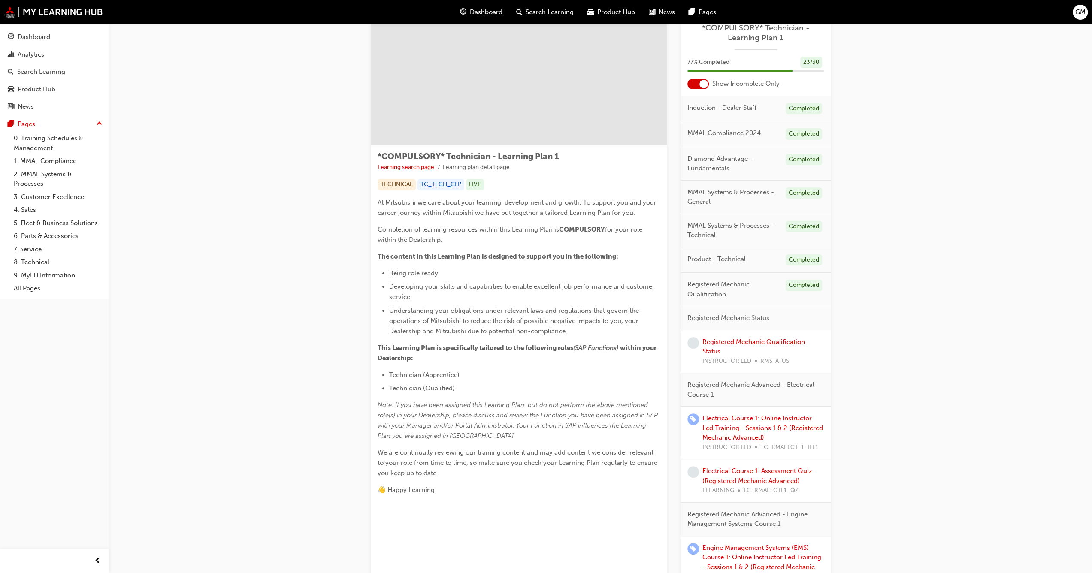
click at [694, 82] on div at bounding box center [697, 84] width 21 height 10
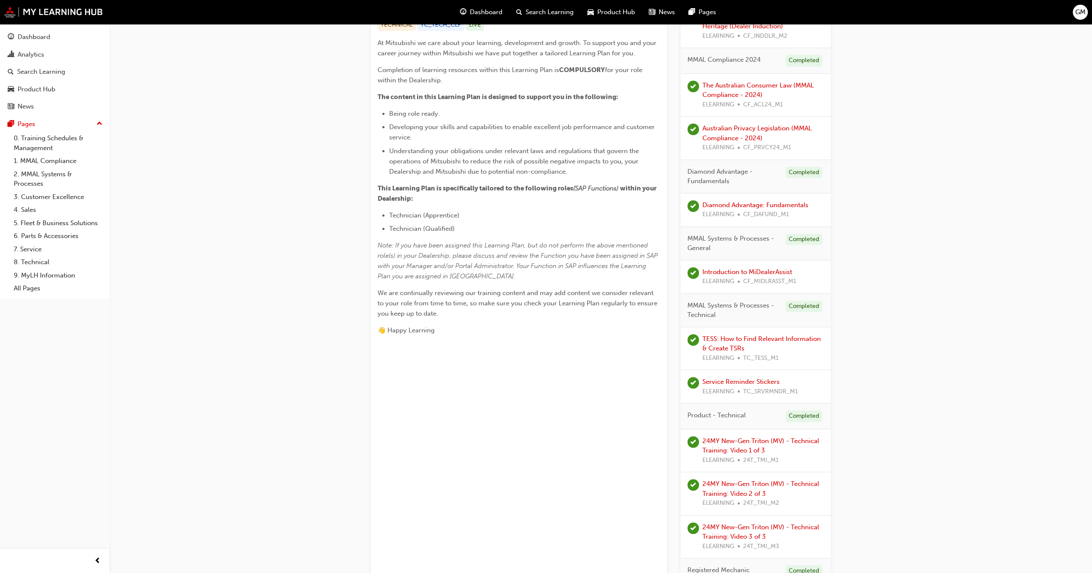
scroll to position [200, 0]
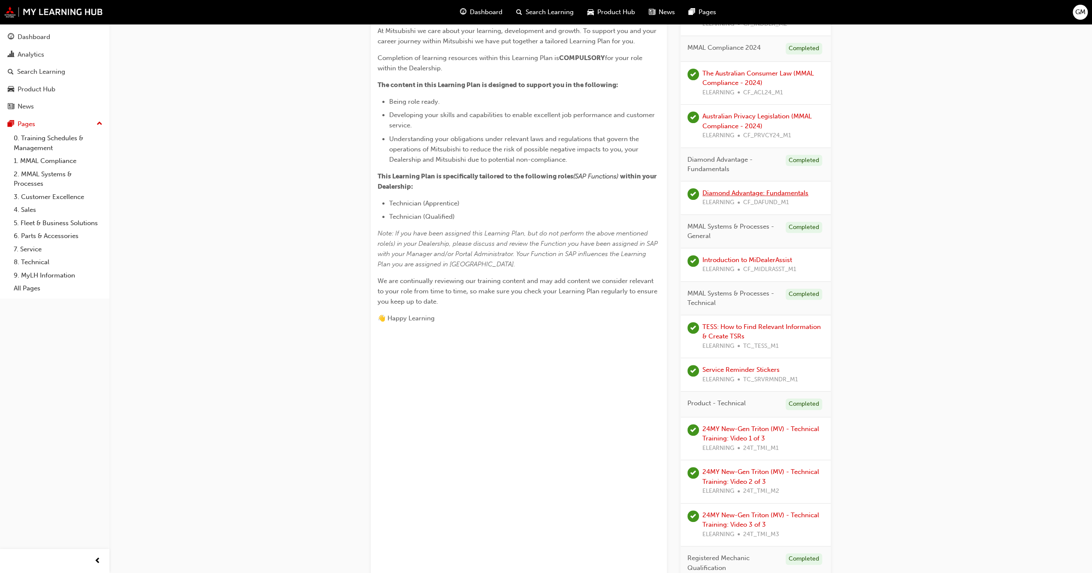
click at [761, 189] on link "Diamond Advantage: Fundamentals" at bounding box center [755, 193] width 106 height 8
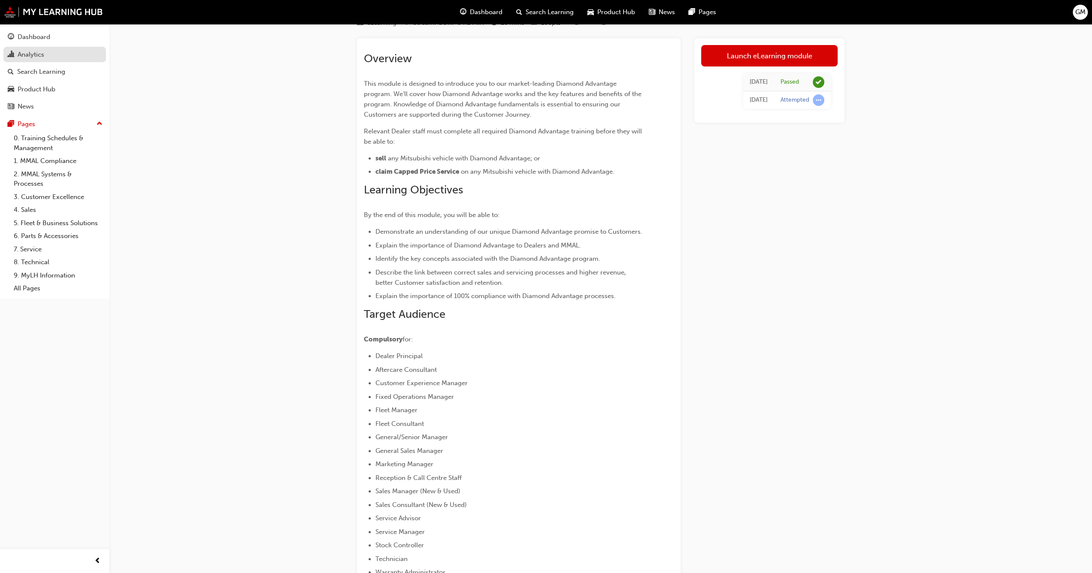
scroll to position [28, 0]
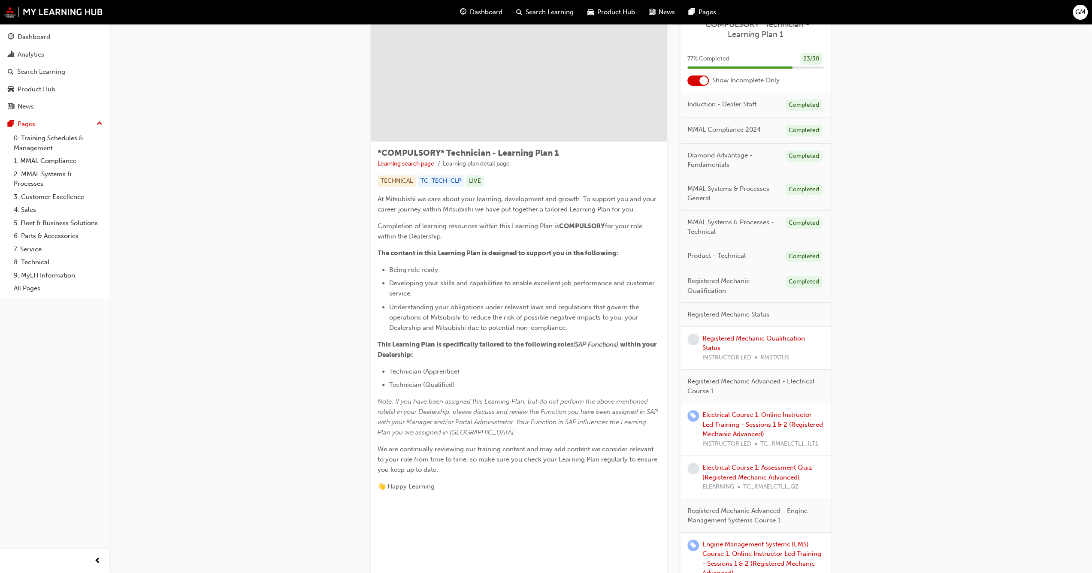
scroll to position [43, 0]
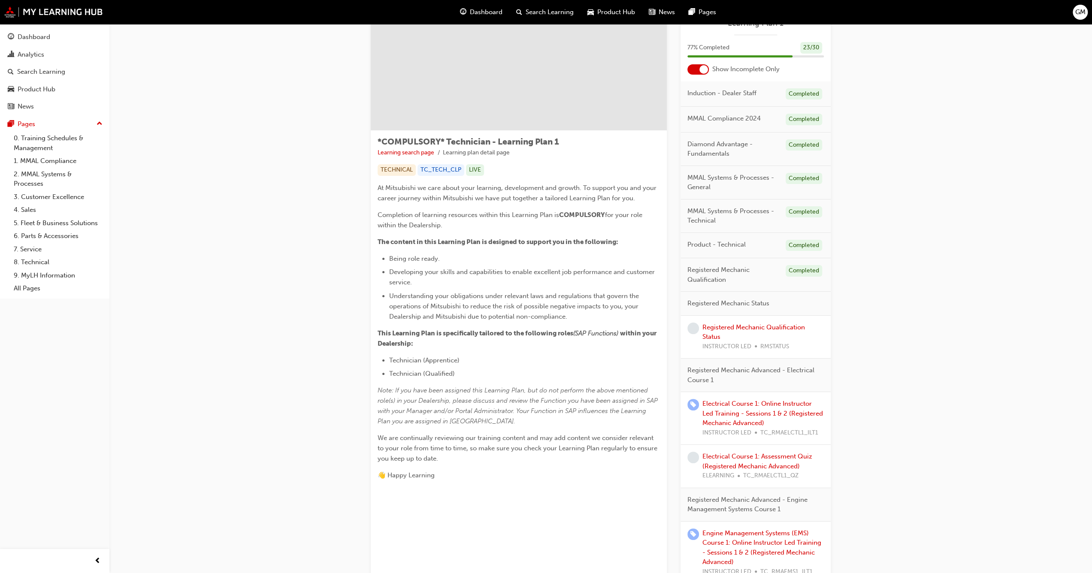
click at [694, 79] on div "*COMPULSORY* Technician - Learning Plan 1 77 % Completed 23 / 30 Show Incomplet…" at bounding box center [756, 401] width 150 height 798
click at [695, 72] on div at bounding box center [697, 69] width 21 height 10
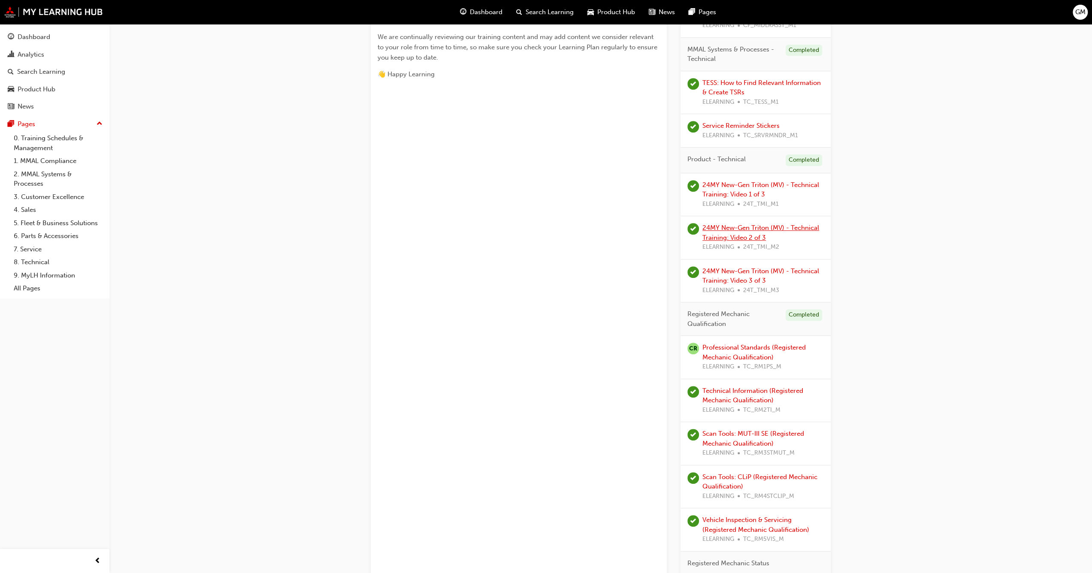
scroll to position [472, 0]
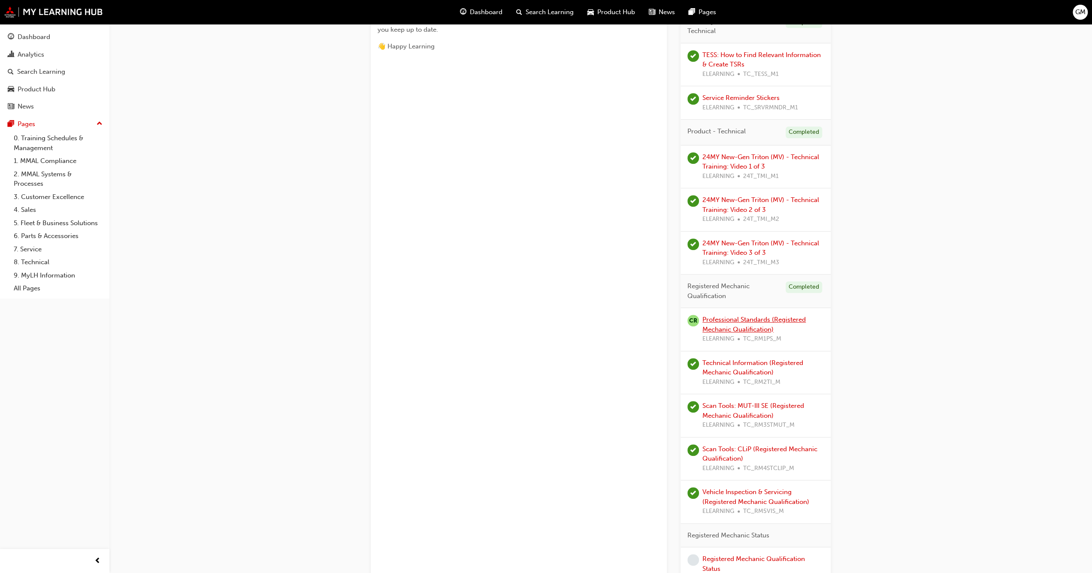
click at [740, 318] on link "Professional Standards (Registered Mechanic Qualification)" at bounding box center [753, 325] width 103 height 18
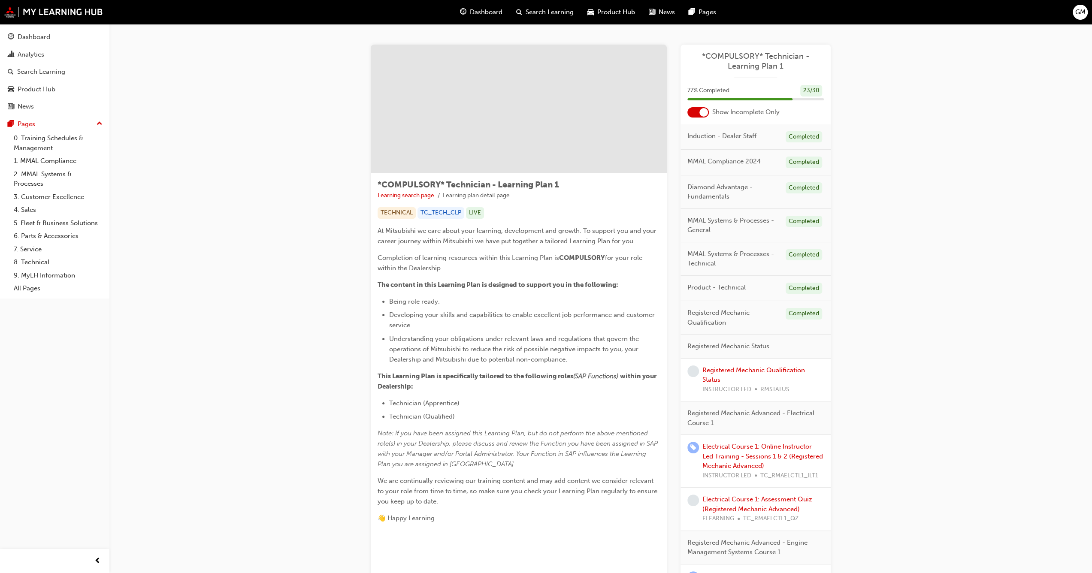
drag, startPoint x: 696, startPoint y: 106, endPoint x: 698, endPoint y: 111, distance: 6.0
click at [697, 107] on div "*COMPULSORY* Technician - Learning Plan 1 77 % Completed 23 / 30 Show Incomplet…" at bounding box center [756, 444] width 150 height 798
click at [698, 111] on div at bounding box center [697, 112] width 21 height 10
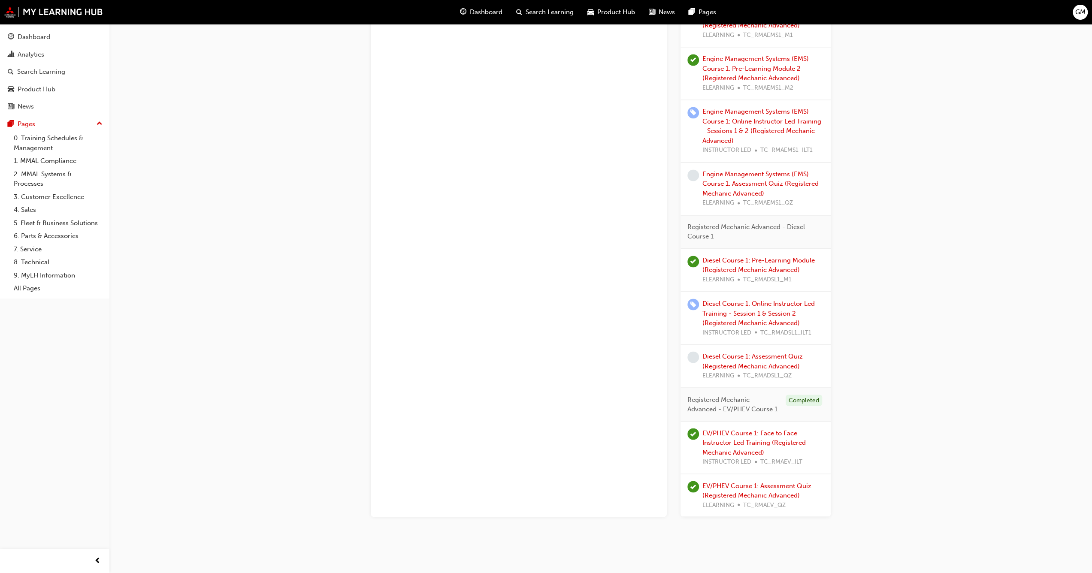
scroll to position [1337, 0]
click at [729, 352] on link "Diesel Course 1: Assessment Quiz (Registered Mechanic Advanced)" at bounding box center [752, 361] width 100 height 18
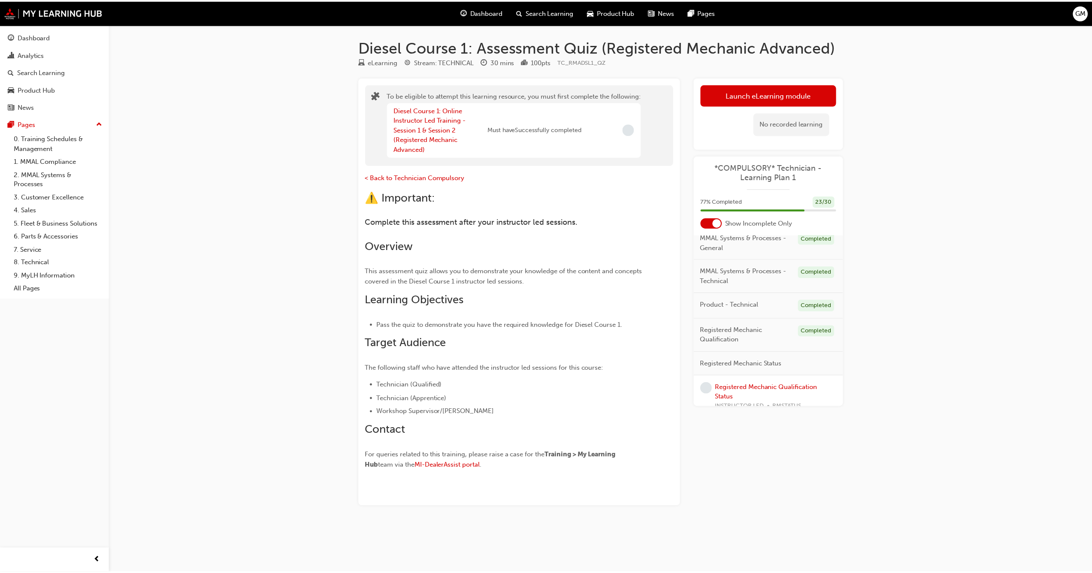
scroll to position [129, 0]
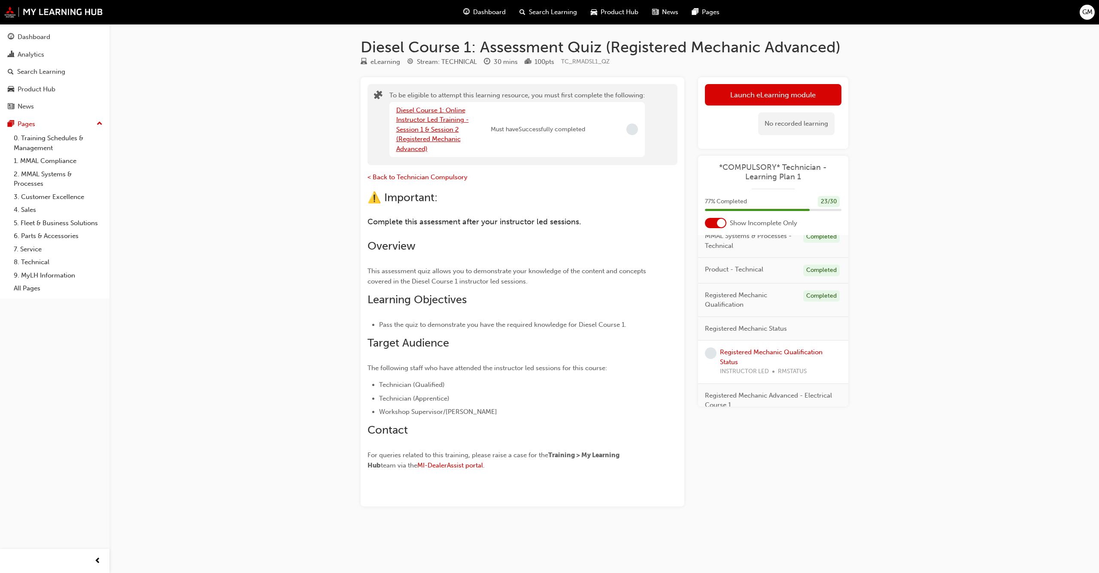
click at [426, 132] on link "Diesel Course 1: Online Instructor Led Training - Session 1 & Session 2 (Regist…" at bounding box center [432, 129] width 73 height 46
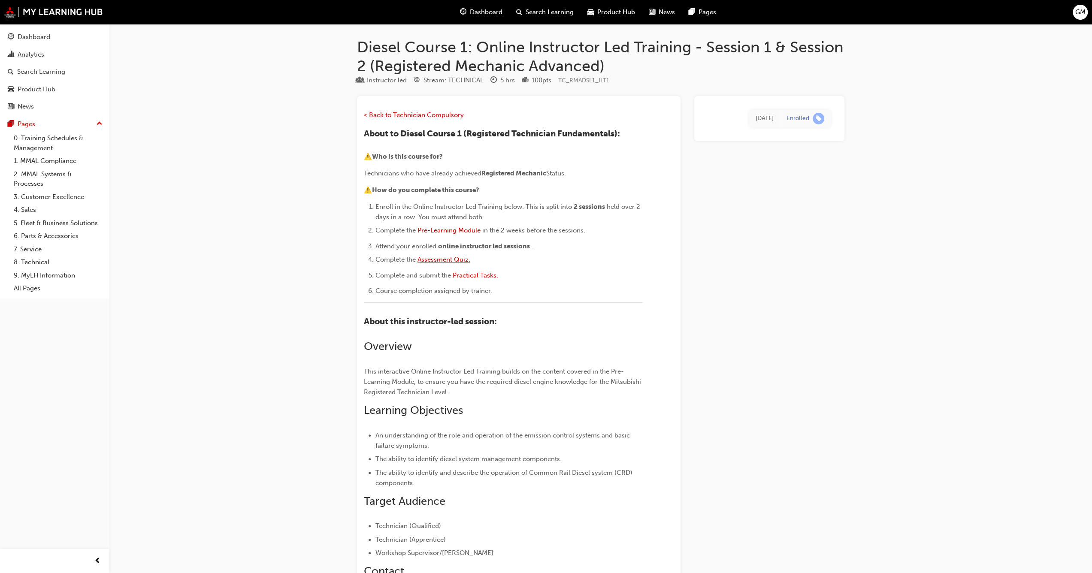
click at [452, 257] on span "Assessment Quiz." at bounding box center [444, 260] width 53 height 8
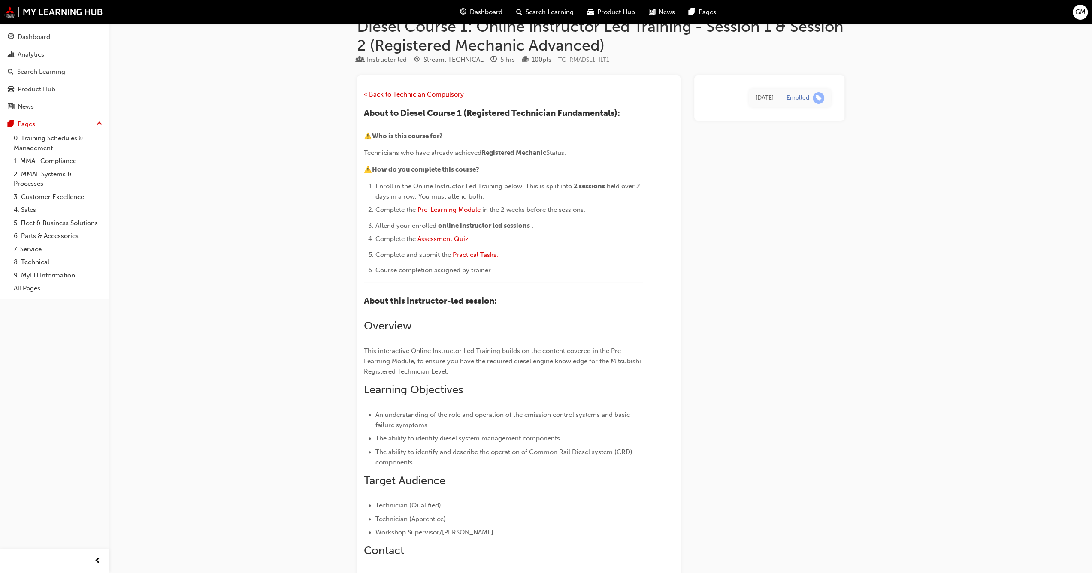
scroll to position [15, 0]
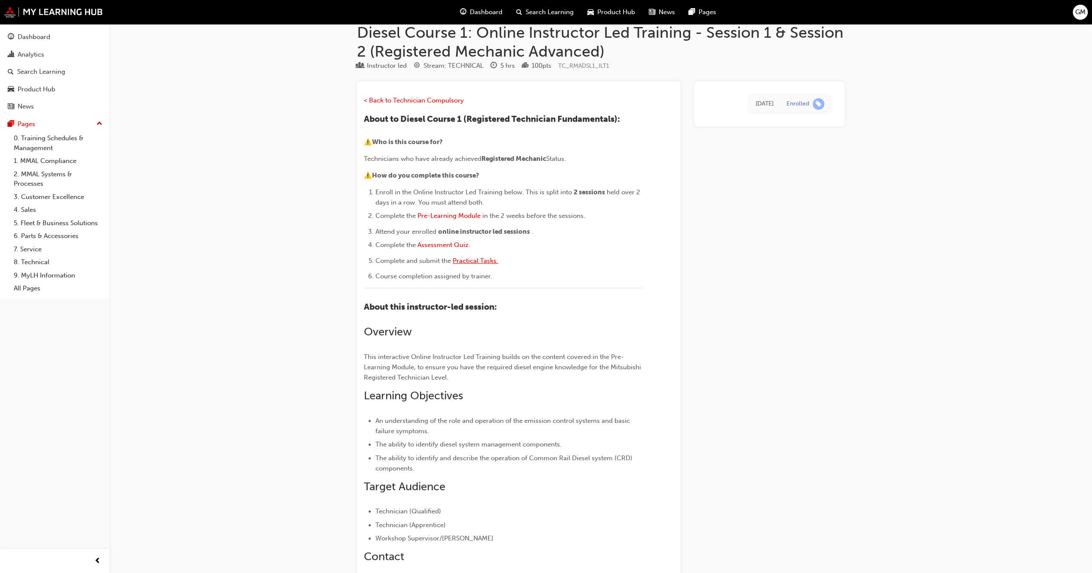
click at [495, 259] on span "Practical Tasks." at bounding box center [475, 261] width 45 height 8
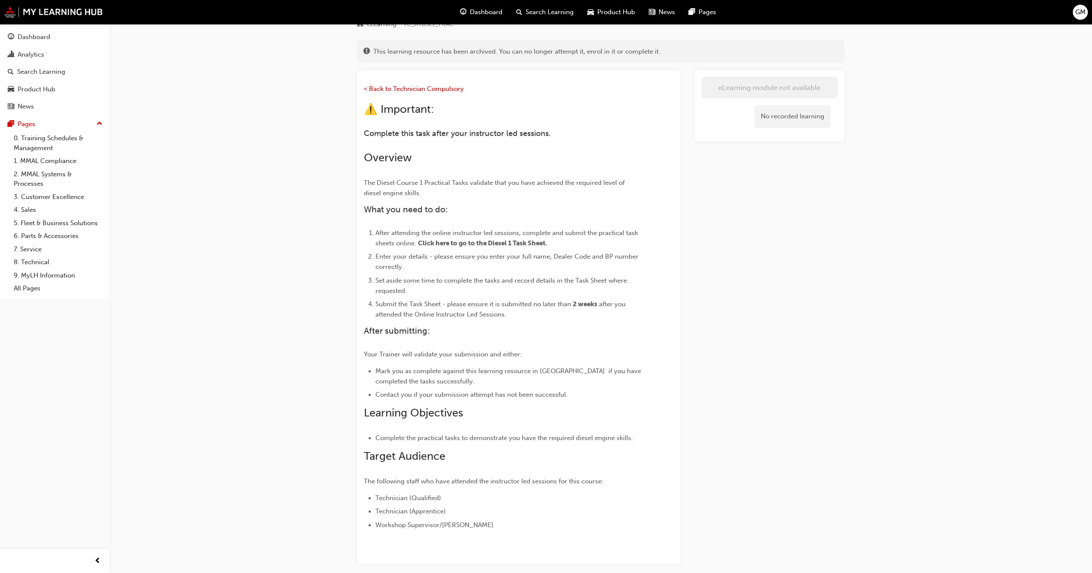
scroll to position [43, 0]
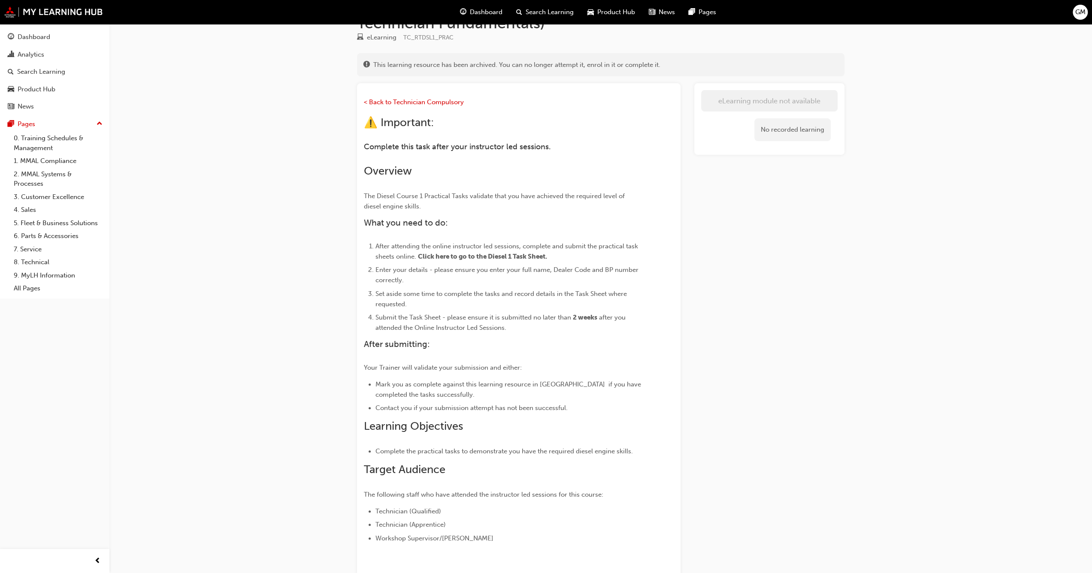
click at [496, 257] on span "Click here to go to the Diesel 1 Task Sheet." at bounding box center [482, 257] width 129 height 8
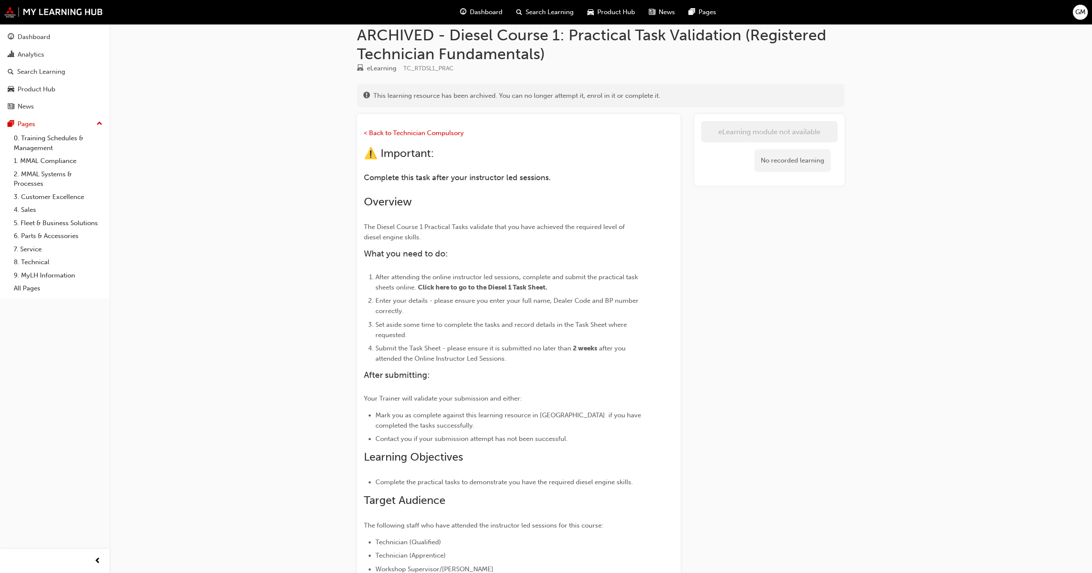
scroll to position [0, 0]
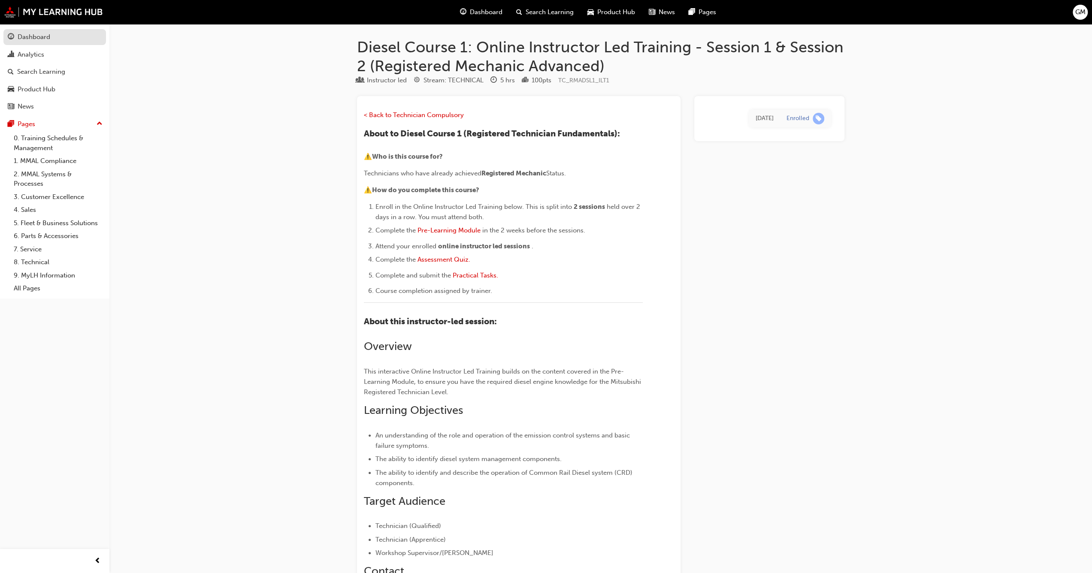
click at [47, 38] on div "Dashboard" at bounding box center [34, 37] width 33 height 10
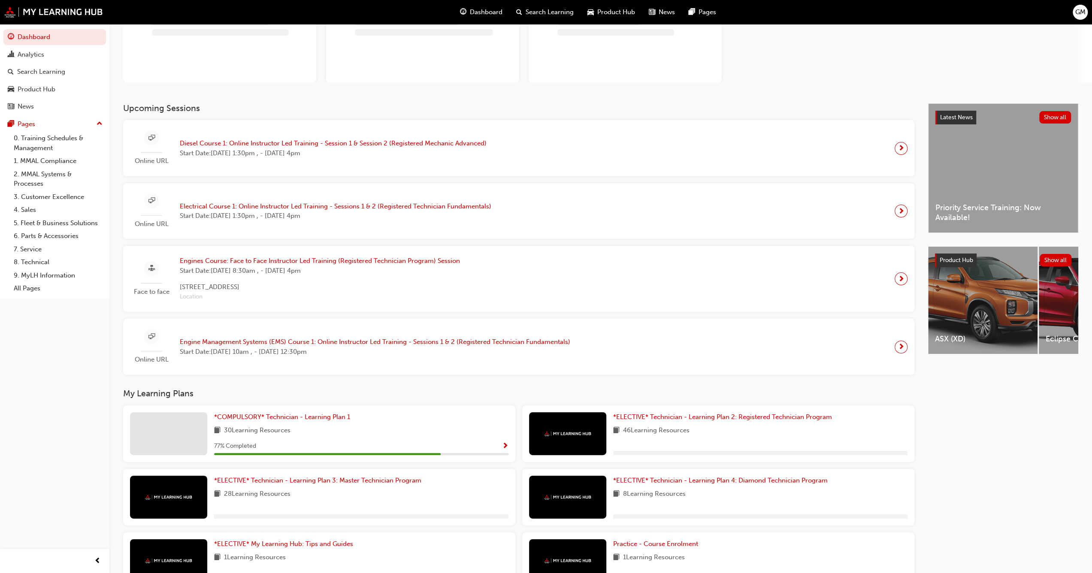
scroll to position [86, 0]
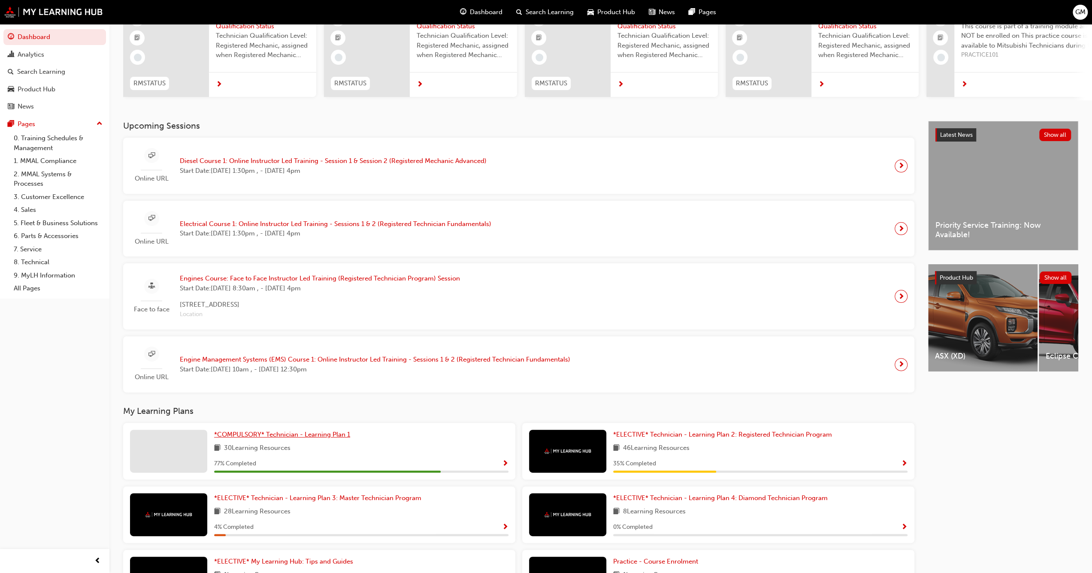
click at [311, 415] on h3 "My Learning Plans" at bounding box center [518, 411] width 791 height 10
click at [305, 439] on span "*COMPULSORY* Technician - Learning Plan 1" at bounding box center [282, 435] width 136 height 8
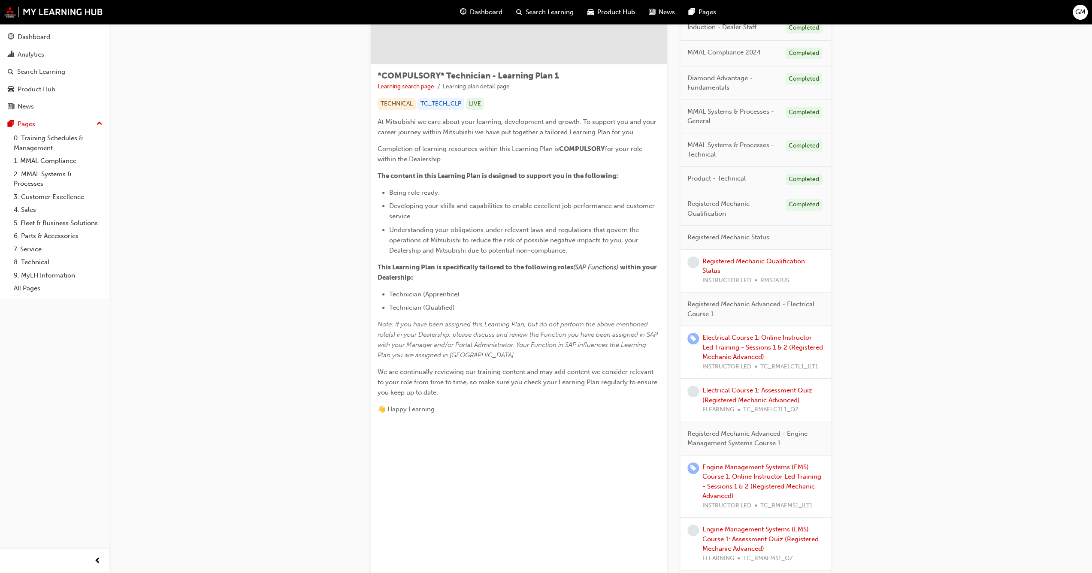
scroll to position [129, 0]
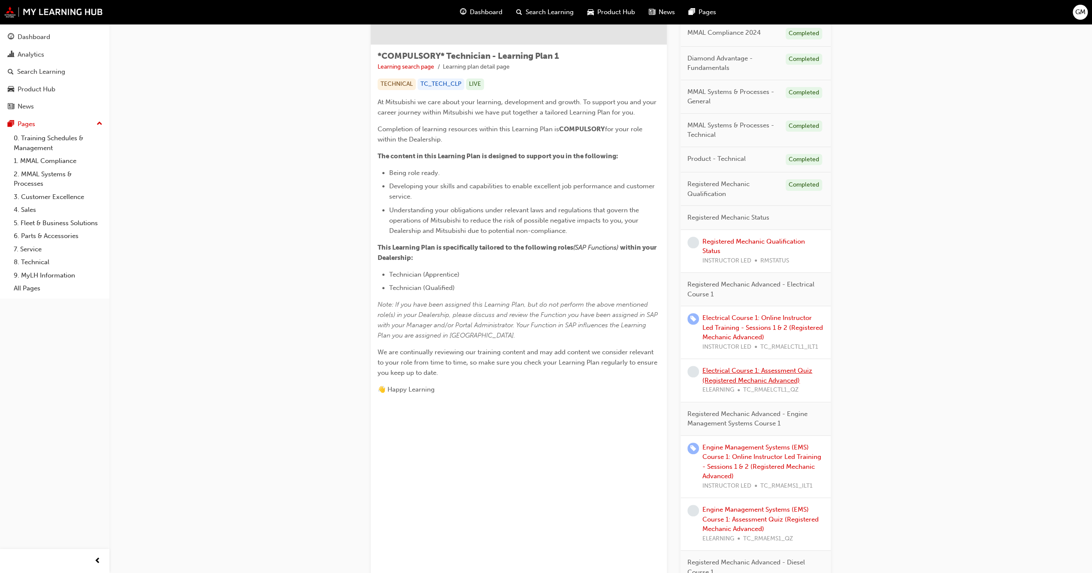
click at [718, 376] on link "Electrical Course 1: Assessment Quiz (Registered Mechanic Advanced)" at bounding box center [757, 376] width 110 height 18
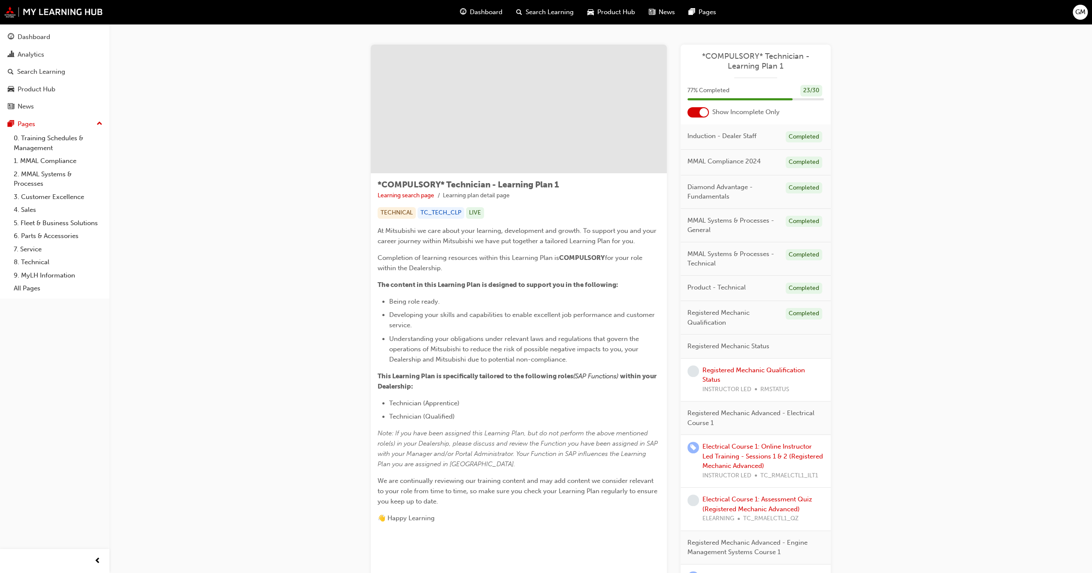
click at [697, 114] on div at bounding box center [697, 112] width 21 height 10
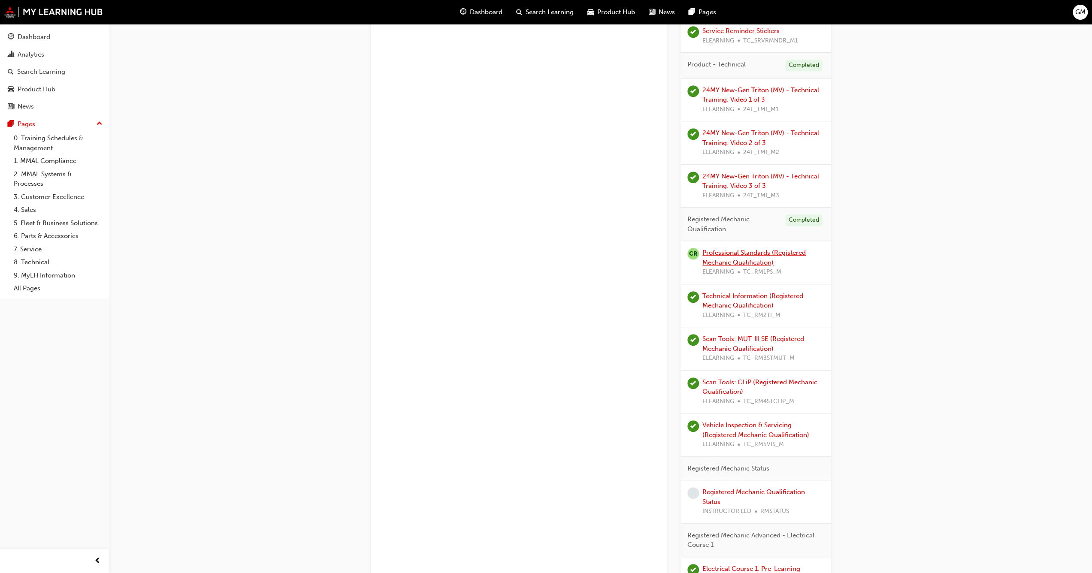
scroll to position [558, 0]
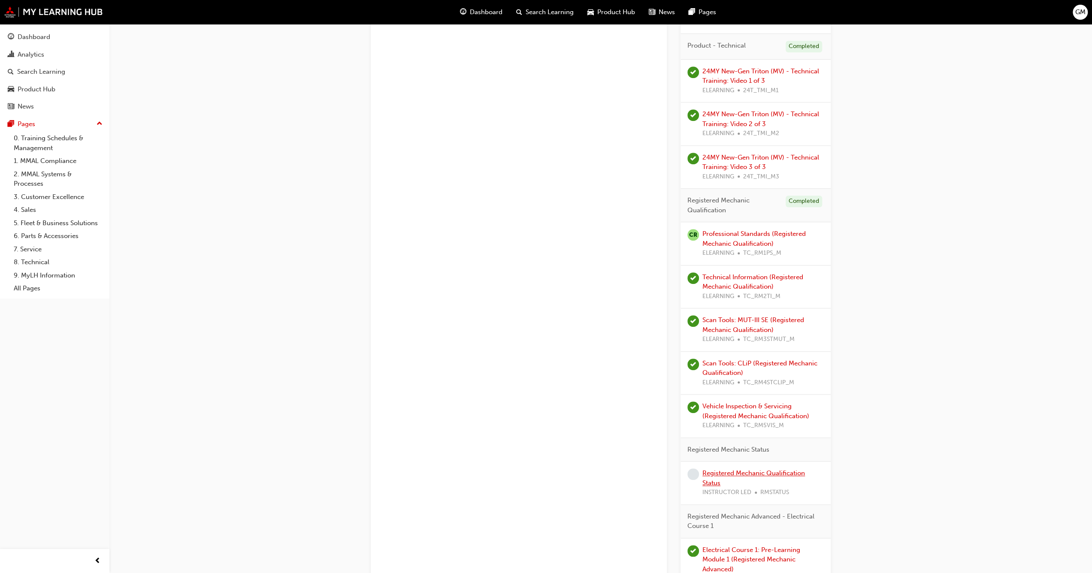
click at [720, 471] on link "Registered Mechanic Qualification Status" at bounding box center [753, 478] width 103 height 18
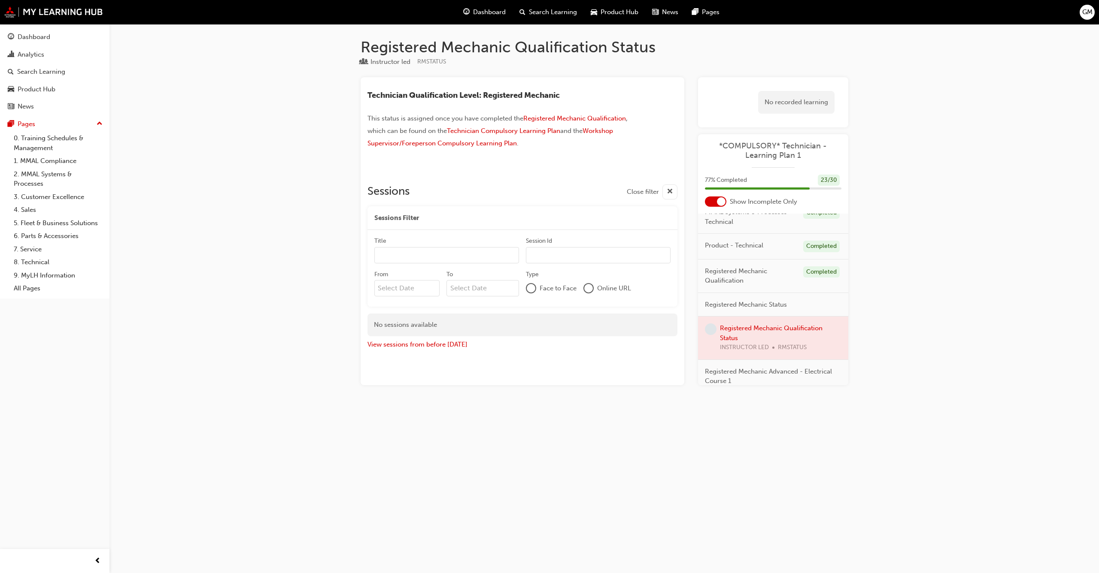
scroll to position [172, 0]
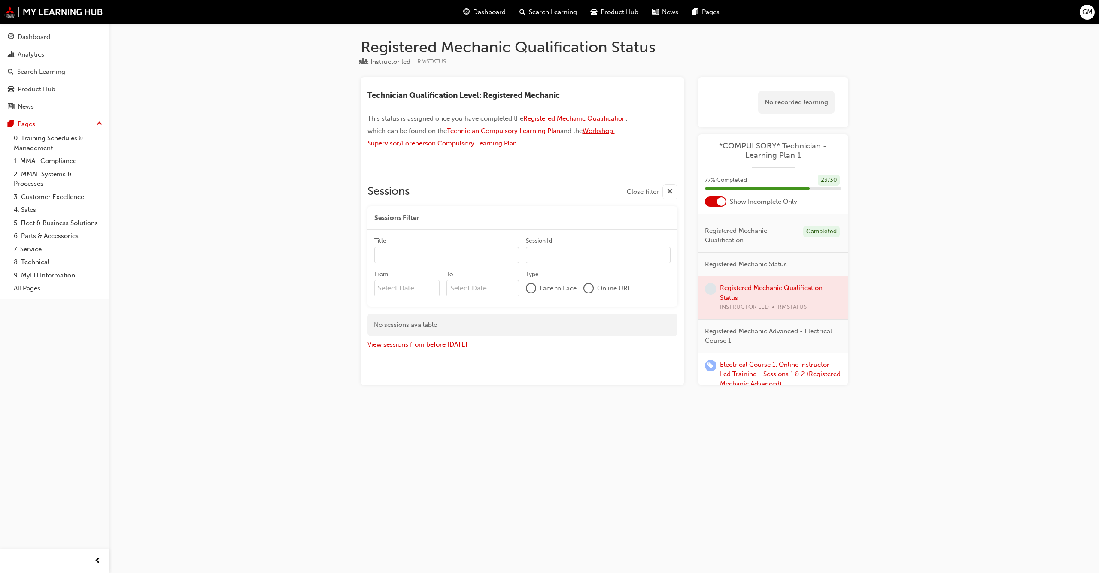
click at [451, 141] on span "Workshop Supervisor/Foreperson Compulsory Learning Plan" at bounding box center [490, 137] width 247 height 20
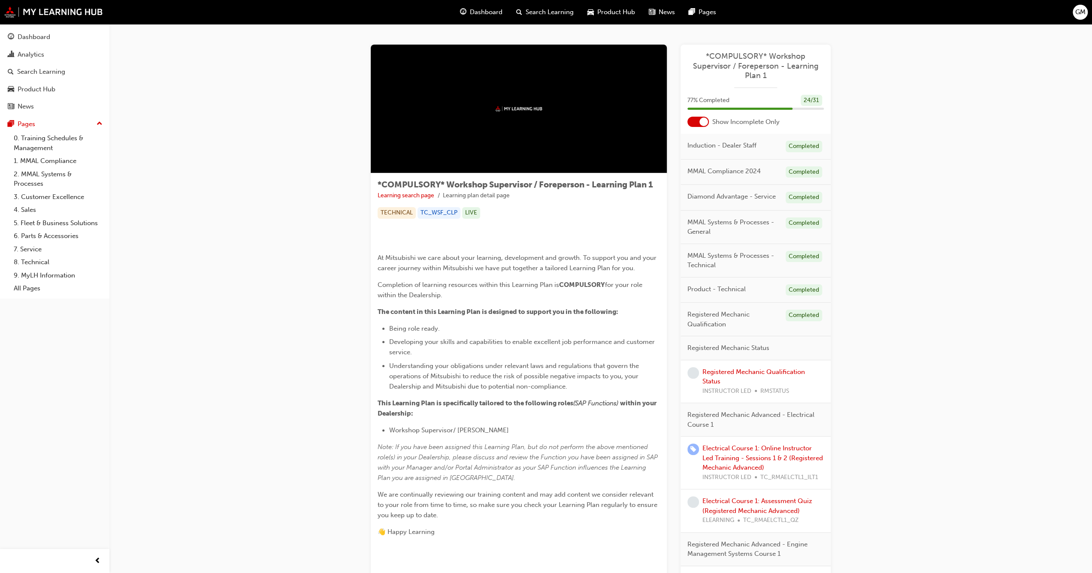
click at [693, 122] on div at bounding box center [697, 122] width 21 height 10
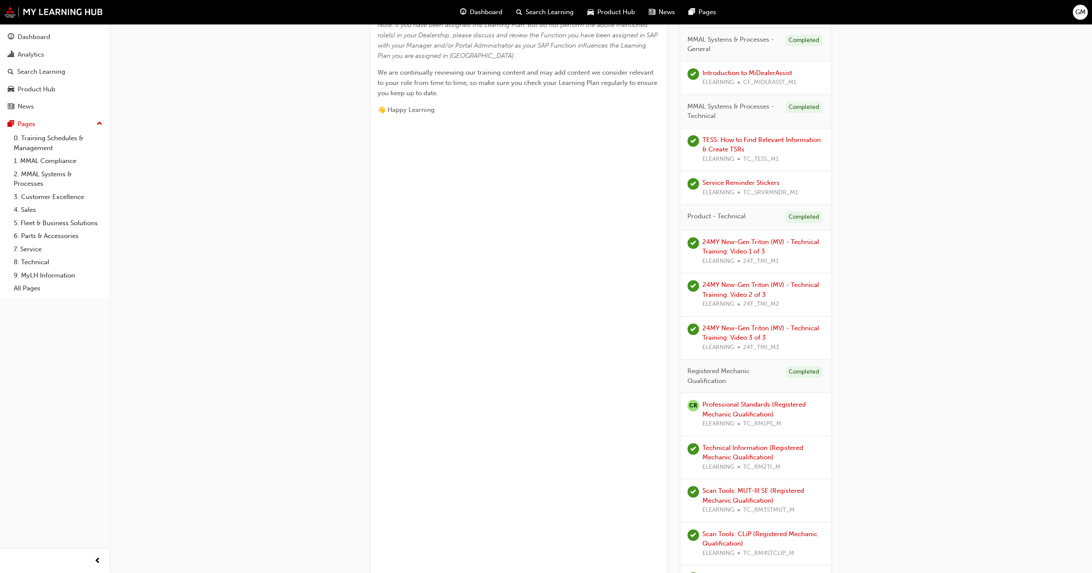
scroll to position [343, 0]
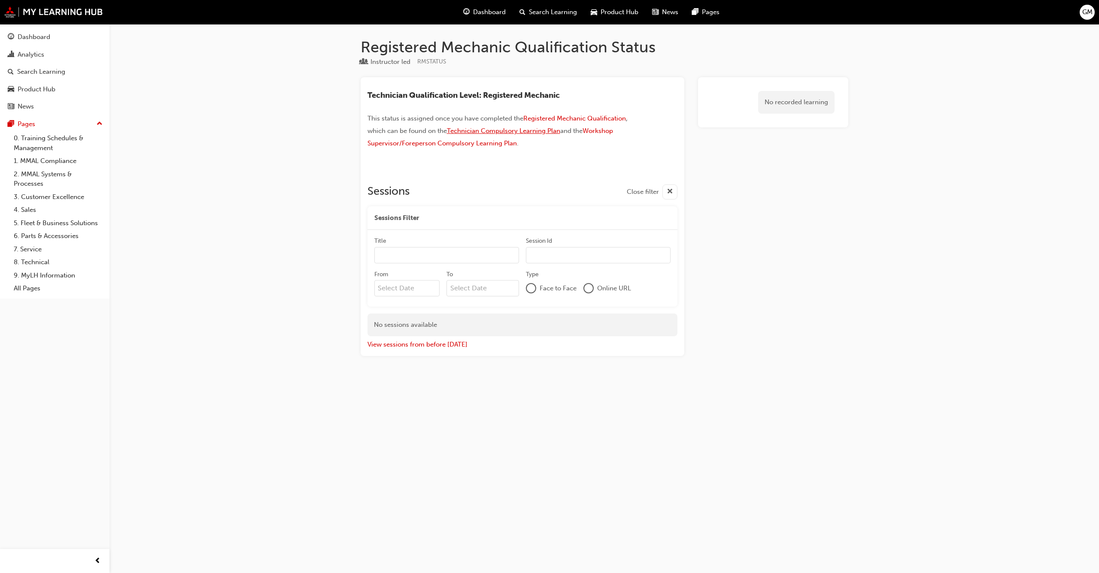
click at [523, 131] on span "Technician Compulsory Learning Plan" at bounding box center [503, 131] width 113 height 8
click at [546, 119] on span "Registered Mechanic Qualification" at bounding box center [574, 119] width 103 height 8
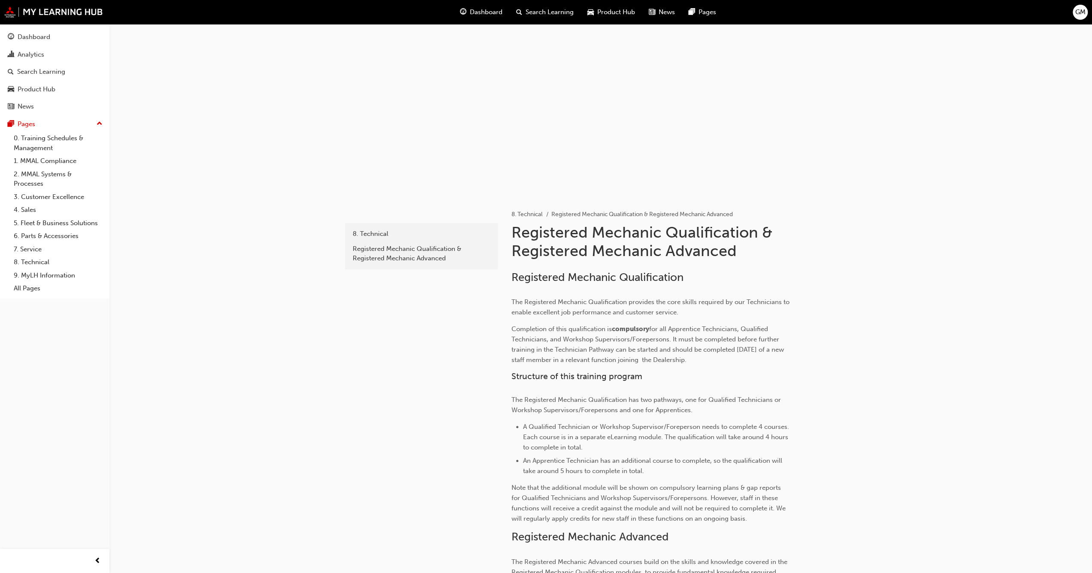
click at [548, 155] on div at bounding box center [600, 110] width 515 height 172
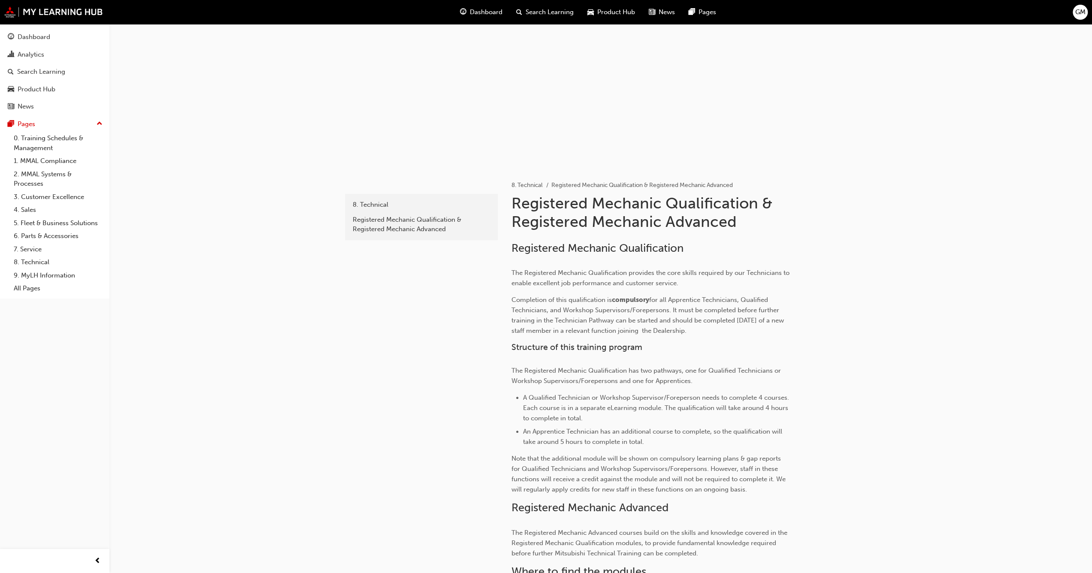
scroll to position [29, 0]
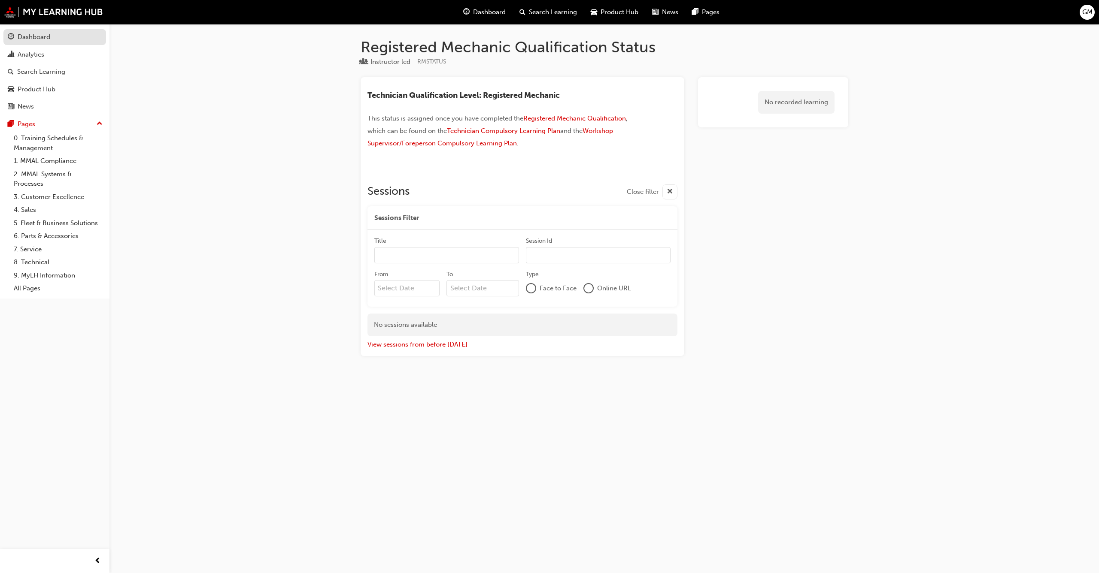
click at [31, 42] on link "Dashboard" at bounding box center [54, 37] width 103 height 16
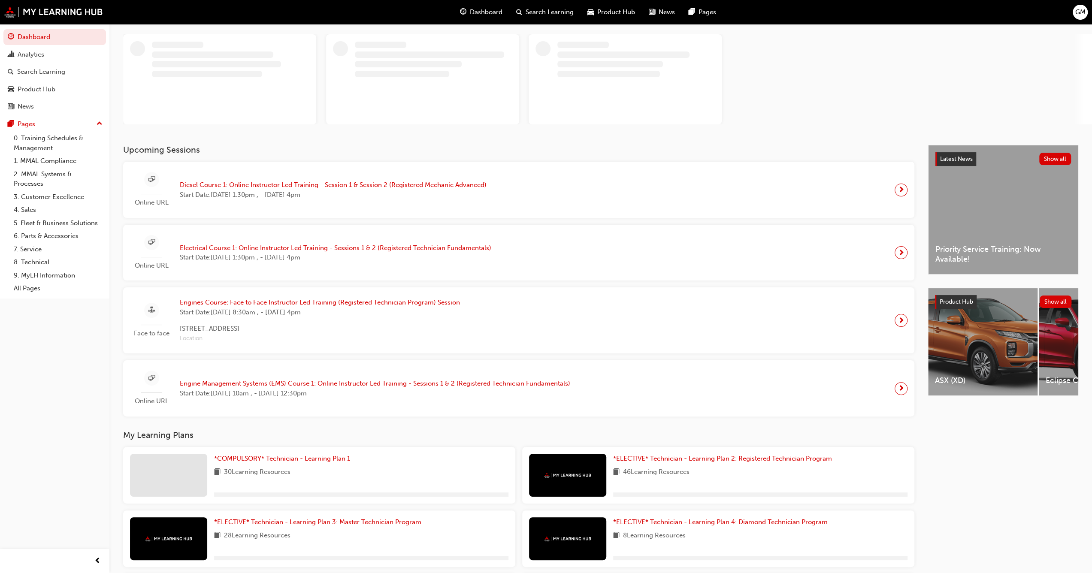
scroll to position [86, 0]
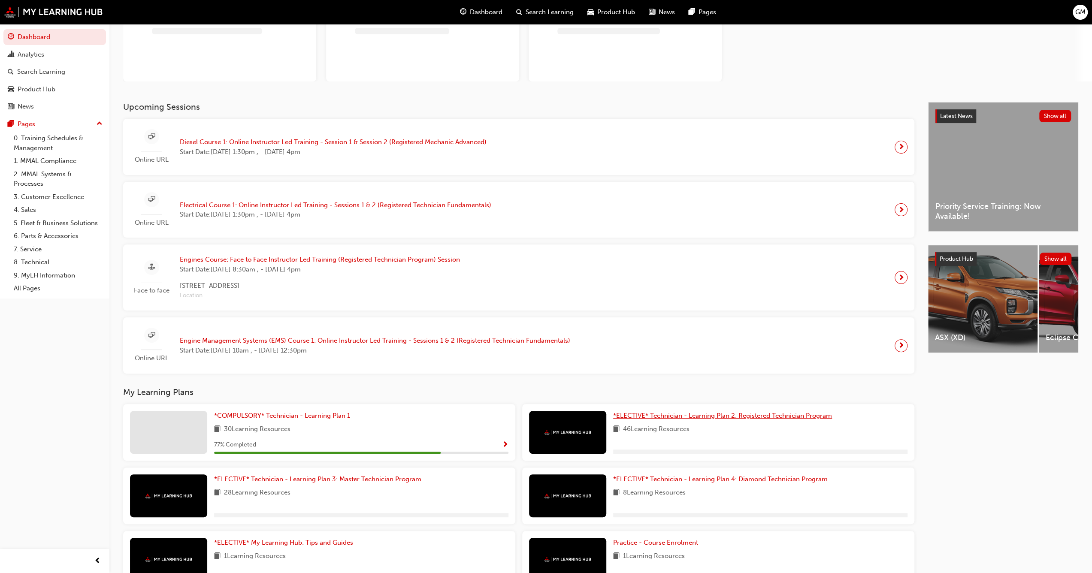
click at [683, 415] on span "*ELECTIVE* Technician - Learning Plan 2: Registered Technician Program" at bounding box center [722, 416] width 219 height 8
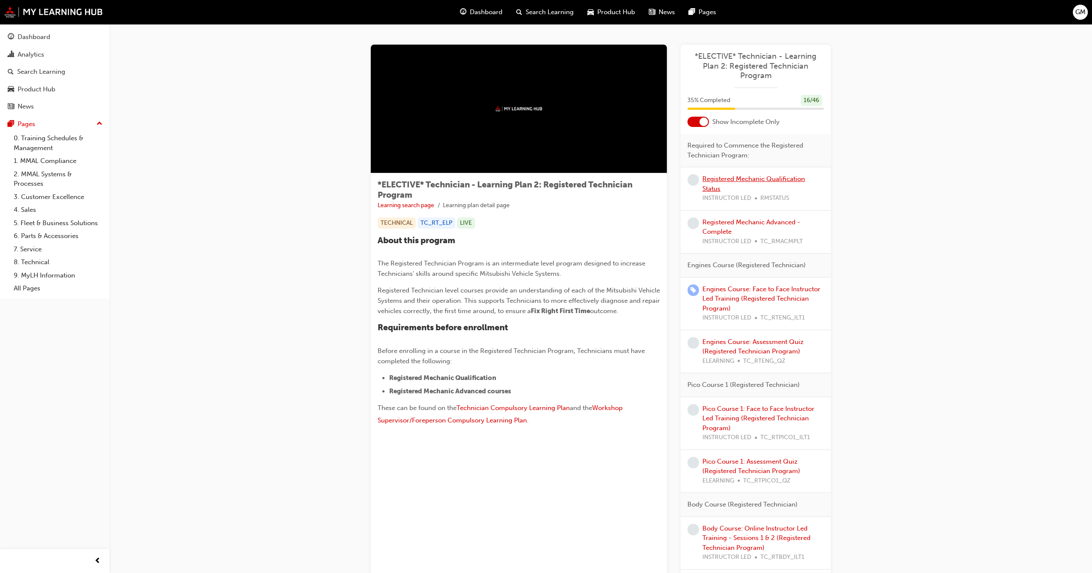
click at [718, 180] on link "Registered Mechanic Qualification Status" at bounding box center [753, 184] width 103 height 18
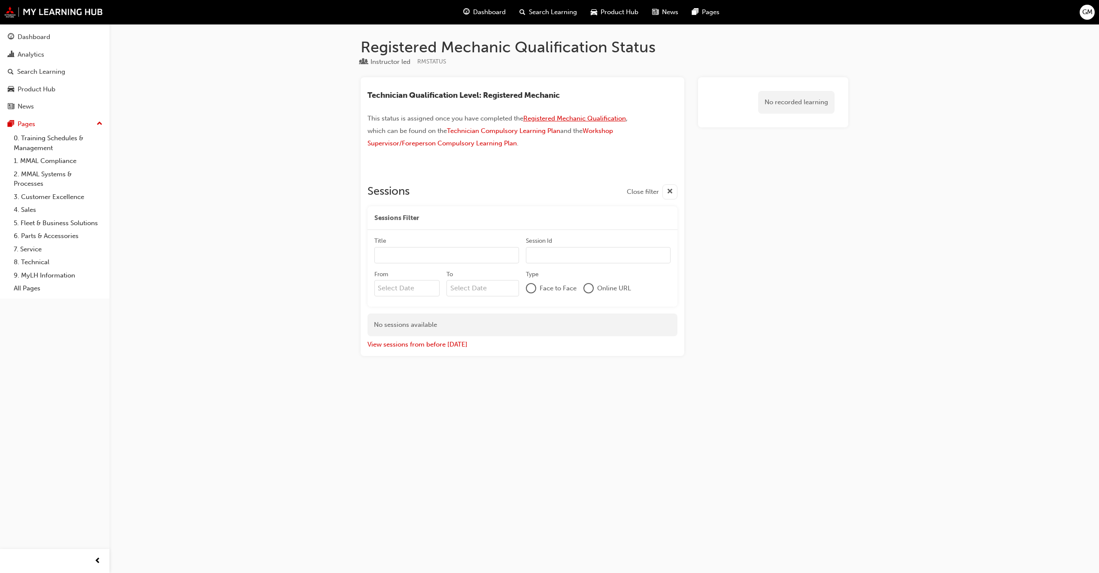
click at [563, 120] on span "Registered Mechanic Qualification" at bounding box center [574, 119] width 103 height 8
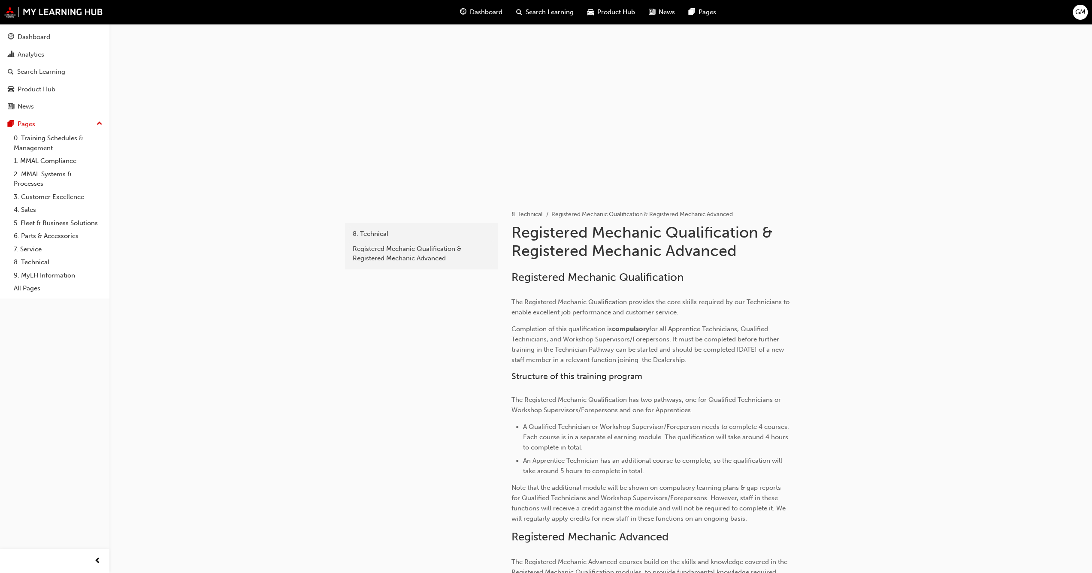
drag, startPoint x: 420, startPoint y: 294, endPoint x: 420, endPoint y: 303, distance: 8.6
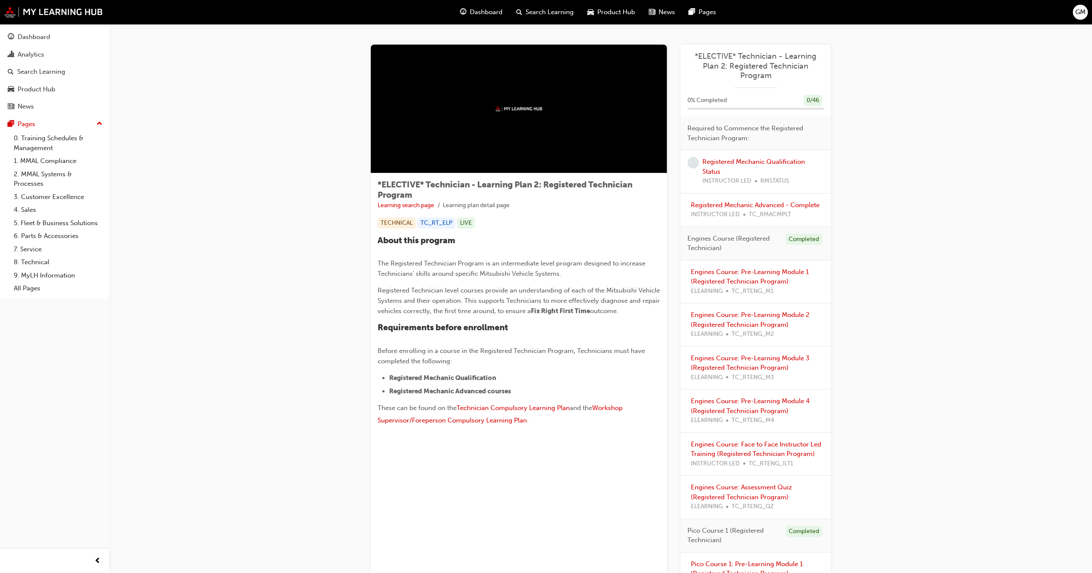
click at [707, 209] on div "Registered Mechanic Advanced - Complete INSTRUCTOR LED TC_RMACMPLT" at bounding box center [755, 209] width 129 height 19
click at [721, 205] on link "Registered Mechanic Advanced - Complete" at bounding box center [755, 205] width 129 height 8
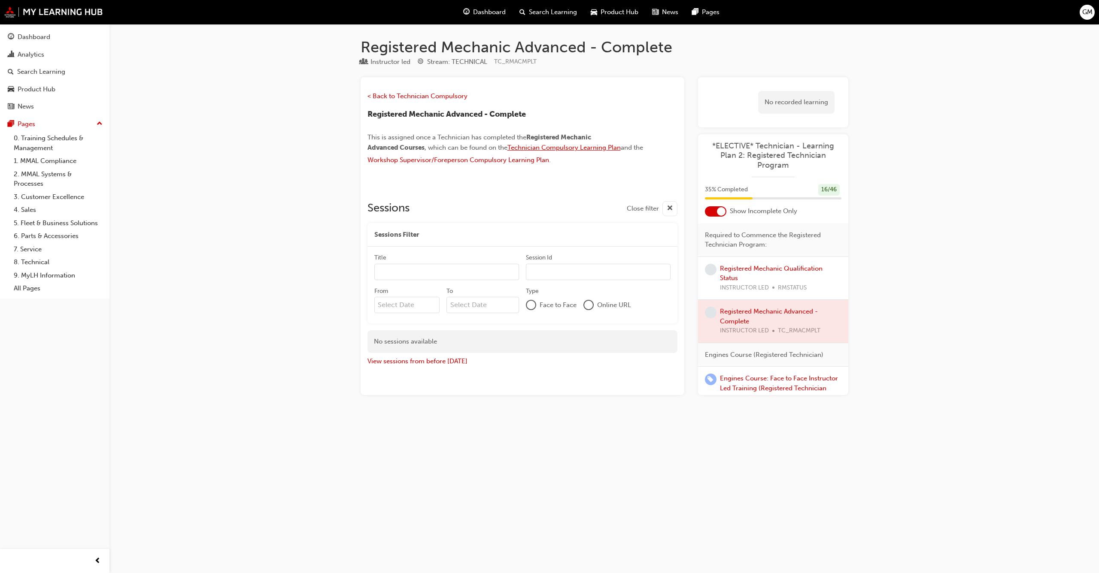
click at [560, 147] on span "Technician Compulsory Learning Plan" at bounding box center [563, 148] width 113 height 8
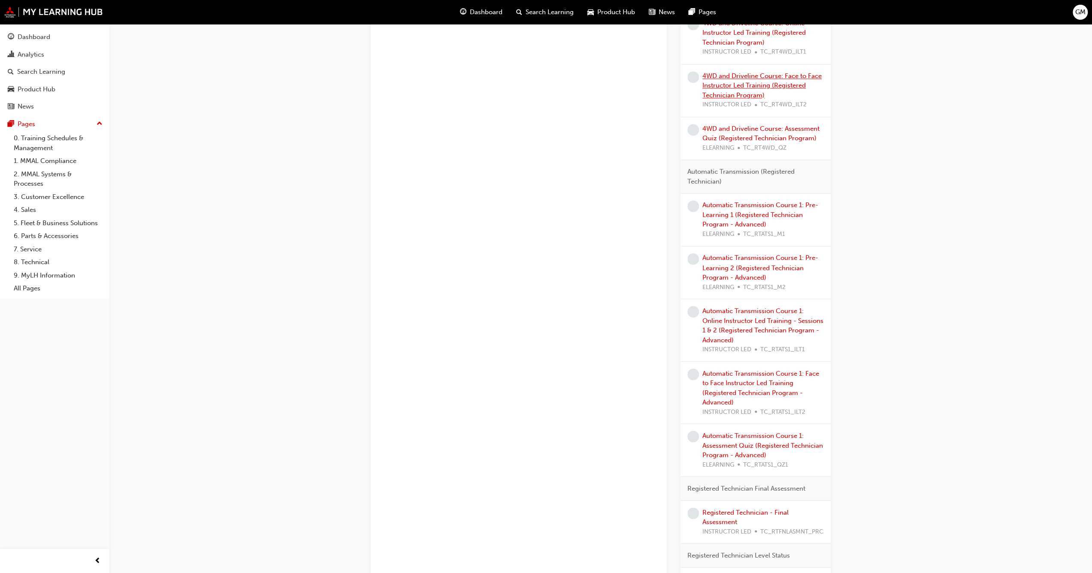
scroll to position [1457, 0]
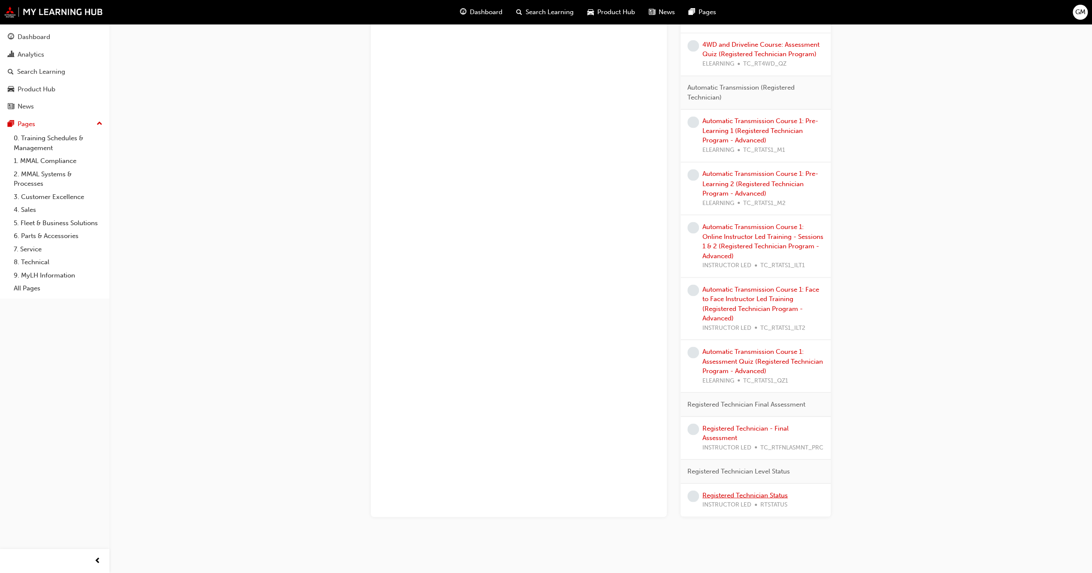
click at [757, 491] on link "Registered Technician Status" at bounding box center [744, 495] width 85 height 8
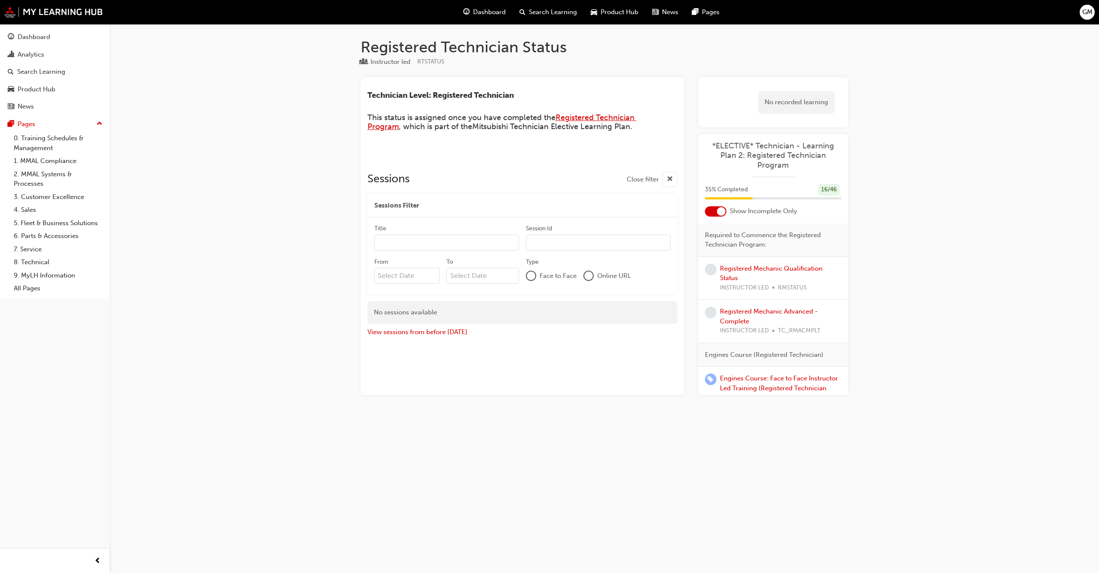
click at [586, 120] on span "Registered Technician Program" at bounding box center [501, 122] width 269 height 19
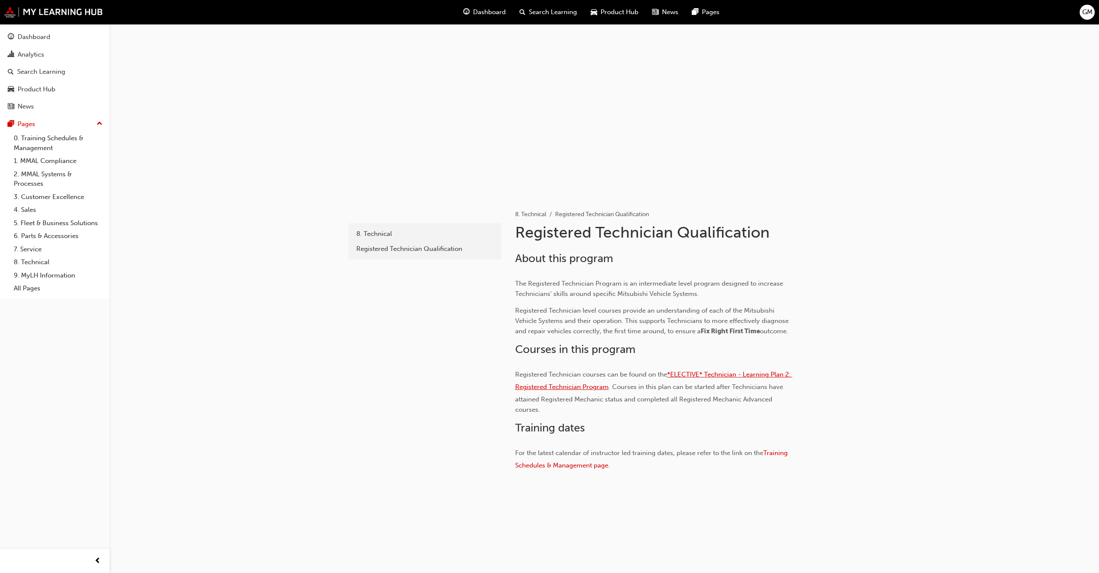
click at [710, 376] on span "*ELECTIVE* Technician - Learning Plan 2: Registered Technician Program" at bounding box center [653, 381] width 277 height 20
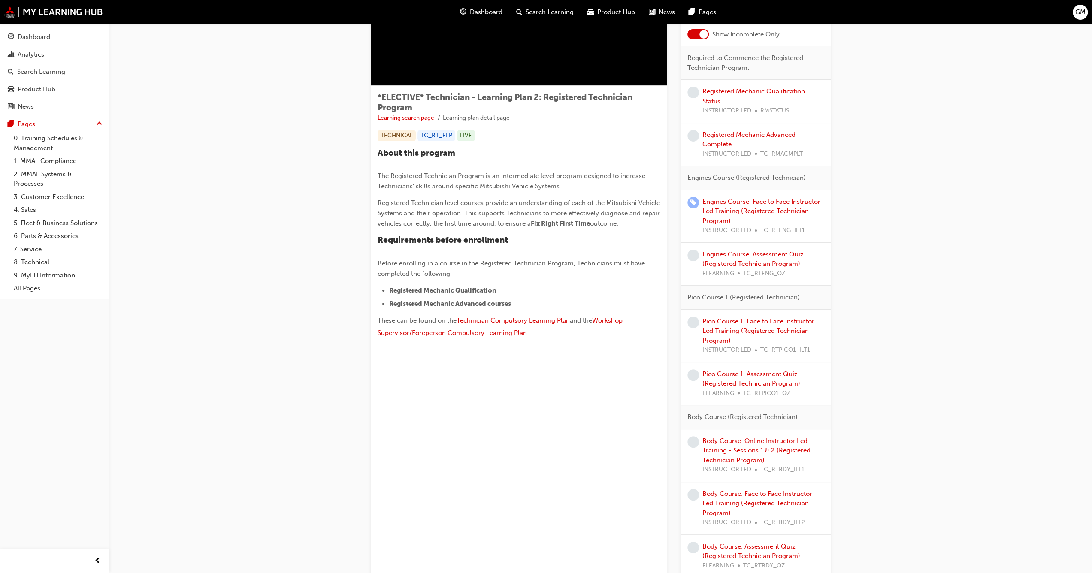
scroll to position [86, 0]
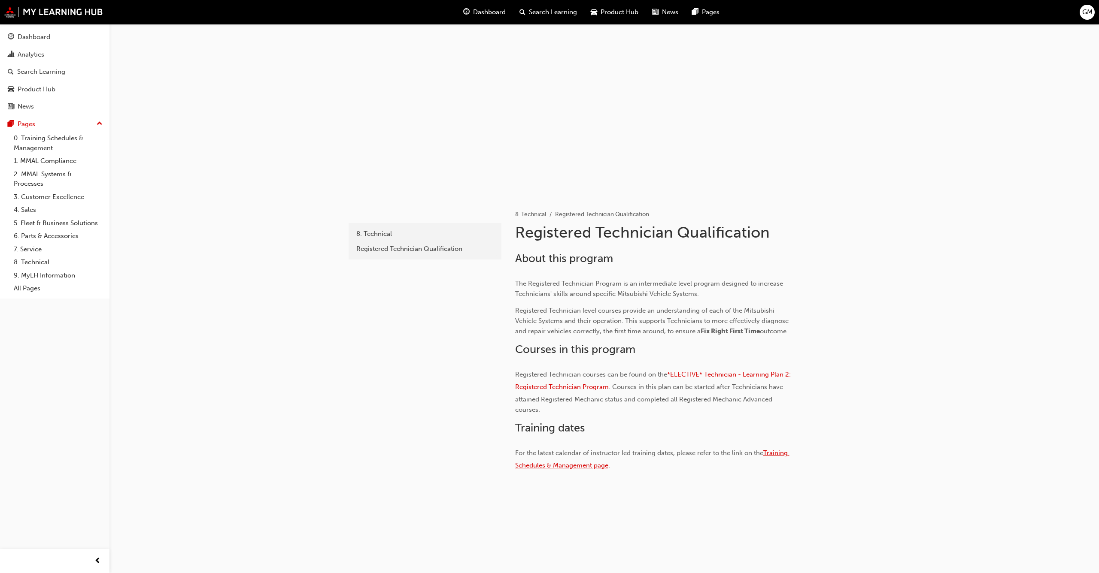
click at [770, 451] on span "Training Schedules & Management page" at bounding box center [652, 459] width 274 height 20
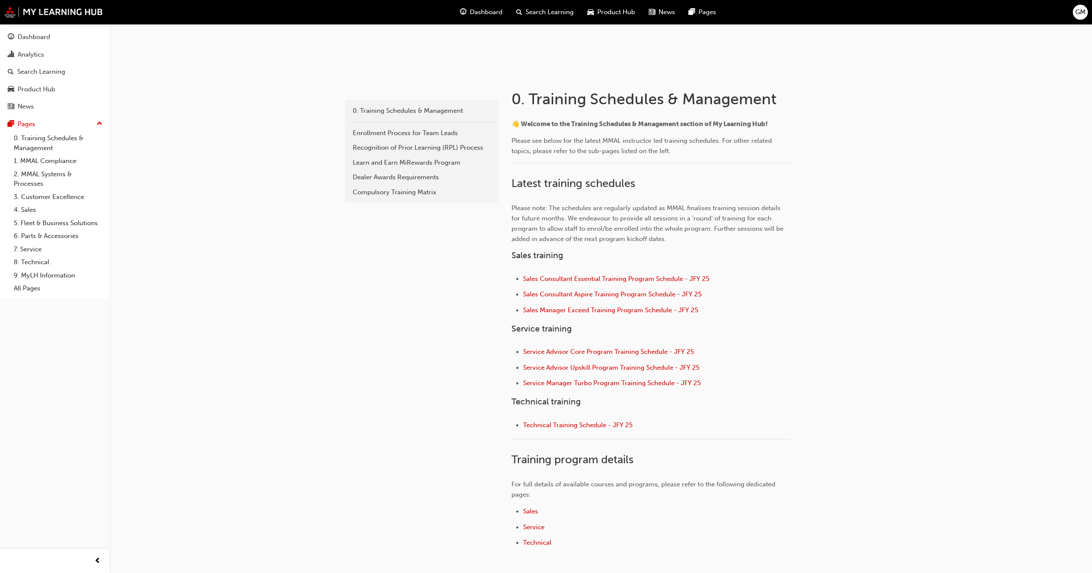
scroll to position [112, 0]
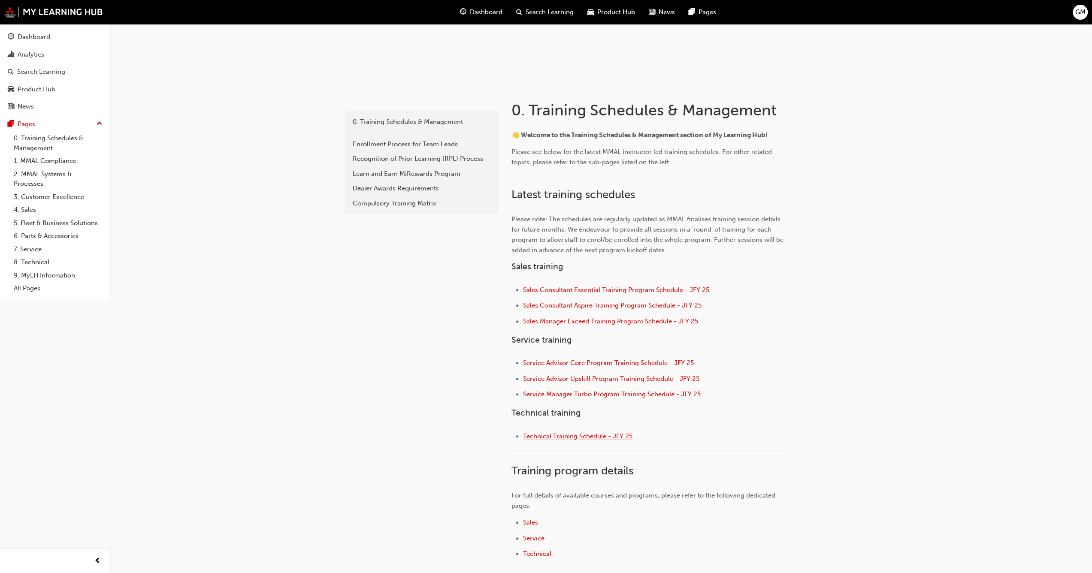
click at [560, 435] on span "Technical Training Schedule - JFY 25" at bounding box center [577, 437] width 109 height 8
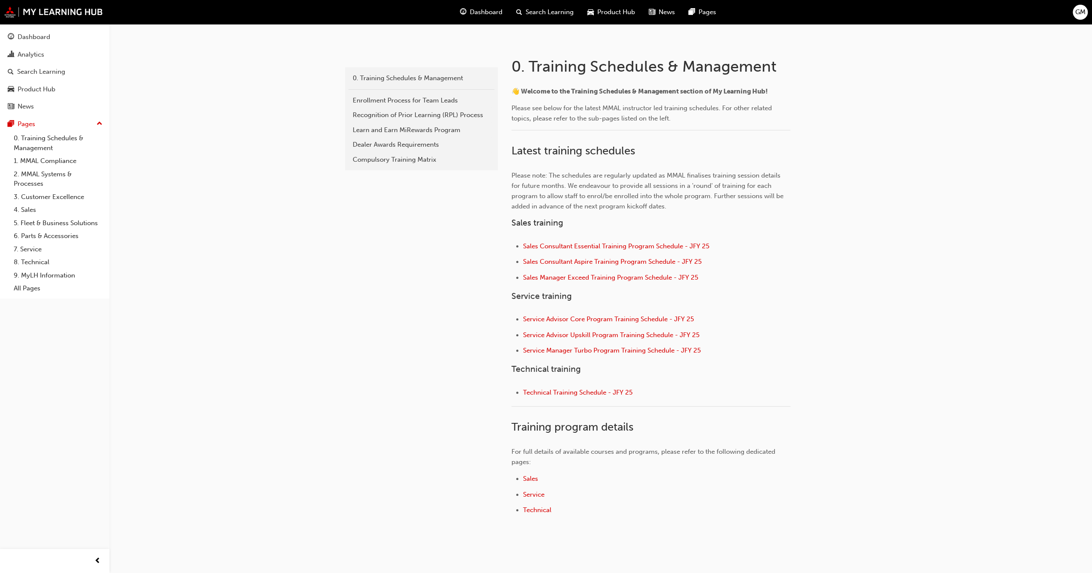
scroll to position [198, 0]
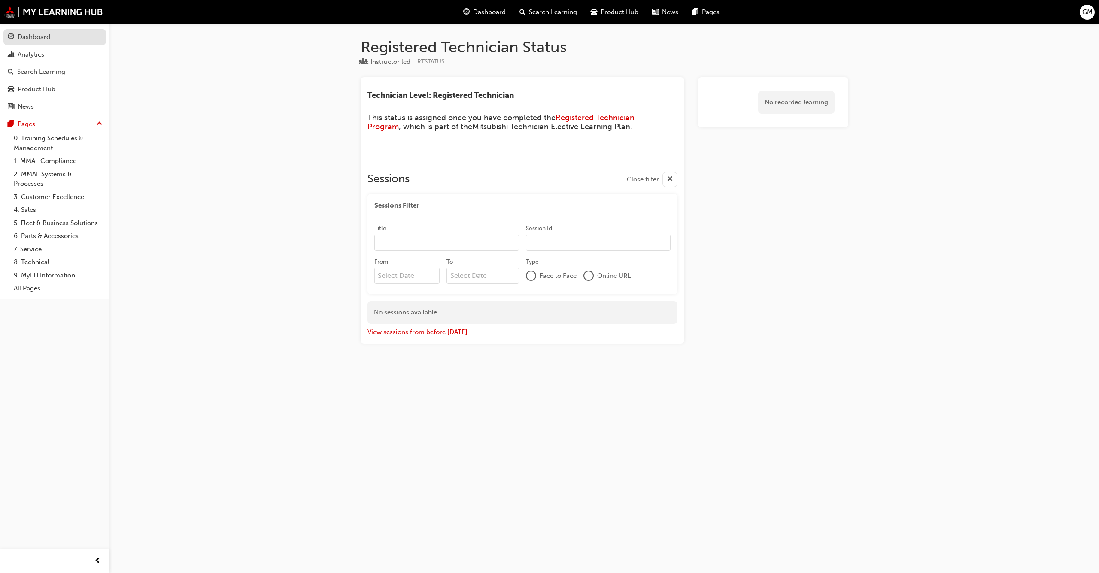
click at [58, 41] on div "Dashboard" at bounding box center [55, 37] width 94 height 11
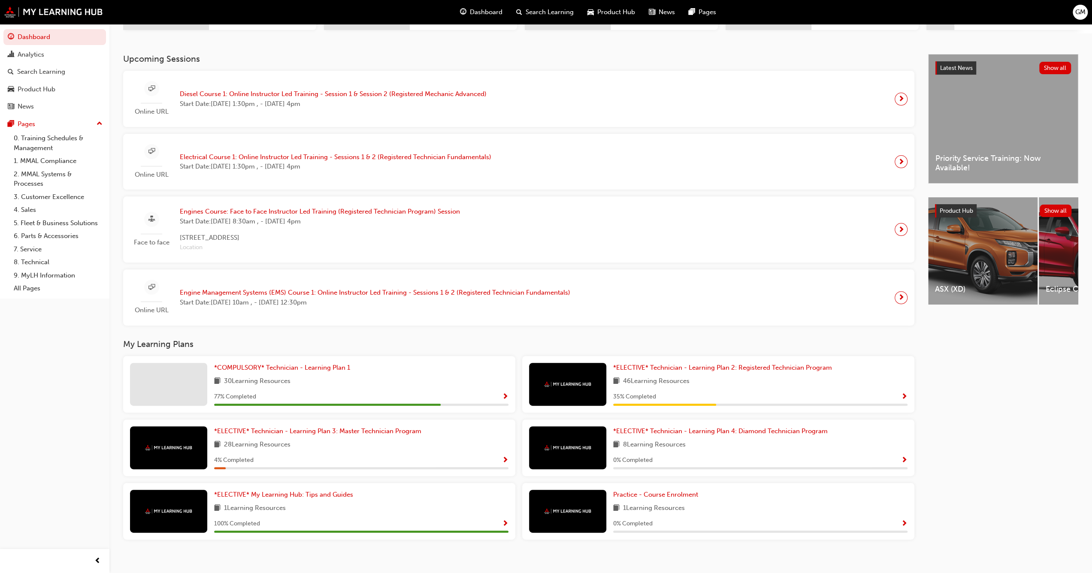
scroll to position [164, 0]
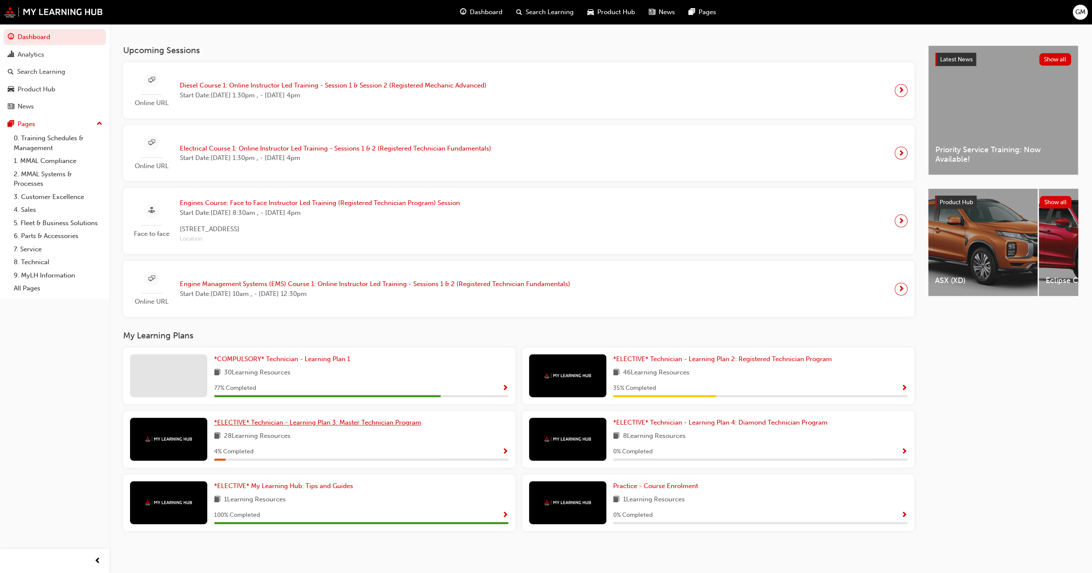
click at [309, 424] on span "*ELECTIVE* Technician - Learning Plan 3: Master Technician Program" at bounding box center [317, 423] width 207 height 8
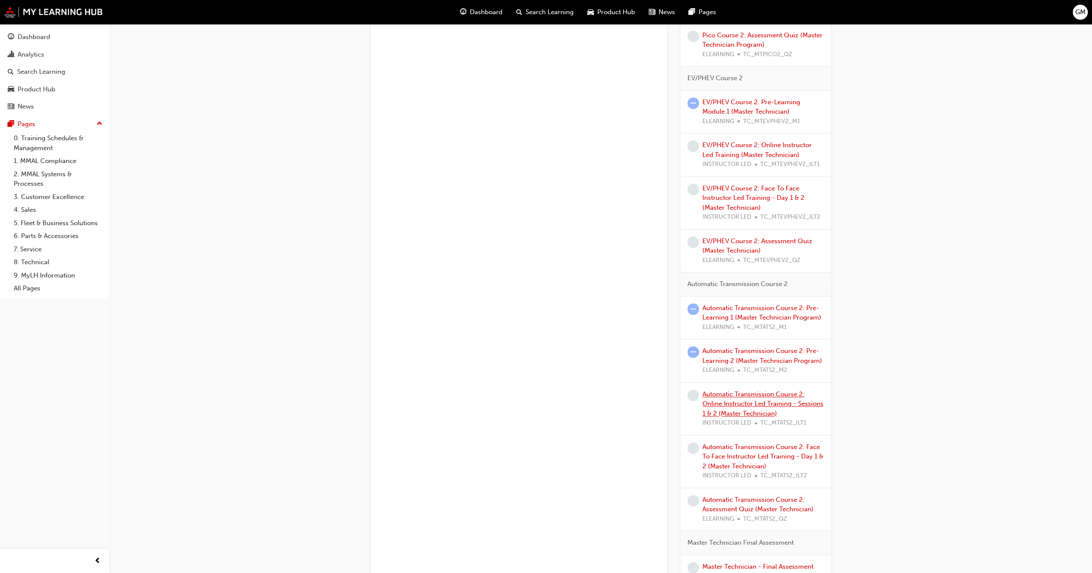
scroll to position [1084, 0]
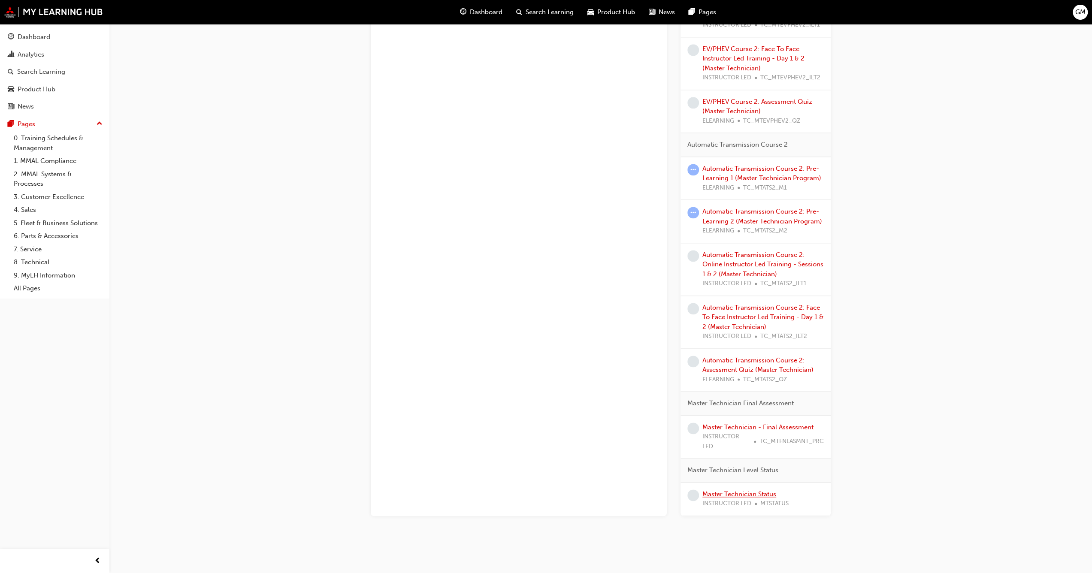
click at [749, 490] on link "Master Technician Status" at bounding box center [739, 494] width 74 height 8
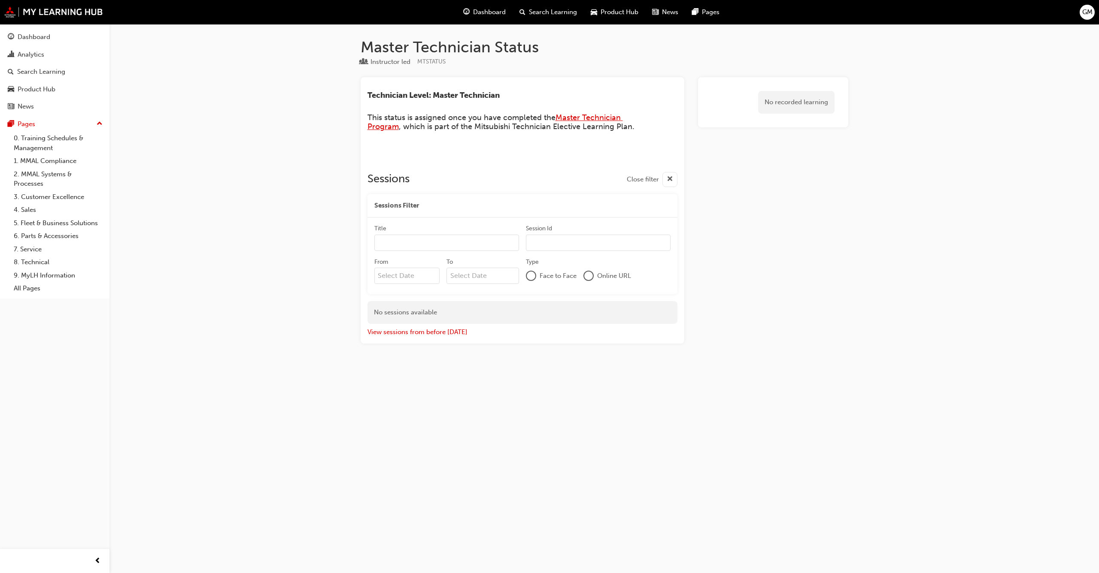
click at [578, 118] on span "Master Technician Program" at bounding box center [494, 122] width 255 height 19
click at [62, 32] on div "Dashboard" at bounding box center [55, 37] width 94 height 11
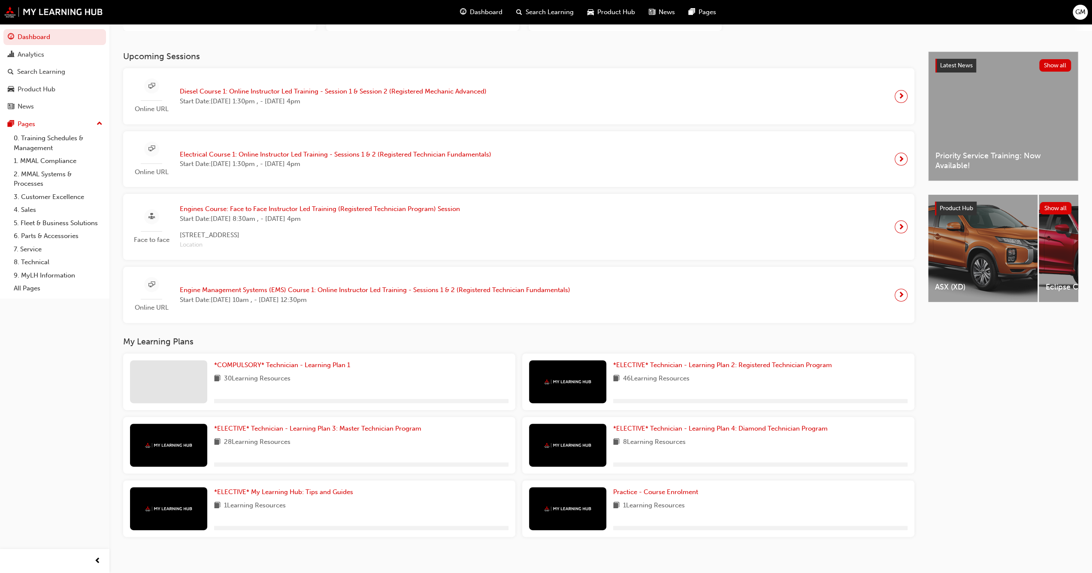
scroll to position [142, 0]
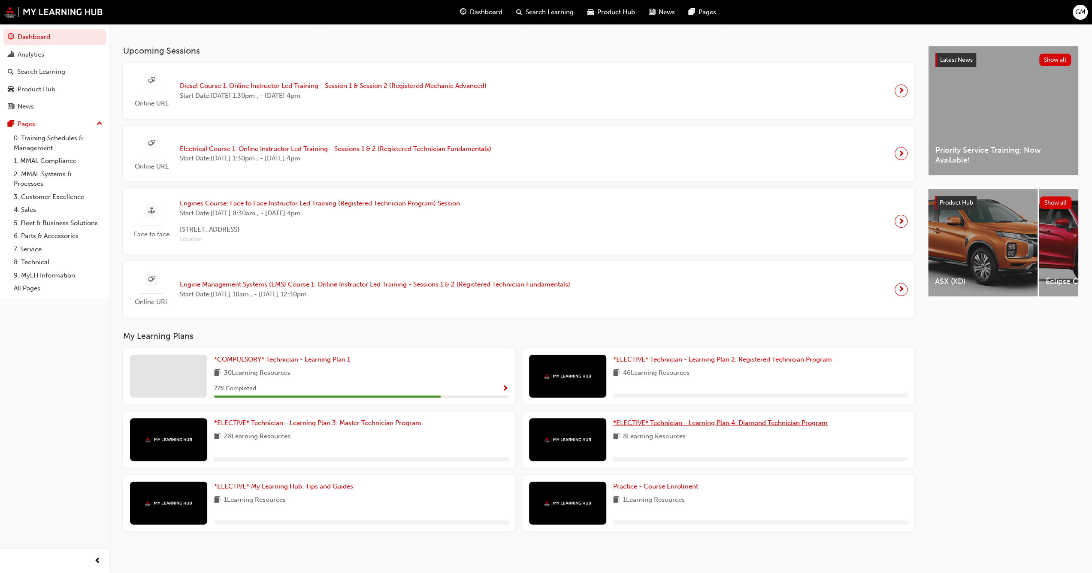
click at [707, 421] on span "*ELECTIVE* Technician - Learning Plan 4: Diamond Technician Program" at bounding box center [720, 423] width 215 height 8
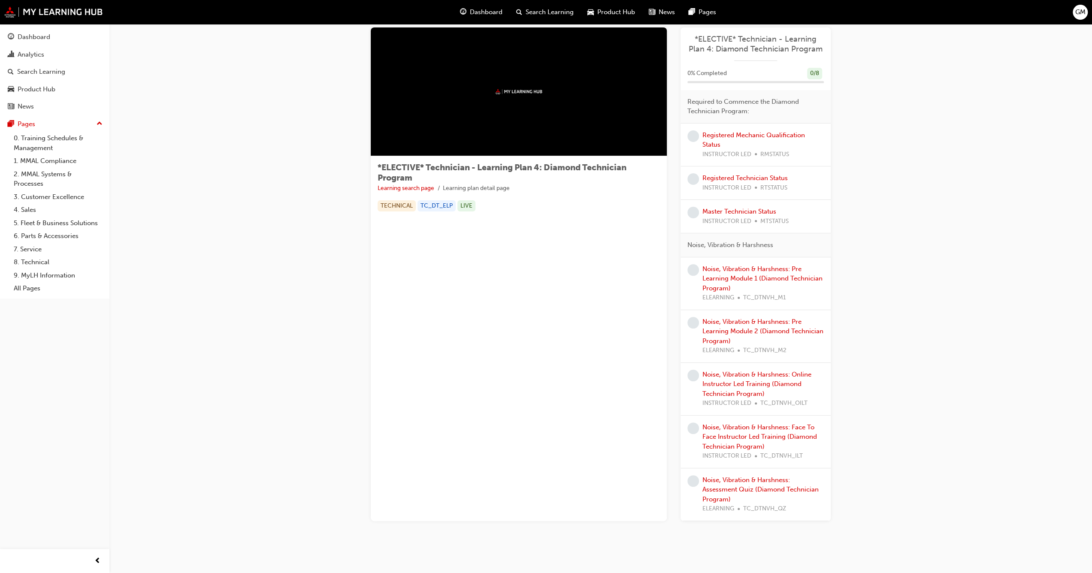
scroll to position [26, 0]
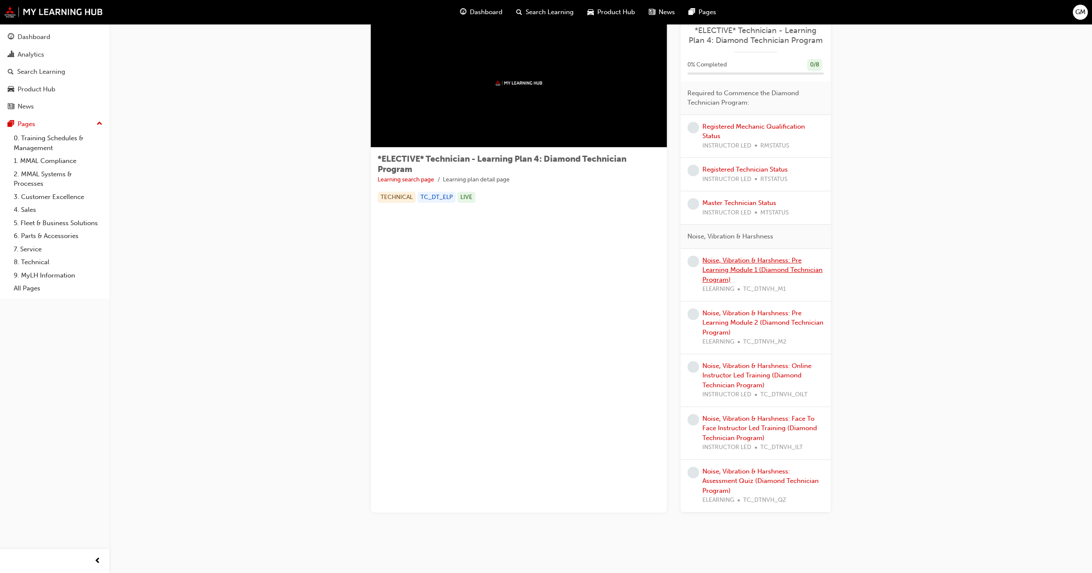
click at [728, 271] on link "Noise, Vibration & Harshness: Pre Learning Module 1 (Diamond Technician Program)" at bounding box center [762, 270] width 120 height 27
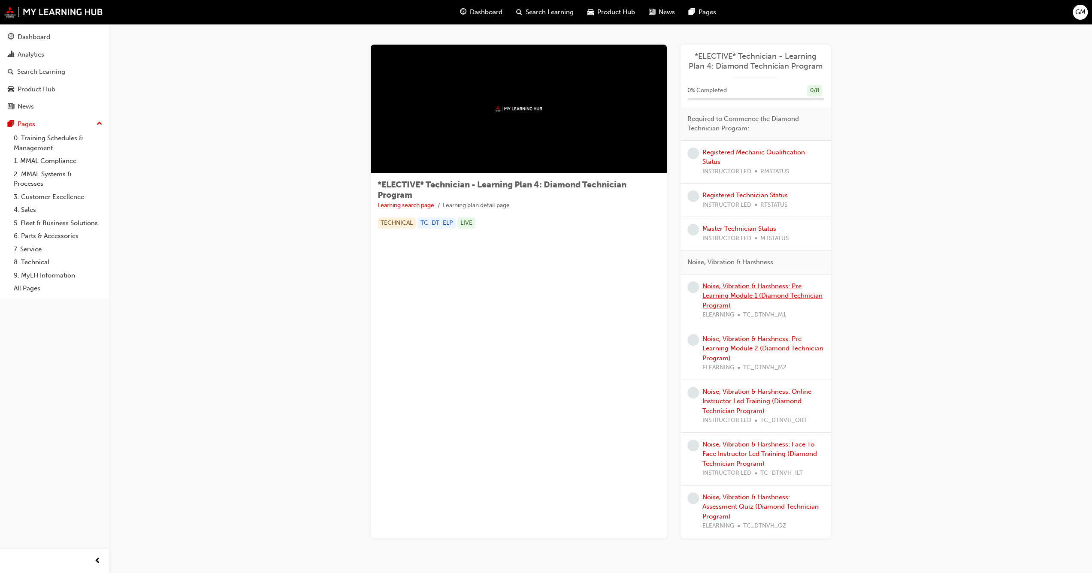
scroll to position [26, 0]
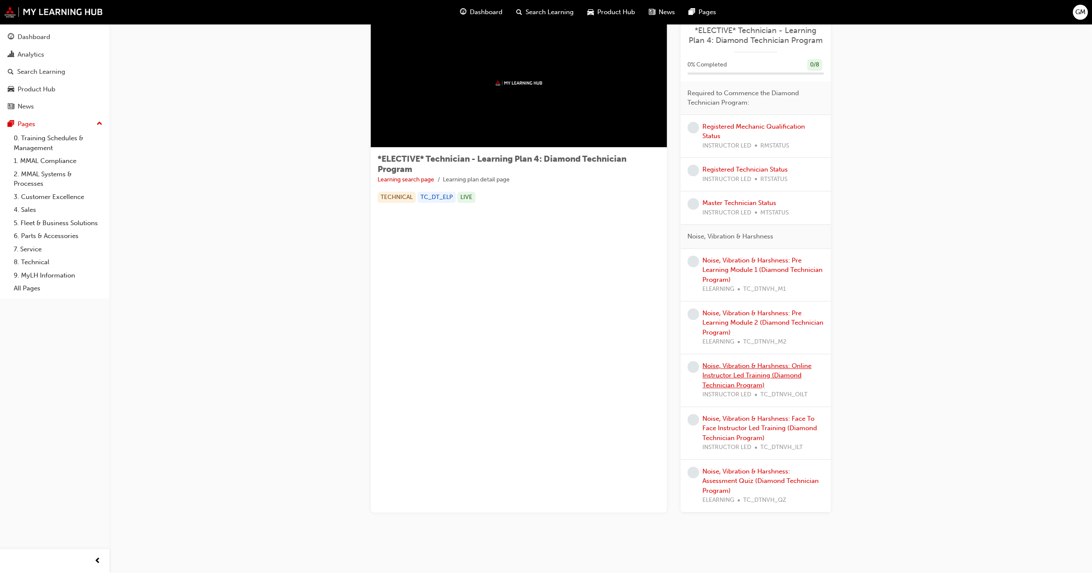
click at [728, 365] on link "Noise, Vibration & Harshness: Online Instructor Led Training (Diamond Technicia…" at bounding box center [756, 375] width 109 height 27
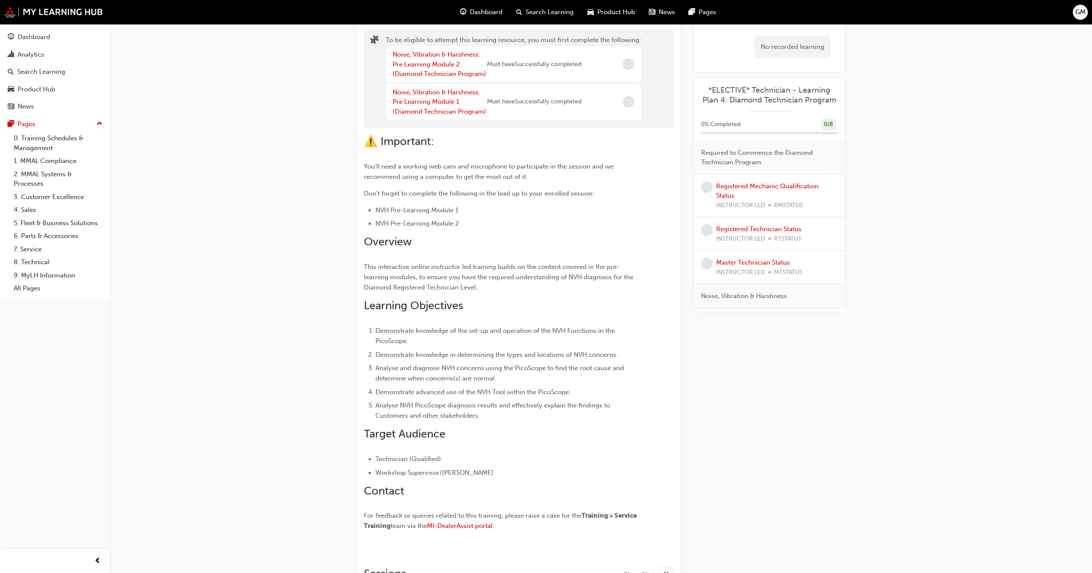
scroll to position [117, 0]
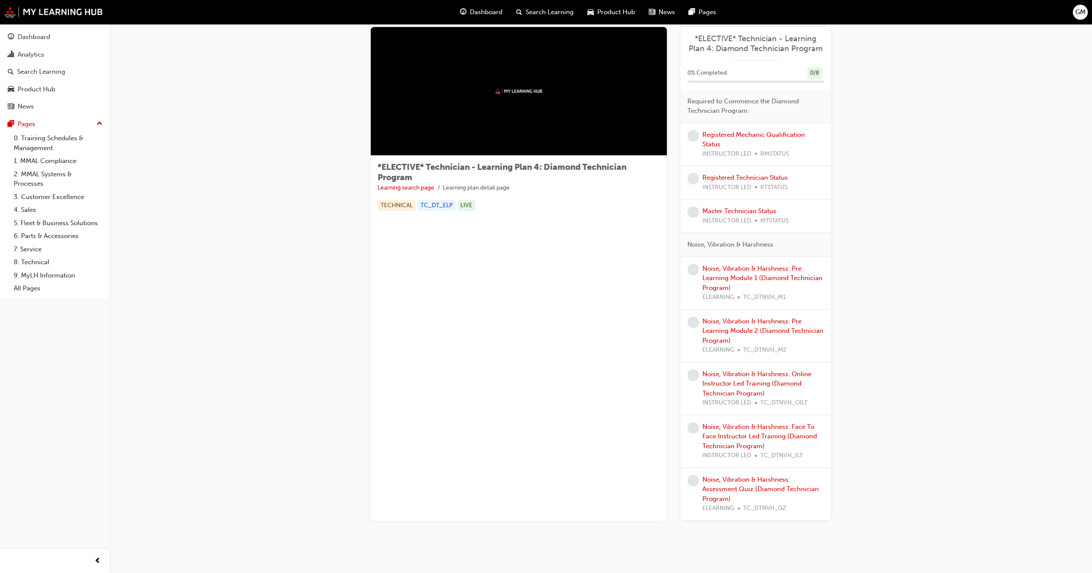
scroll to position [26, 0]
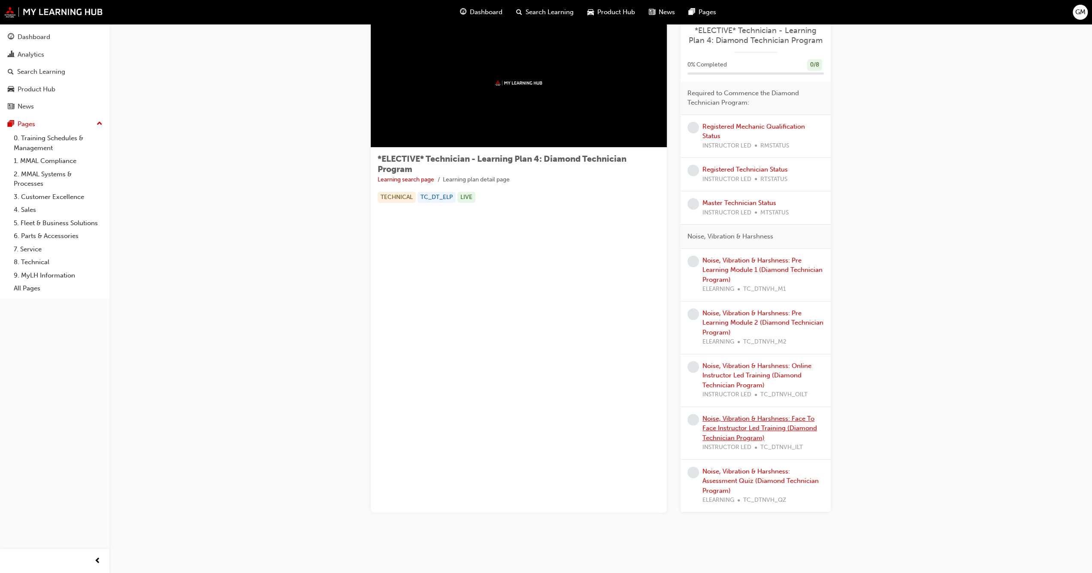
click at [735, 415] on link "Noise, Vibration & Harshness: Face To Face Instructor Led Training (Diamond Tec…" at bounding box center [759, 428] width 115 height 27
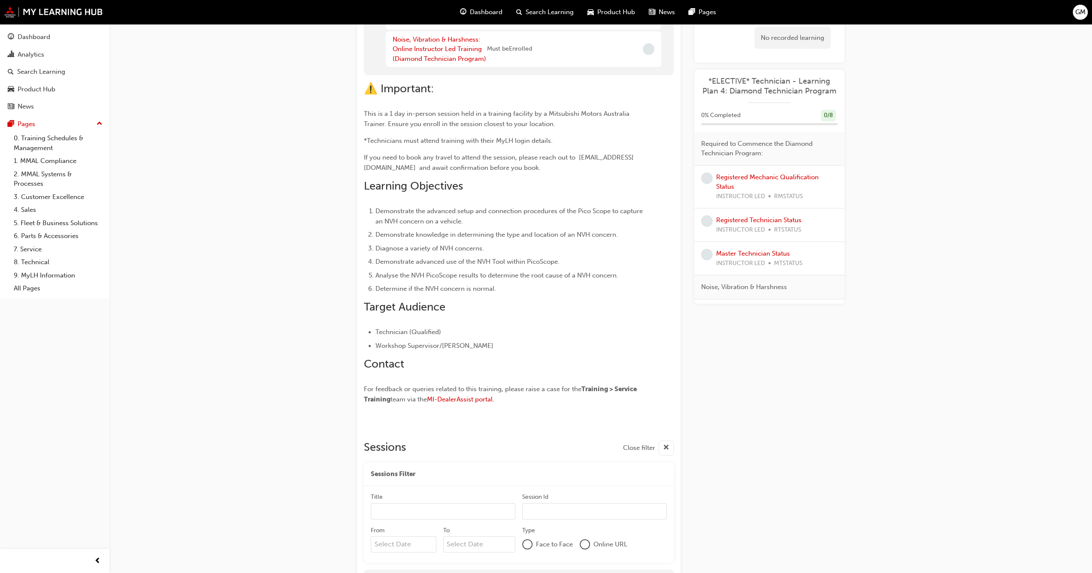
scroll to position [86, 0]
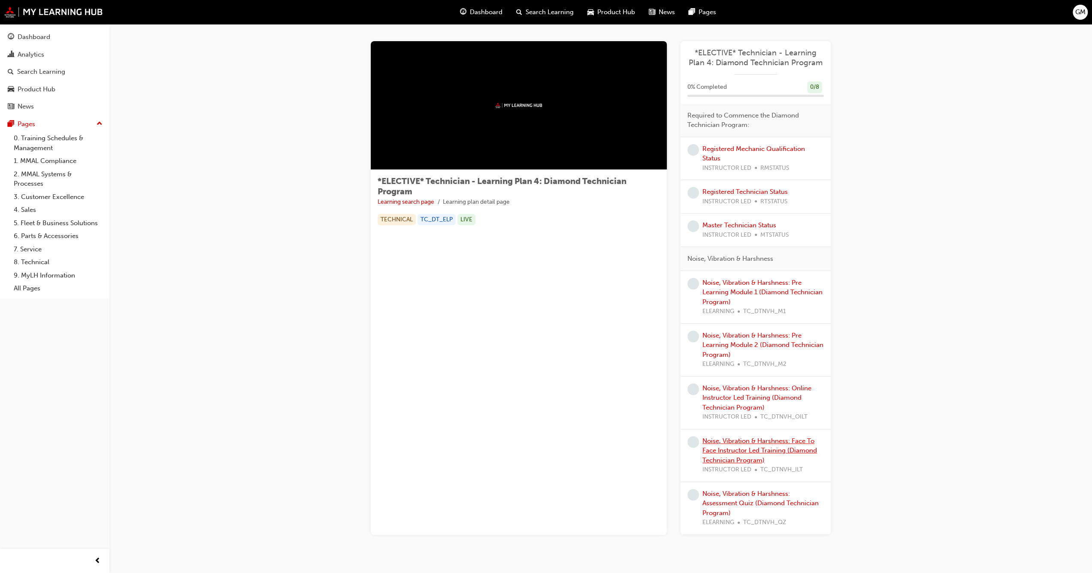
scroll to position [26, 0]
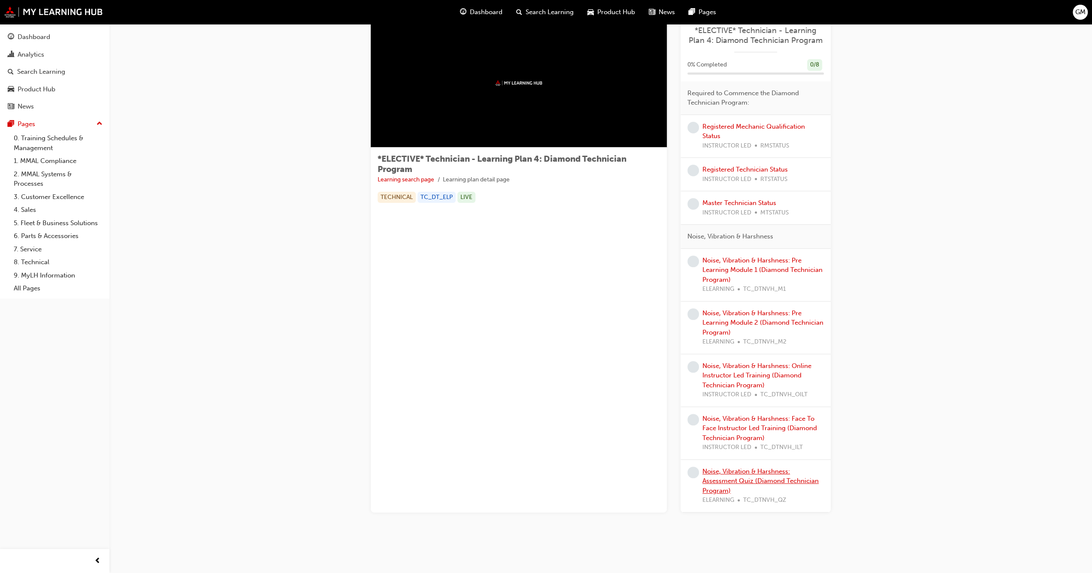
click at [730, 470] on link "Noise, Vibration & Harshness: Assessment Quiz (Diamond Technician Program)" at bounding box center [760, 481] width 116 height 27
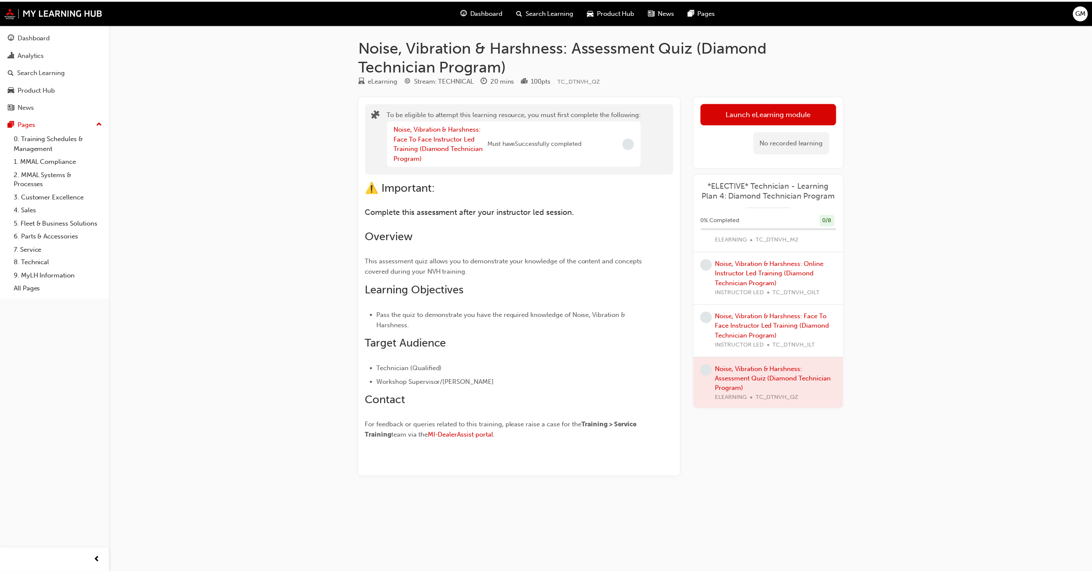
scroll to position [258, 0]
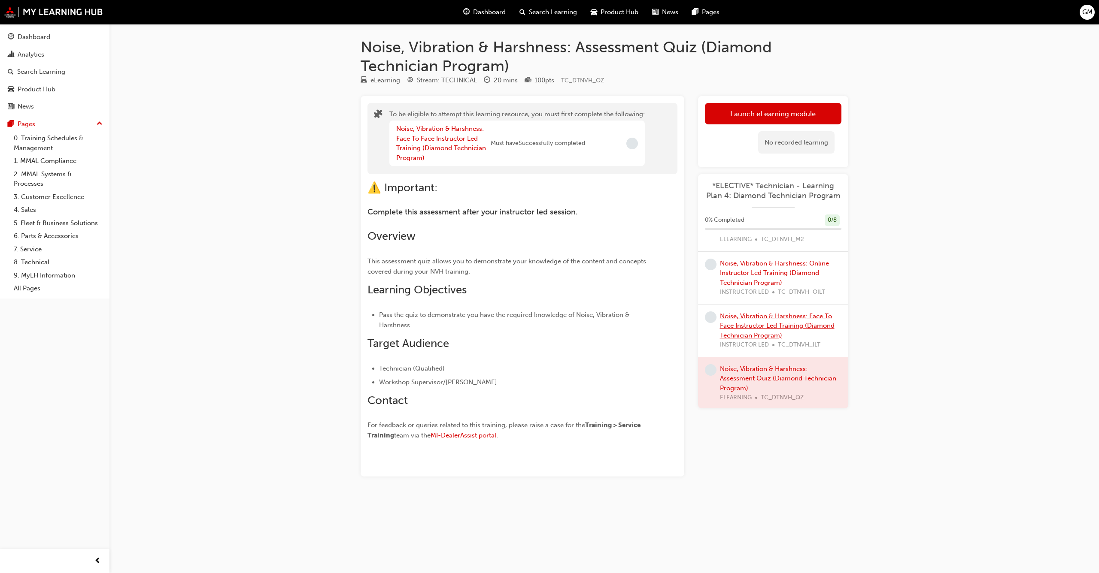
click at [734, 315] on link "Noise, Vibration & Harshness: Face To Face Instructor Led Training (Diamond Tec…" at bounding box center [777, 325] width 115 height 27
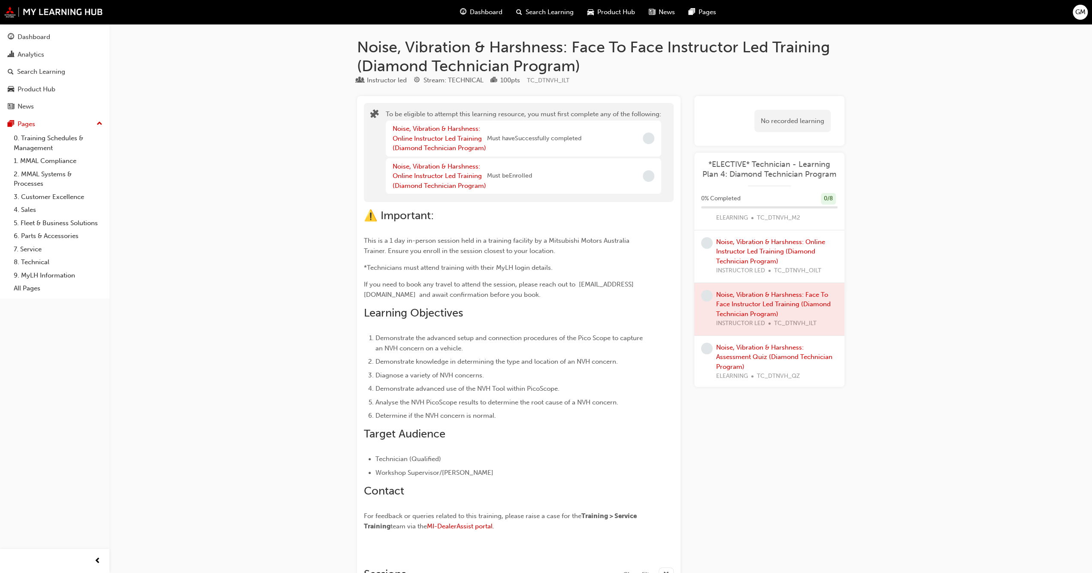
click at [738, 245] on div "Noise, Vibration & Harshness: Online Instructor Led Training (Diamond Technicia…" at bounding box center [776, 256] width 121 height 39
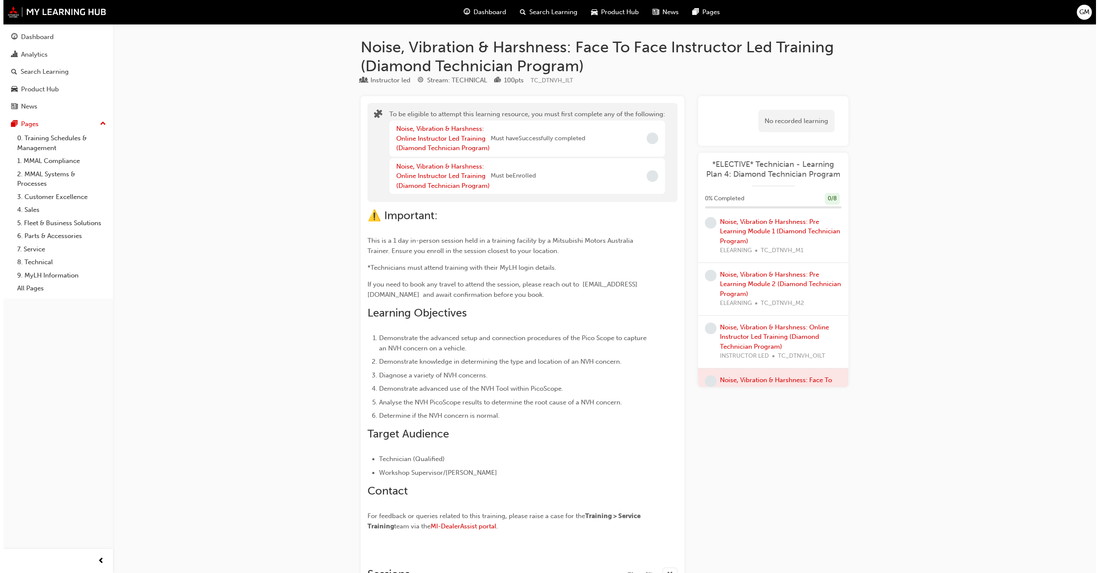
scroll to position [172, 0]
click at [740, 276] on link "Noise, Vibration & Harshness: Pre Learning Module 2 (Diamond Technician Program)" at bounding box center [776, 284] width 121 height 27
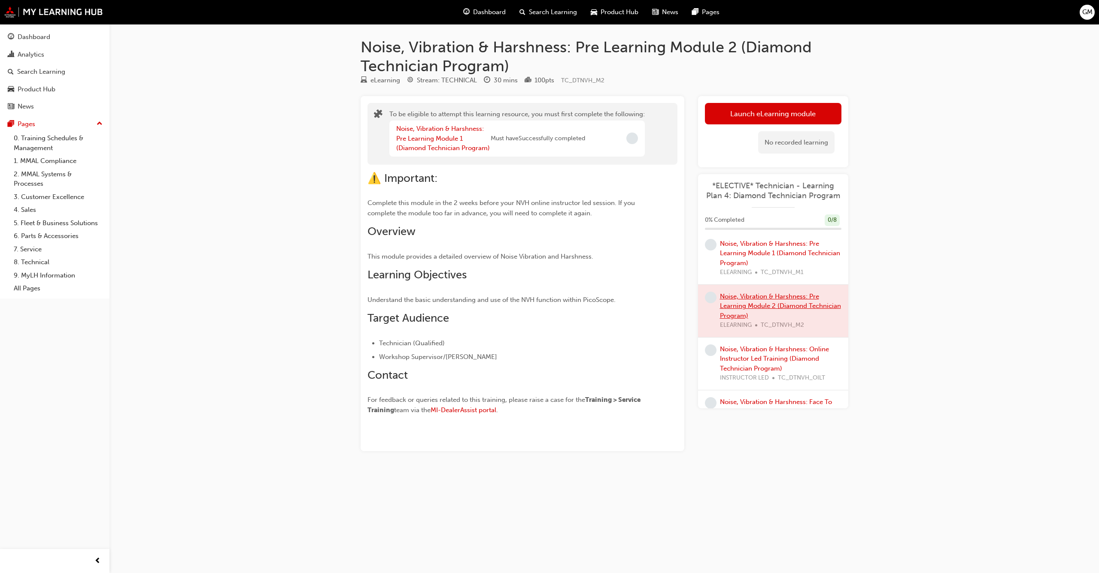
scroll to position [129, 0]
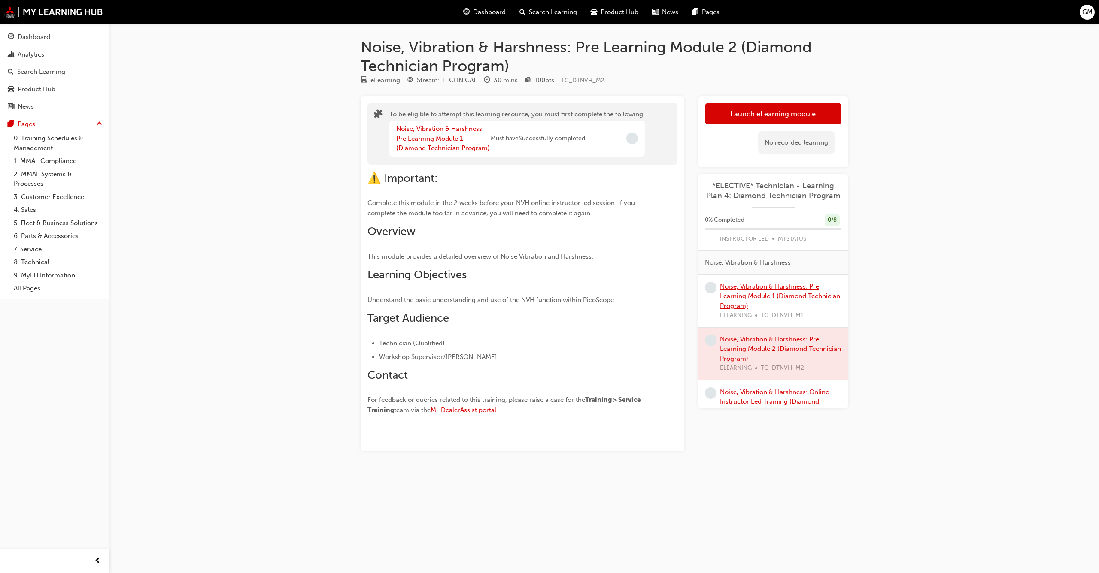
click at [740, 283] on link "Noise, Vibration & Harshness: Pre Learning Module 1 (Diamond Technician Program)" at bounding box center [780, 296] width 120 height 27
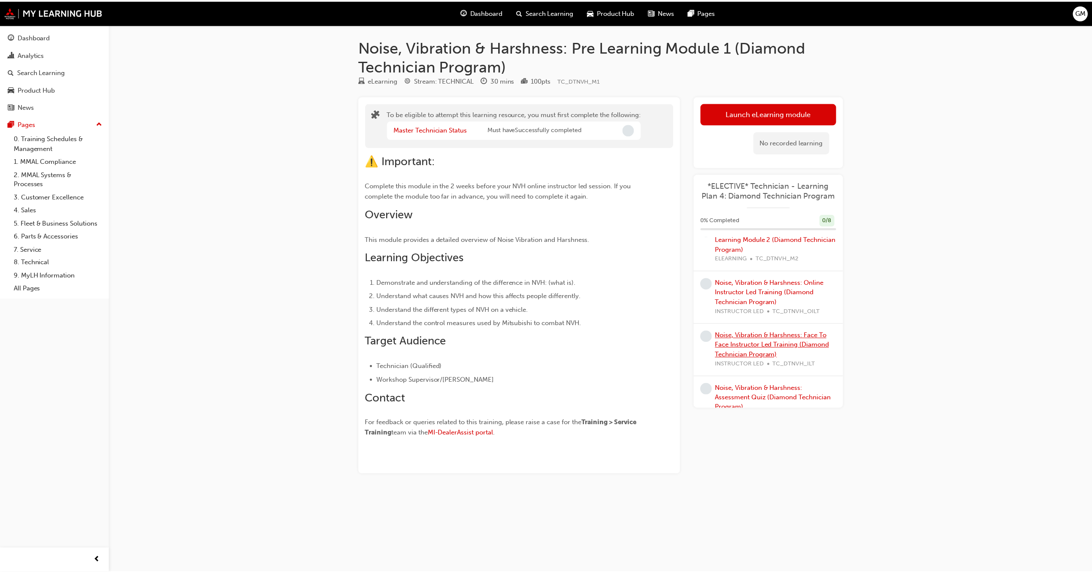
scroll to position [258, 0]
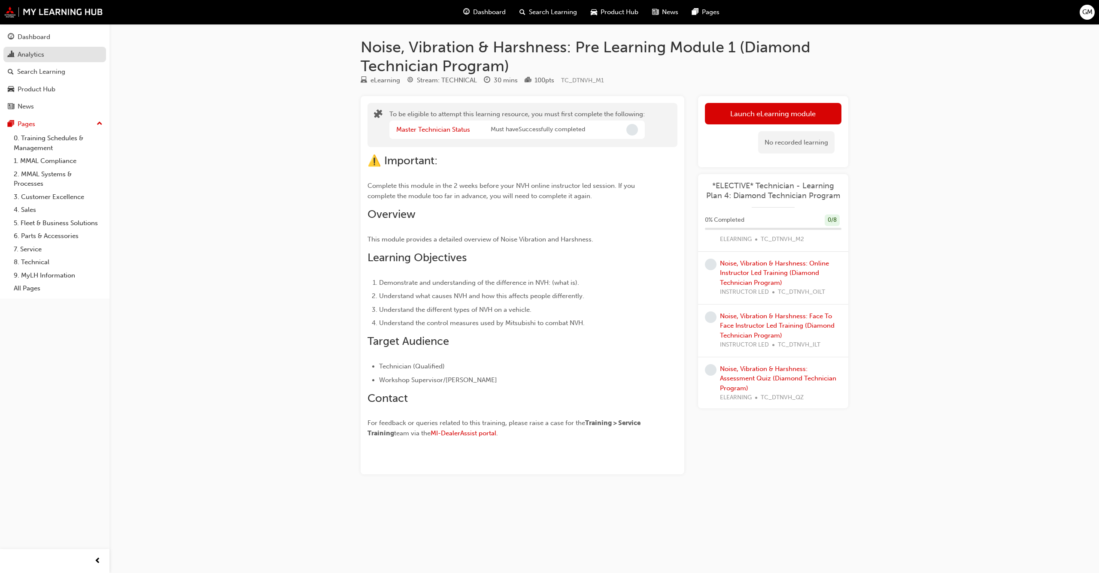
click at [49, 48] on link "Analytics" at bounding box center [54, 55] width 103 height 16
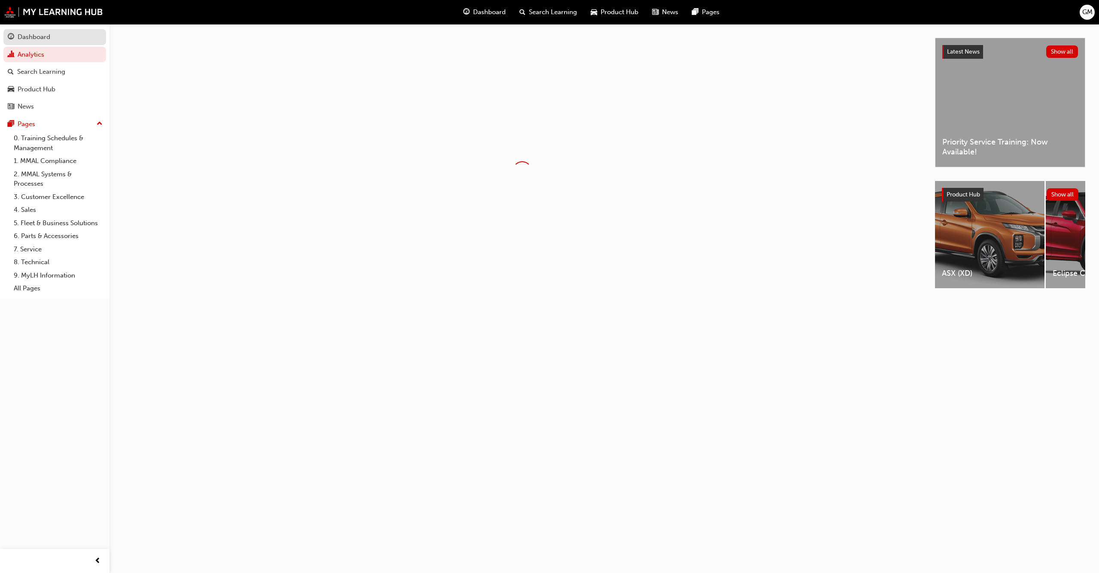
click at [50, 32] on div "Dashboard" at bounding box center [55, 37] width 94 height 11
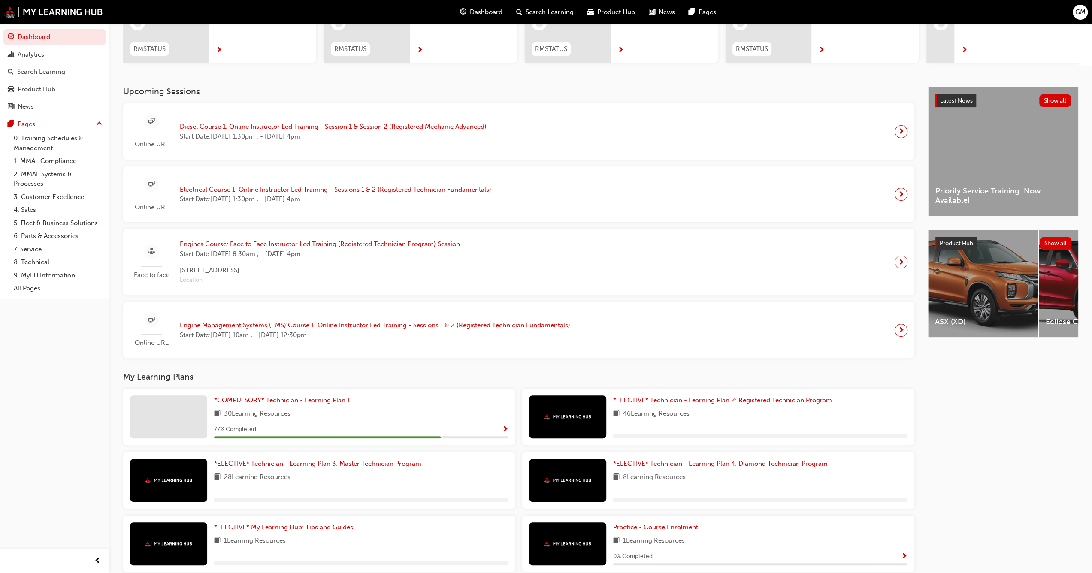
scroll to position [164, 0]
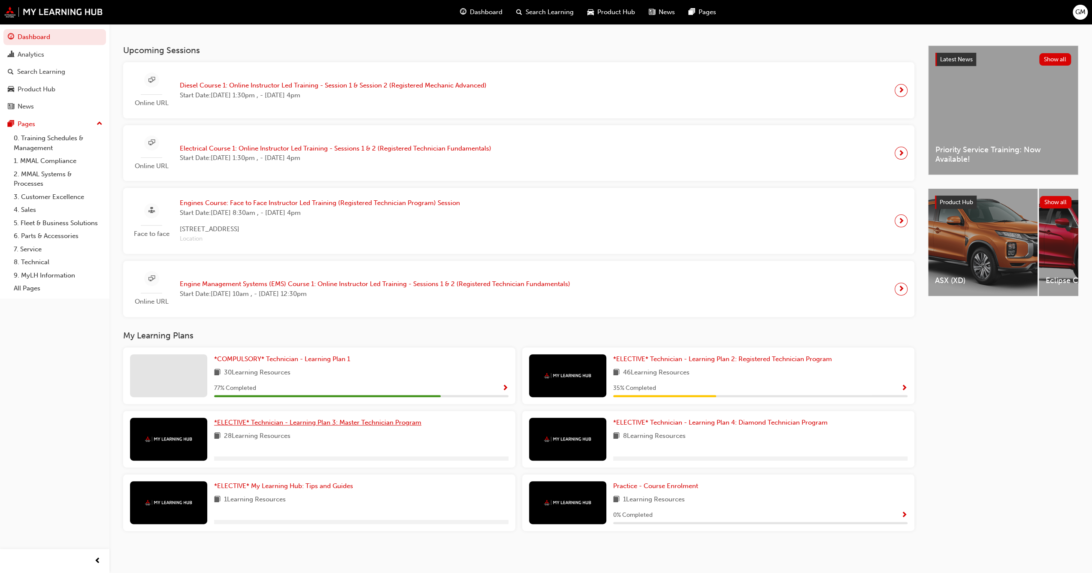
click at [324, 421] on span "*ELECTIVE* Technician - Learning Plan 3: Master Technician Program" at bounding box center [317, 423] width 207 height 8
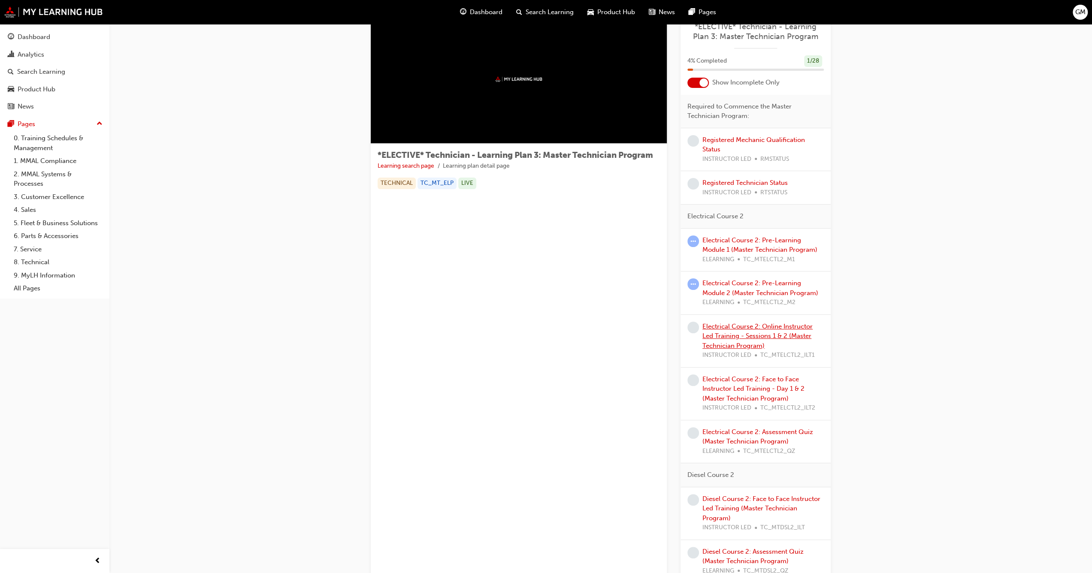
scroll to position [43, 0]
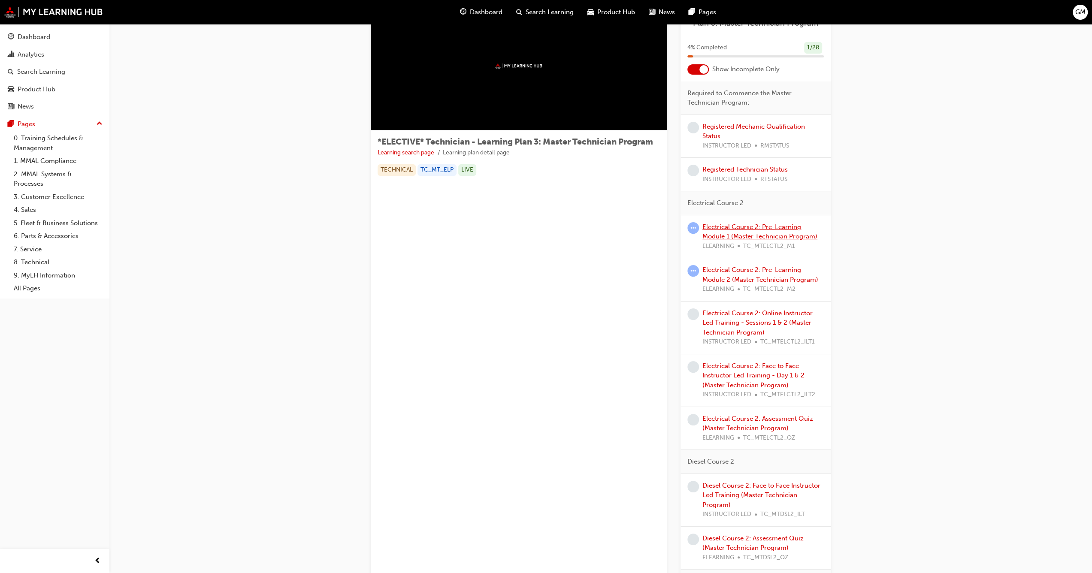
click at [724, 236] on link "Electrical Course 2: Pre-Learning Module 1 (Master Technician Program)" at bounding box center [759, 232] width 115 height 18
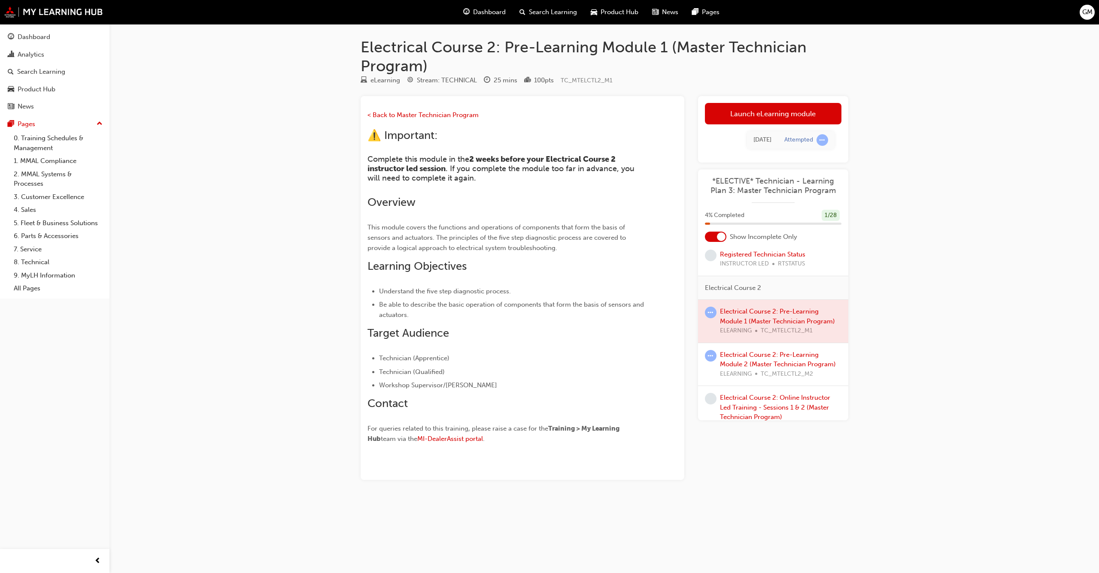
scroll to position [86, 0]
click at [748, 349] on link "Electrical Course 2: Pre-Learning Module 2 (Master Technician Program)" at bounding box center [778, 357] width 116 height 18
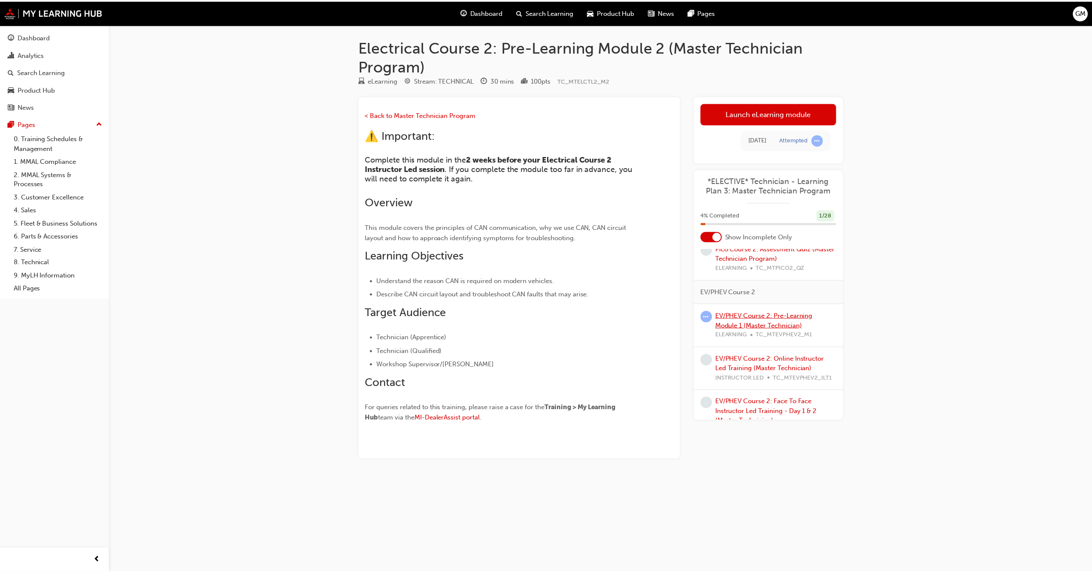
scroll to position [858, 0]
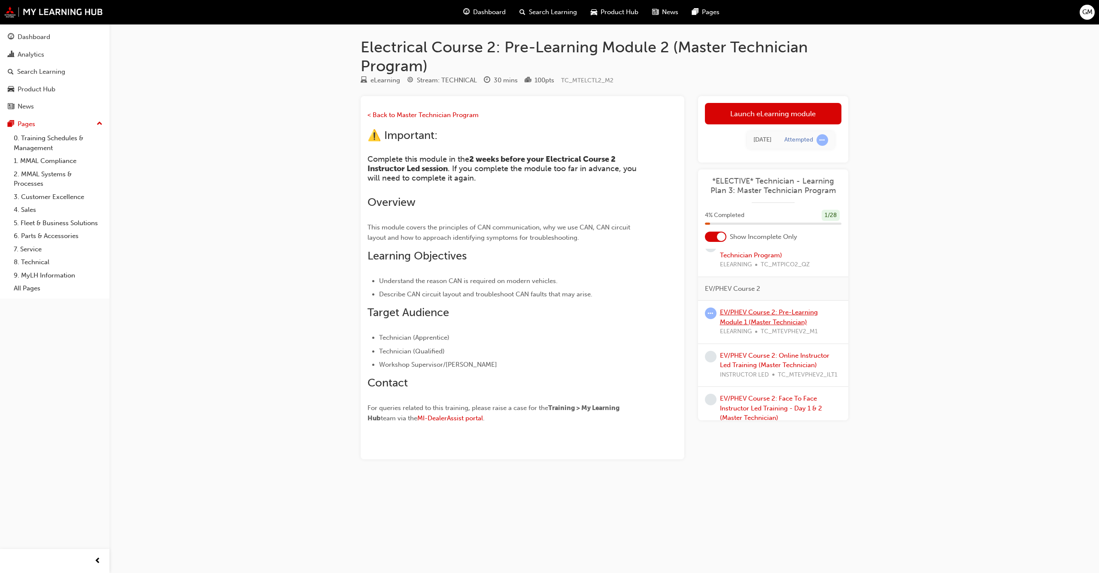
click at [761, 326] on link "EV/PHEV Course 2: Pre-Learning Module 1 (Master Technician)" at bounding box center [769, 318] width 98 height 18
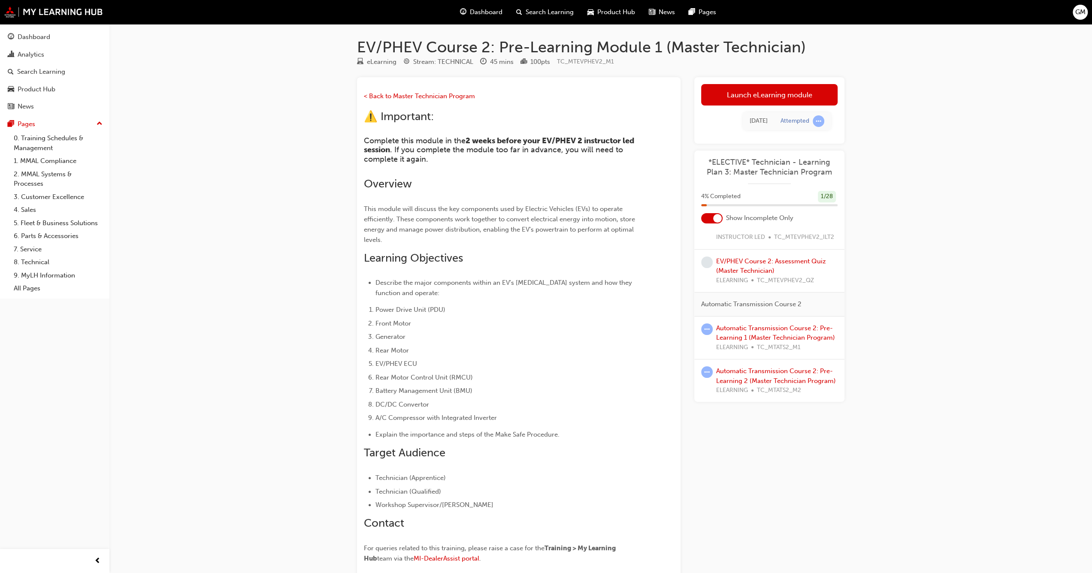
click at [446, 100] on p "< Back to Master Technician Program" at bounding box center [503, 97] width 279 height 12
click at [446, 97] on span "< Back to Master Technician Program" at bounding box center [419, 96] width 111 height 8
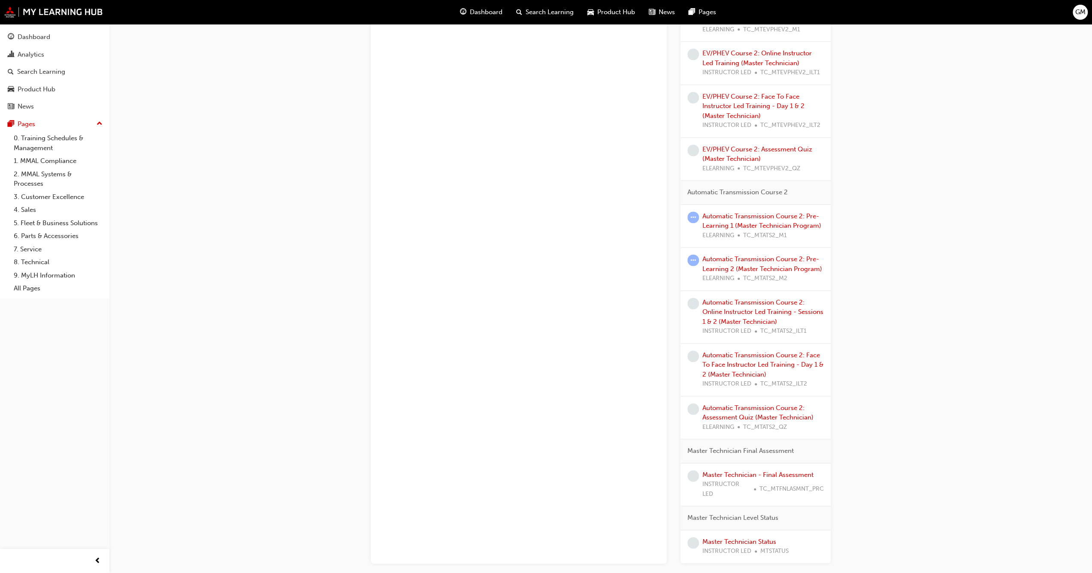
scroll to position [1084, 0]
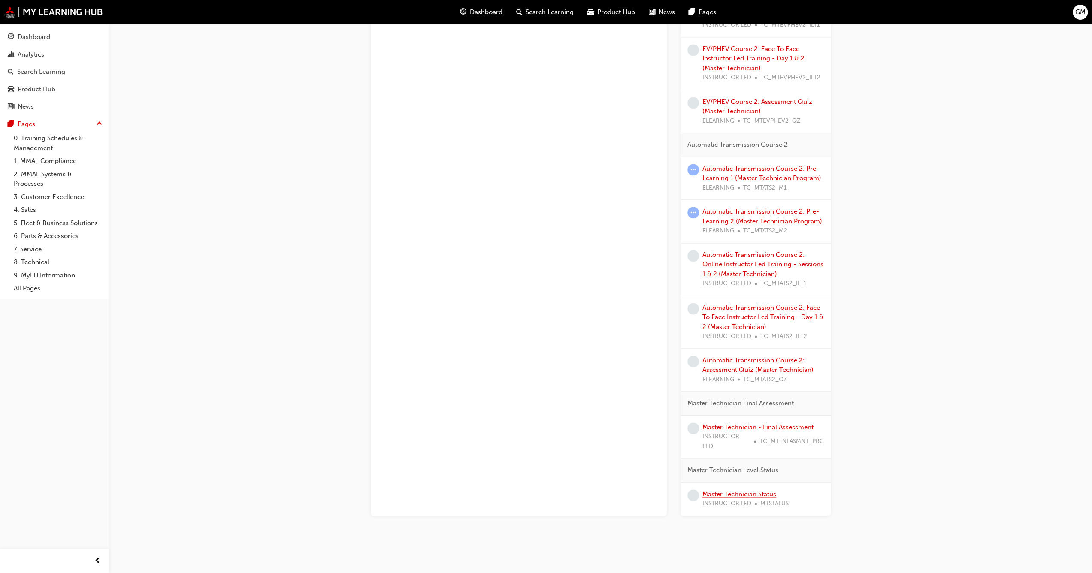
click at [717, 490] on link "Master Technician Status" at bounding box center [739, 494] width 74 height 8
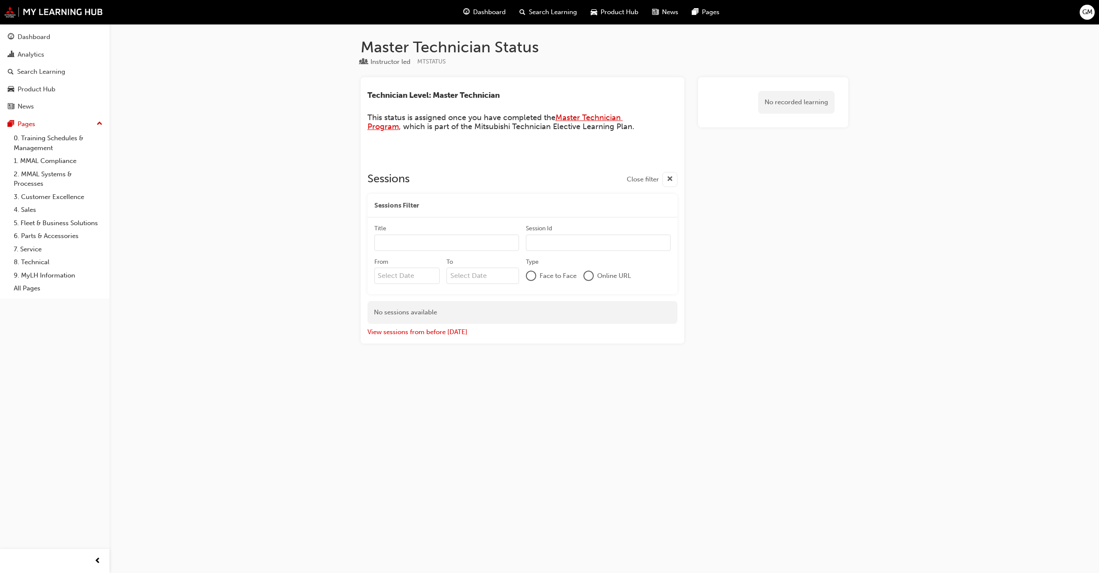
click at [575, 120] on span "Master Technician Program" at bounding box center [494, 122] width 255 height 19
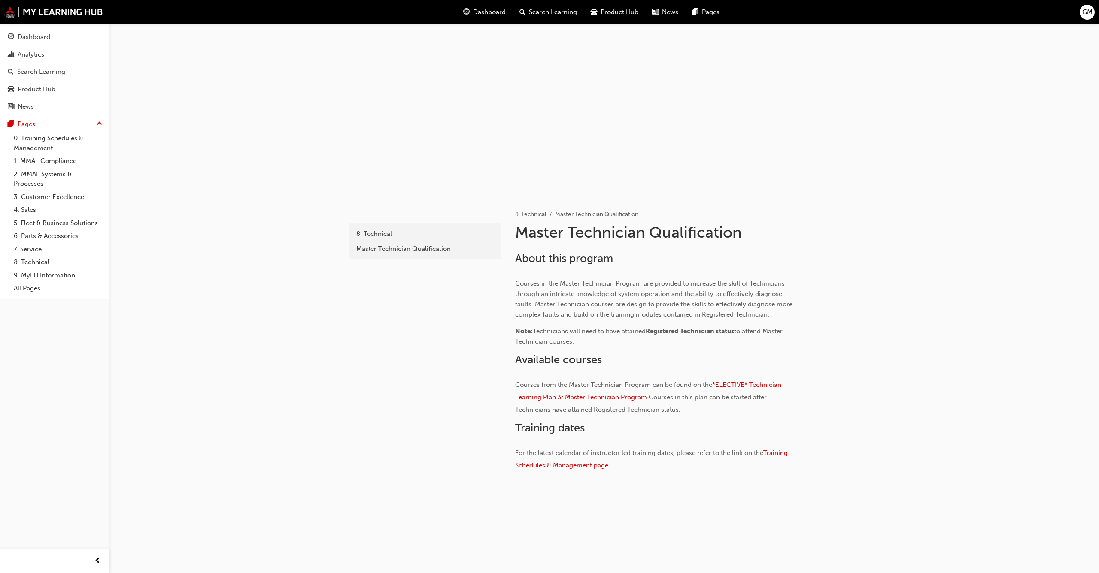
drag, startPoint x: 731, startPoint y: 165, endPoint x: 690, endPoint y: 164, distance: 41.2
click at [730, 165] on div at bounding box center [604, 110] width 515 height 172
click at [71, 42] on div "Dashboard" at bounding box center [55, 37] width 94 height 11
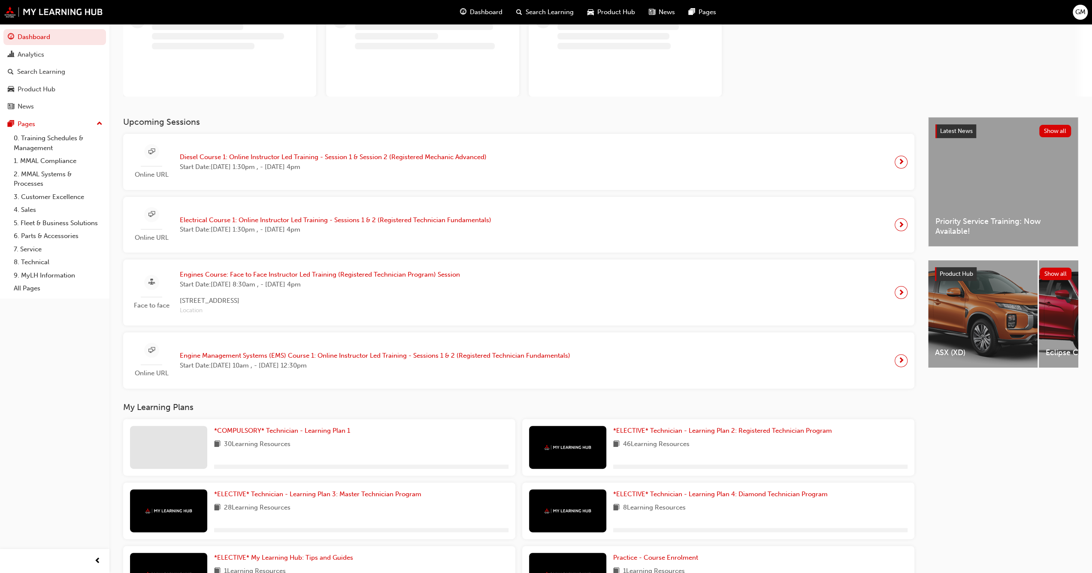
scroll to position [142, 0]
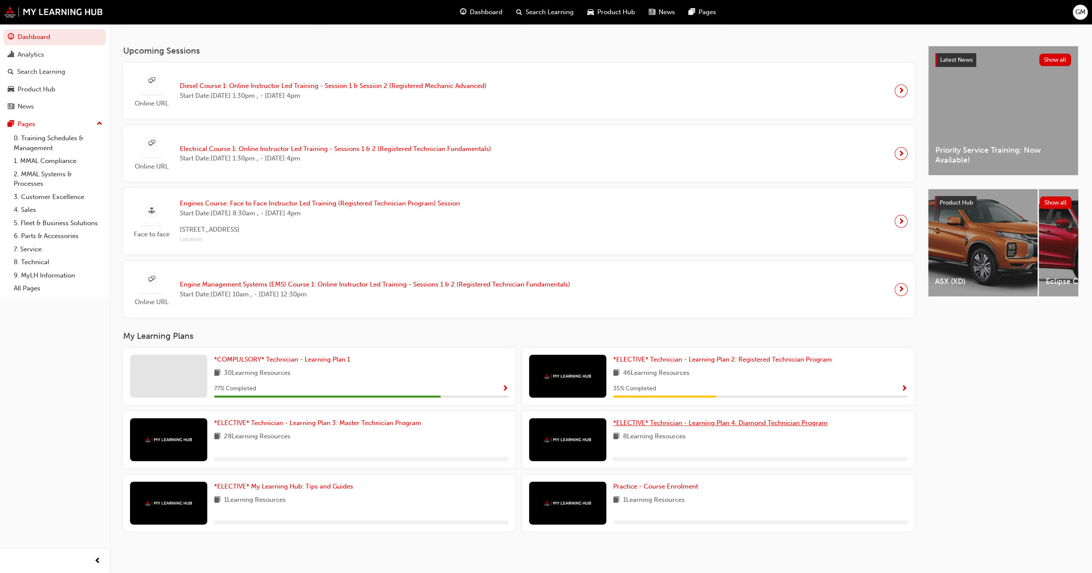
click at [730, 419] on span "*ELECTIVE* Technician - Learning Plan 4: Diamond Technician Program" at bounding box center [720, 423] width 215 height 8
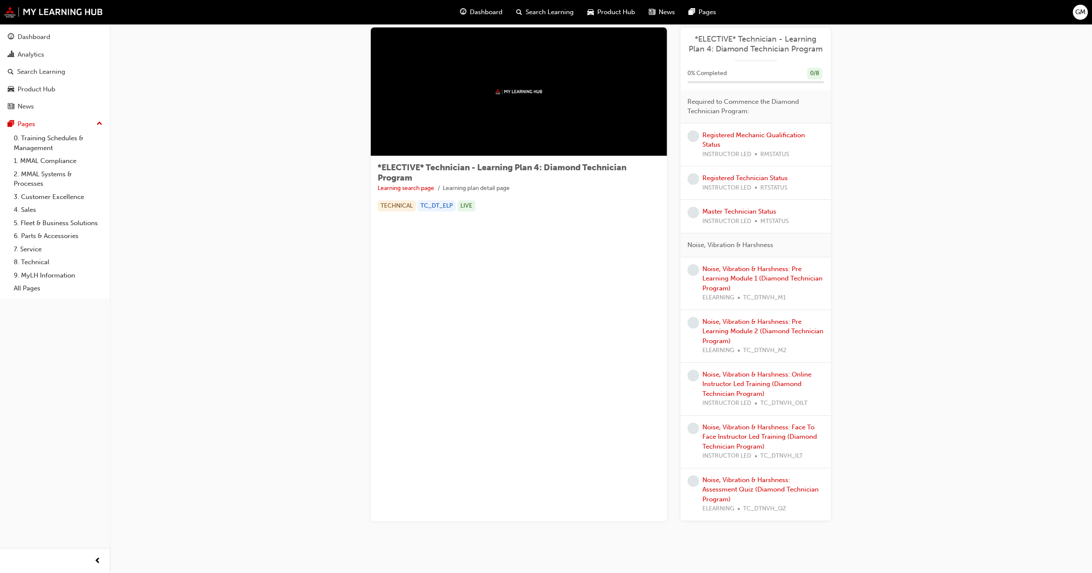
scroll to position [26, 0]
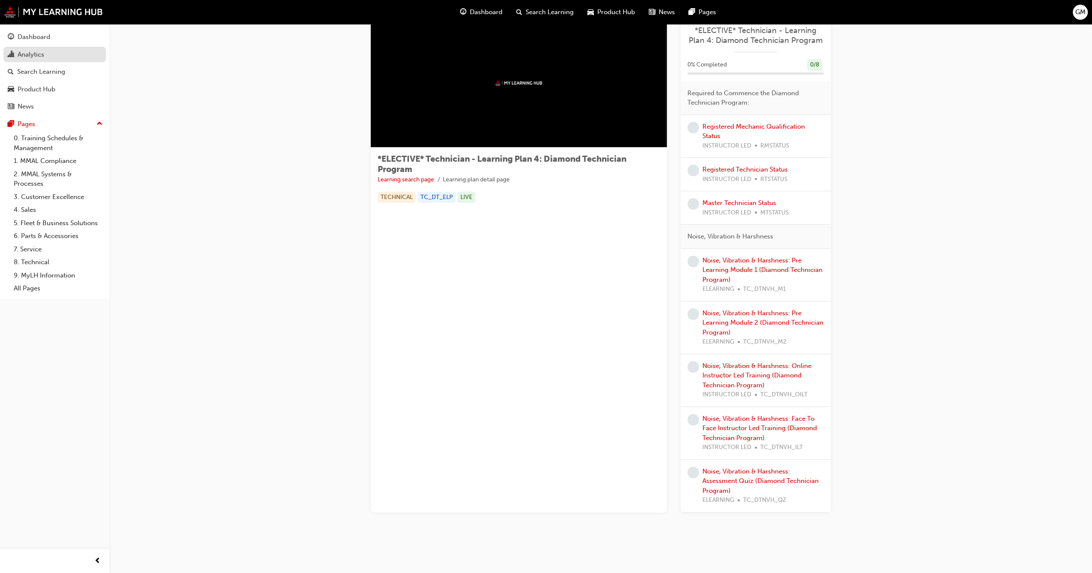
drag, startPoint x: 21, startPoint y: 51, endPoint x: 21, endPoint y: 45, distance: 6.4
click at [22, 51] on div "Analytics" at bounding box center [31, 55] width 27 height 10
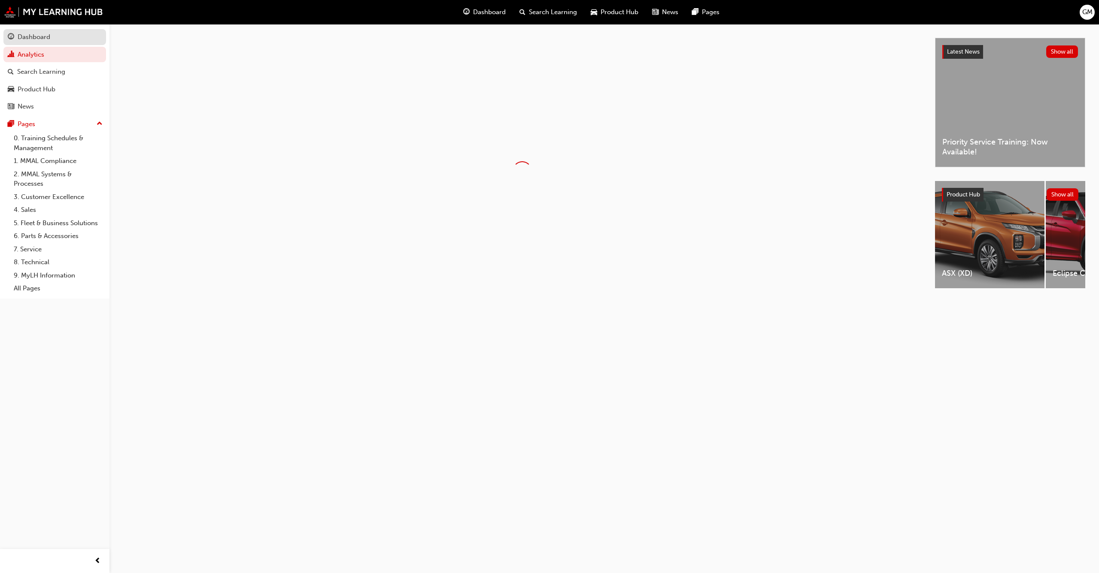
click at [25, 44] on link "Dashboard" at bounding box center [54, 37] width 103 height 16
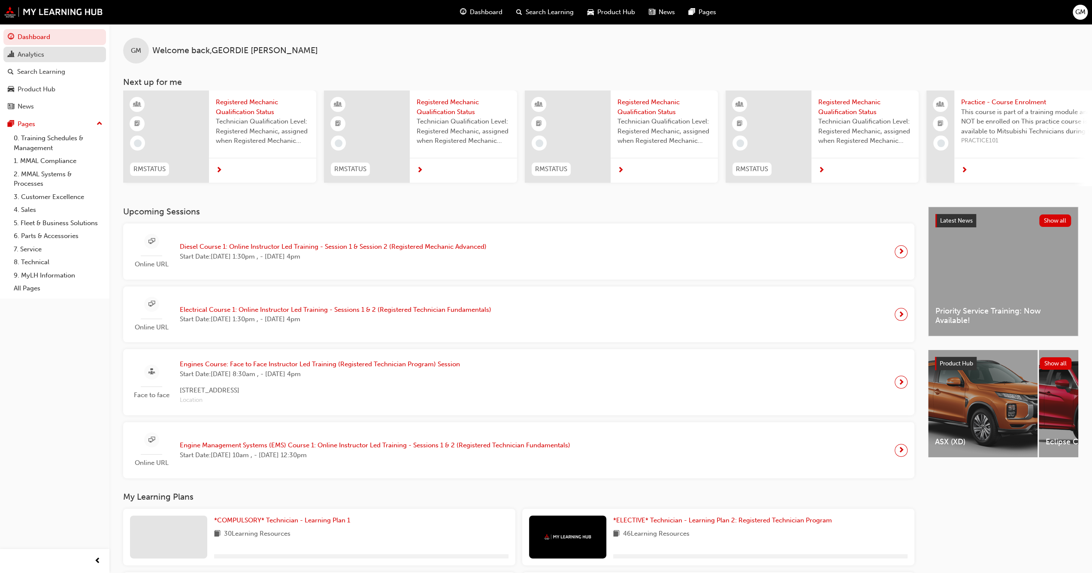
click at [58, 58] on div "Analytics" at bounding box center [55, 54] width 94 height 11
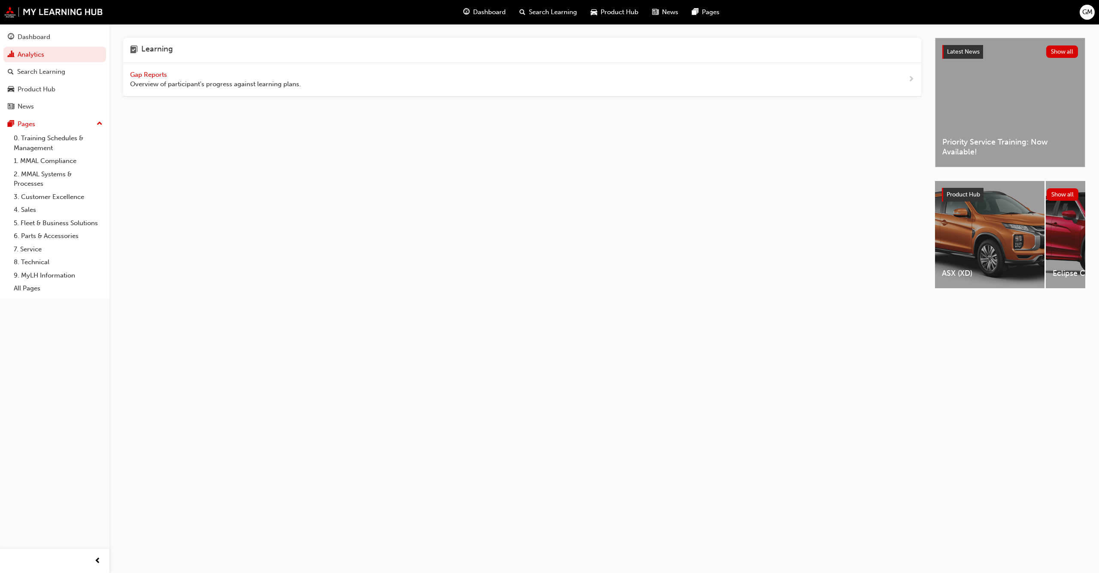
click at [161, 78] on div "Gap Reports Overview of participant's progress against learning plans." at bounding box center [215, 79] width 171 height 19
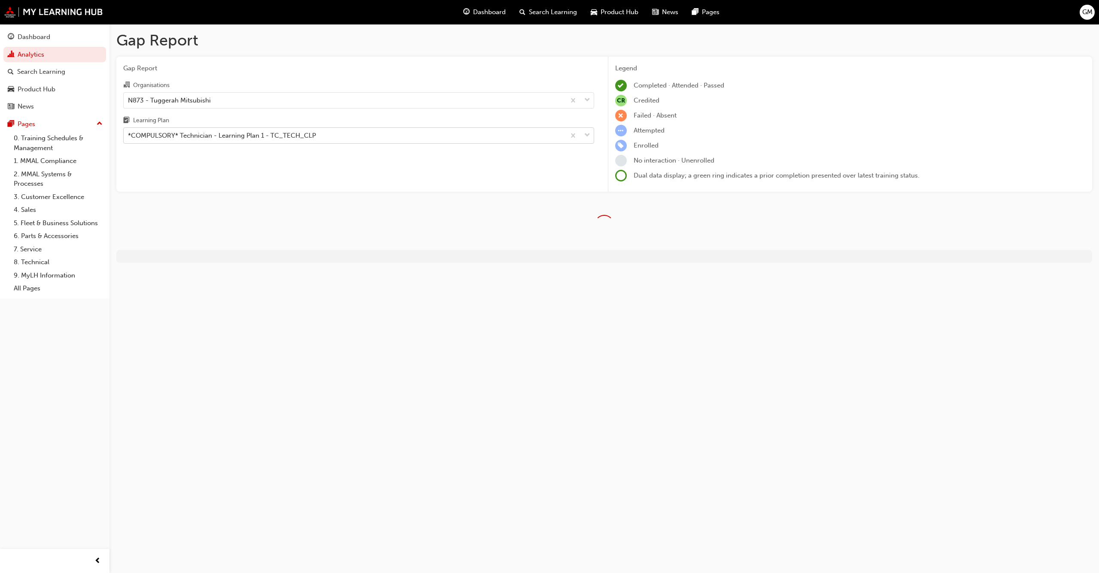
click at [379, 143] on div "*COMPULSORY* Technician - Learning Plan 1 - TC_TECH_CLP" at bounding box center [358, 135] width 471 height 16
click at [129, 139] on input "Learning Plan *COMPULSORY* Technician - Learning Plan 1 - TC_TECH_CLP" at bounding box center [128, 135] width 1 height 7
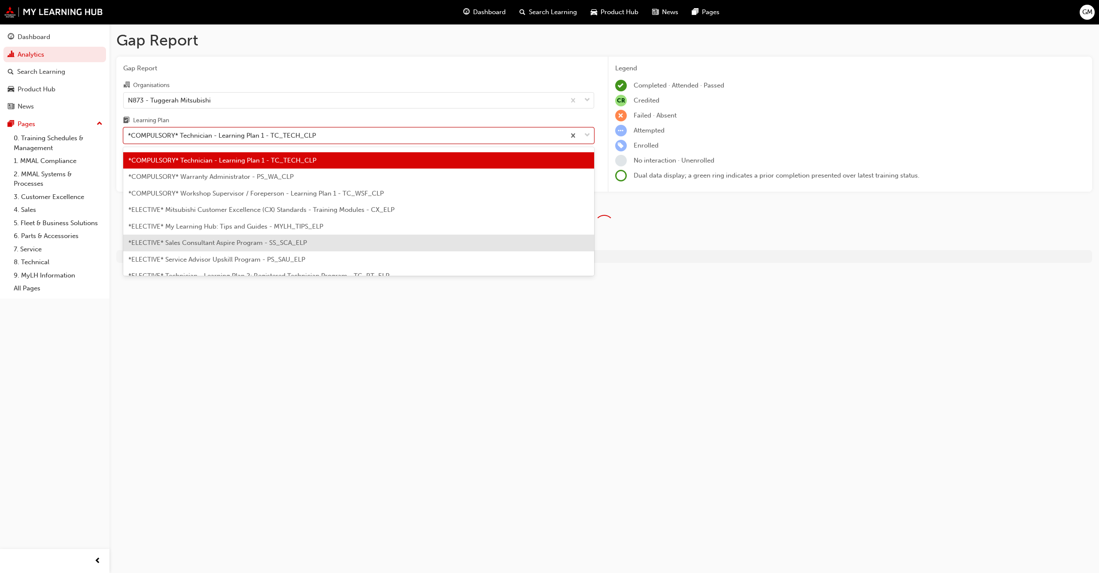
scroll to position [371, 0]
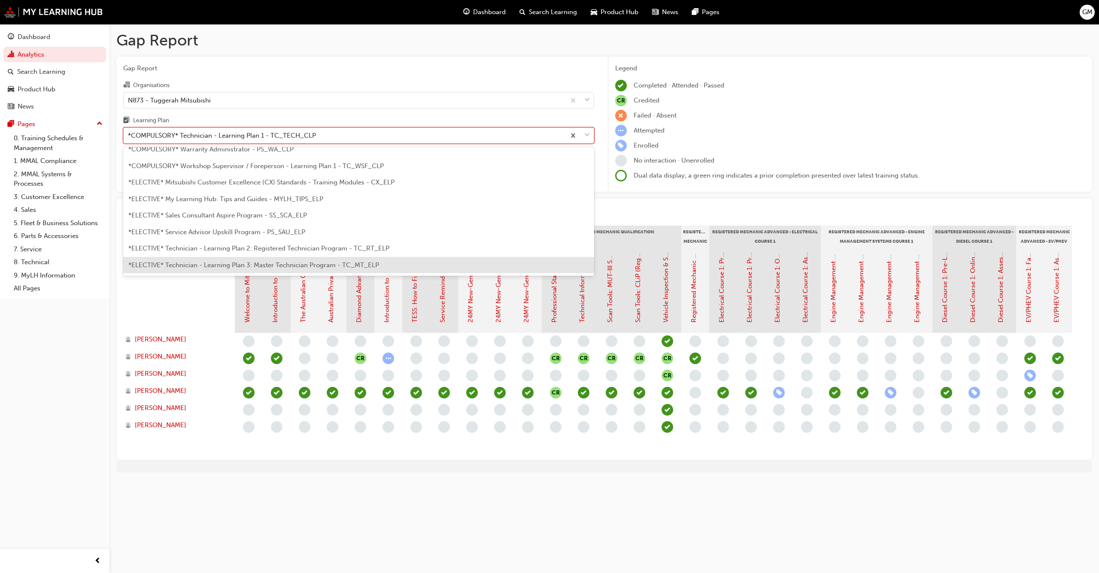
click at [305, 261] on span "*ELECTIVE* Technician - Learning Plan 3: Master Technician Program - TC_MT_ELP" at bounding box center [253, 265] width 251 height 8
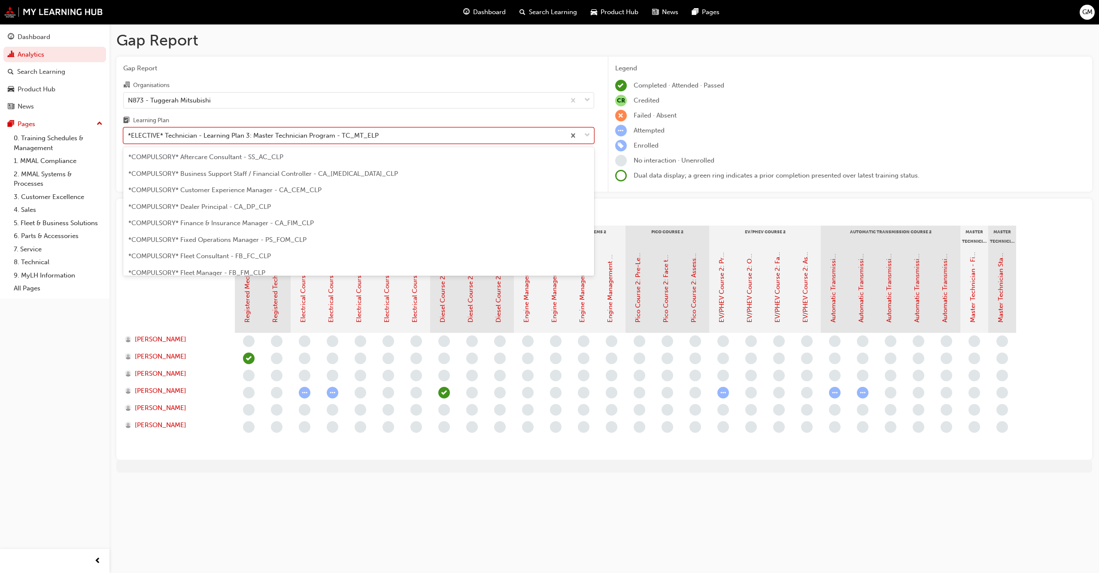
click at [418, 131] on div "*ELECTIVE* Technician - Learning Plan 3: Master Technician Program - TC_MT_ELP" at bounding box center [345, 135] width 442 height 15
click at [129, 132] on input "Learning Plan option *ELECTIVE* Technician - Learning Plan 3: Master Technician…" at bounding box center [128, 135] width 1 height 7
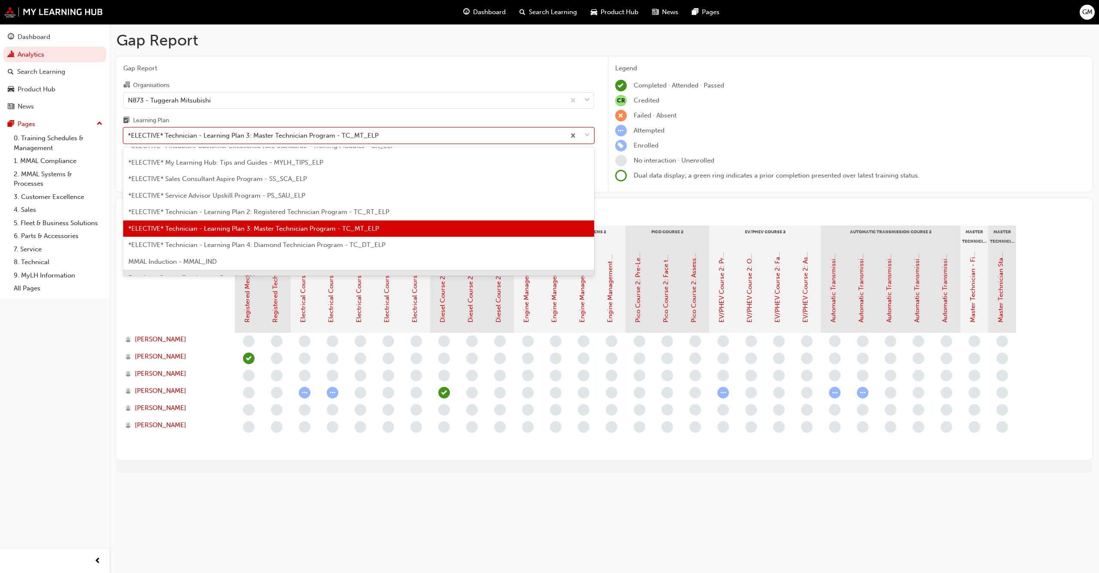
scroll to position [418, 0]
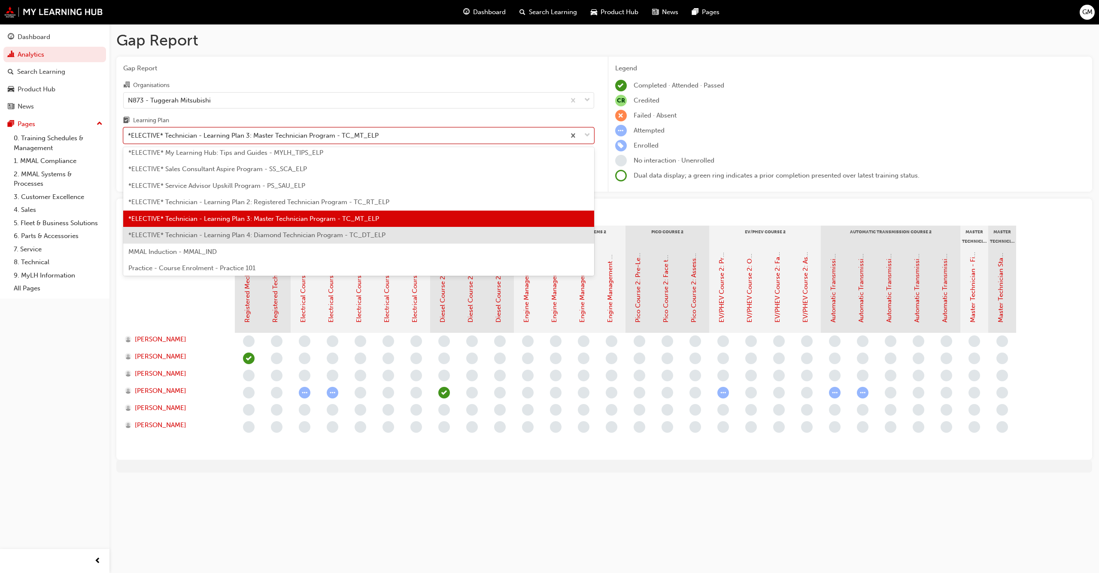
click at [333, 240] on div "*ELECTIVE* Technician - Learning Plan 4: Diamond Technician Program - TC_DT_ELP" at bounding box center [358, 235] width 471 height 17
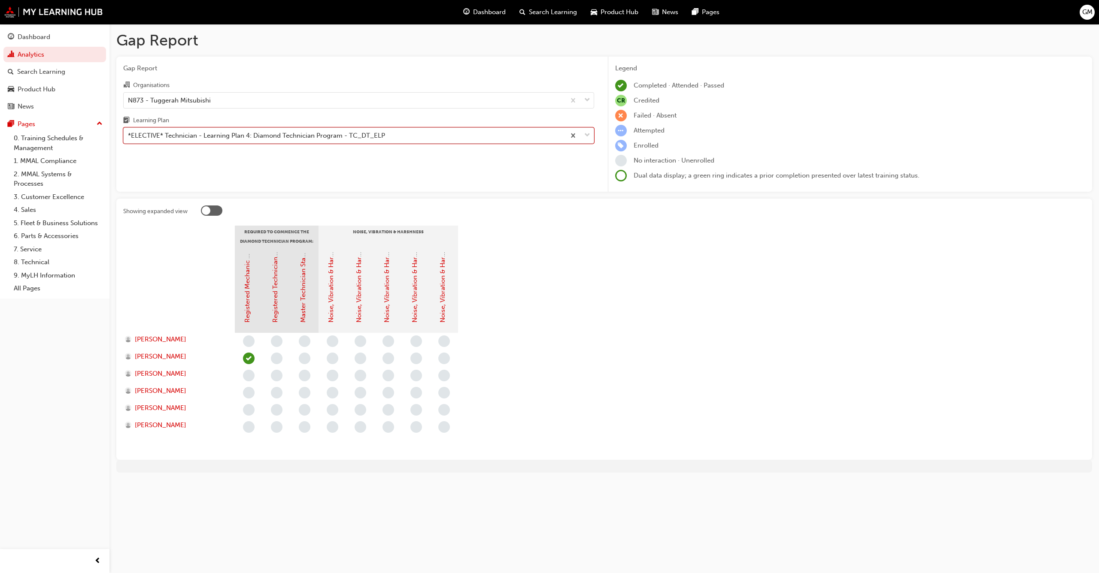
click at [322, 131] on div "*ELECTIVE* Technician - Learning Plan 4: Diamond Technician Program - TC_DT_ELP" at bounding box center [256, 136] width 257 height 10
click at [129, 132] on input "Learning Plan option *ELECTIVE* Technician - Learning Plan 4: Diamond Technicia…" at bounding box center [128, 135] width 1 height 7
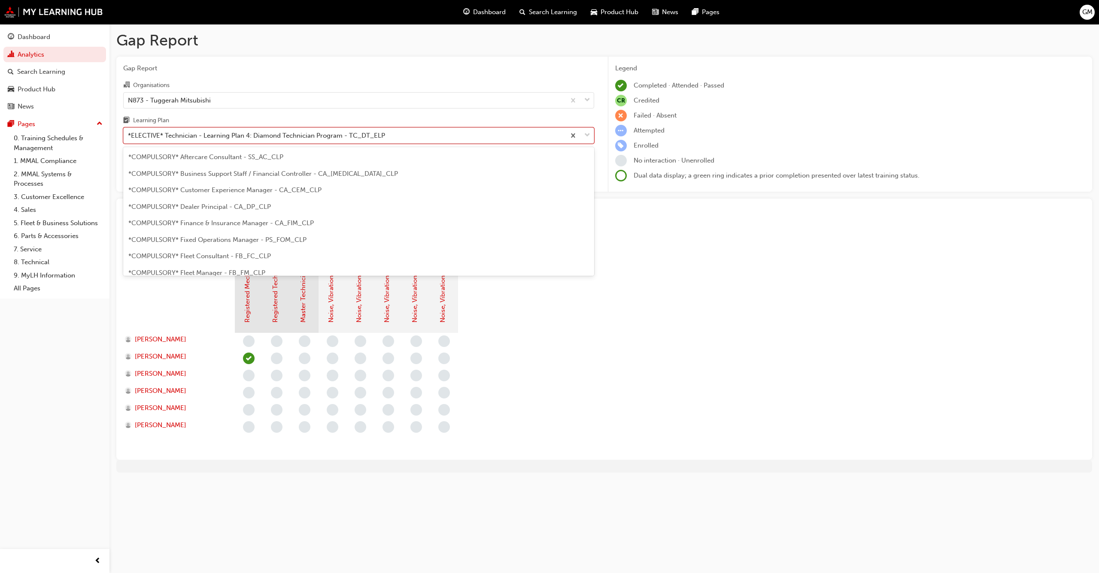
scroll to position [391, 0]
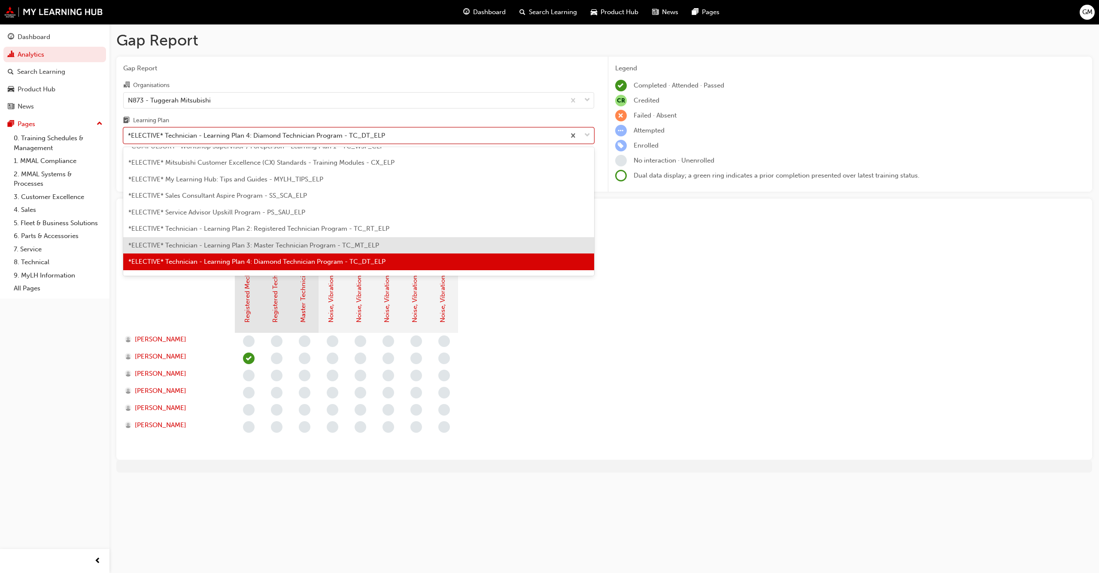
click at [251, 245] on span "*ELECTIVE* Technician - Learning Plan 3: Master Technician Program - TC_MT_ELP" at bounding box center [253, 246] width 251 height 8
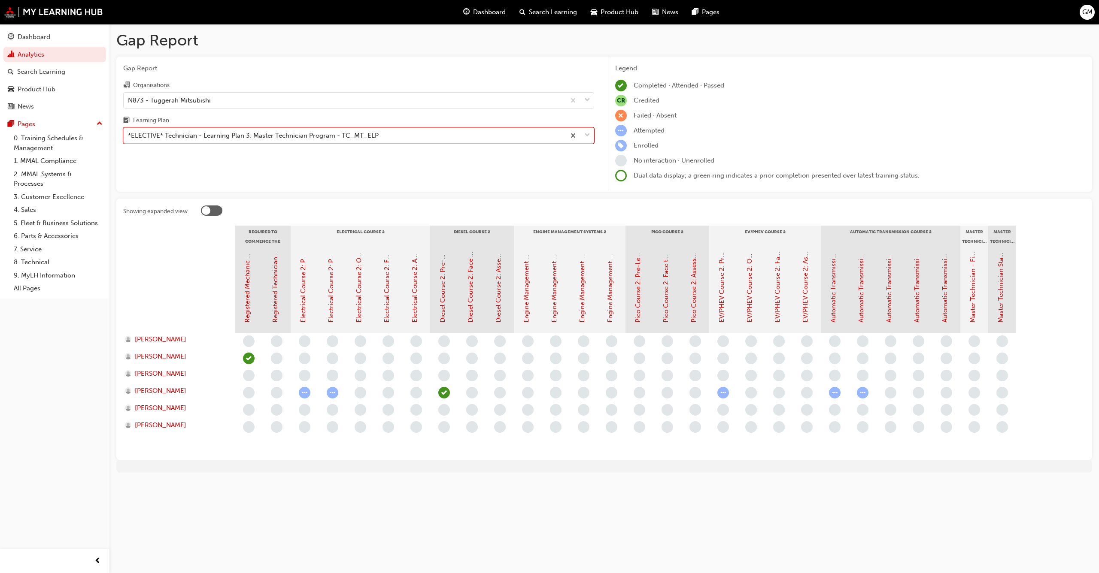
click at [289, 129] on div "*ELECTIVE* Technician - Learning Plan 3: Master Technician Program - TC_MT_ELP" at bounding box center [345, 135] width 442 height 15
click at [129, 132] on input "Learning Plan option *ELECTIVE* Technician - Learning Plan 3: Master Technician…" at bounding box center [128, 135] width 1 height 7
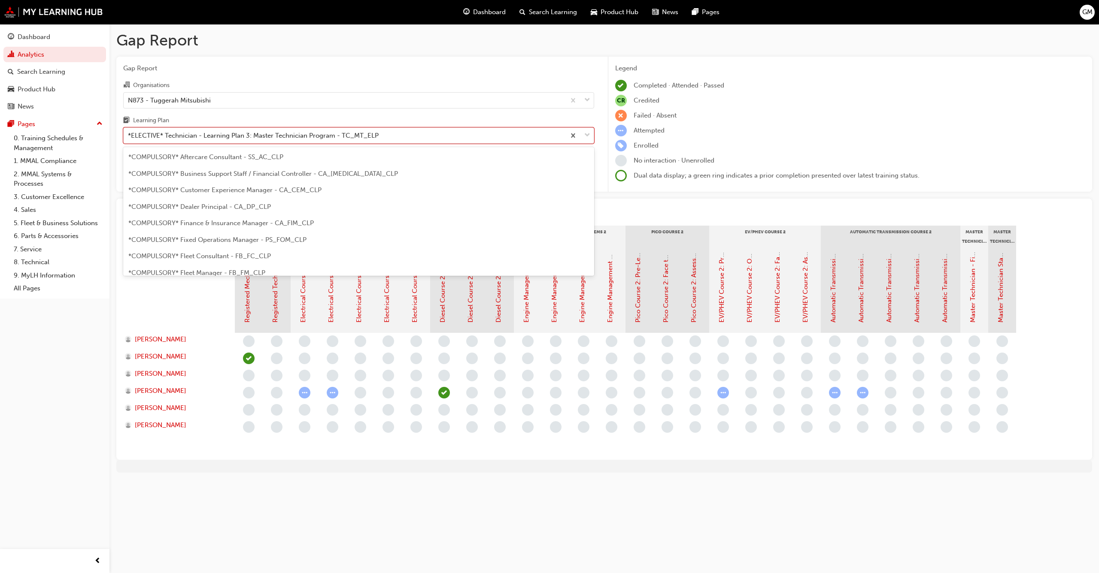
scroll to position [375, 0]
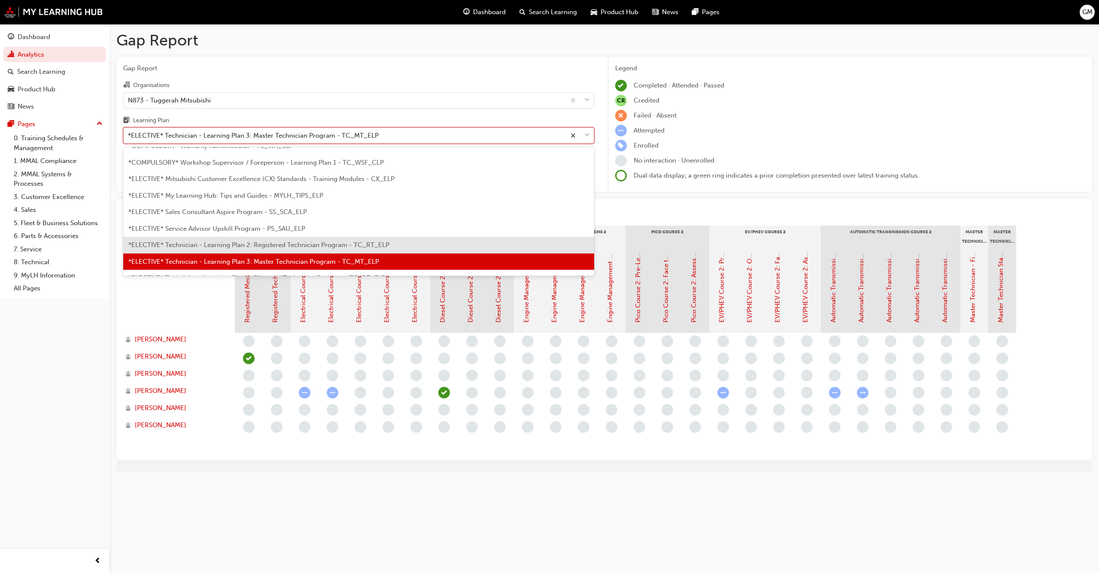
click at [284, 244] on span "*ELECTIVE* Technician - Learning Plan 2: Registered Technician Program - TC_RT_…" at bounding box center [258, 245] width 261 height 8
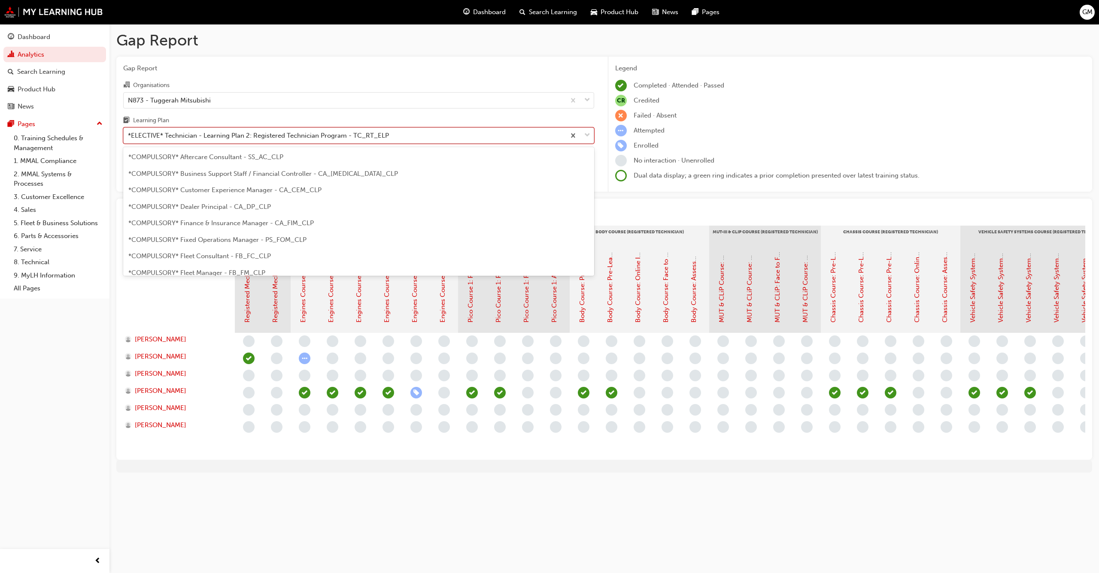
click at [331, 143] on div "*ELECTIVE* Technician - Learning Plan 2: Registered Technician Program - TC_RT_…" at bounding box center [358, 135] width 471 height 16
click at [129, 139] on input "Learning Plan option *ELECTIVE* Technician - Learning Plan 2: Registered Techni…" at bounding box center [128, 135] width 1 height 7
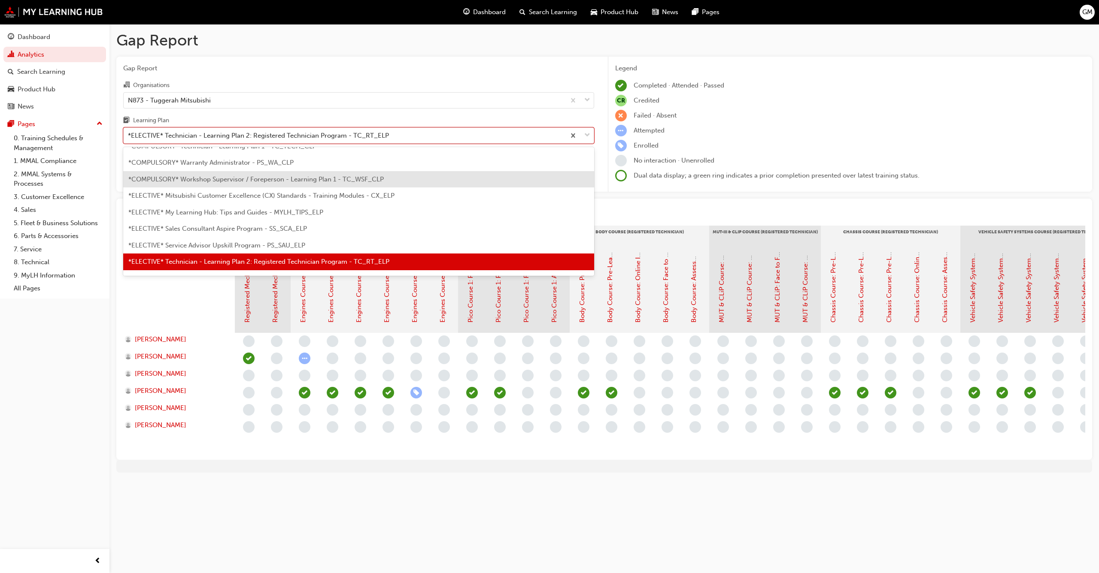
click at [313, 174] on div "*COMPULSORY* Workshop Supervisor / Foreperson - Learning Plan 1 - TC_WSF_CLP" at bounding box center [358, 179] width 471 height 17
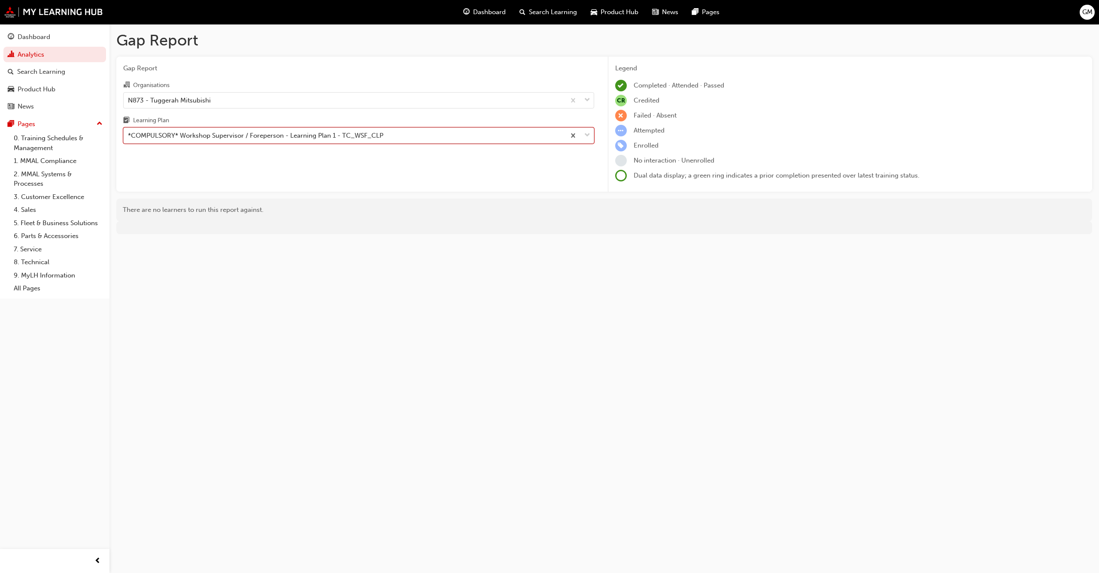
click at [331, 130] on div "*COMPULSORY* Workshop Supervisor / Foreperson - Learning Plan 1 - TC_WSF_CLP" at bounding box center [345, 135] width 442 height 15
click at [129, 132] on input "Learning Plan option *COMPULSORY* Workshop Supervisor / Foreperson - Learning P…" at bounding box center [128, 135] width 1 height 7
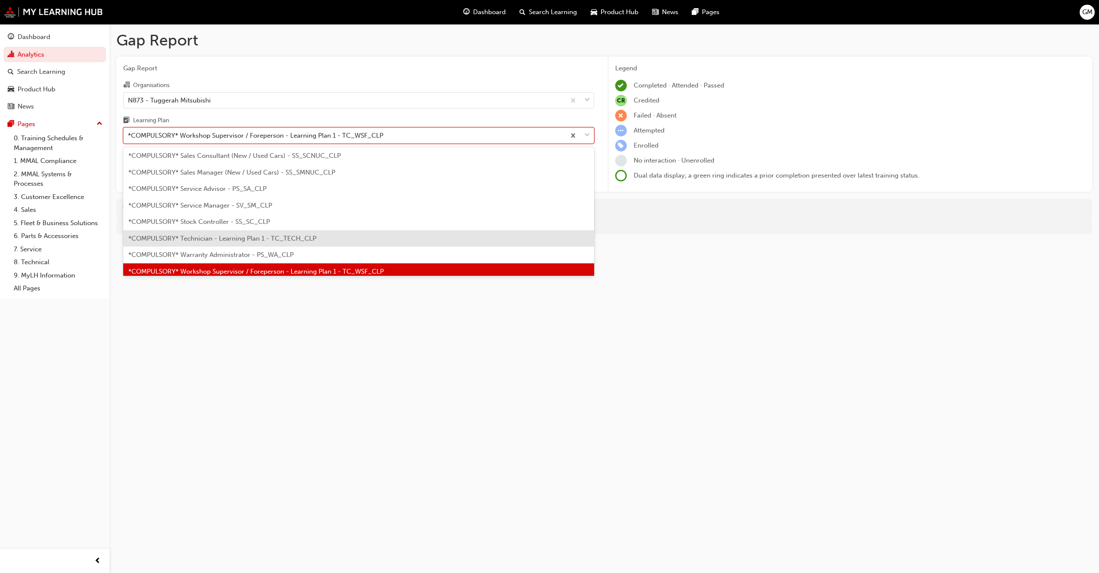
scroll to position [275, 0]
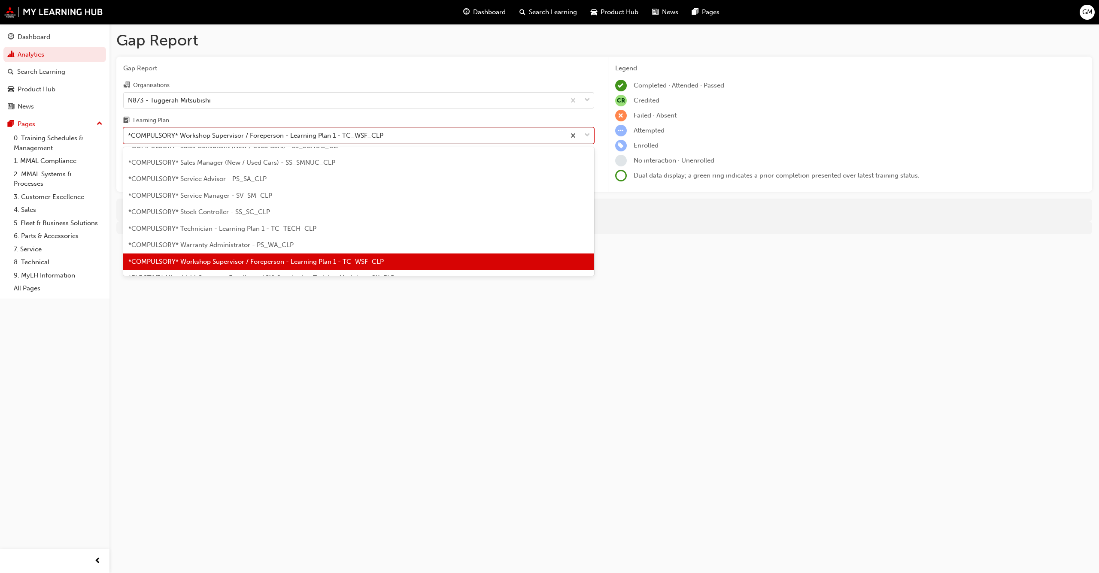
click at [300, 232] on span "*COMPULSORY* Technician - Learning Plan 1 - TC_TECH_CLP" at bounding box center [222, 229] width 188 height 8
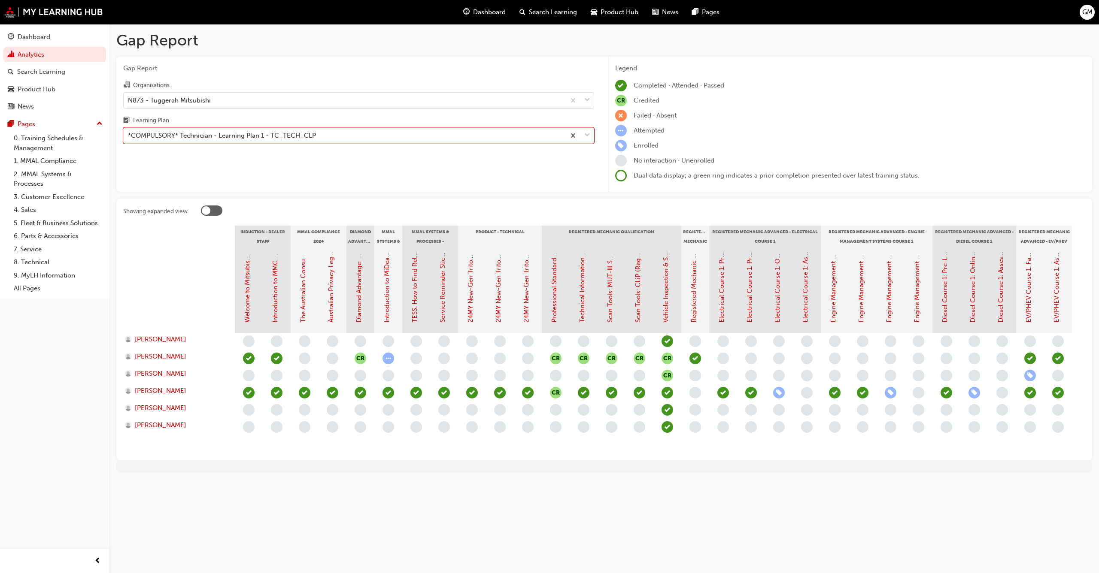
click at [1031, 374] on span "learningRecordVerb_ENROLL-icon" at bounding box center [1030, 376] width 12 height 12
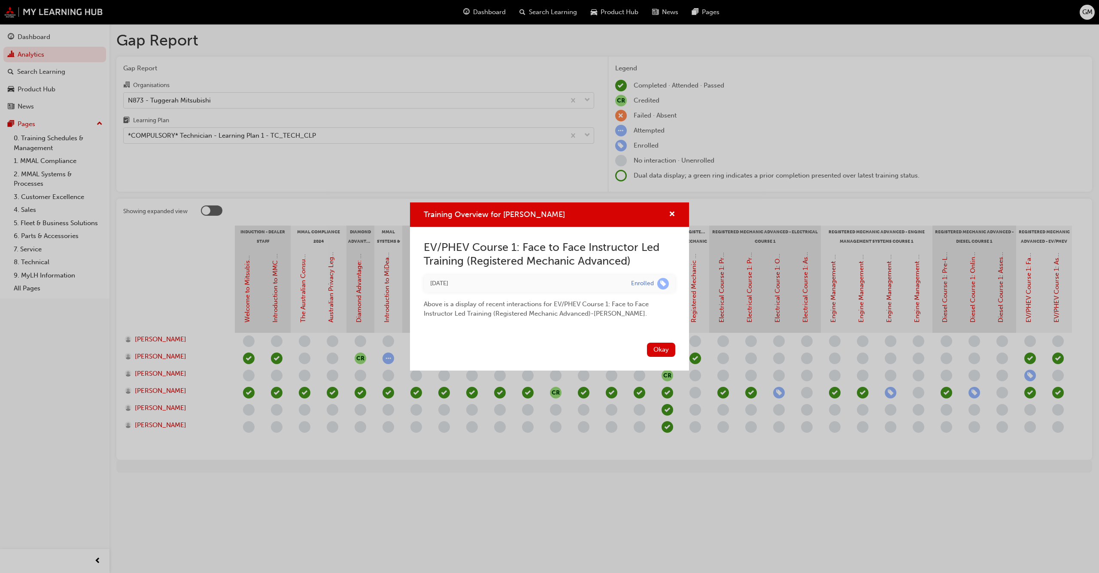
click at [676, 215] on div "Training Overview for DANIAL JONES" at bounding box center [549, 215] width 279 height 24
click at [672, 215] on span "cross-icon" at bounding box center [672, 215] width 6 height 8
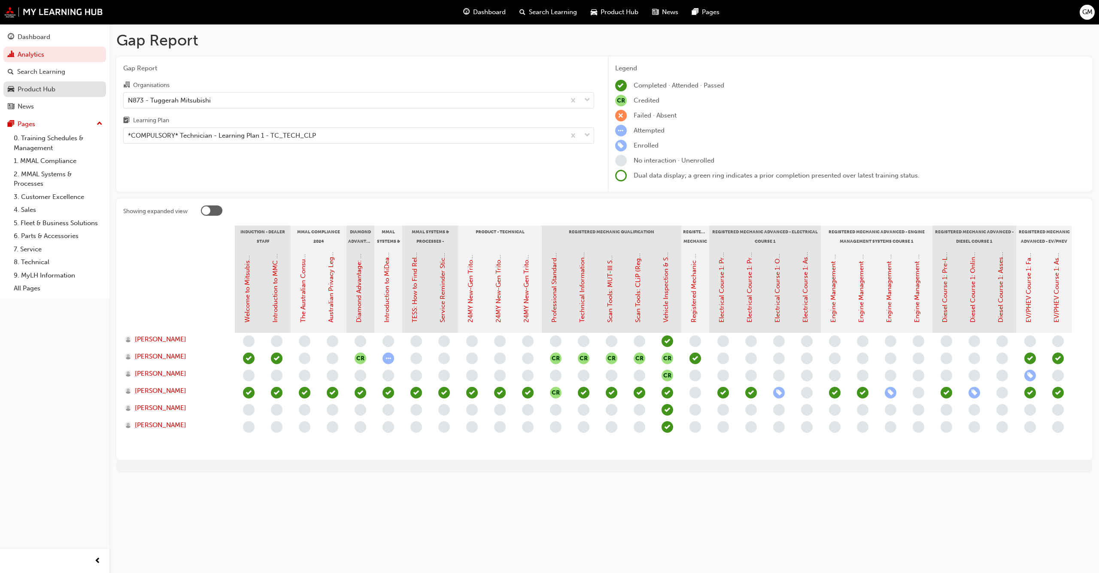
click at [77, 86] on div "Product Hub" at bounding box center [55, 89] width 94 height 11
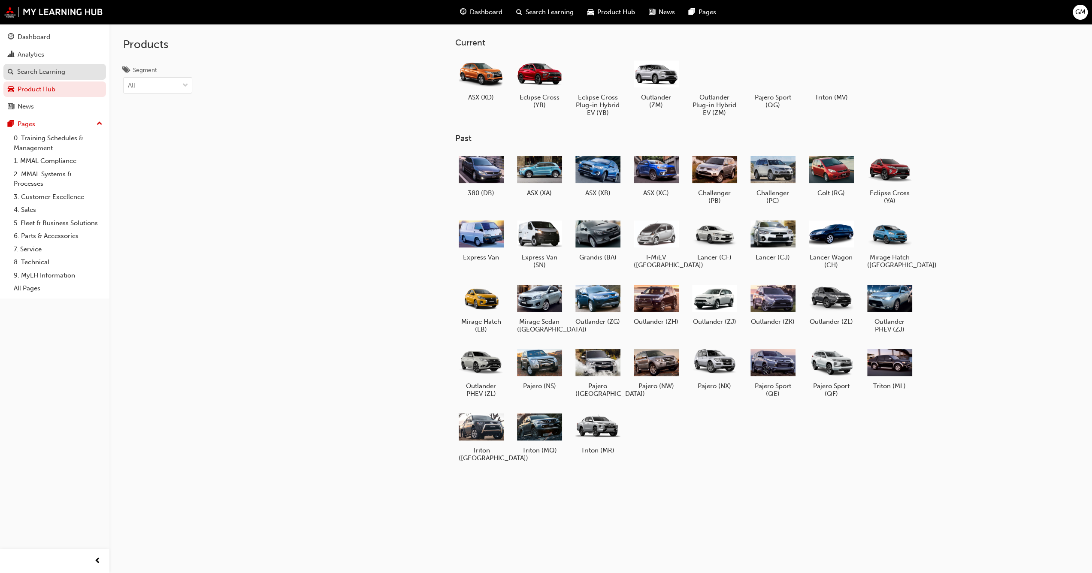
click at [38, 73] on div "Search Learning" at bounding box center [41, 72] width 48 height 10
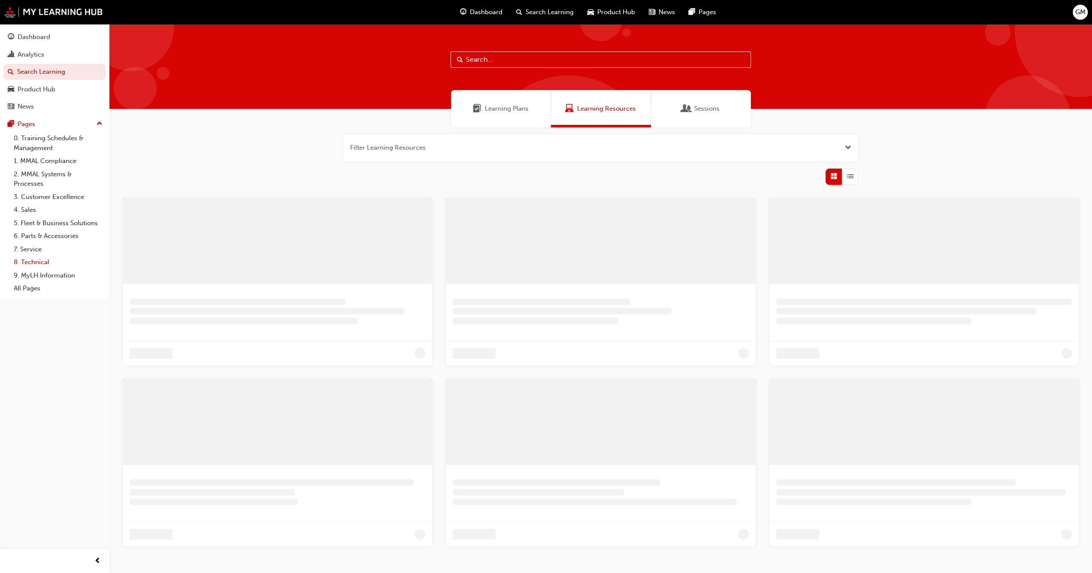
click at [48, 263] on link "8. Technical" at bounding box center [58, 262] width 96 height 13
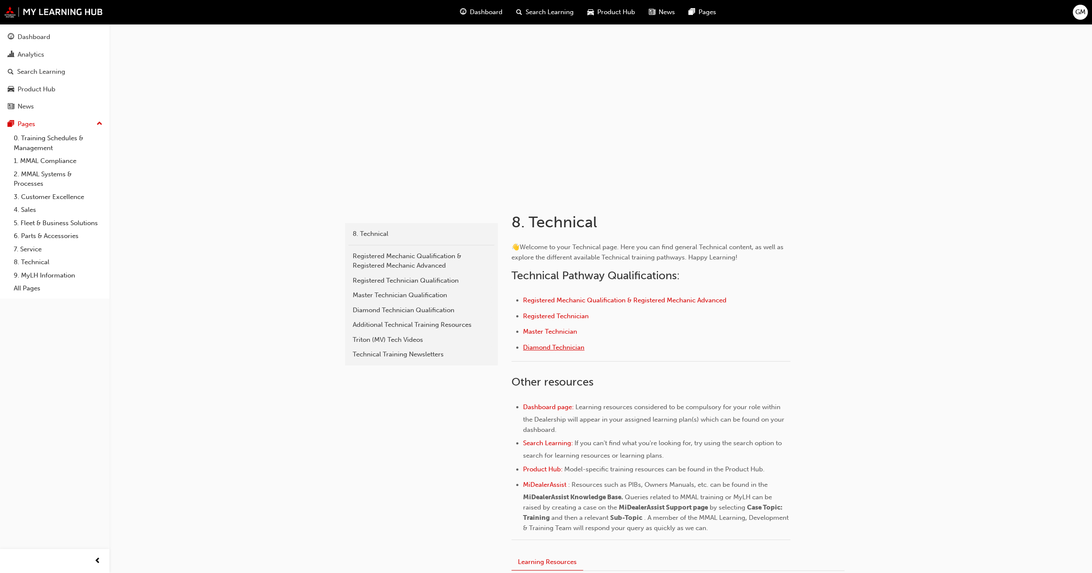
click at [558, 348] on span "Diamond Technician" at bounding box center [553, 348] width 61 height 8
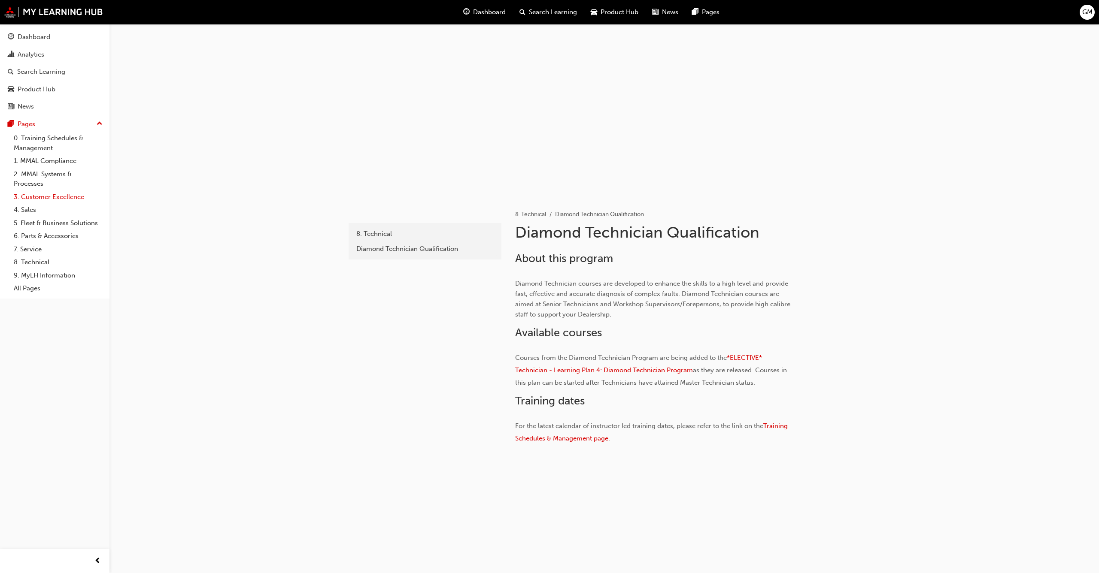
click at [50, 197] on link "3. Customer Excellence" at bounding box center [58, 197] width 96 height 13
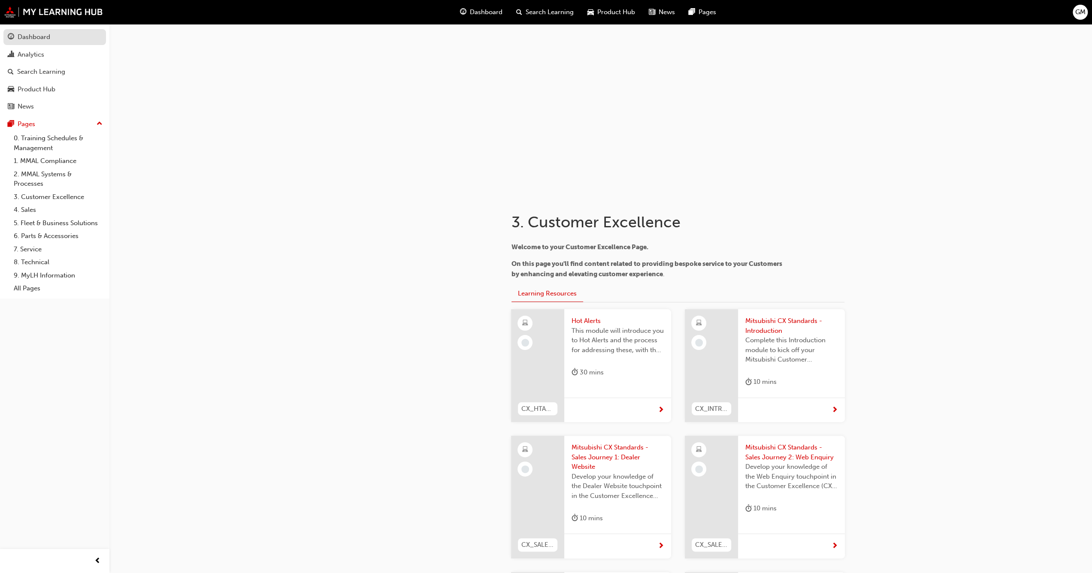
click at [26, 34] on div "Dashboard" at bounding box center [34, 37] width 33 height 10
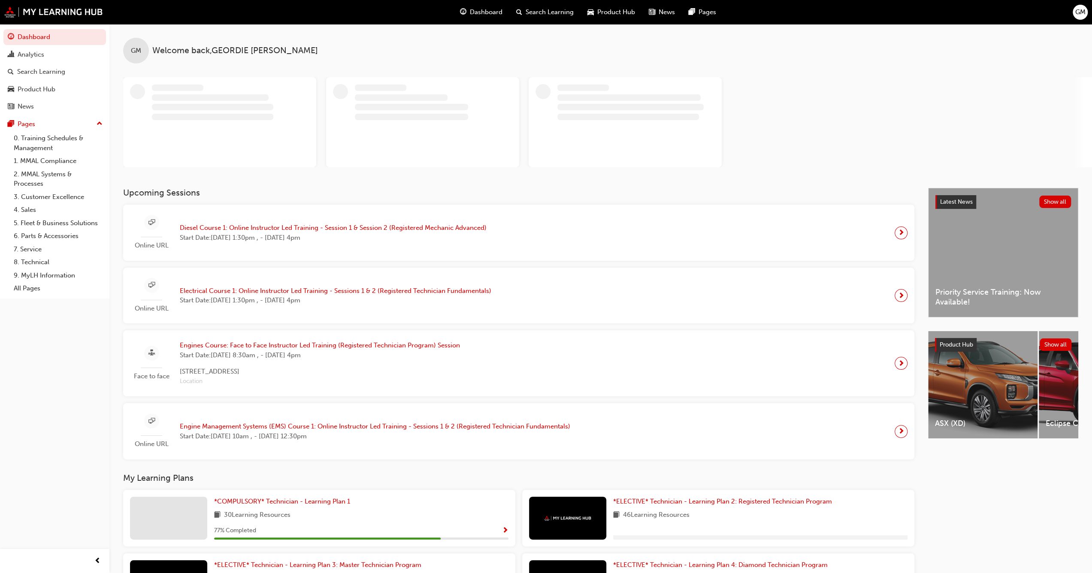
click at [136, 55] on span "GM" at bounding box center [136, 51] width 10 height 10
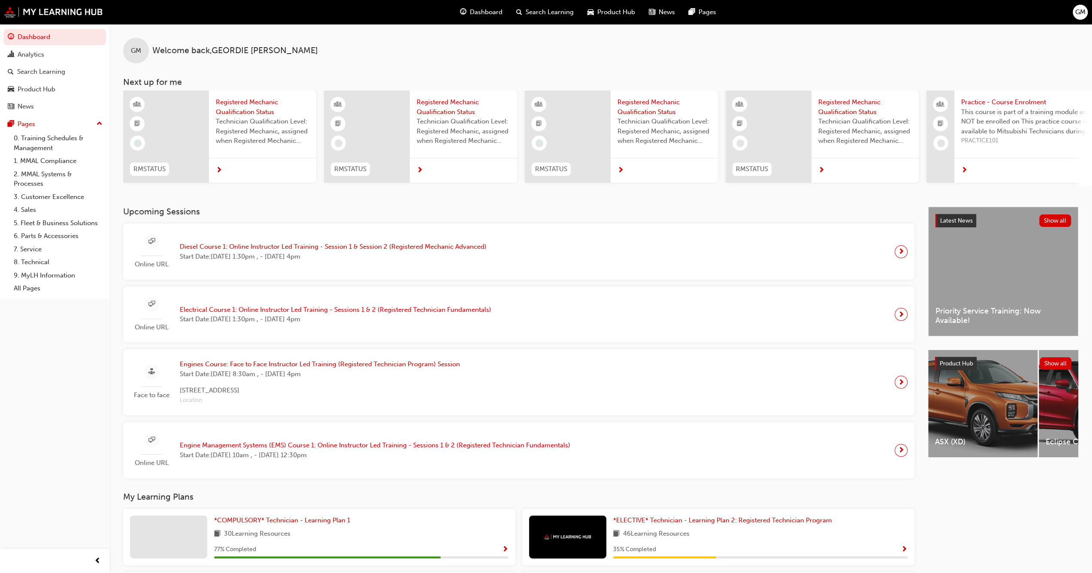
click at [1078, 13] on span "GM" at bounding box center [1080, 12] width 10 height 10
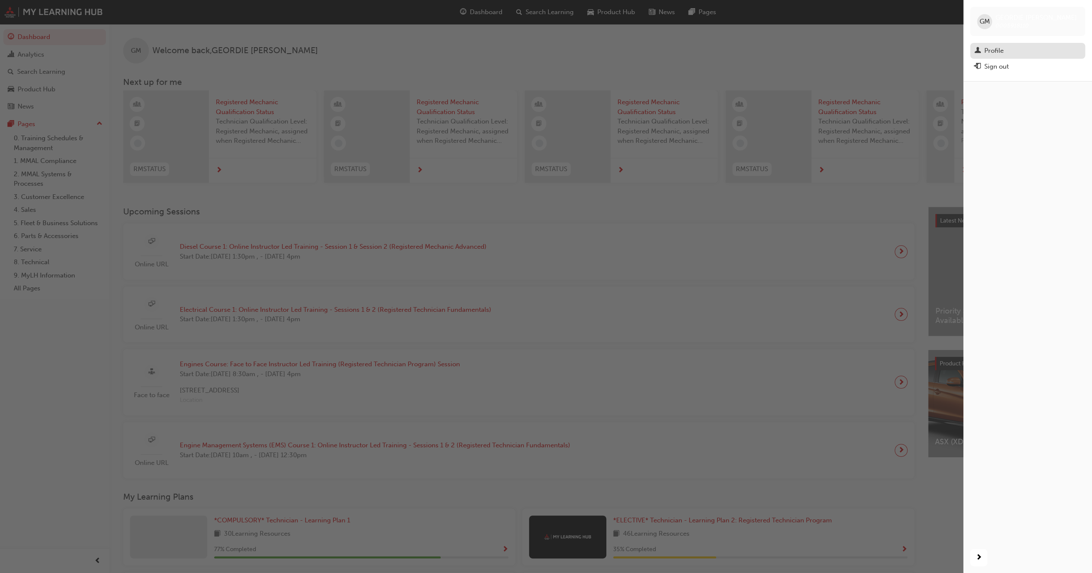
click at [992, 49] on div "Profile" at bounding box center [993, 51] width 19 height 10
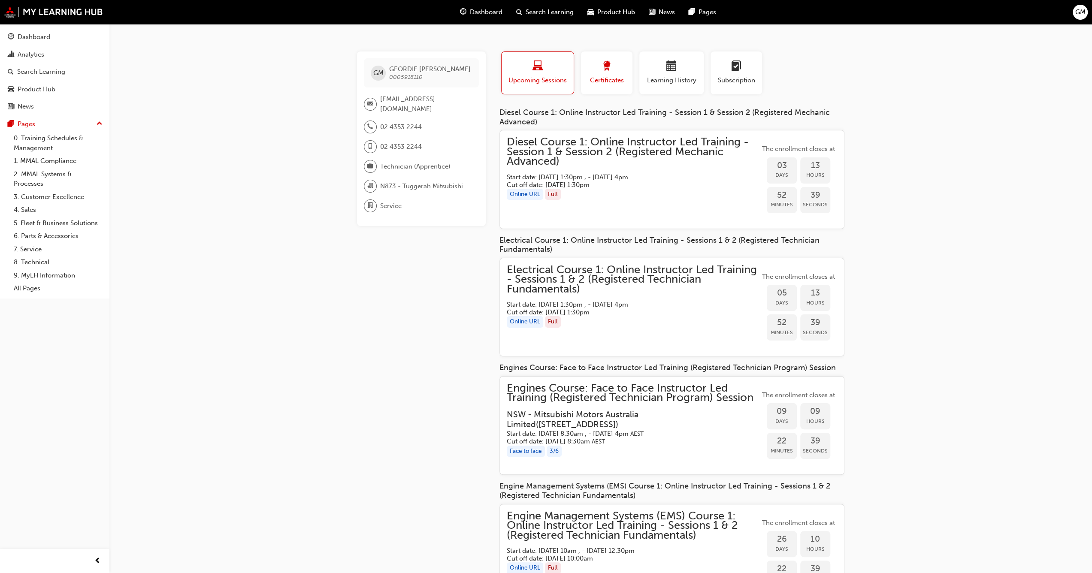
click at [596, 79] on span "Certificates" at bounding box center [606, 81] width 39 height 10
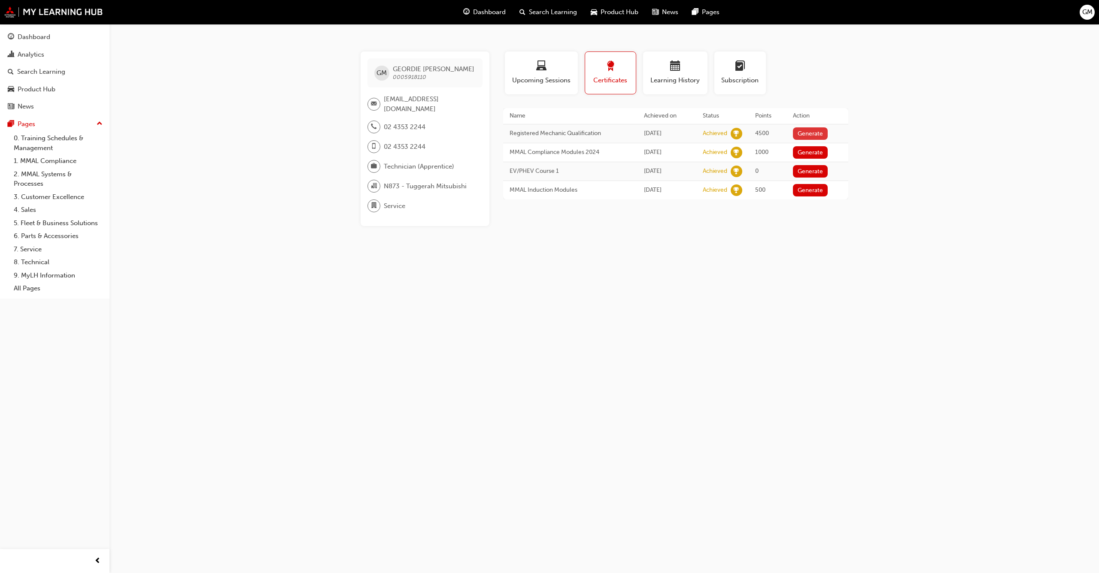
click at [815, 131] on button "Generate" at bounding box center [810, 133] width 35 height 12
click at [663, 74] on div "Learning History" at bounding box center [674, 73] width 51 height 24
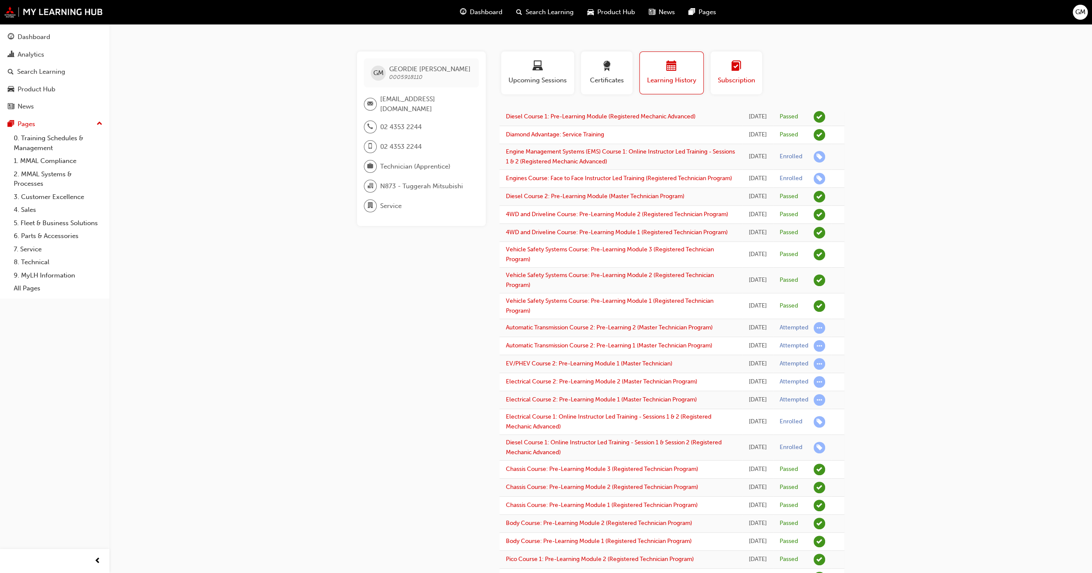
click at [733, 78] on span "Subscription" at bounding box center [736, 81] width 39 height 10
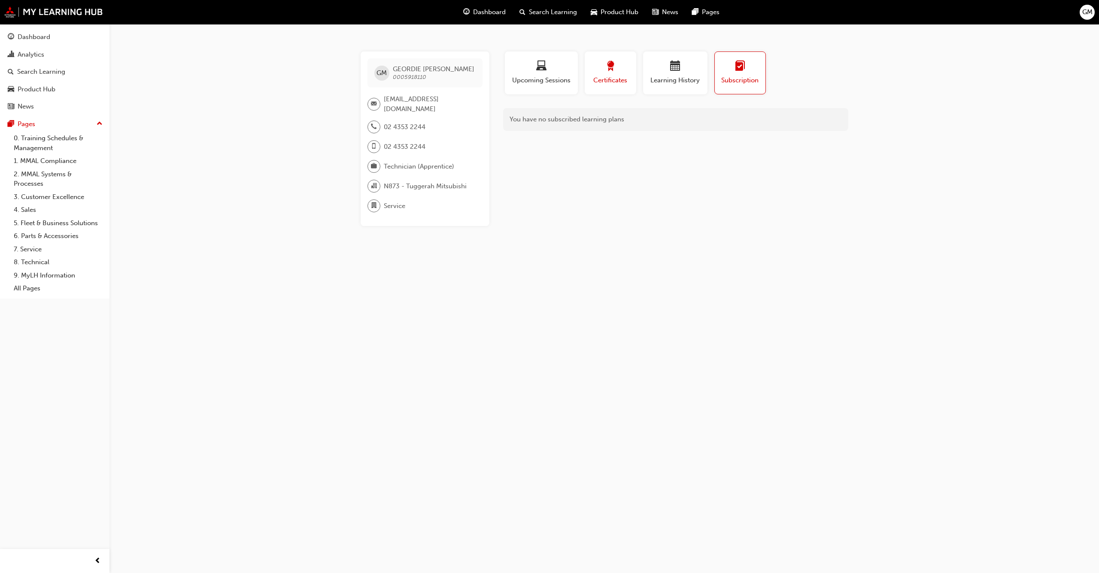
click at [608, 77] on span "Certificates" at bounding box center [610, 81] width 39 height 10
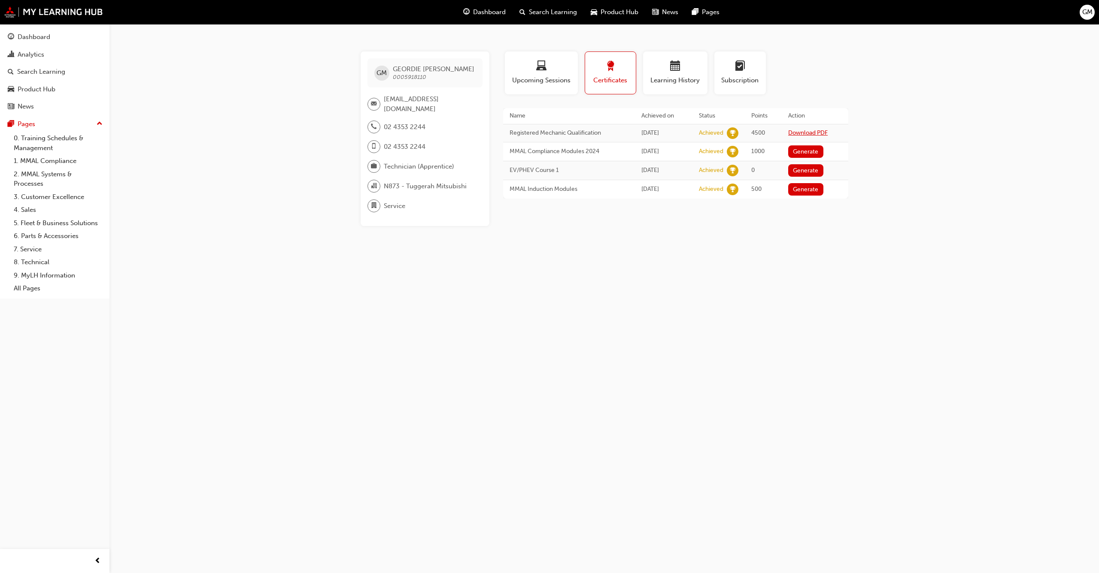
click at [804, 130] on link "Download PDF" at bounding box center [807, 132] width 39 height 7
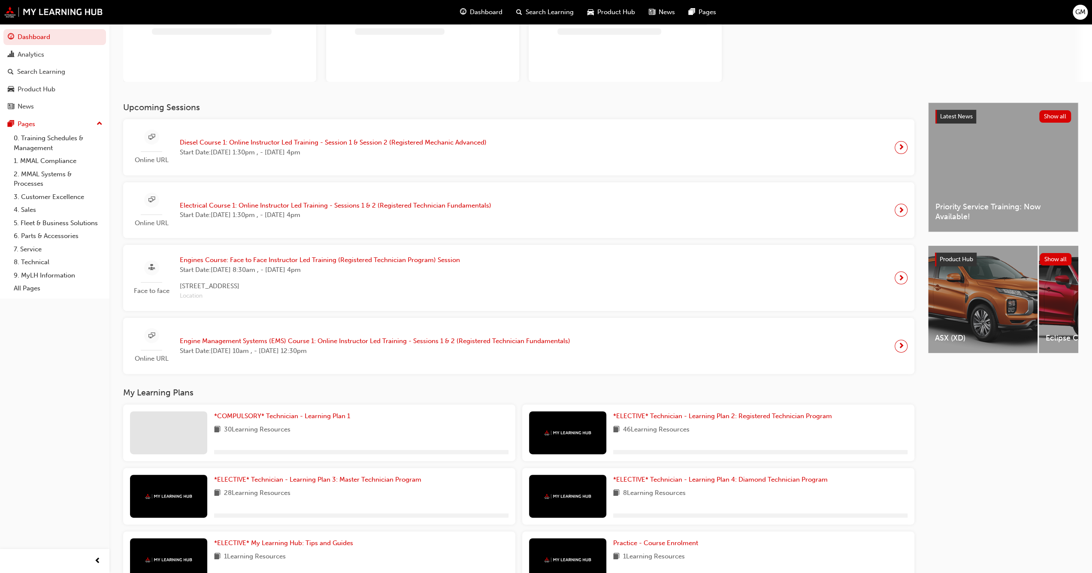
scroll to position [86, 0]
click at [272, 321] on link "*COMPULSORY* Technician - Learning Plan 1" at bounding box center [283, 416] width 139 height 10
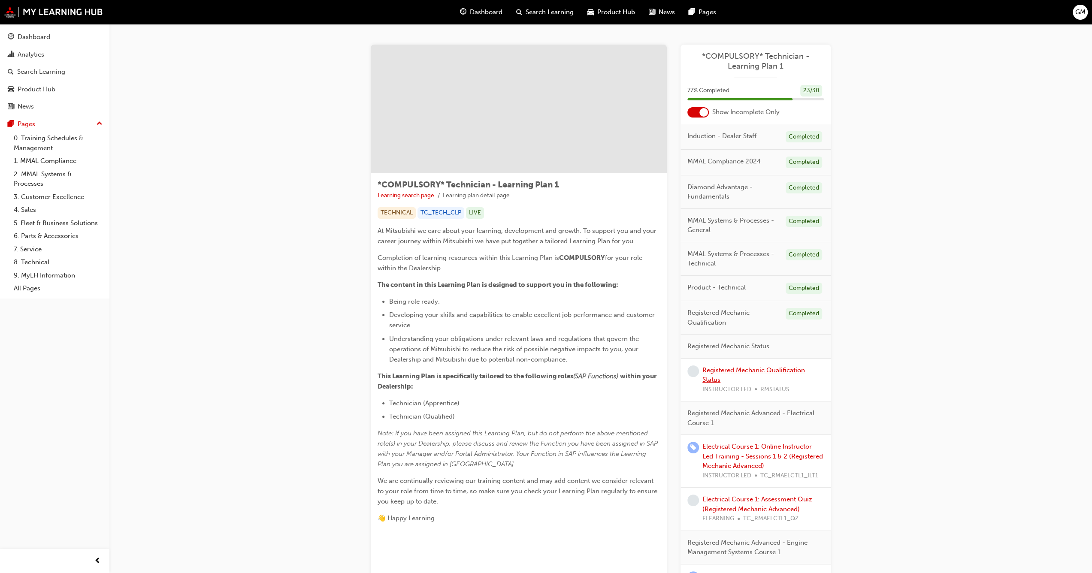
click at [429, 321] on link "Registered Mechanic Qualification Status" at bounding box center [753, 375] width 103 height 18
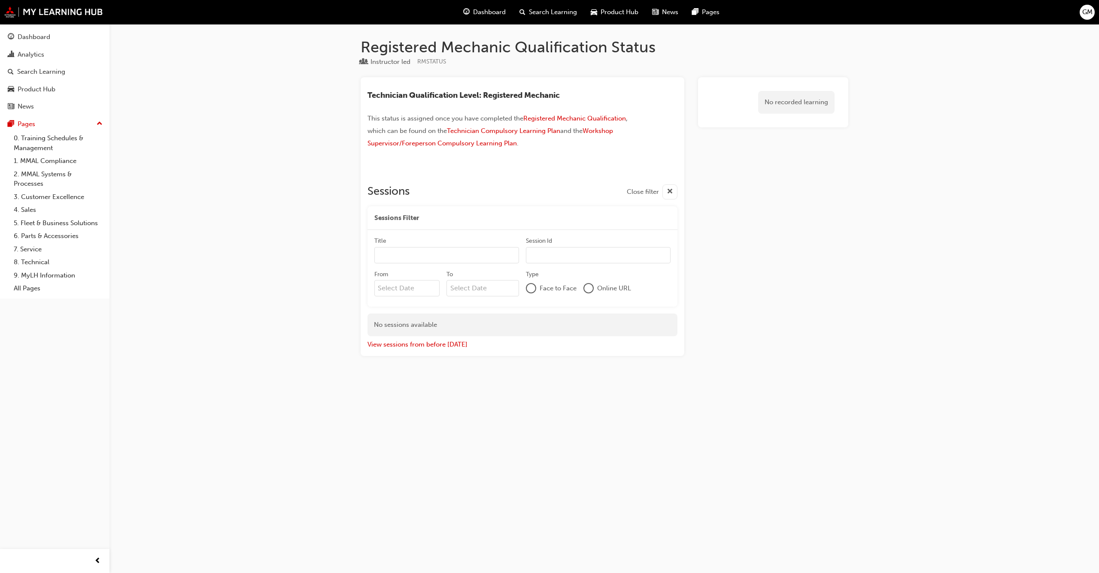
click at [429, 159] on div at bounding box center [522, 160] width 310 height 7
click at [429, 321] on button "View sessions from before [DATE]" at bounding box center [417, 345] width 100 height 10
click at [17, 30] on link "Dashboard" at bounding box center [54, 37] width 103 height 16
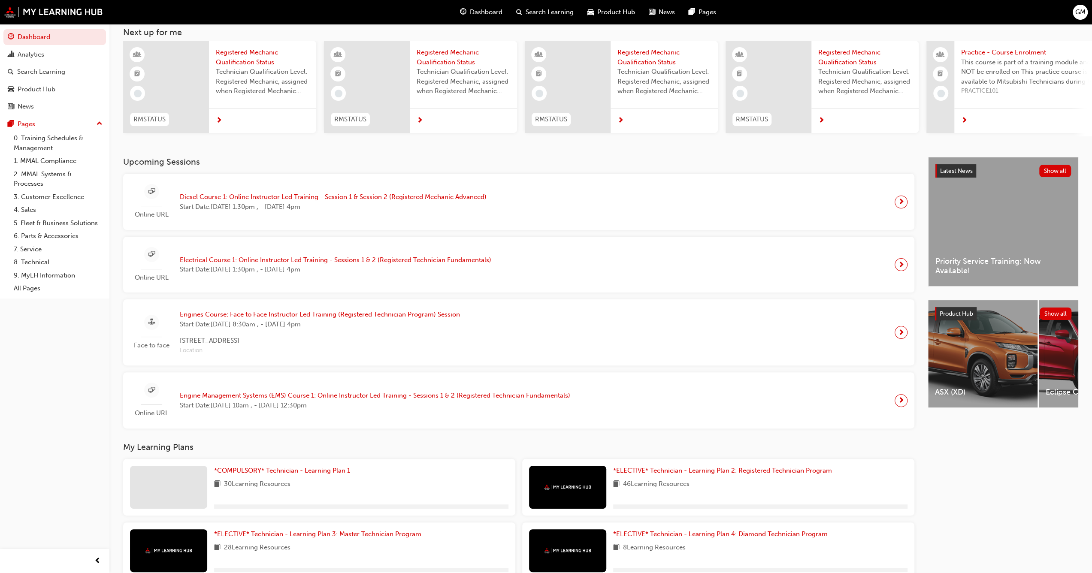
scroll to position [129, 0]
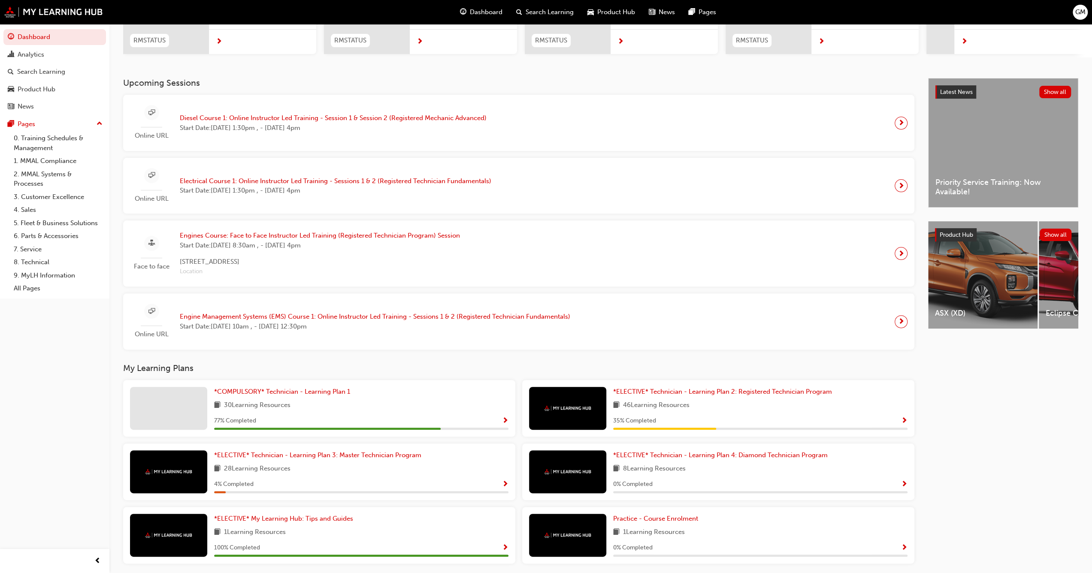
click at [429, 10] on div "GM" at bounding box center [1080, 12] width 15 height 15
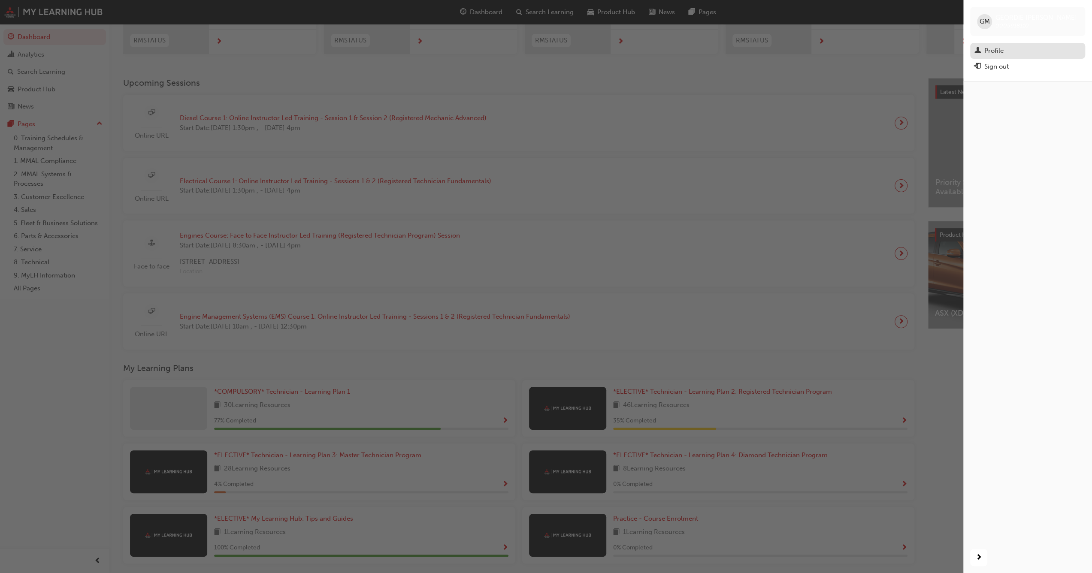
click at [429, 43] on link "Profile" at bounding box center [1027, 51] width 115 height 16
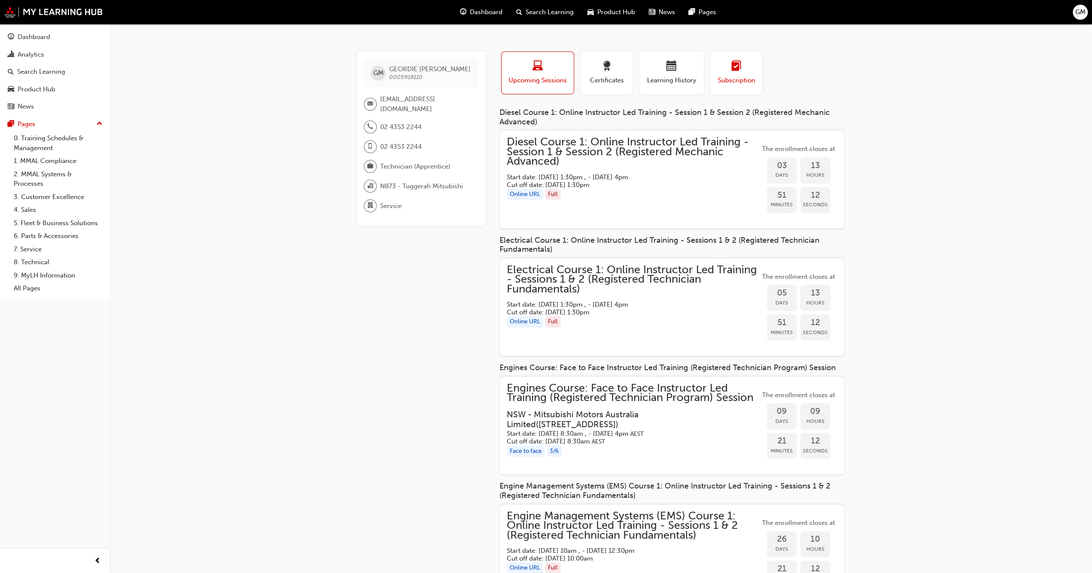
click at [429, 90] on button "Subscription" at bounding box center [736, 72] width 51 height 43
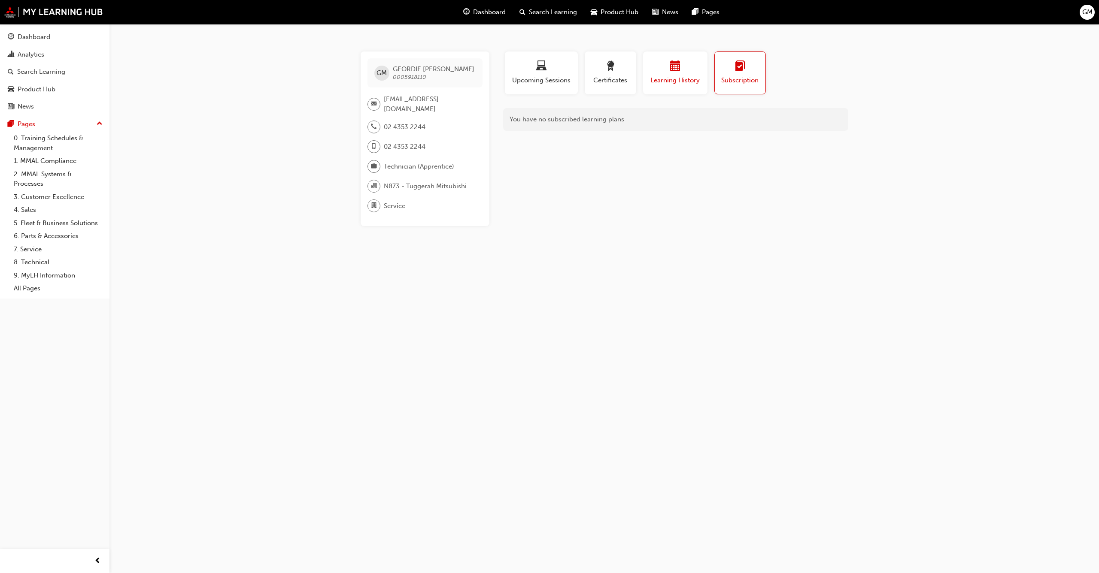
drag, startPoint x: 706, startPoint y: 79, endPoint x: 668, endPoint y: 76, distance: 38.3
click at [429, 79] on button "Learning History" at bounding box center [675, 72] width 64 height 43
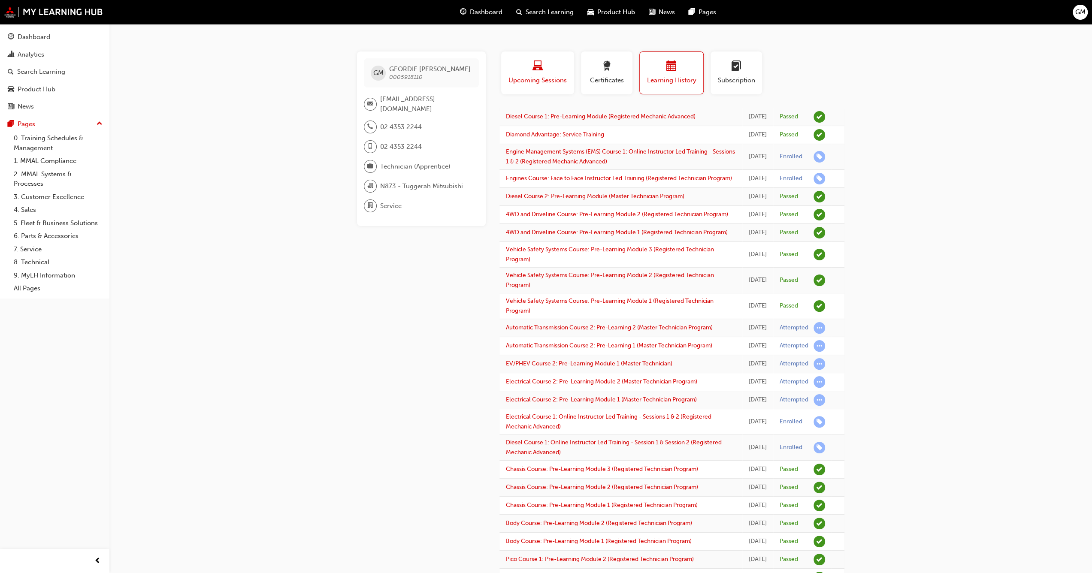
click at [429, 73] on button "Upcoming Sessions" at bounding box center [537, 72] width 73 height 43
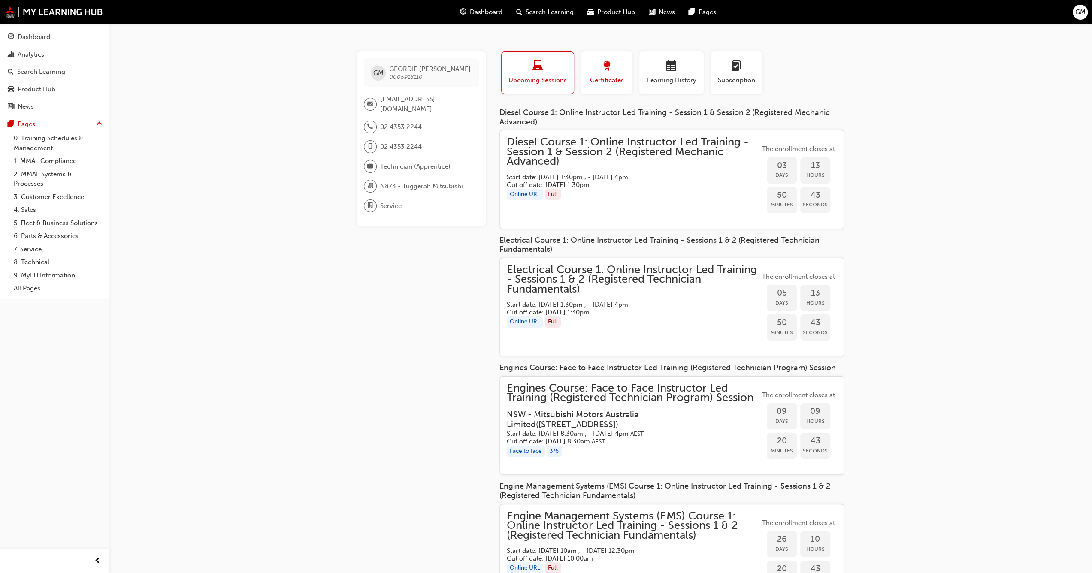
click at [429, 83] on span "Certificates" at bounding box center [606, 81] width 39 height 10
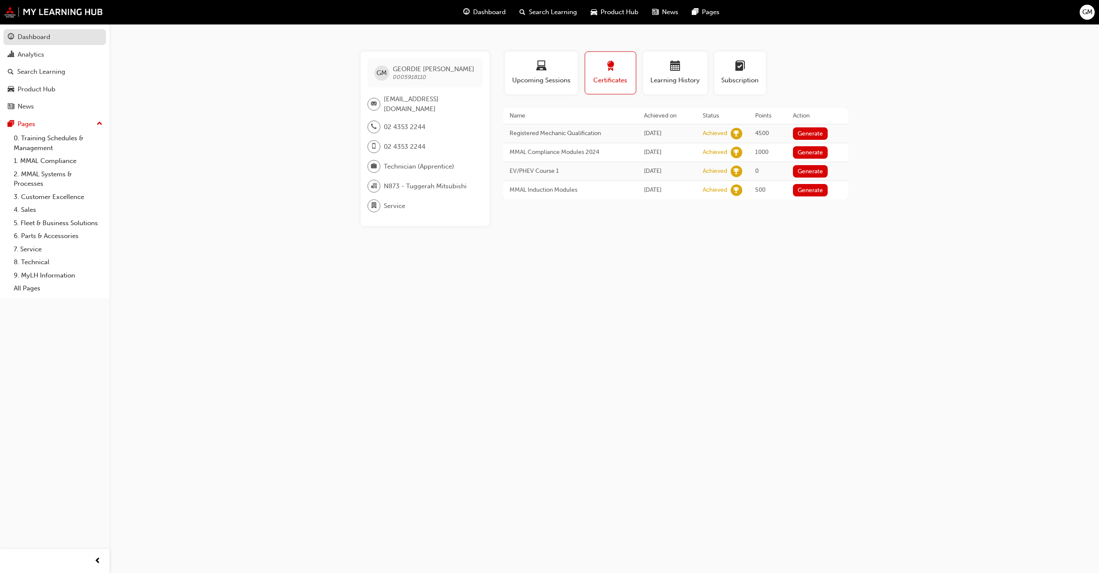
drag, startPoint x: 51, startPoint y: 29, endPoint x: 48, endPoint y: 34, distance: 6.2
click at [51, 29] on link "Dashboard" at bounding box center [54, 37] width 103 height 16
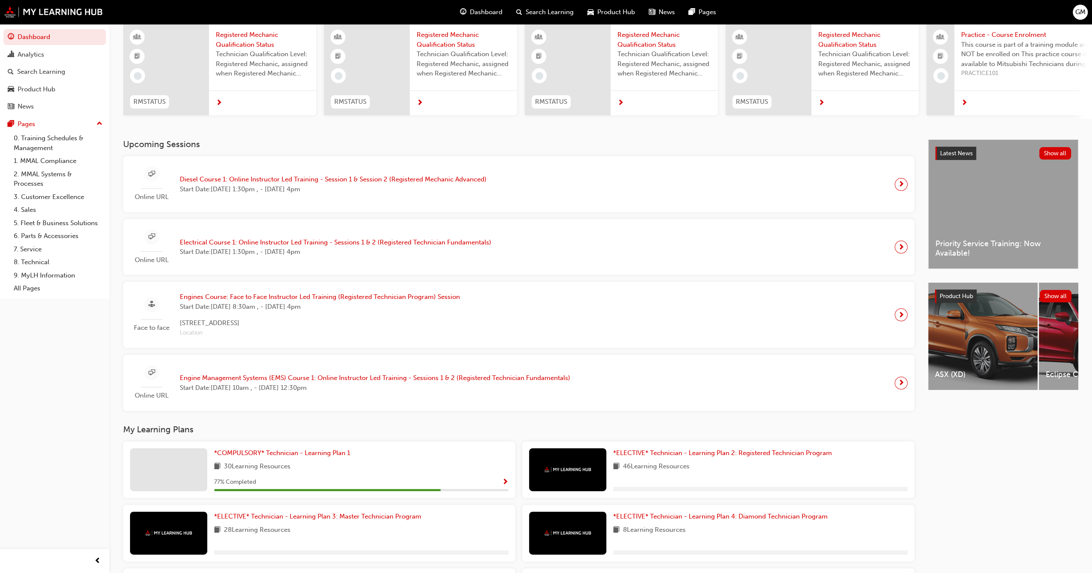
scroll to position [129, 0]
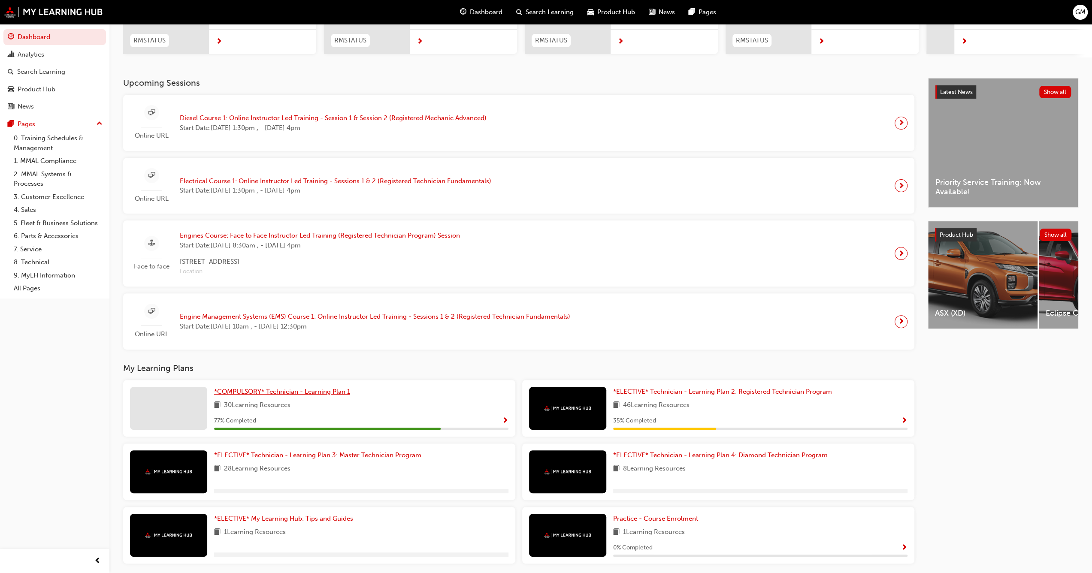
click at [314, 321] on span "*COMPULSORY* Technician - Learning Plan 1" at bounding box center [282, 392] width 136 height 8
